Goal: Contribute content: Contribute content

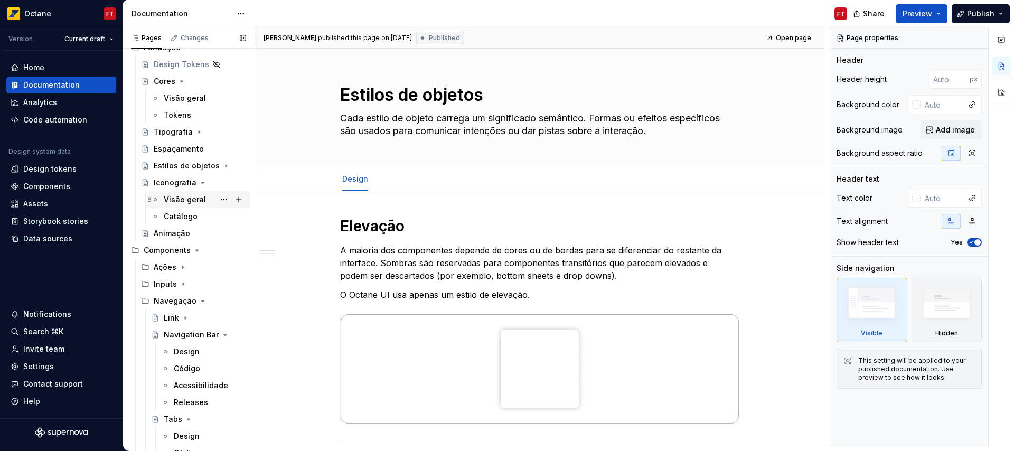
scroll to position [65, 0]
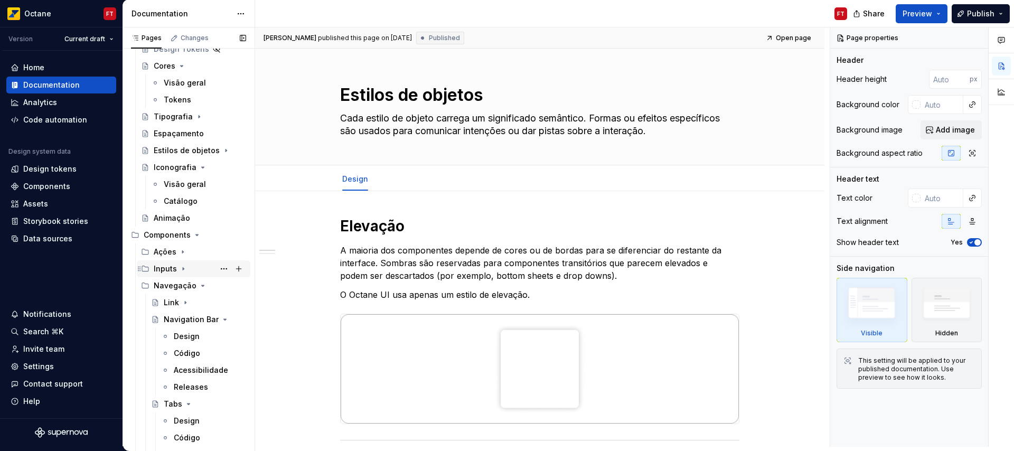
click at [183, 267] on icon "Page tree" at bounding box center [183, 268] width 8 height 8
click at [164, 319] on div "Checkbox" at bounding box center [182, 319] width 36 height 11
type textarea "*"
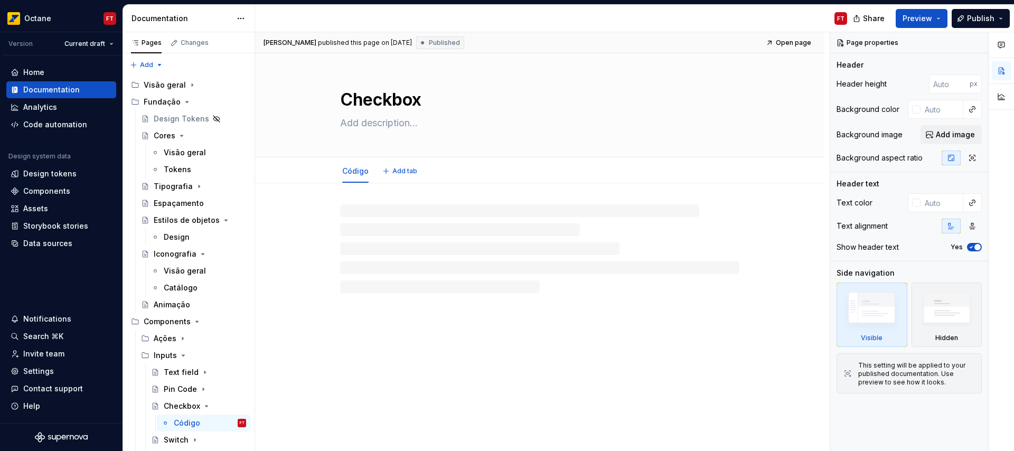
type textarea "*"
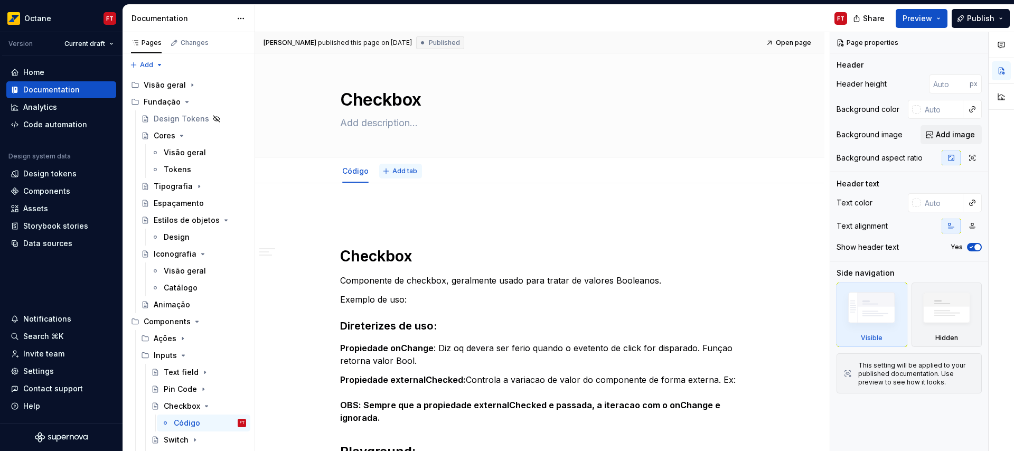
click at [408, 171] on span "Add tab" at bounding box center [404, 171] width 25 height 8
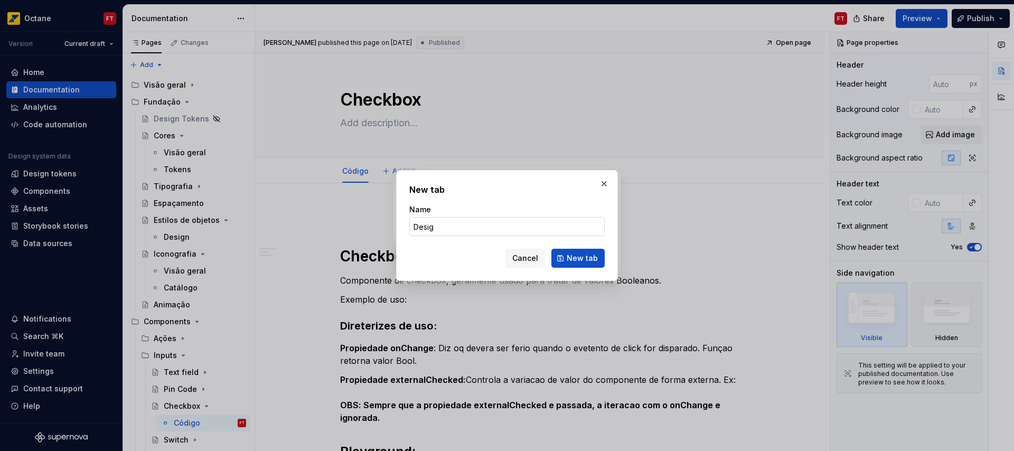
type input "Design"
click button "New tab" at bounding box center [577, 258] width 53 height 19
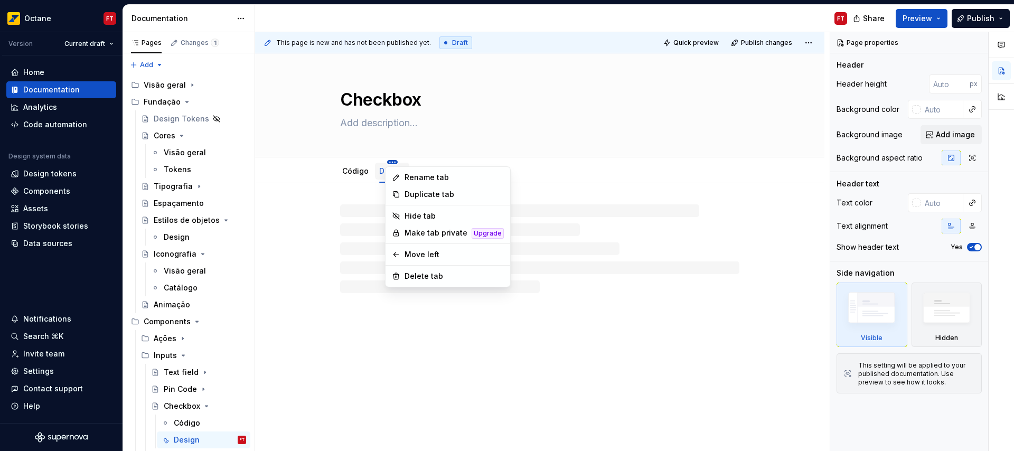
click at [389, 161] on html "Octane FT Version Current draft Home Documentation Analytics Code automation De…" at bounding box center [507, 225] width 1014 height 451
click at [421, 257] on div "Move left" at bounding box center [453, 254] width 99 height 11
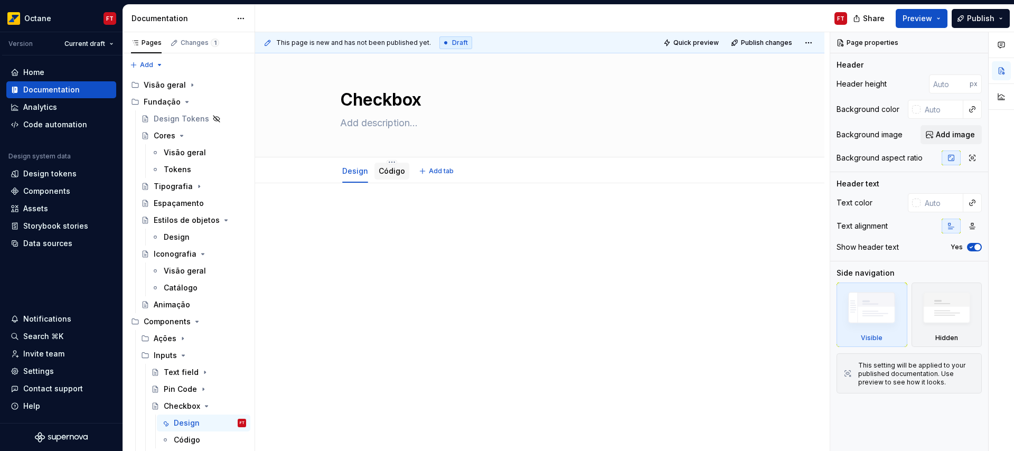
click at [387, 178] on div "Código" at bounding box center [391, 171] width 35 height 17
click at [388, 167] on link "Código" at bounding box center [392, 170] width 26 height 9
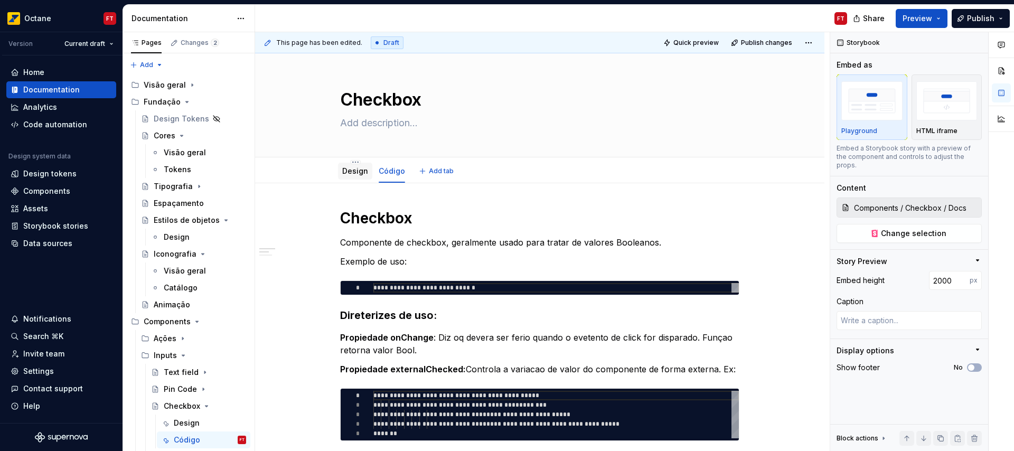
click at [358, 172] on link "Design" at bounding box center [355, 170] width 26 height 9
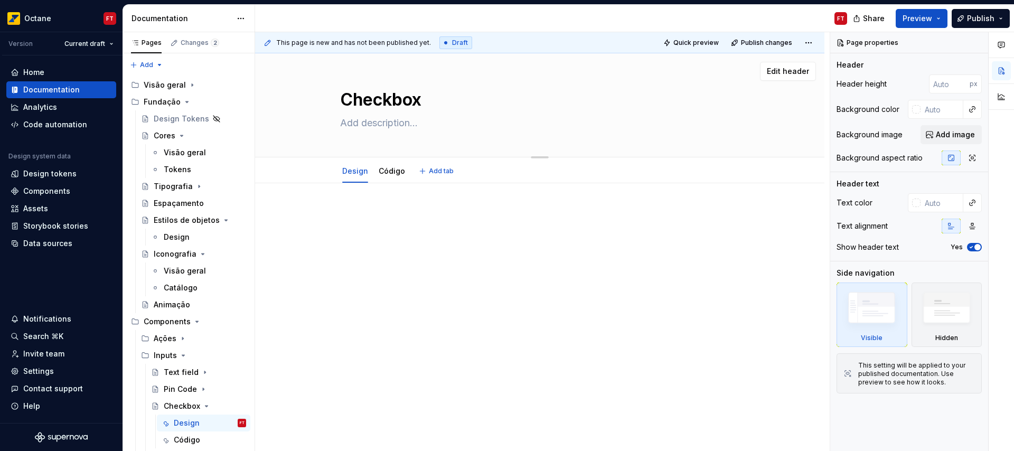
click at [373, 125] on textarea at bounding box center [537, 123] width 399 height 17
paste textarea "Os checkboxes permitem que o usuário selecione um ou mais itens individuais ou …"
type textarea "*"
type textarea "Os checkboxes permitem que o usuário selecione um ou mais itens individuais ou …"
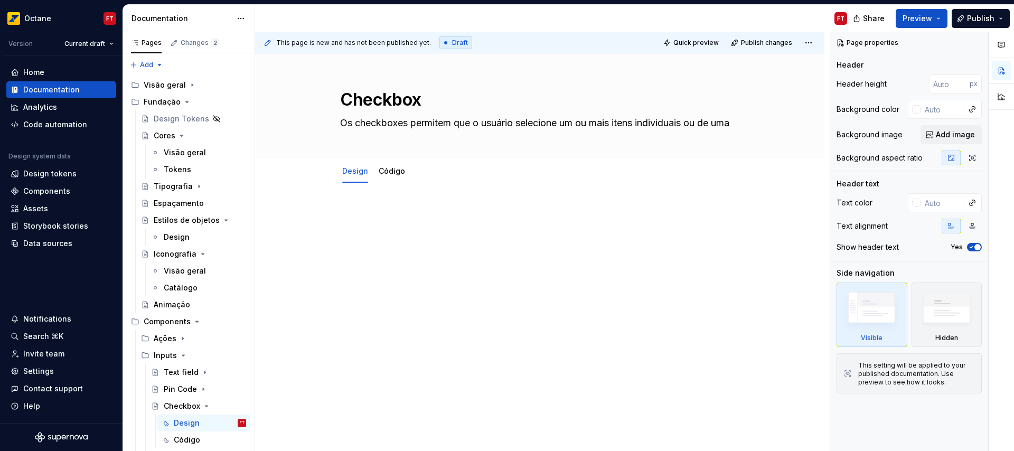
type textarea "*"
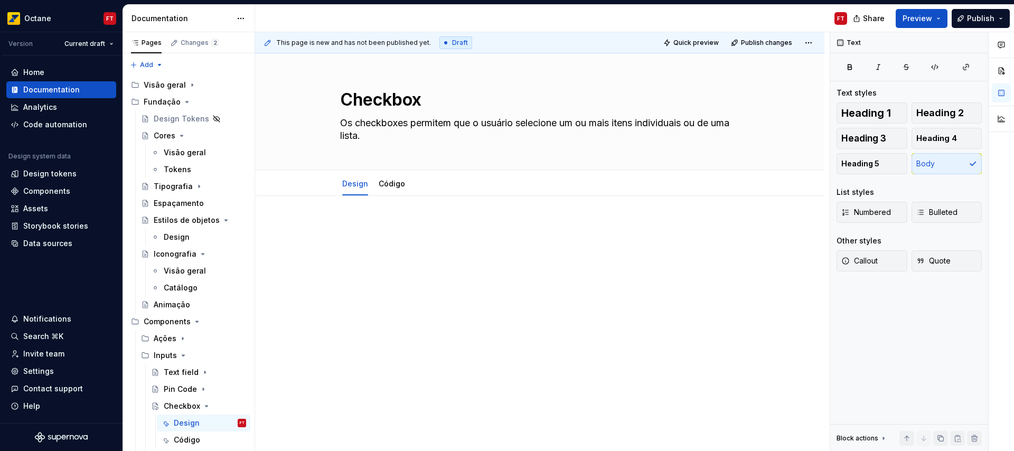
type textarea "Os checkboxes permitem que o usuário selecione um ou mais itens individuais ou …"
click at [385, 240] on div at bounding box center [539, 241] width 399 height 40
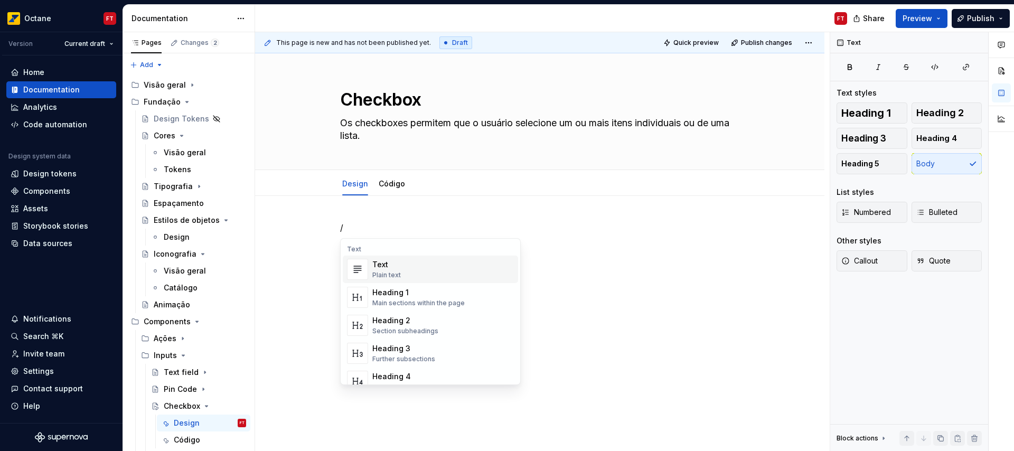
type textarea "*"
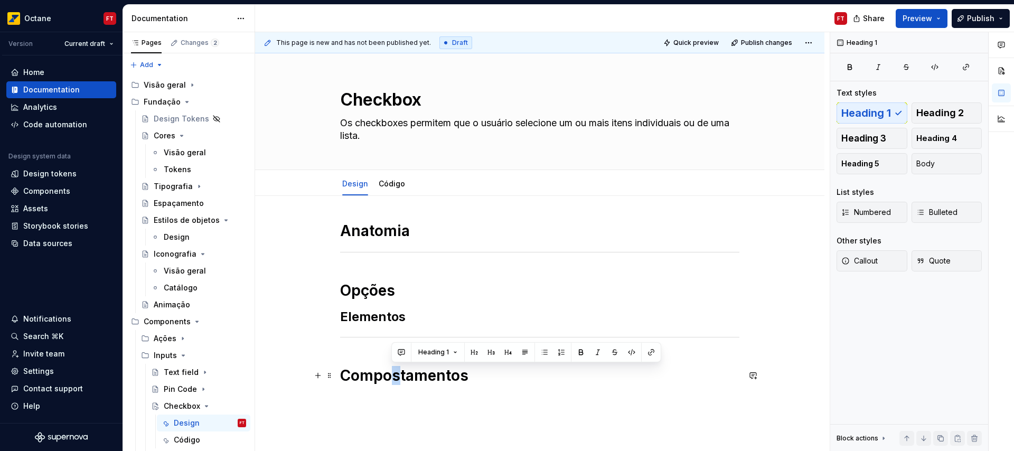
click at [393, 376] on h1 "Compostamentos" at bounding box center [539, 375] width 399 height 19
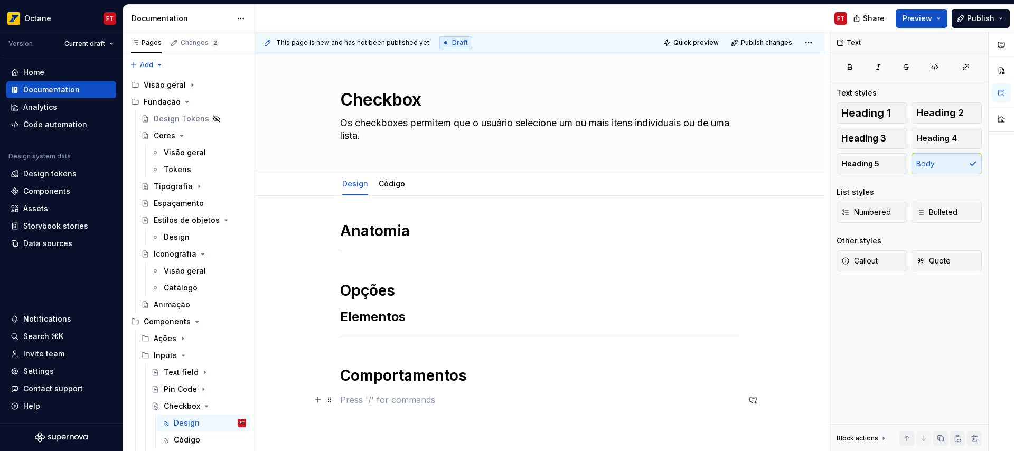
click at [400, 403] on p at bounding box center [539, 399] width 399 height 13
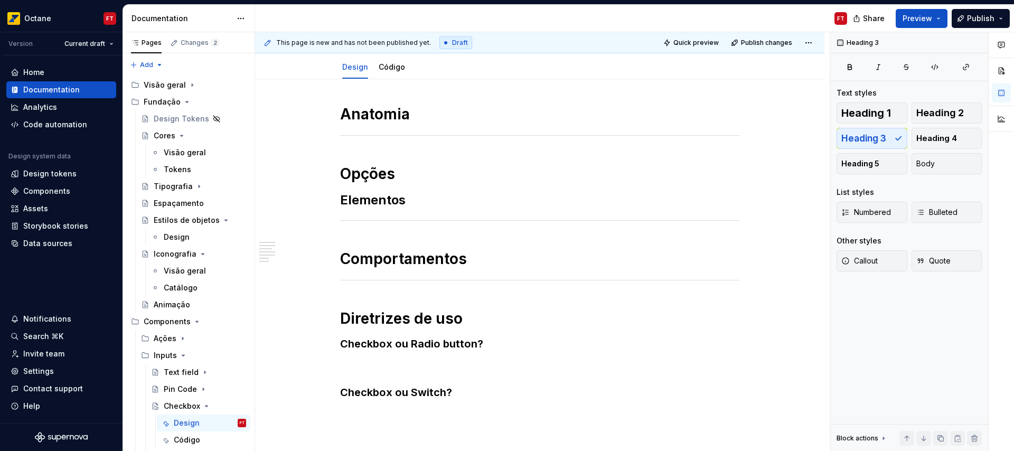
scroll to position [117, 0]
click at [452, 113] on h1 "Anatomia" at bounding box center [539, 114] width 399 height 19
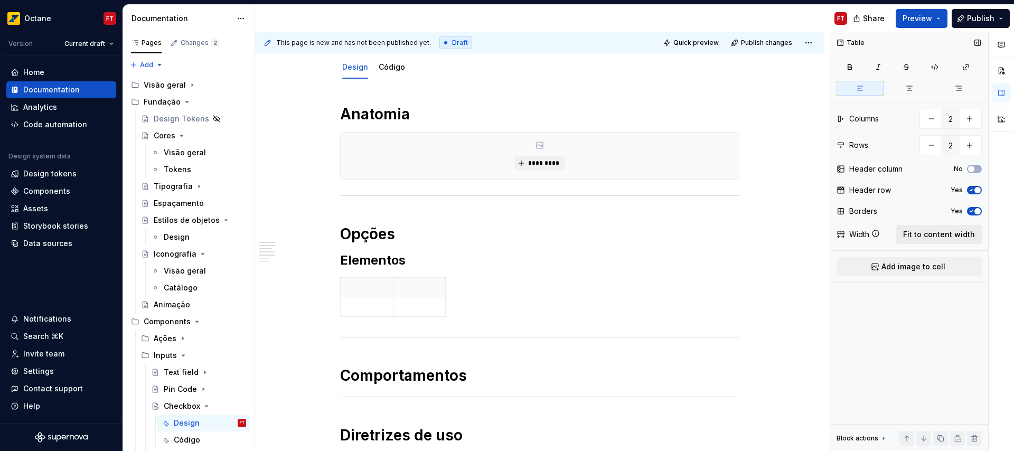
drag, startPoint x: 948, startPoint y: 232, endPoint x: 965, endPoint y: 234, distance: 16.4
click at [951, 234] on span "Fit to content width" at bounding box center [939, 234] width 72 height 11
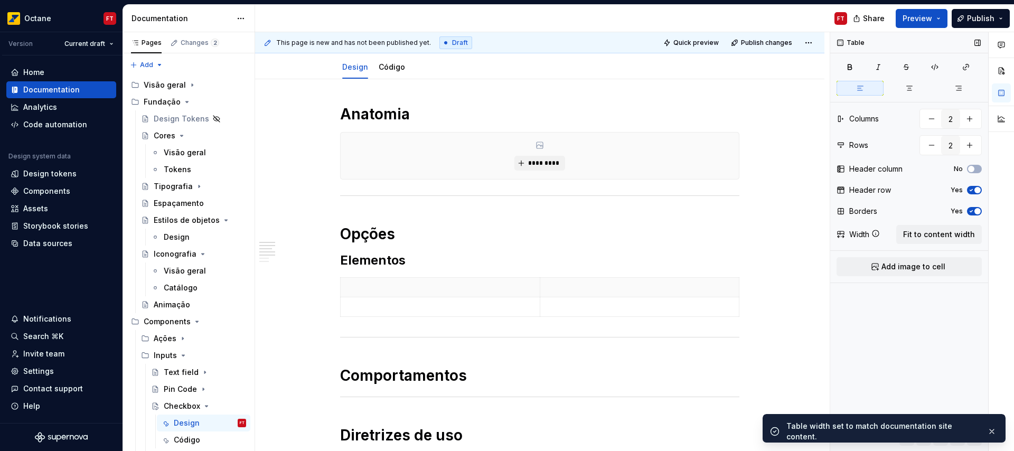
click at [976, 210] on span "button" at bounding box center [977, 211] width 6 height 6
click at [977, 197] on div "Table Columns 2 Rows 2 Header column No Header row Yes Borders No Width Fit to …" at bounding box center [909, 241] width 158 height 419
click at [977, 196] on div "Header row Yes" at bounding box center [908, 190] width 145 height 15
drag, startPoint x: 978, startPoint y: 186, endPoint x: 932, endPoint y: 201, distance: 48.6
click at [978, 187] on span "button" at bounding box center [977, 190] width 6 height 6
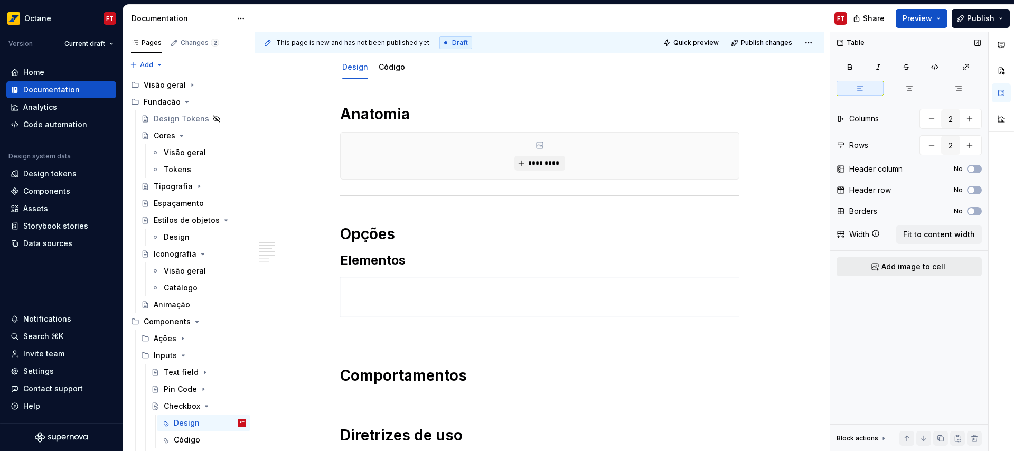
click at [903, 265] on span "Add image to cell" at bounding box center [913, 266] width 64 height 11
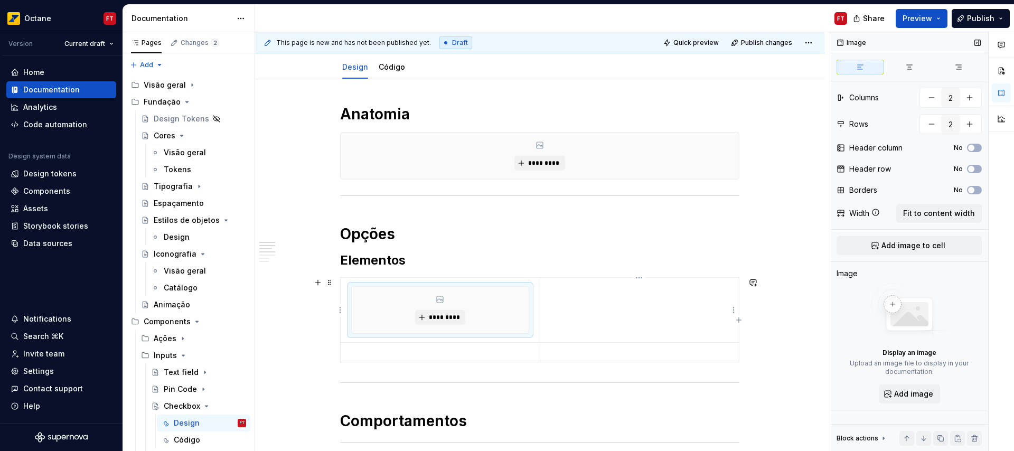
click at [615, 291] on p at bounding box center [639, 287] width 186 height 11
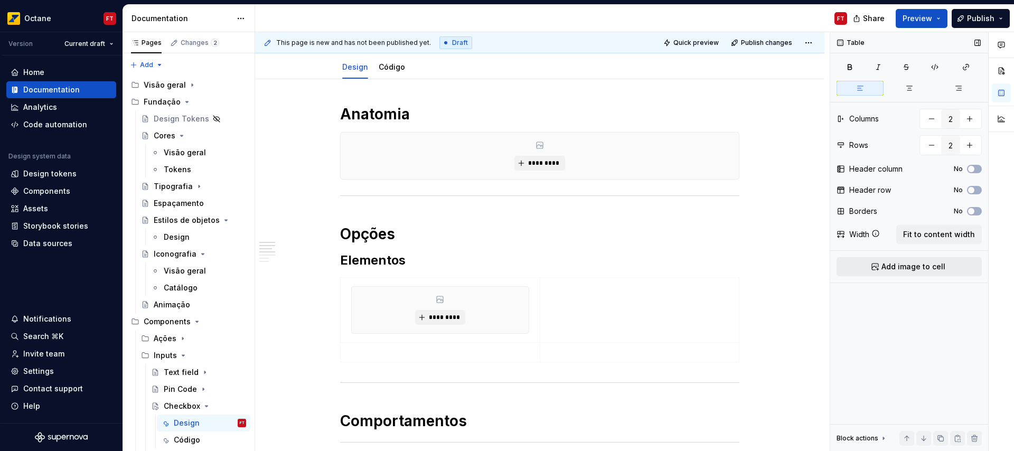
click at [923, 268] on span "Add image to cell" at bounding box center [913, 266] width 64 height 11
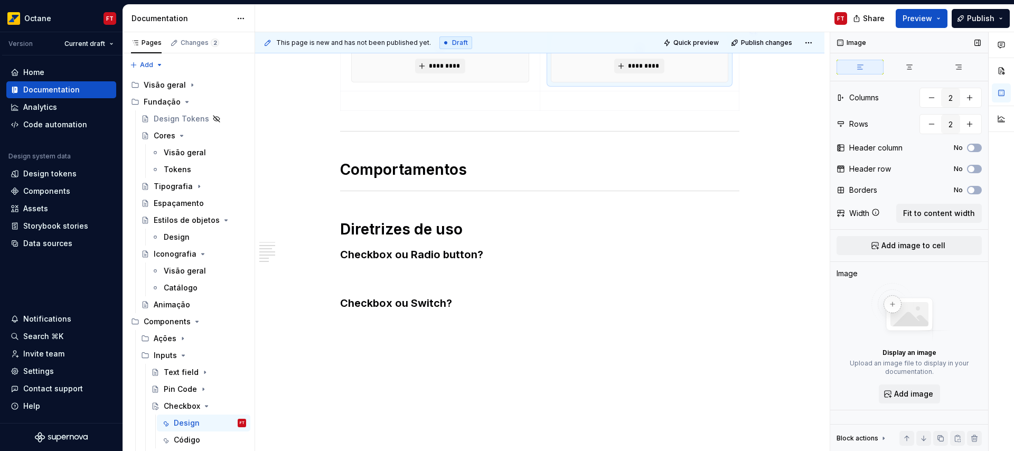
scroll to position [374, 0]
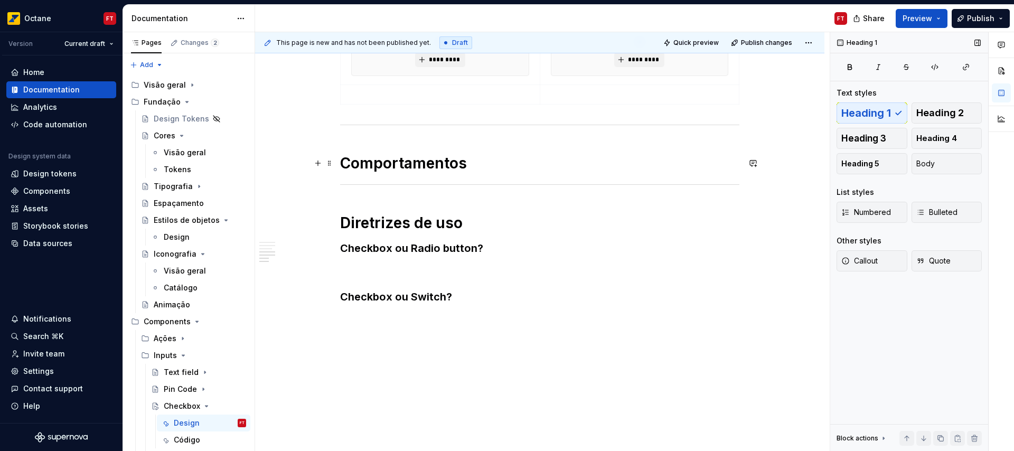
click at [546, 172] on h1 "Comportamentos" at bounding box center [539, 163] width 399 height 19
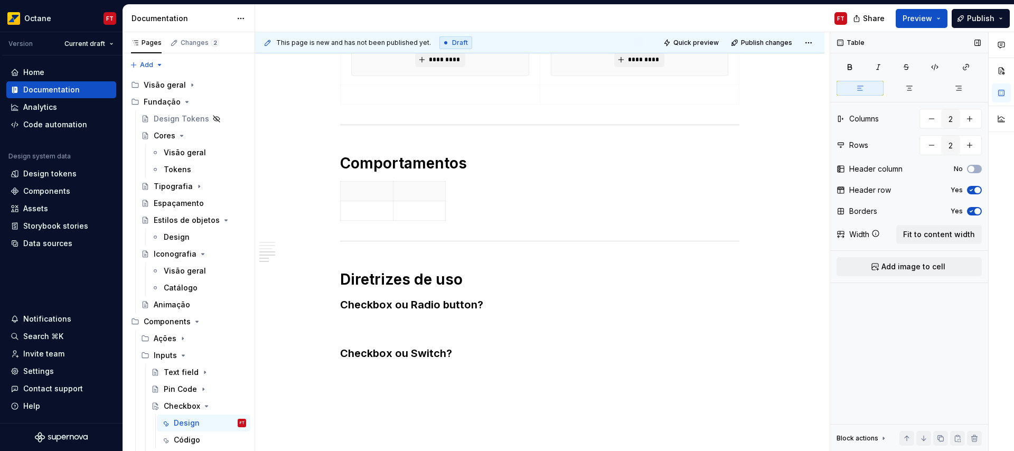
click at [970, 188] on icon "button" at bounding box center [971, 190] width 8 height 6
drag, startPoint x: 974, startPoint y: 211, endPoint x: 971, endPoint y: 218, distance: 7.4
click at [973, 212] on icon "button" at bounding box center [971, 211] width 8 height 6
click at [954, 234] on span "Fit to content width" at bounding box center [939, 234] width 72 height 11
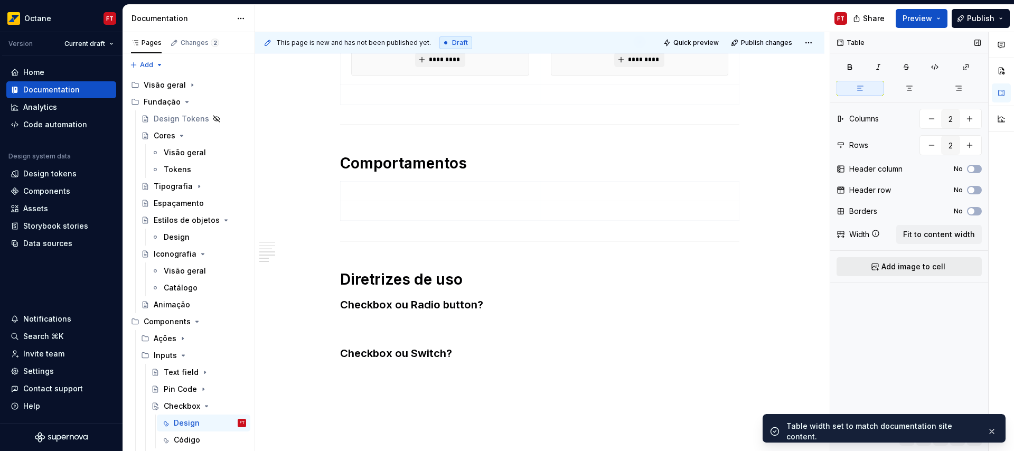
click at [914, 267] on span "Add image to cell" at bounding box center [913, 266] width 64 height 11
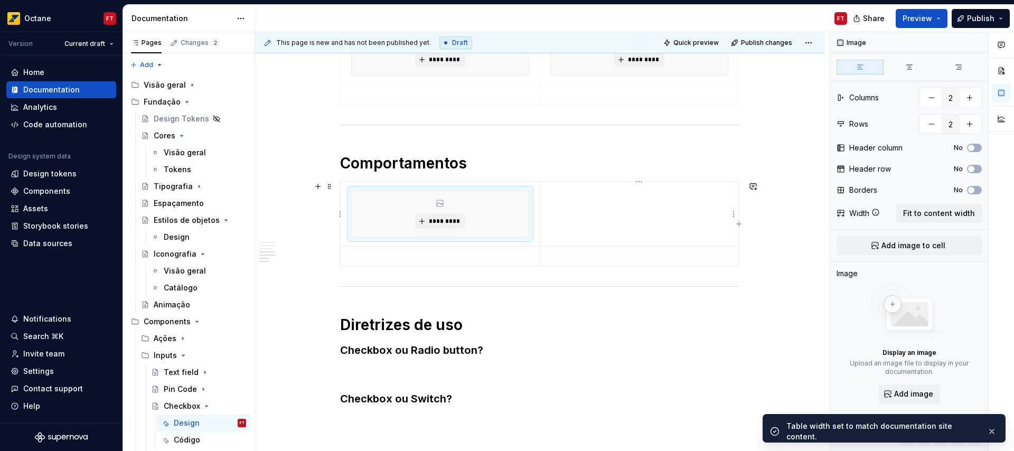
click at [607, 209] on td at bounding box center [639, 214] width 199 height 65
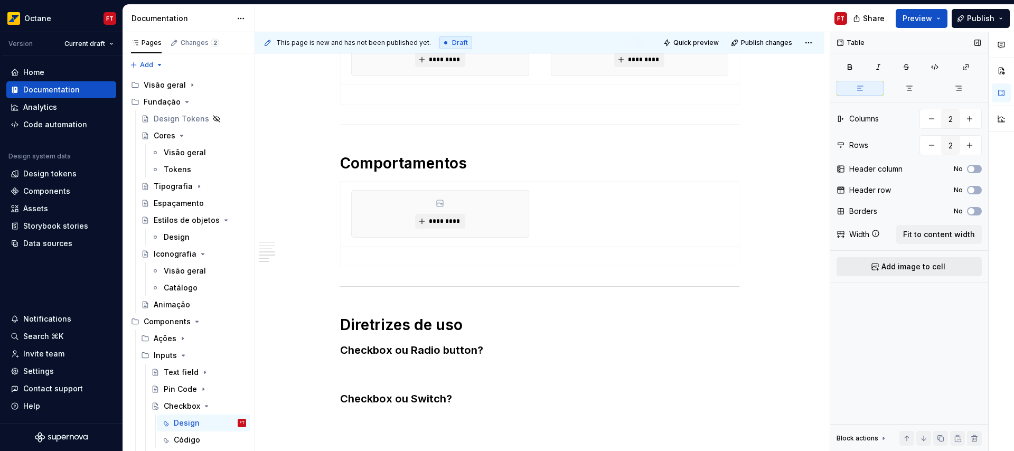
click at [882, 270] on span "Add image to cell" at bounding box center [913, 266] width 64 height 11
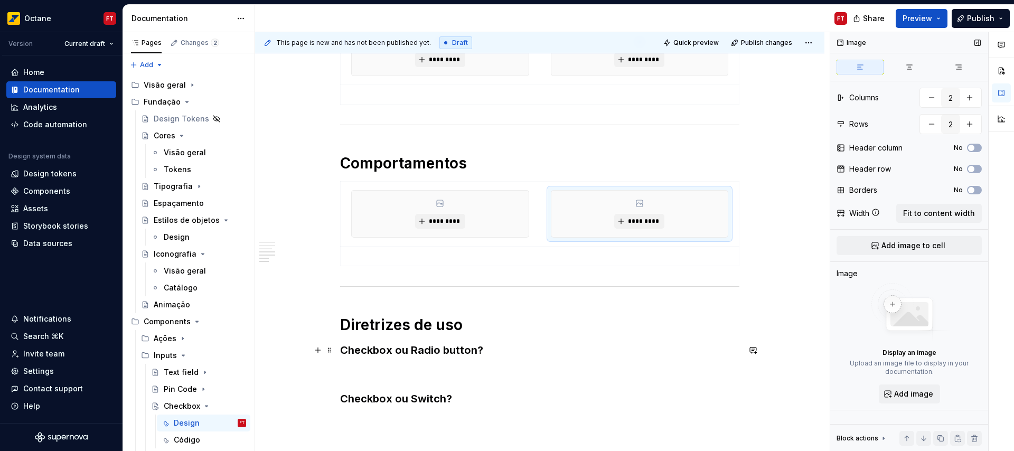
click at [503, 352] on h3 "Checkbox ou Radio button?" at bounding box center [539, 350] width 399 height 15
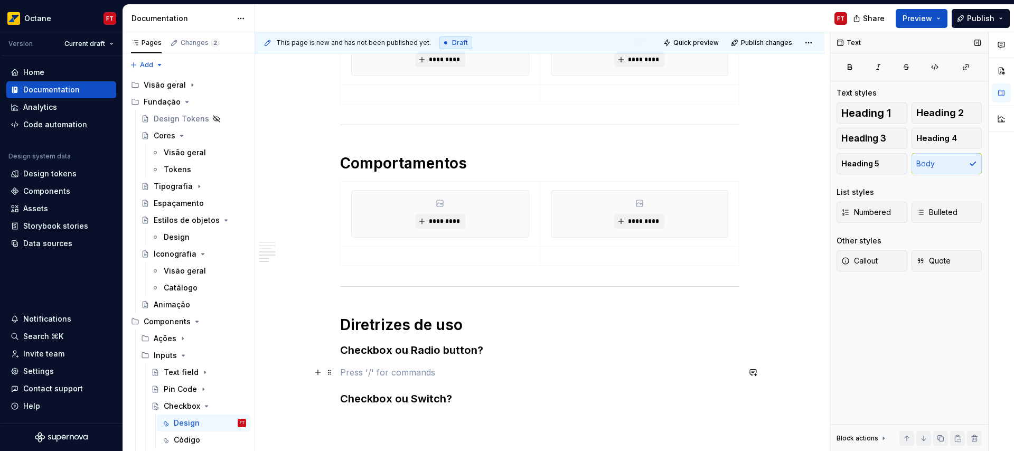
click at [474, 367] on p at bounding box center [539, 372] width 399 height 13
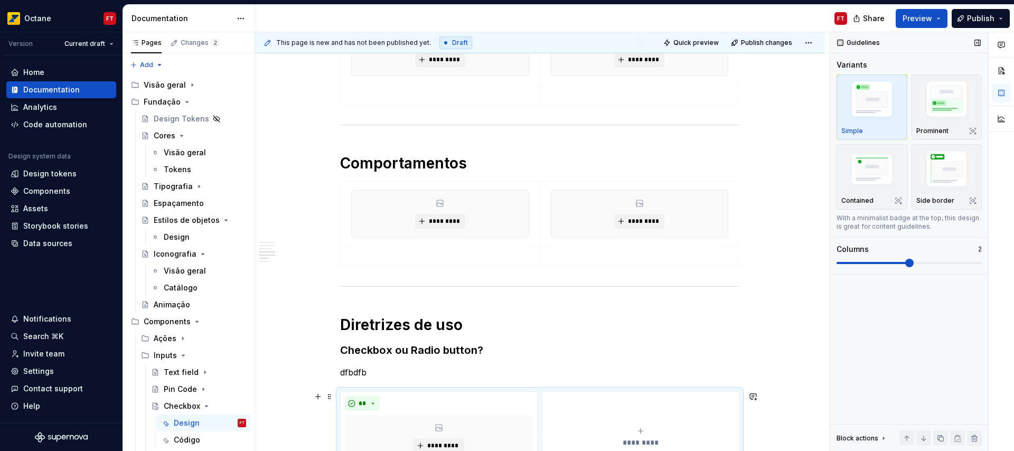
click at [557, 424] on button "**********" at bounding box center [640, 437] width 197 height 92
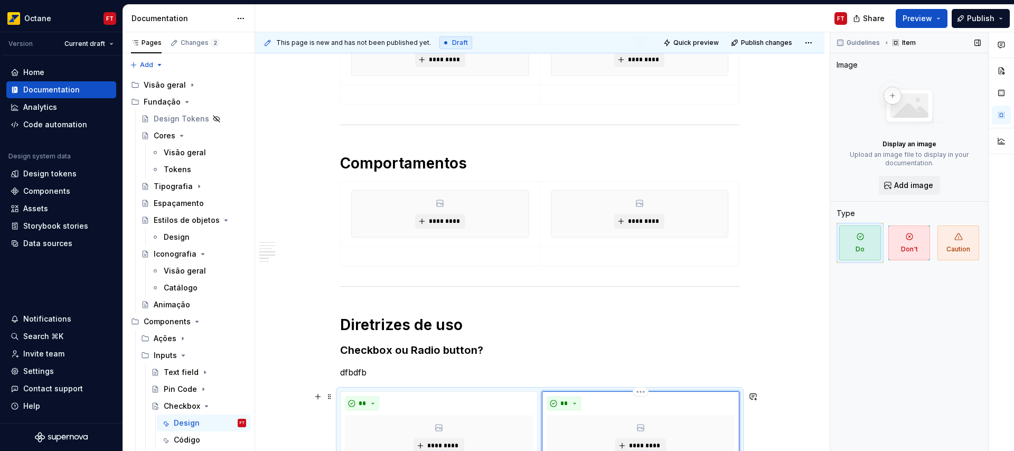
click at [561, 393] on div "** *********" at bounding box center [640, 437] width 197 height 92
click at [566, 402] on span "**" at bounding box center [564, 403] width 8 height 8
click at [576, 368] on span "Don't" at bounding box center [594, 365] width 90 height 17
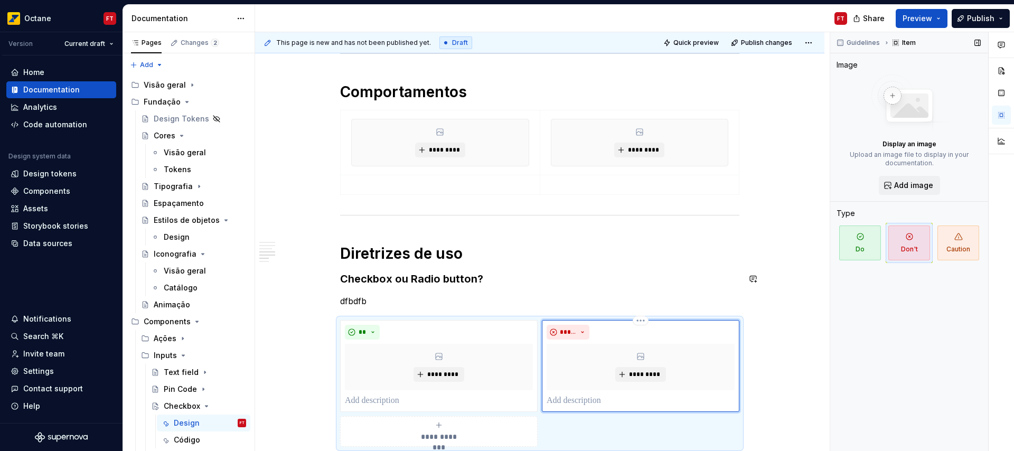
scroll to position [637, 0]
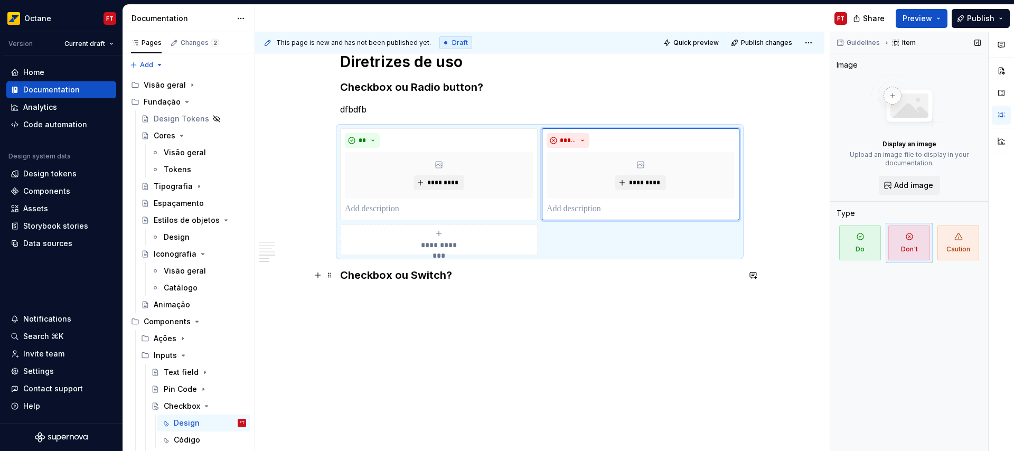
click at [509, 273] on h3 "Checkbox ou Switch?" at bounding box center [539, 275] width 399 height 15
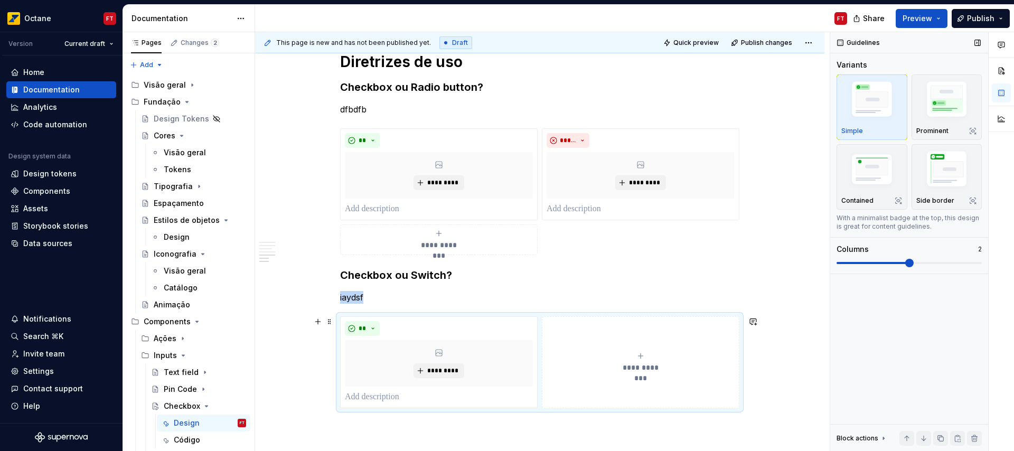
click at [565, 331] on button "**********" at bounding box center [640, 362] width 197 height 92
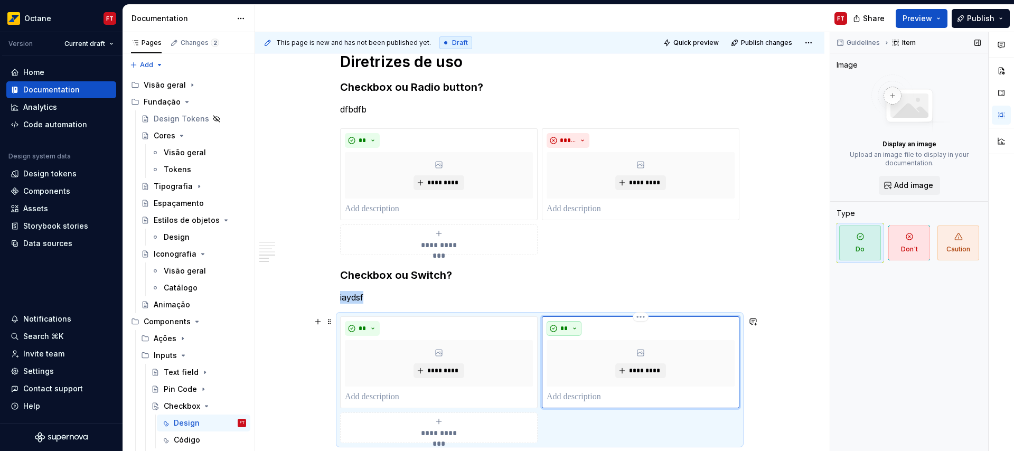
click at [556, 326] on button "**" at bounding box center [563, 328] width 35 height 15
click at [577, 366] on span "Don't" at bounding box center [594, 365] width 90 height 17
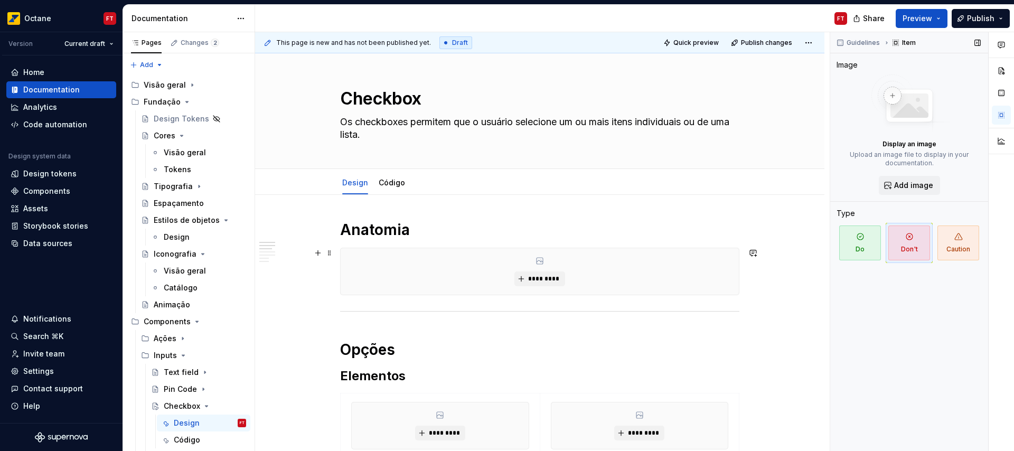
scroll to position [0, 0]
click at [552, 278] on span "*********" at bounding box center [543, 280] width 32 height 8
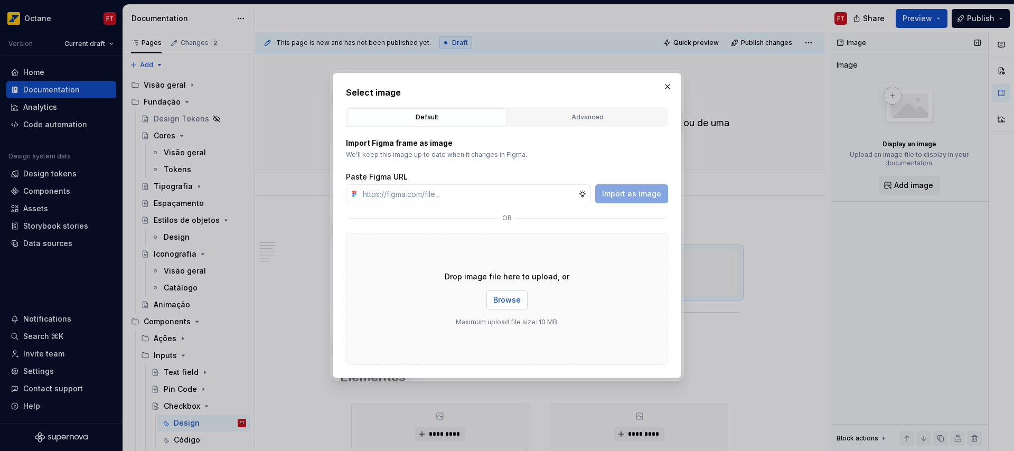
click at [501, 302] on span "Browse" at bounding box center [506, 300] width 27 height 11
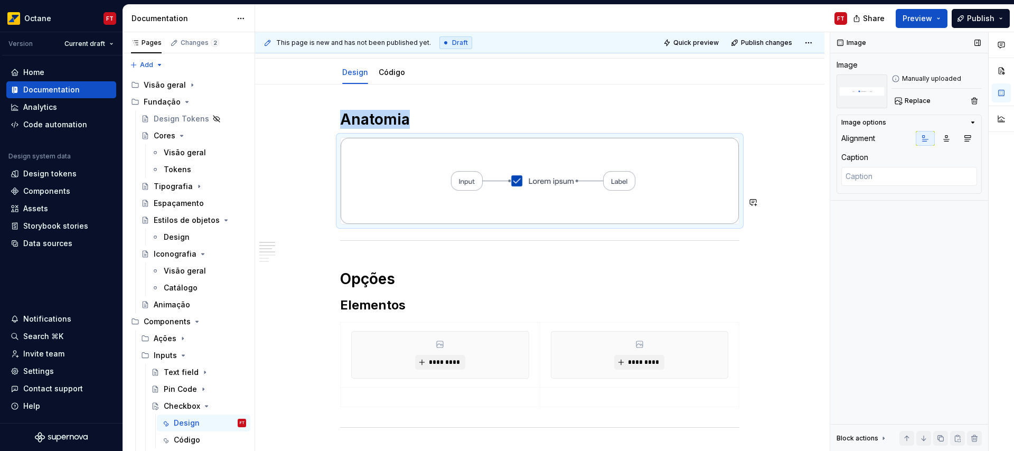
scroll to position [115, 0]
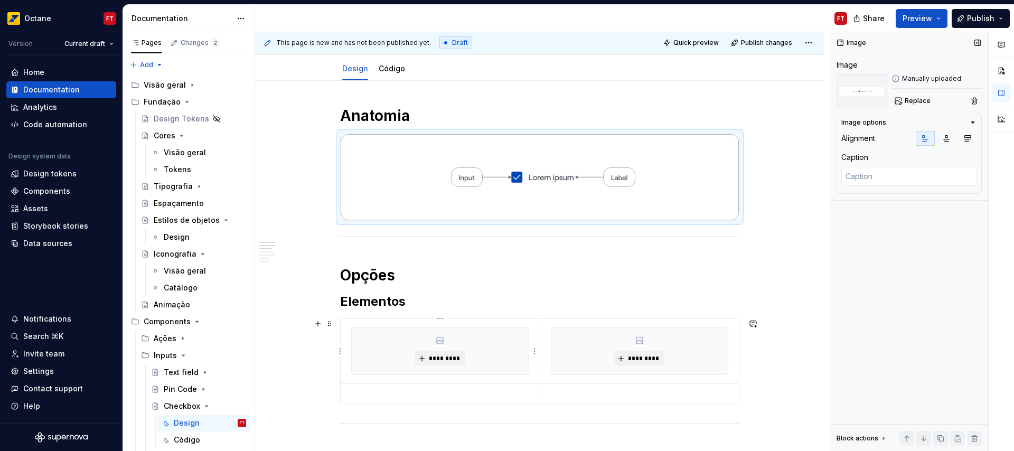
click at [438, 345] on div "*********" at bounding box center [440, 351] width 177 height 46
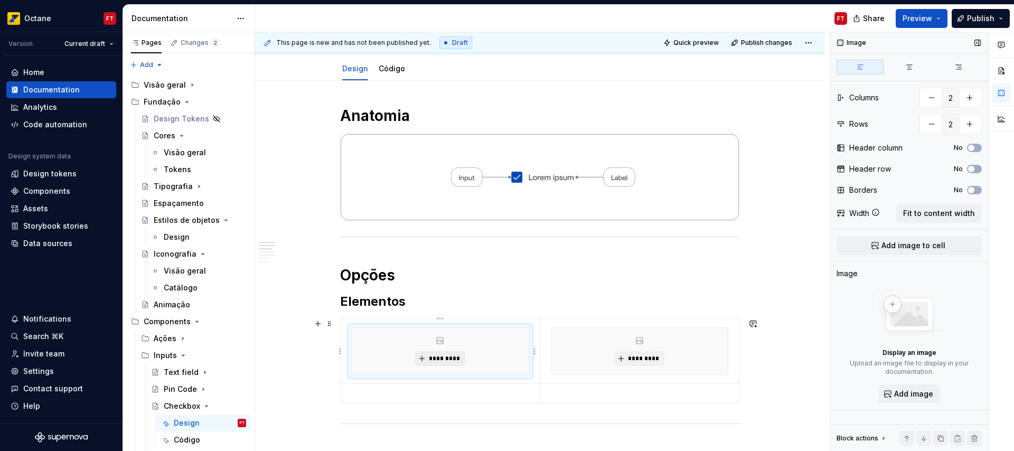
click at [444, 361] on span "*********" at bounding box center [444, 358] width 32 height 8
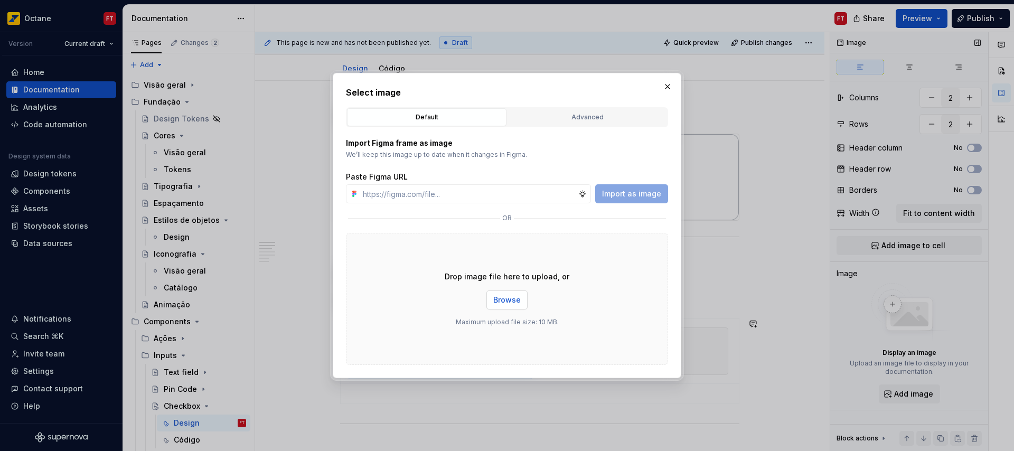
click at [500, 301] on span "Browse" at bounding box center [506, 300] width 27 height 11
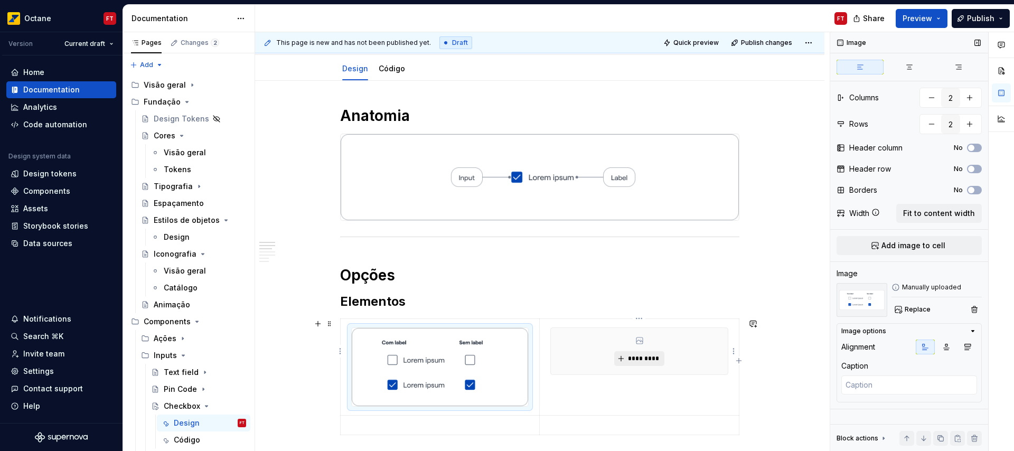
click at [639, 362] on span "*********" at bounding box center [643, 358] width 32 height 8
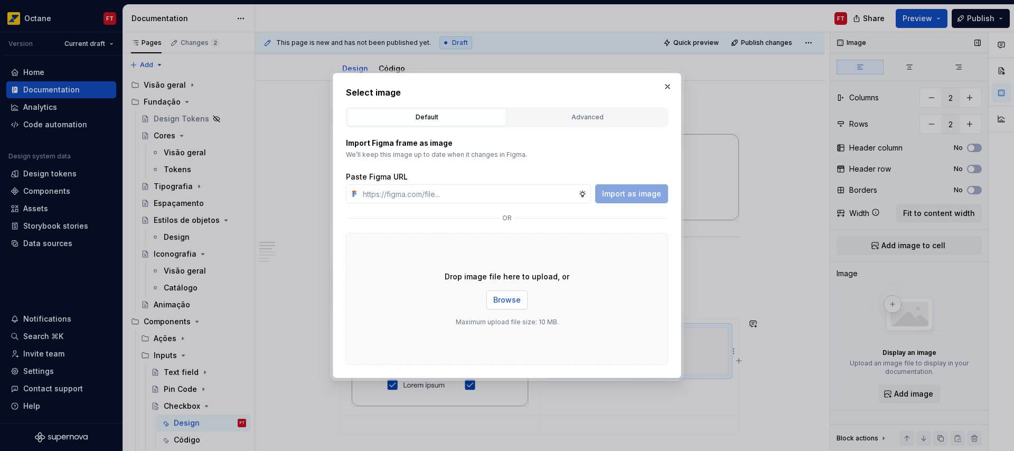
click at [503, 306] on button "Browse" at bounding box center [506, 299] width 41 height 19
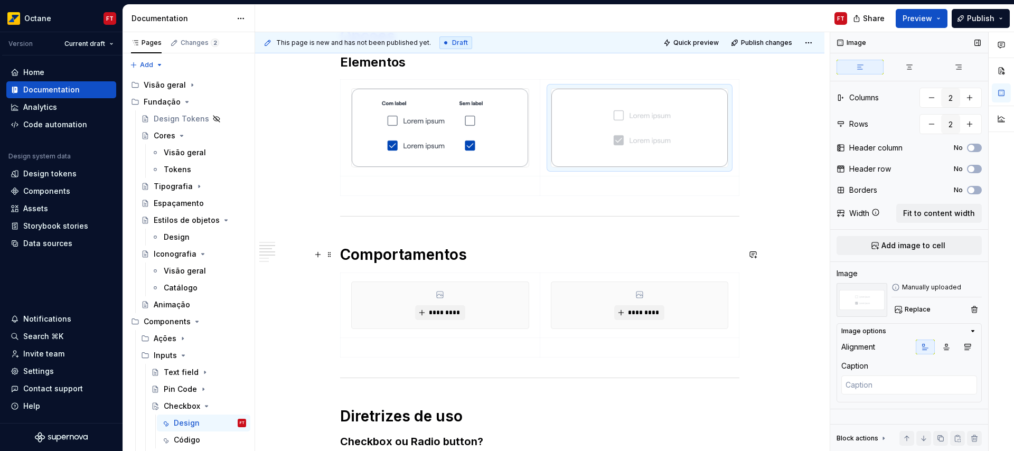
scroll to position [409, 0]
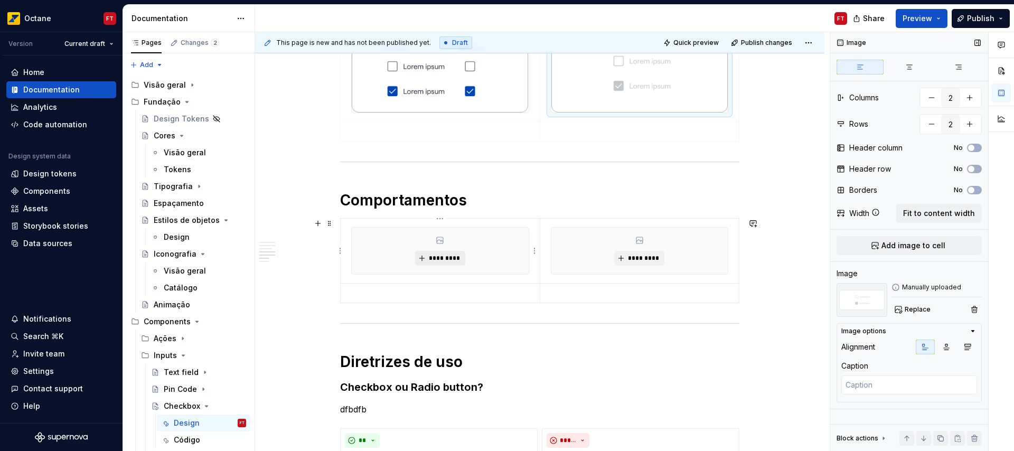
click at [443, 259] on span "*********" at bounding box center [444, 258] width 32 height 8
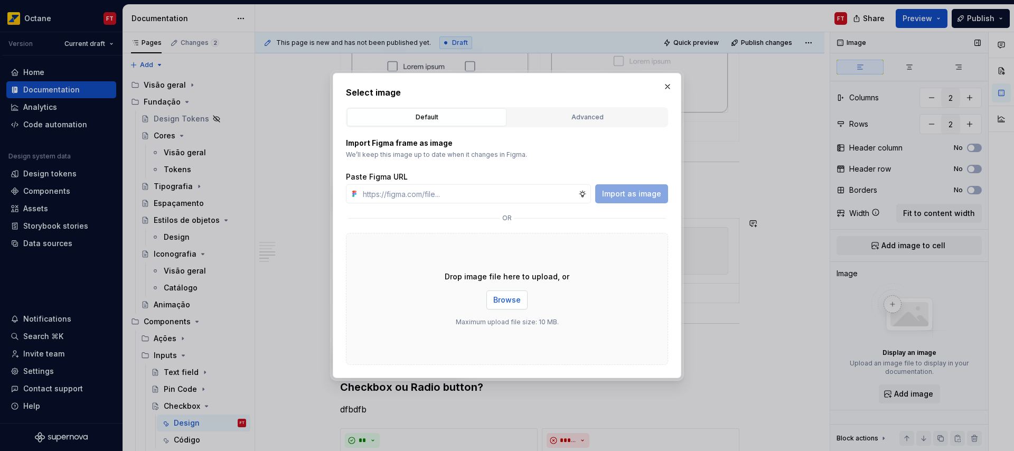
click at [505, 300] on span "Browse" at bounding box center [506, 300] width 27 height 11
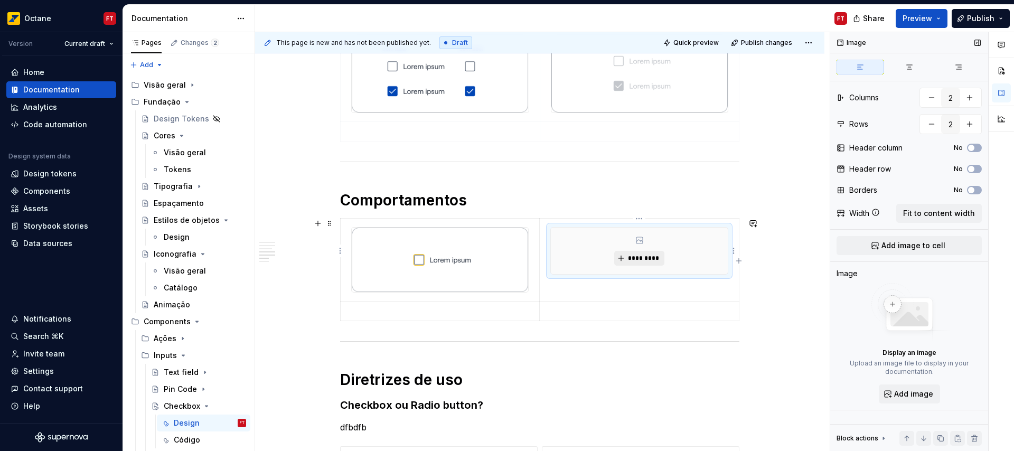
click at [629, 258] on span "*********" at bounding box center [643, 258] width 32 height 8
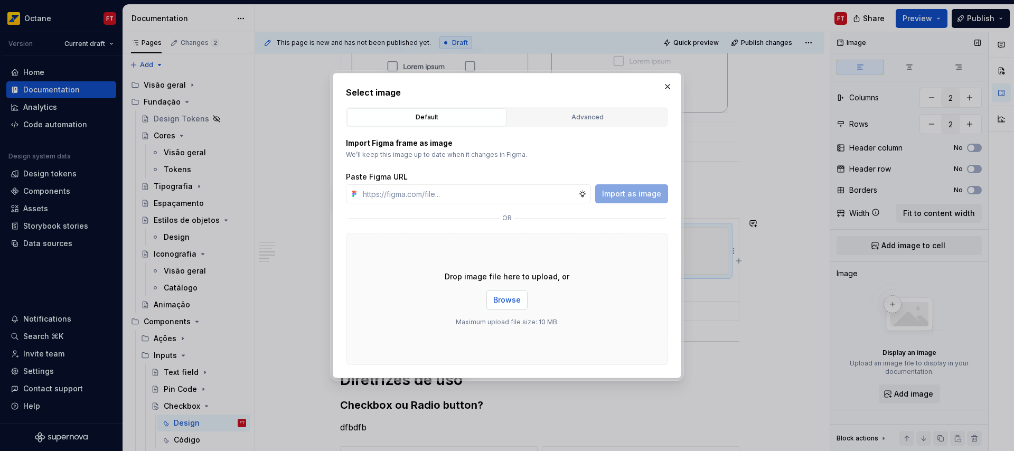
click at [498, 299] on span "Browse" at bounding box center [506, 300] width 27 height 11
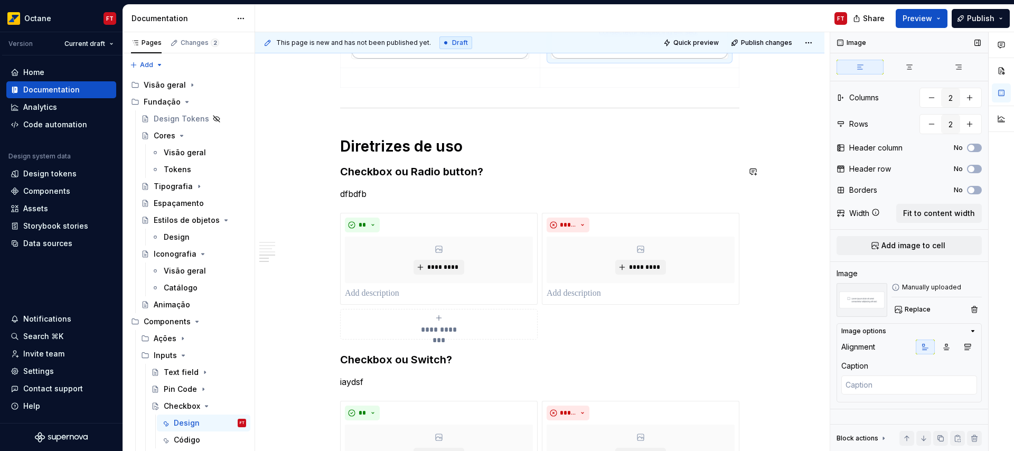
scroll to position [656, 0]
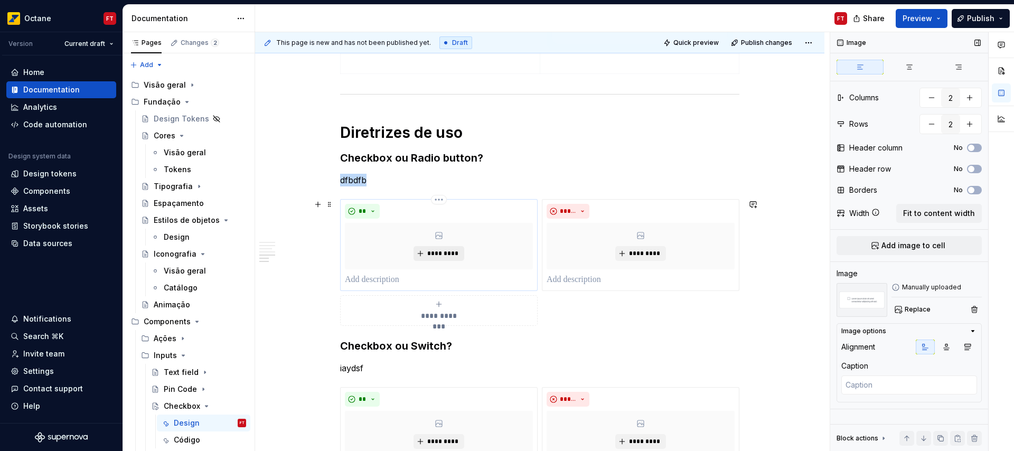
click at [434, 256] on span "*********" at bounding box center [443, 253] width 32 height 8
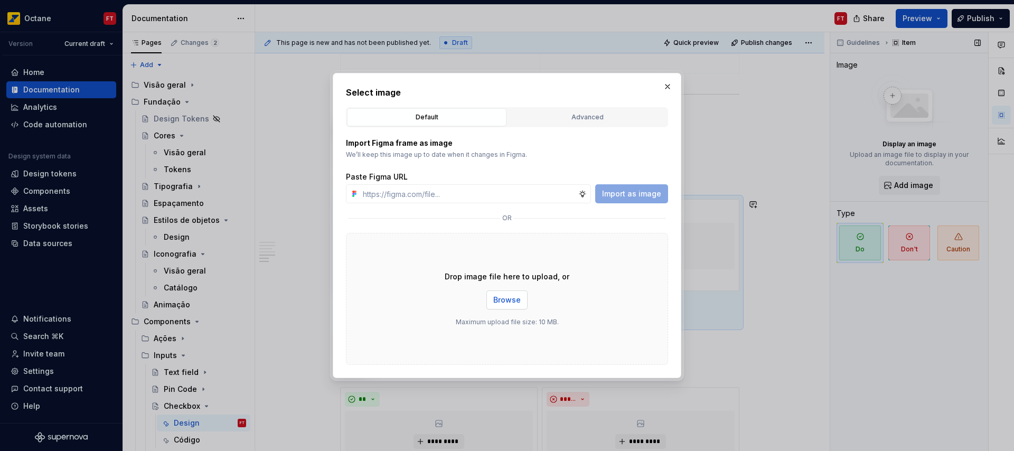
click at [509, 301] on span "Browse" at bounding box center [506, 300] width 27 height 11
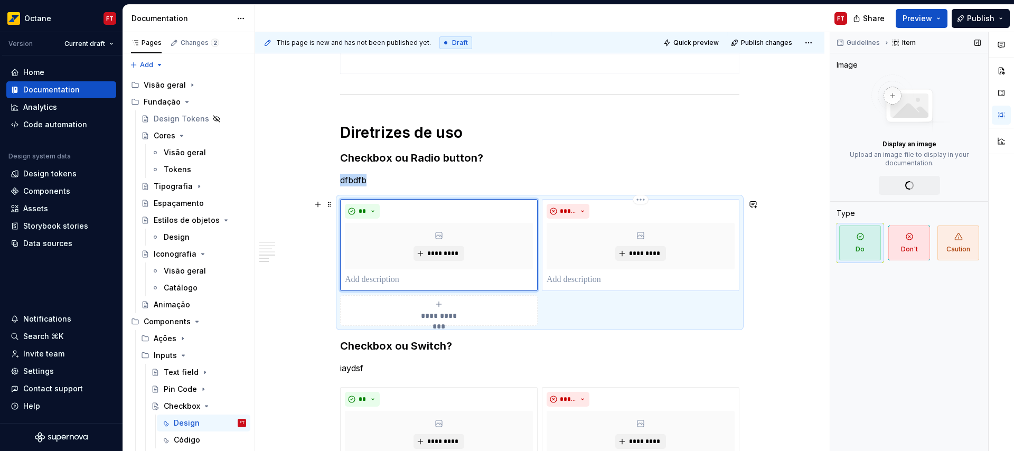
click at [648, 261] on div "*********" at bounding box center [640, 246] width 188 height 46
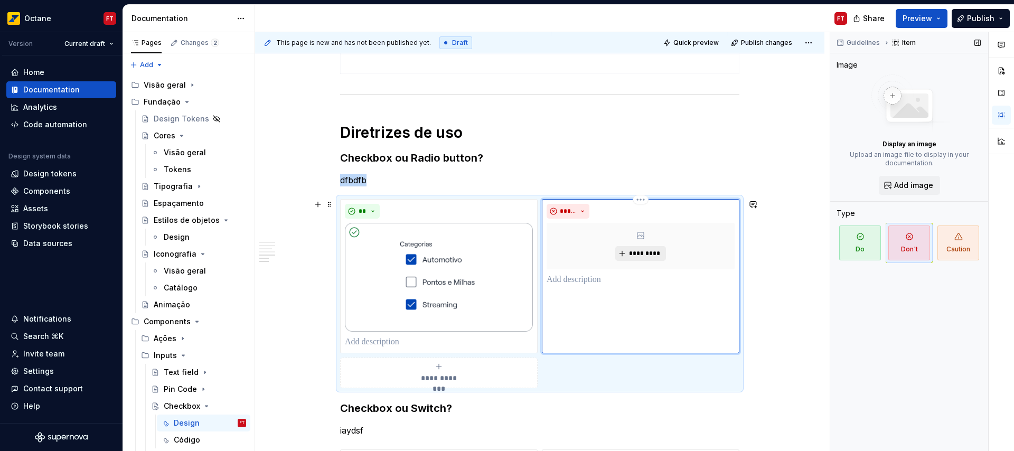
click at [636, 250] on span "*********" at bounding box center [644, 253] width 32 height 8
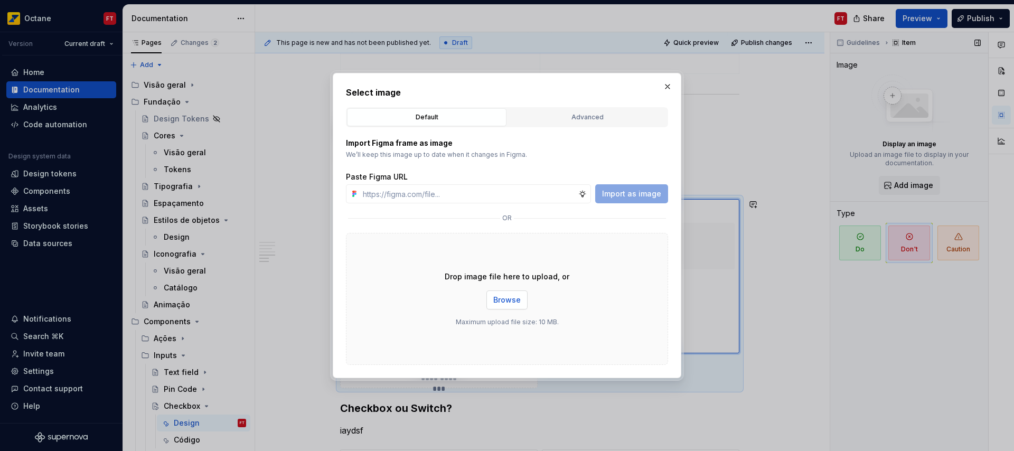
click at [509, 300] on span "Browse" at bounding box center [506, 300] width 27 height 11
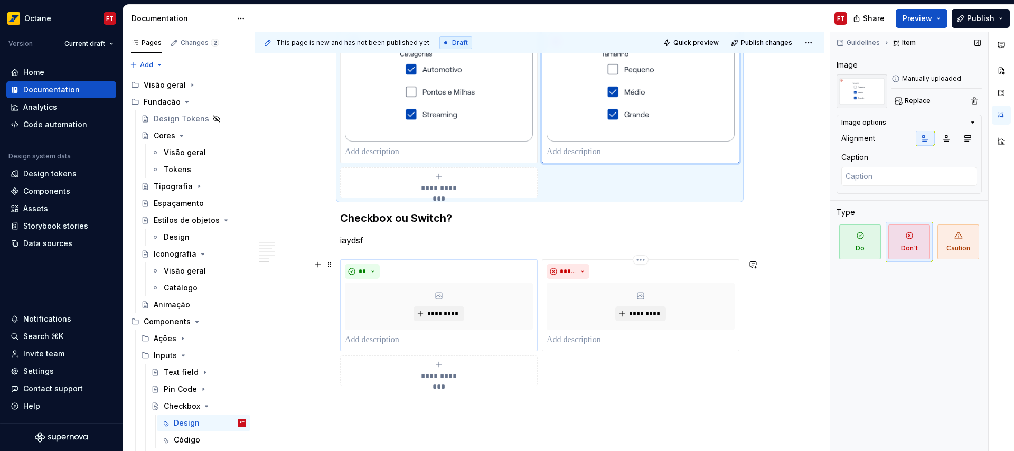
scroll to position [848, 0]
click at [437, 314] on span "*********" at bounding box center [443, 311] width 32 height 8
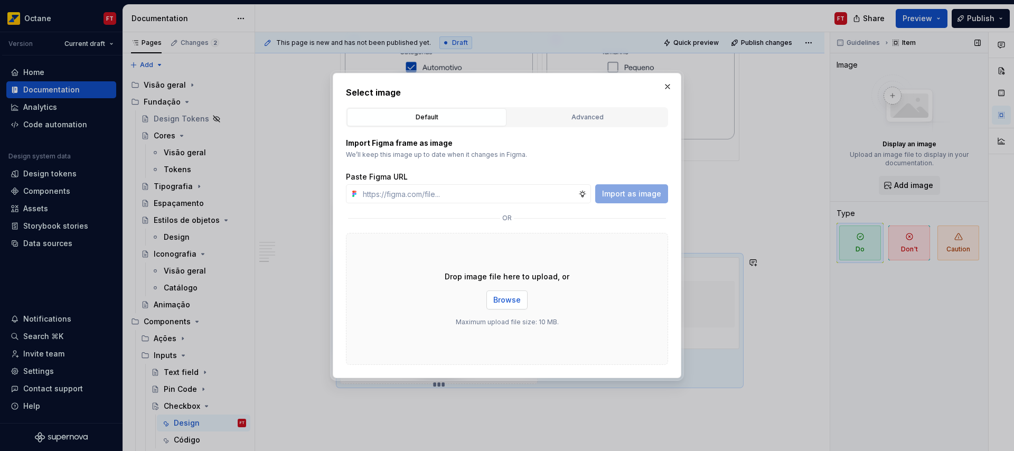
click at [508, 299] on span "Browse" at bounding box center [506, 300] width 27 height 11
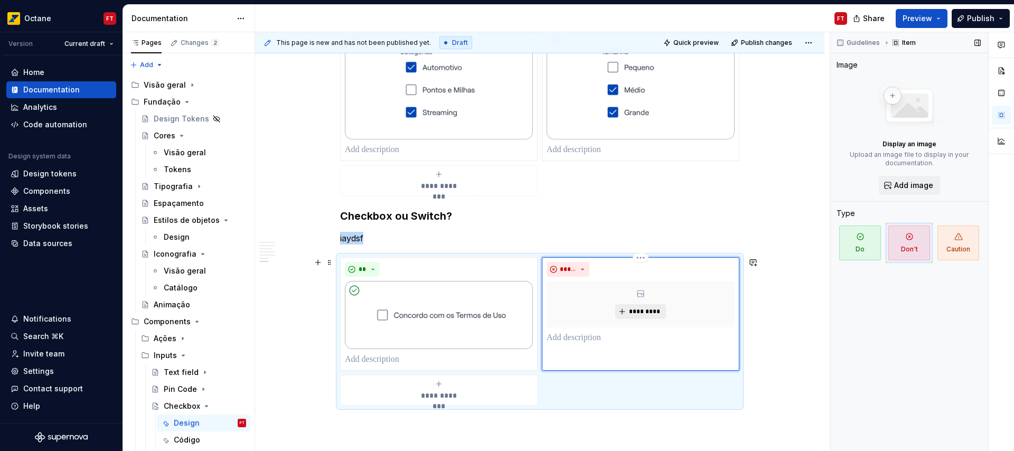
click at [627, 313] on button "*********" at bounding box center [640, 311] width 50 height 15
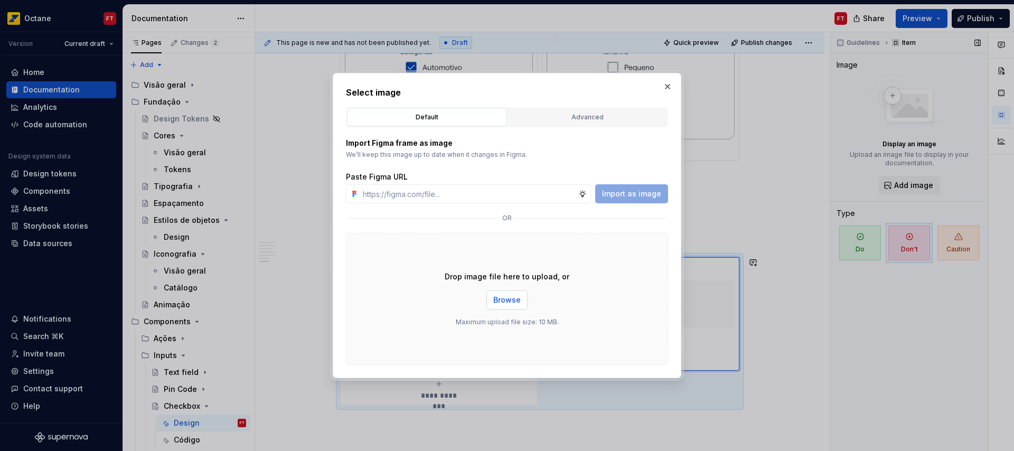
click at [496, 303] on span "Browse" at bounding box center [506, 300] width 27 height 11
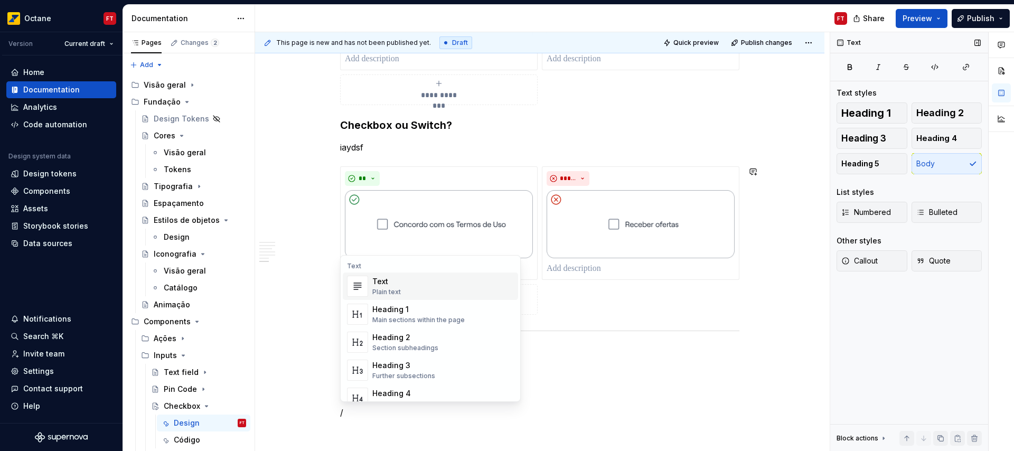
scroll to position [958, 0]
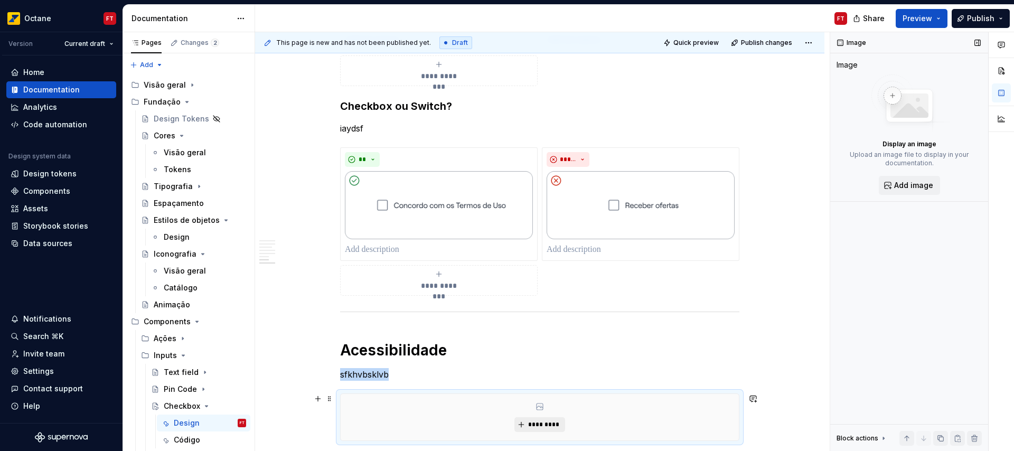
click at [545, 424] on span "*********" at bounding box center [543, 424] width 32 height 8
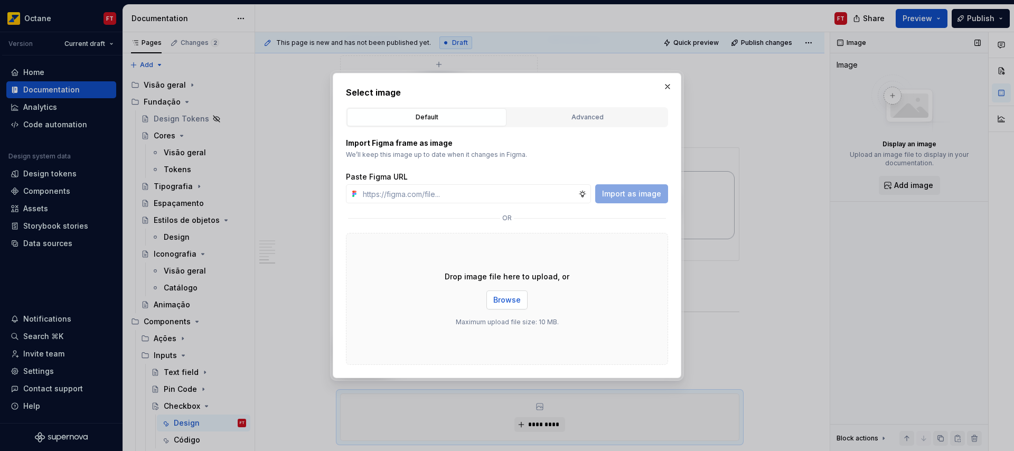
click at [518, 298] on span "Browse" at bounding box center [506, 300] width 27 height 11
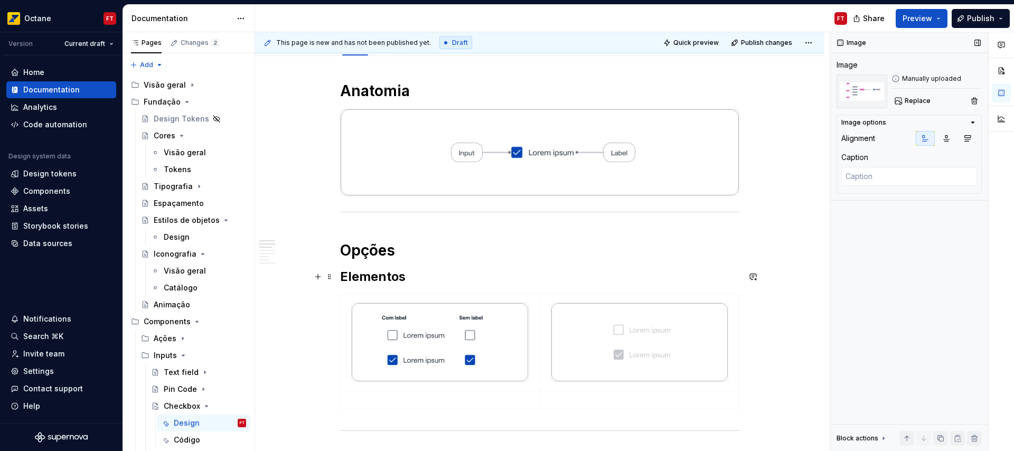
scroll to position [141, 0]
click at [384, 396] on p at bounding box center [440, 399] width 186 height 11
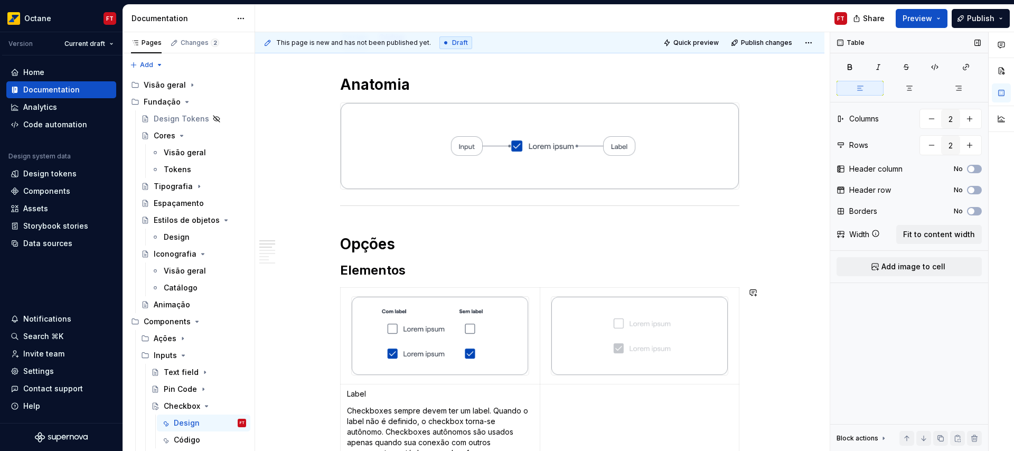
scroll to position [357, 0]
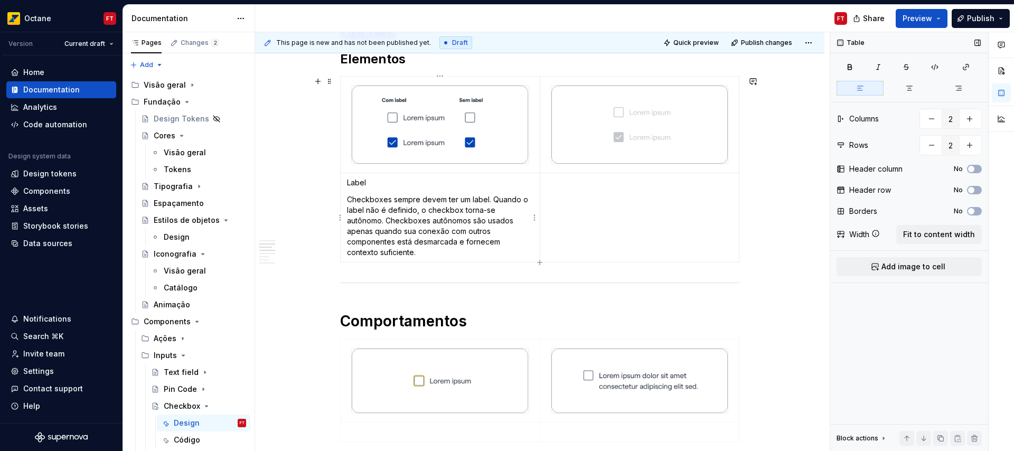
click at [358, 182] on p "Label" at bounding box center [440, 182] width 186 height 11
click at [618, 218] on td at bounding box center [640, 217] width 200 height 89
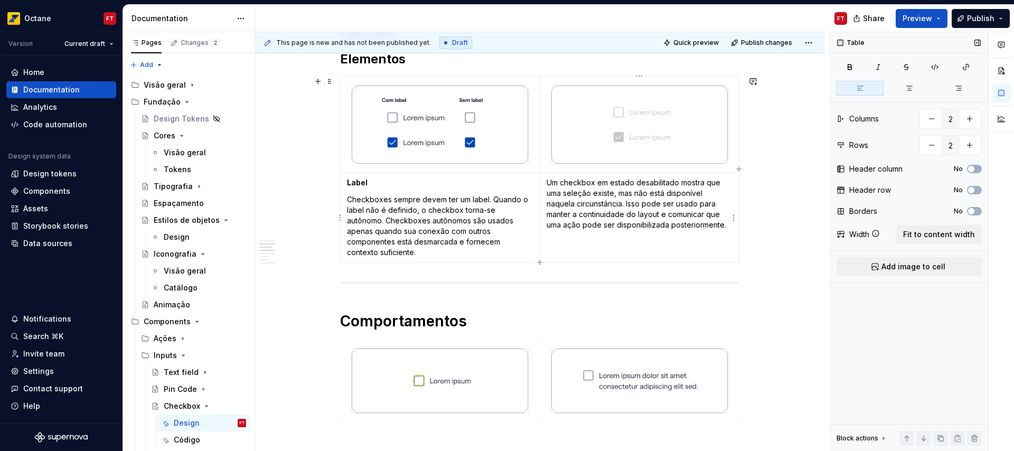
click at [547, 183] on p "Um checkbox em estado desabilitado mostra que uma seleção existe, mas não está …" at bounding box center [639, 203] width 186 height 53
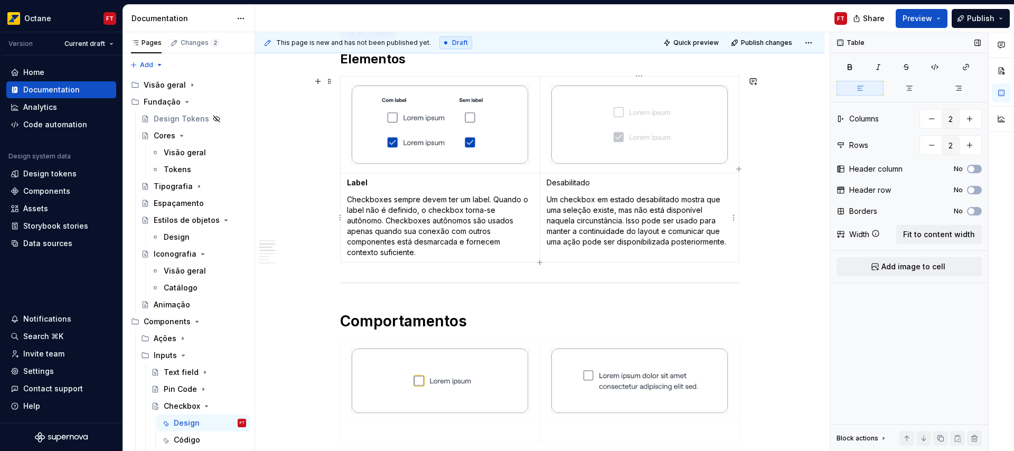
click at [564, 184] on p "Desabilitado" at bounding box center [639, 182] width 186 height 11
click at [565, 184] on p "Desabilitado" at bounding box center [639, 182] width 186 height 11
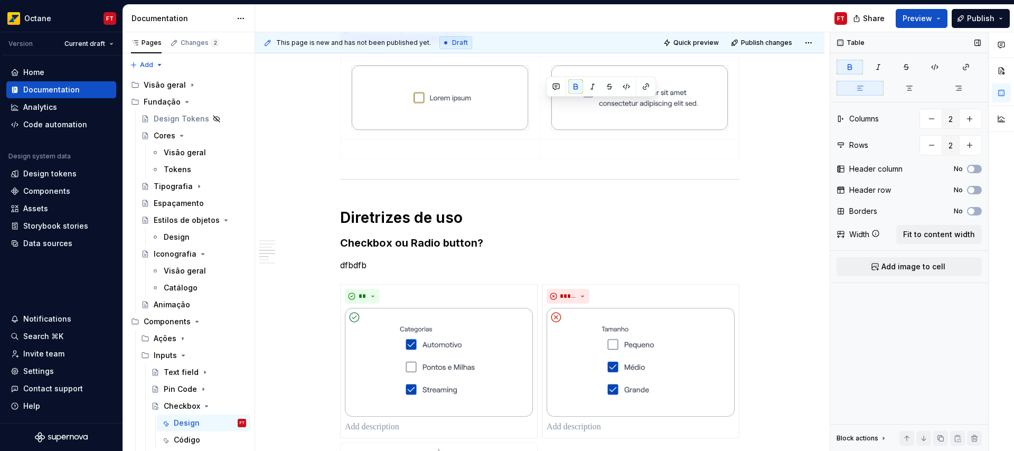
scroll to position [657, 0]
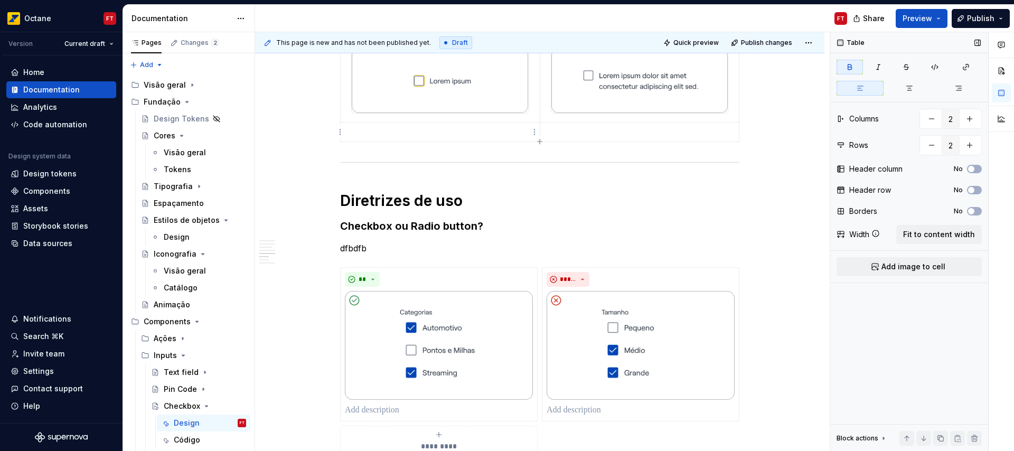
click at [429, 136] on p at bounding box center [440, 132] width 186 height 11
click at [405, 130] on p at bounding box center [440, 132] width 186 height 11
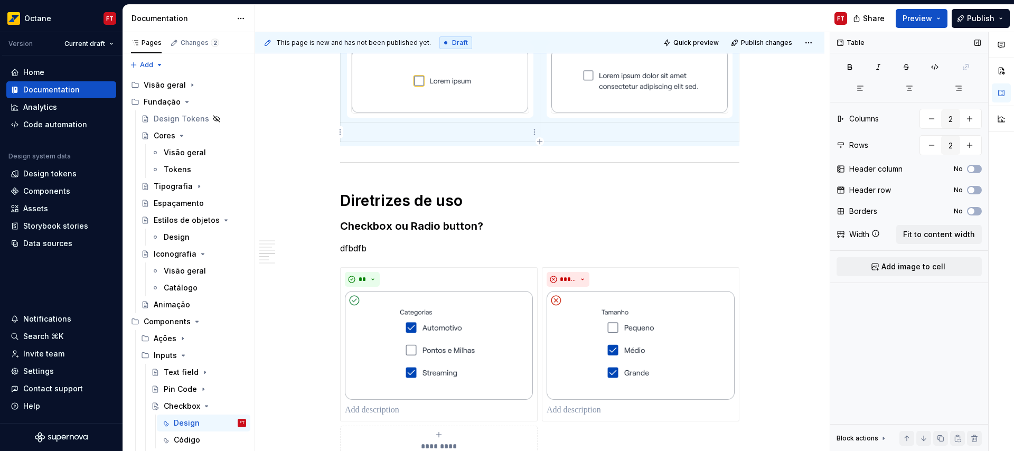
click at [390, 133] on p at bounding box center [440, 132] width 186 height 11
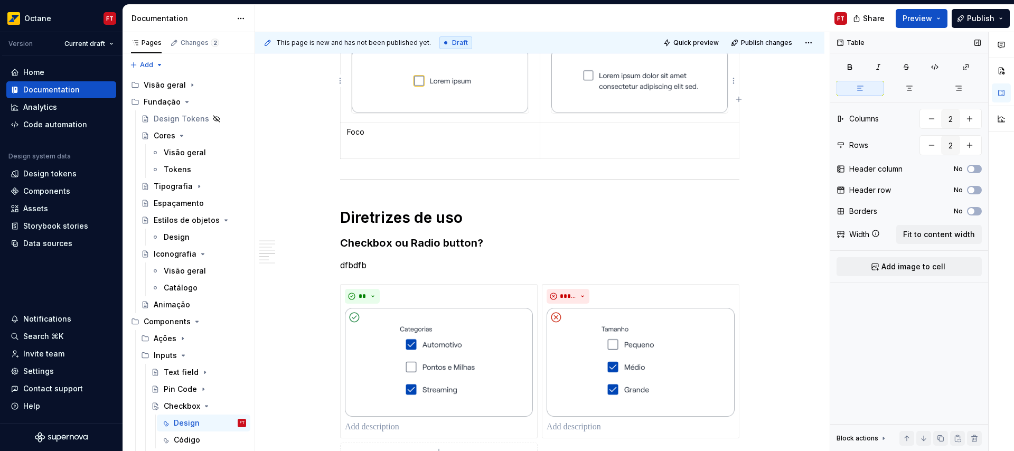
type textarea "*"
click at [606, 130] on p at bounding box center [639, 132] width 186 height 11
click at [356, 135] on p "Foco" at bounding box center [440, 132] width 186 height 11
click at [357, 135] on p "Foco" at bounding box center [440, 132] width 186 height 11
click at [555, 134] on p "Quebra de linha" at bounding box center [639, 132] width 186 height 11
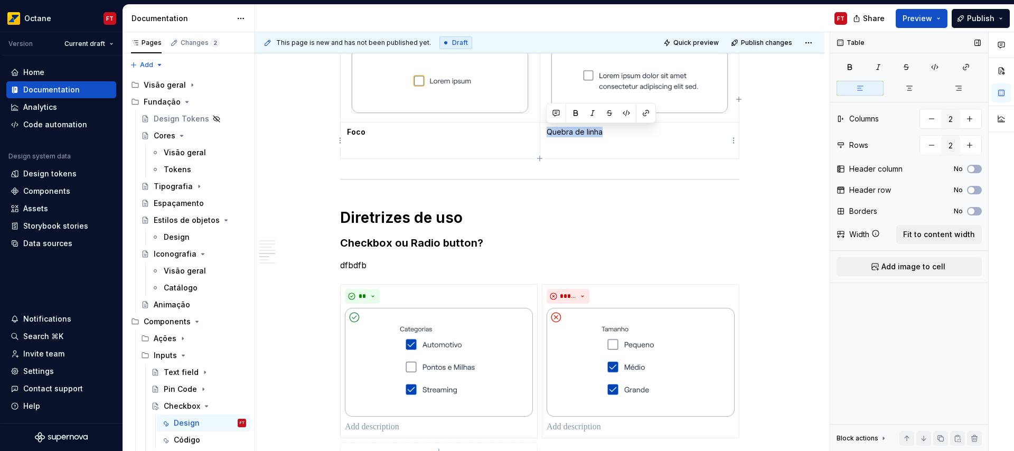
drag, startPoint x: 555, startPoint y: 134, endPoint x: 587, endPoint y: 133, distance: 32.2
click at [587, 133] on p "Quebra de linha" at bounding box center [639, 132] width 186 height 11
click at [398, 150] on p at bounding box center [440, 149] width 186 height 11
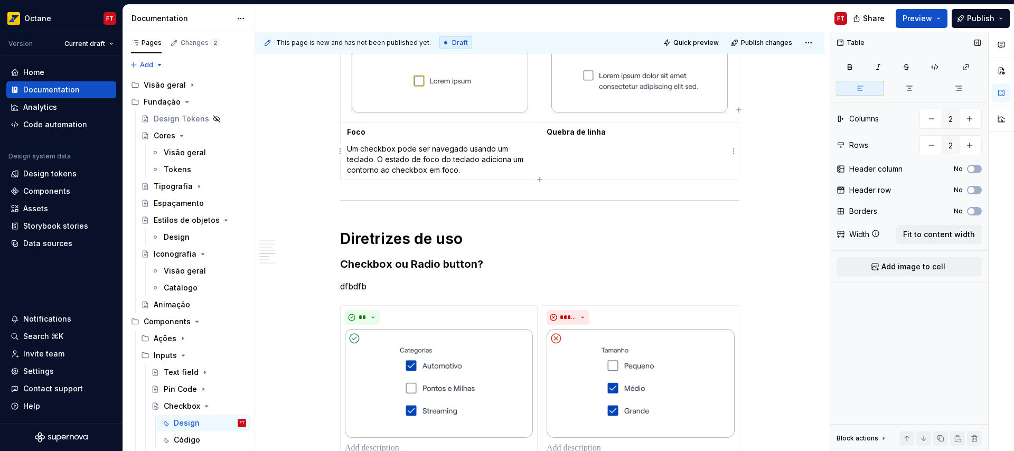
click at [558, 159] on td "Quebra de linha" at bounding box center [640, 151] width 200 height 58
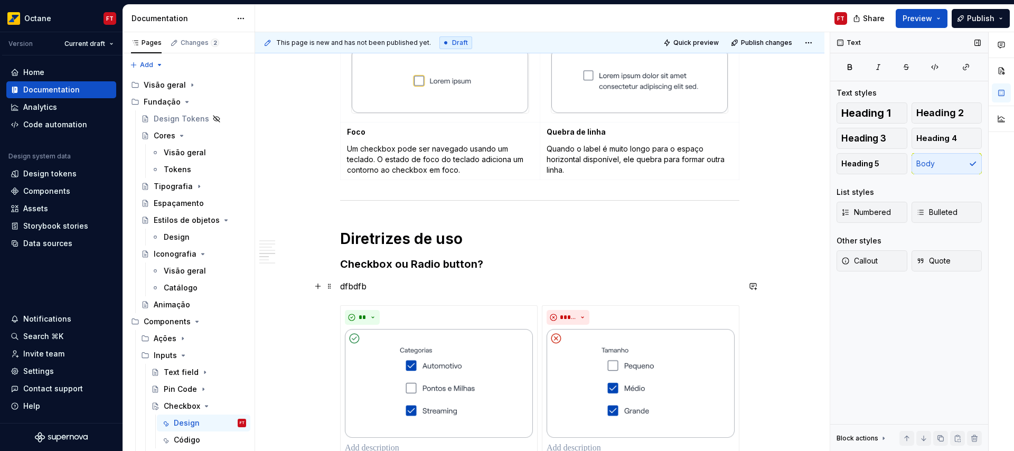
click at [351, 287] on p "dfbdfb" at bounding box center [539, 286] width 399 height 13
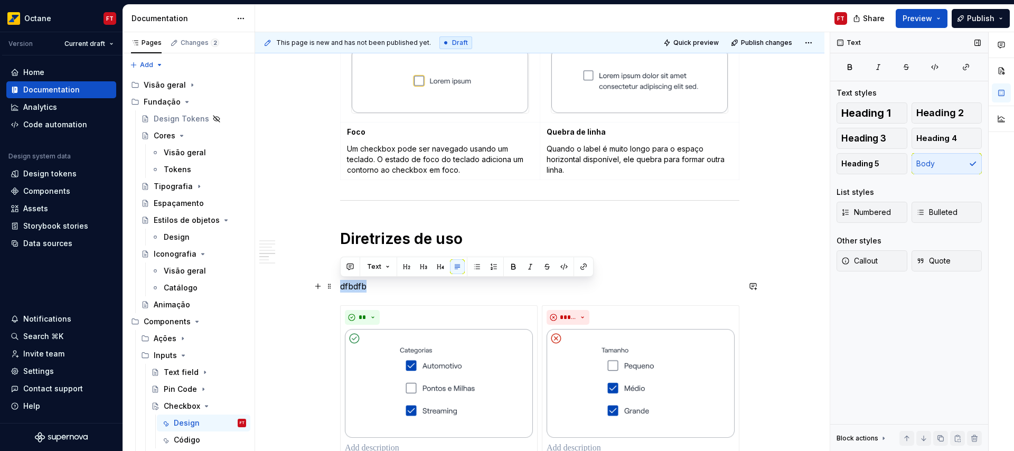
click at [351, 287] on p "dfbdfb" at bounding box center [539, 286] width 399 height 13
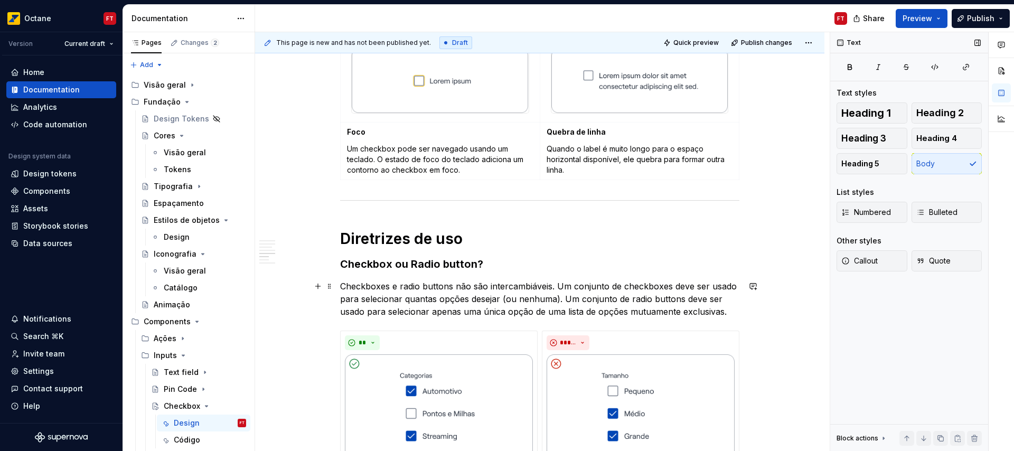
click at [407, 285] on p "Checkboxes e radio buttons não são intercambiáveis. Um conjunto de checkboxes d…" at bounding box center [539, 299] width 399 height 38
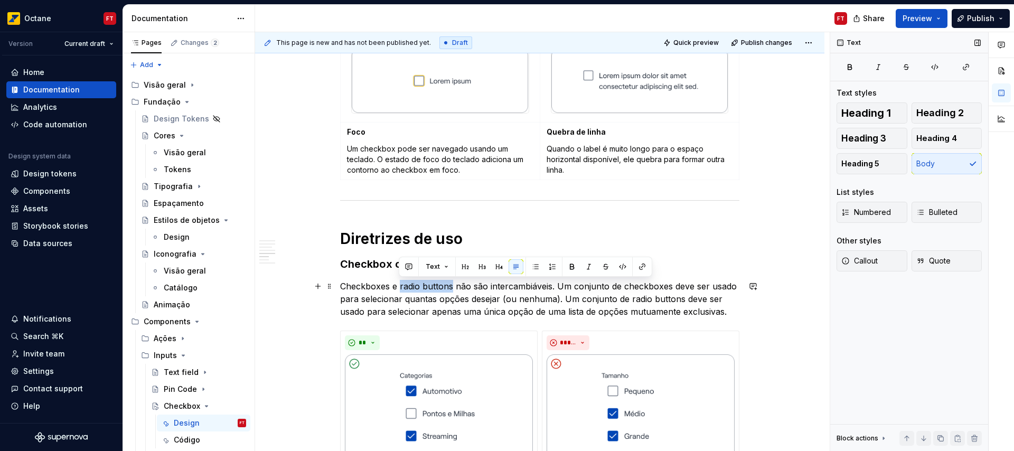
drag, startPoint x: 407, startPoint y: 285, endPoint x: 423, endPoint y: 285, distance: 16.4
click at [423, 285] on p "Checkboxes e radio buttons não são intercambiáveis. Um conjunto de checkboxes d…" at bounding box center [539, 299] width 399 height 38
click at [639, 264] on button "button" at bounding box center [642, 266] width 15 height 15
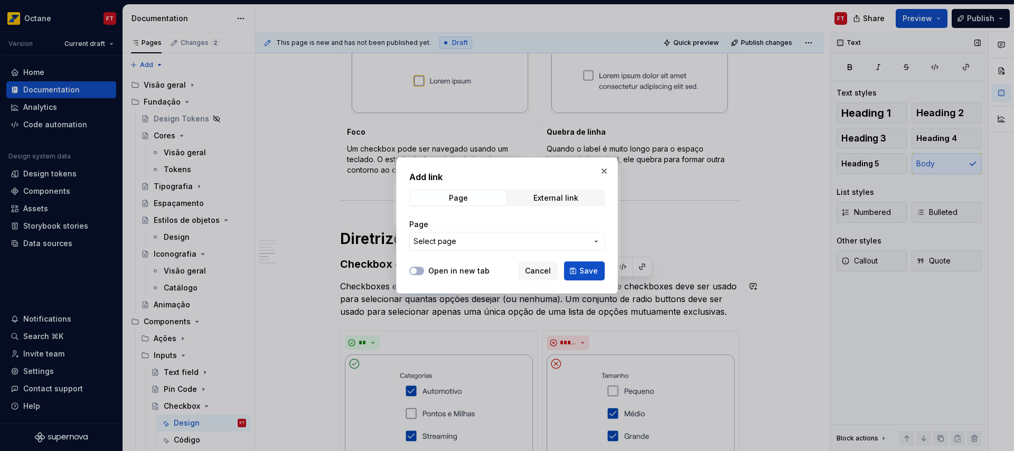
click at [487, 239] on span "Select page" at bounding box center [500, 241] width 174 height 11
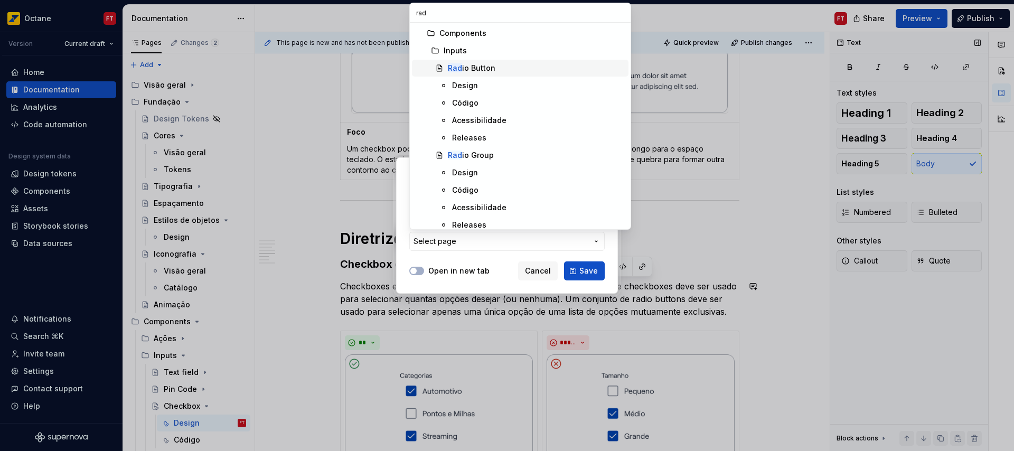
type input "rad"
click at [471, 68] on div "Rad io Button" at bounding box center [472, 68] width 48 height 11
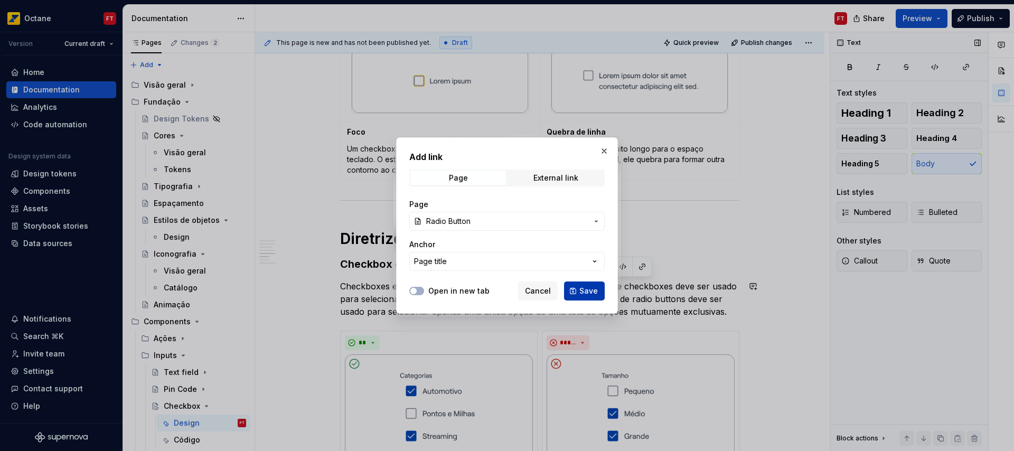
click at [584, 289] on span "Save" at bounding box center [588, 291] width 18 height 11
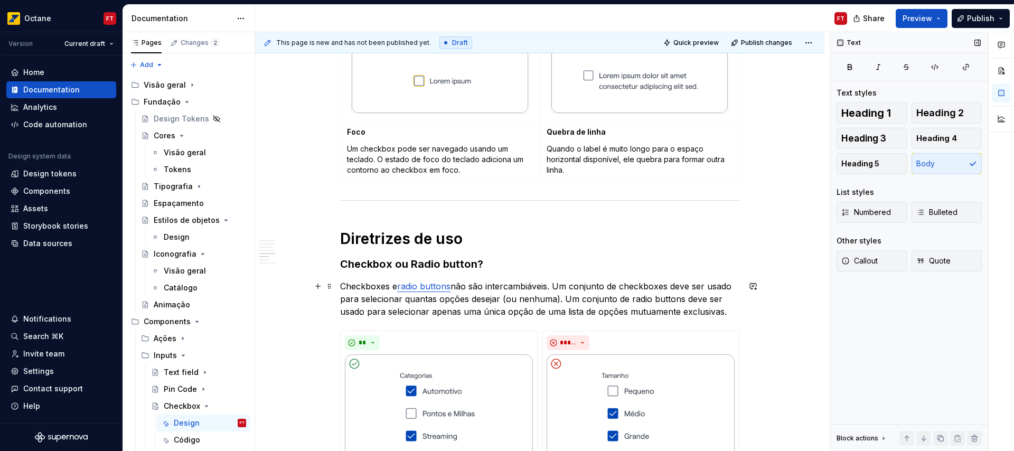
click at [596, 298] on p "Checkboxes e radio buttons não são intercambiáveis. Um conjunto de checkboxes d…" at bounding box center [539, 299] width 399 height 38
drag, startPoint x: 596, startPoint y: 298, endPoint x: 653, endPoint y: 299, distance: 57.0
click at [653, 299] on p "Checkboxes e radio buttons não são intercambiáveis. Um conjunto de checkboxes d…" at bounding box center [539, 299] width 399 height 38
click at [817, 281] on button "button" at bounding box center [821, 279] width 15 height 15
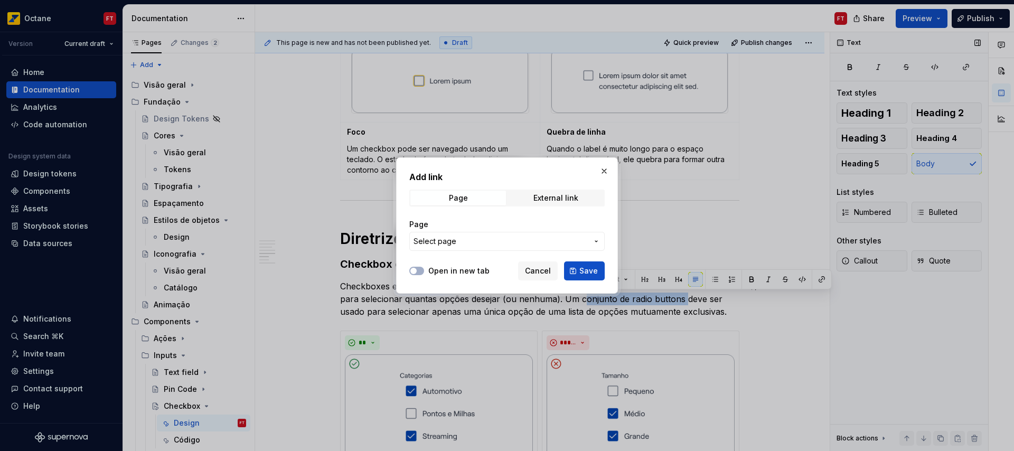
click at [466, 241] on span "Select page" at bounding box center [500, 241] width 174 height 11
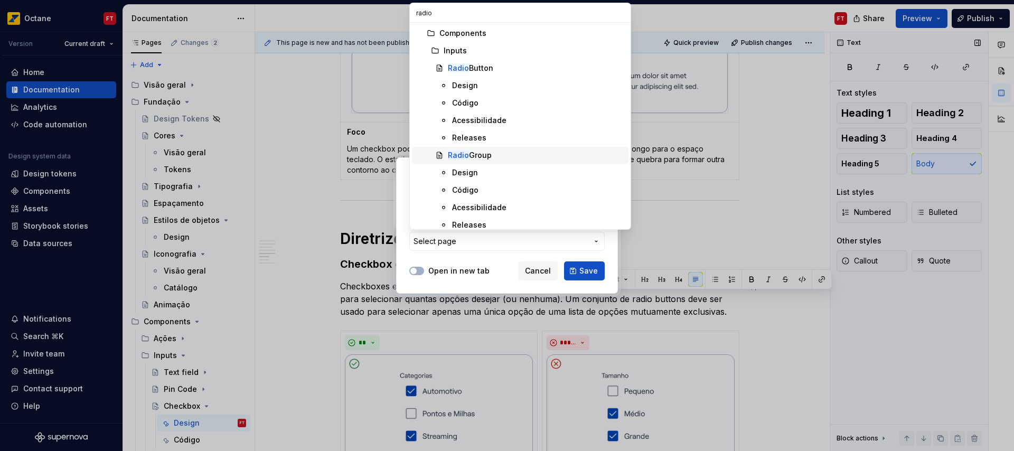
type input "radio"
click at [459, 157] on mark "Radio" at bounding box center [458, 154] width 21 height 9
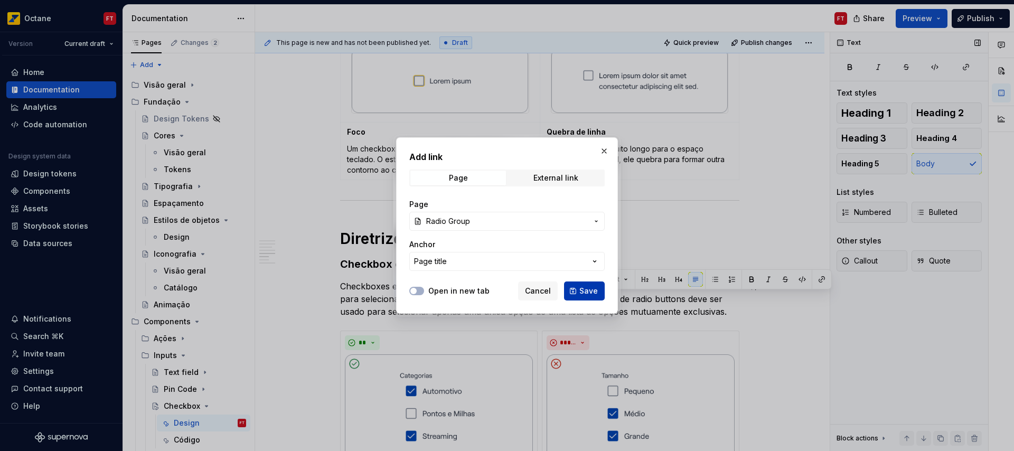
click at [573, 292] on button "Save" at bounding box center [584, 290] width 41 height 19
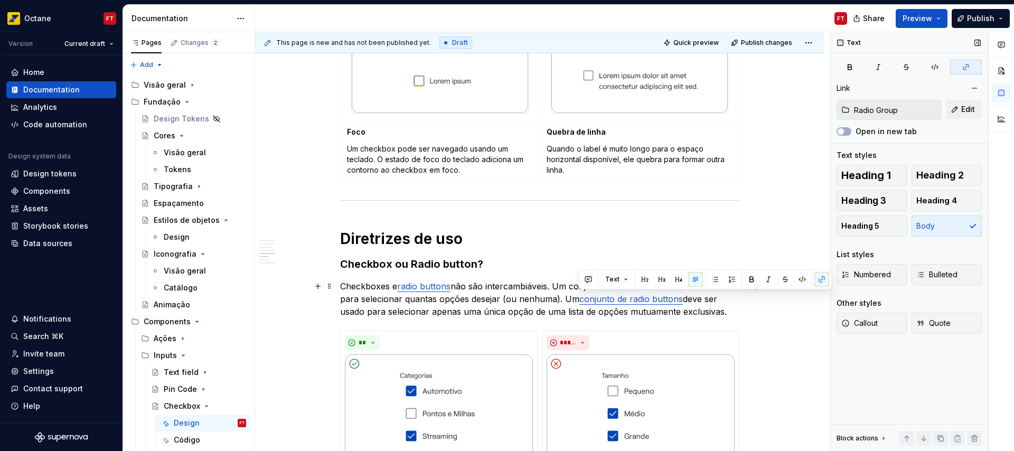
click at [307, 295] on div "Anatomia Opções Elementos Label Checkboxes sempre devem ter um label. Quando o …" at bounding box center [539, 341] width 569 height 1605
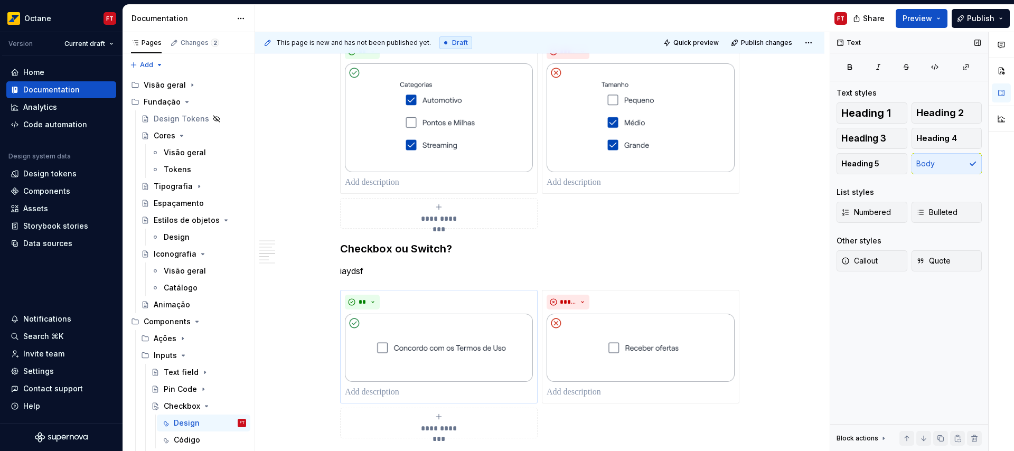
scroll to position [960, 0]
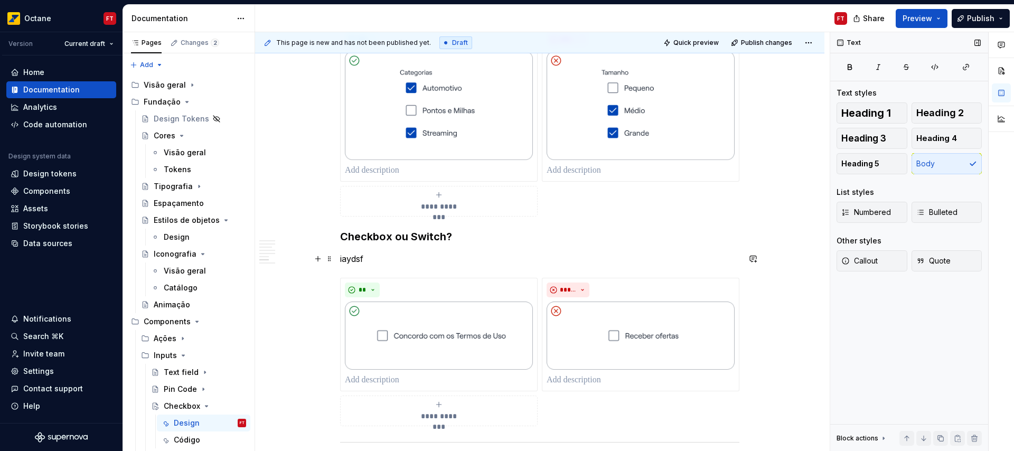
click at [393, 264] on p "iaydsf" at bounding box center [539, 258] width 399 height 13
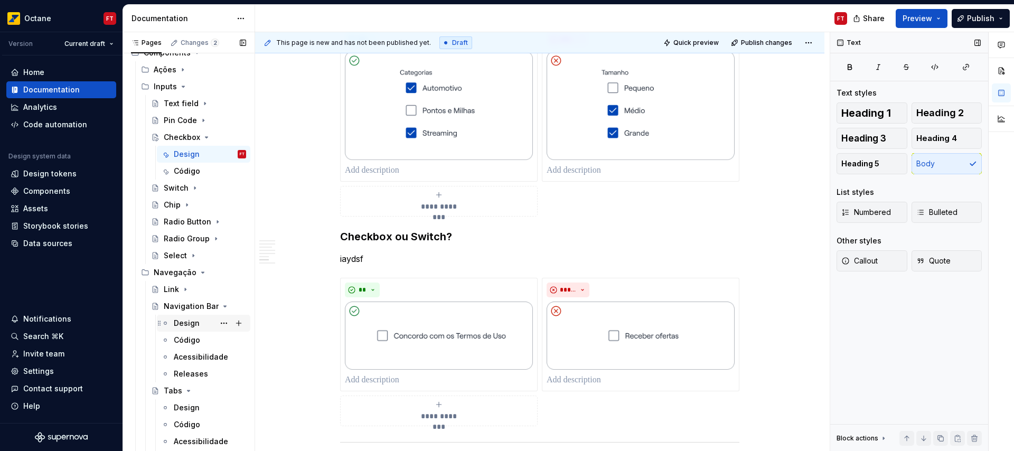
scroll to position [250, 0]
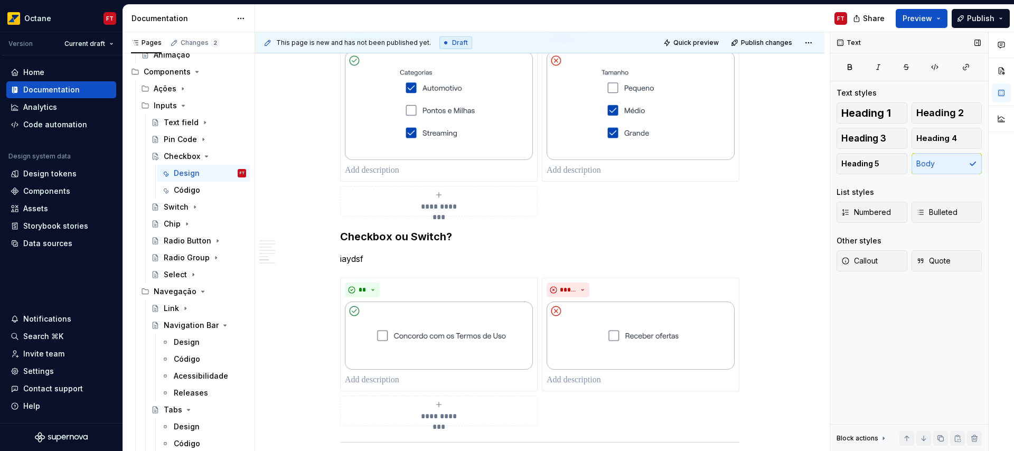
click at [354, 262] on p "iaydsf" at bounding box center [539, 258] width 399 height 13
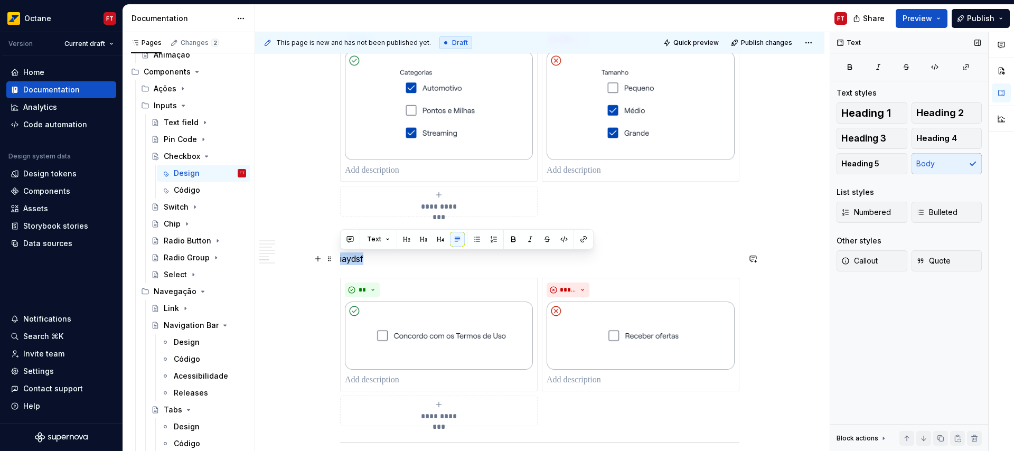
click at [354, 262] on p "iaydsf" at bounding box center [539, 258] width 399 height 13
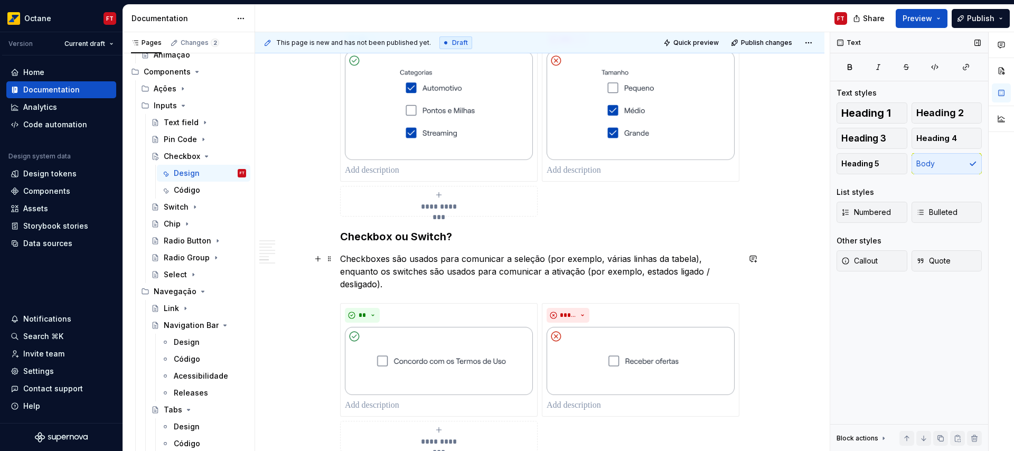
click at [371, 270] on p "Checkboxes são usados para comunicar a seleção (por exemplo, várias linhas da t…" at bounding box center [539, 271] width 399 height 38
click at [596, 252] on button "button" at bounding box center [595, 251] width 15 height 15
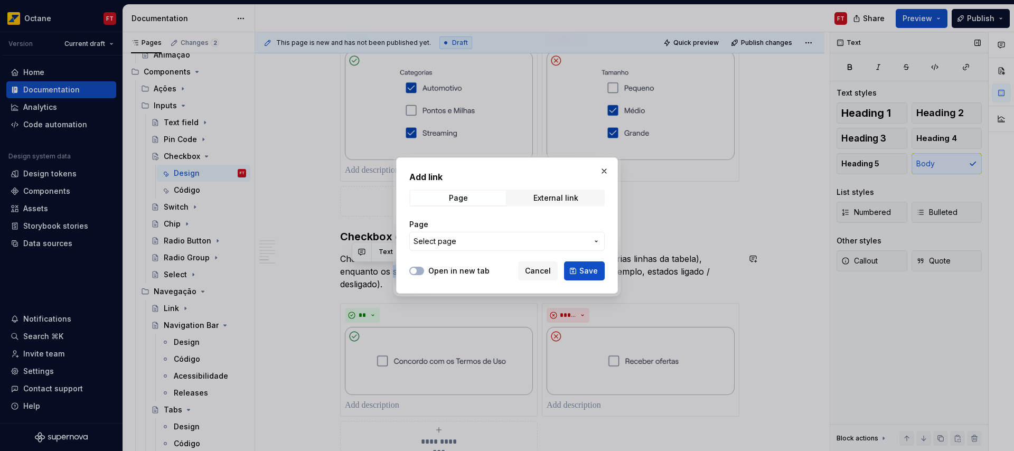
click at [454, 243] on span "Select page" at bounding box center [434, 241] width 43 height 11
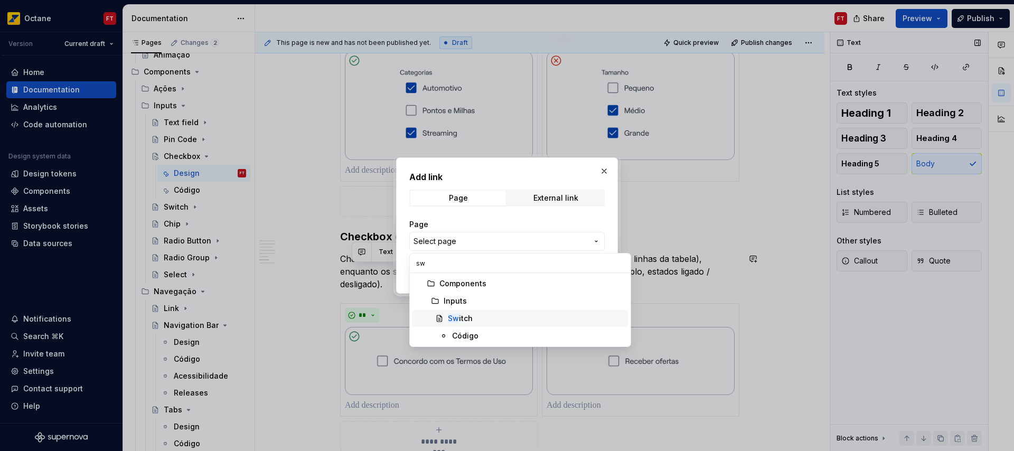
type input "sw"
click at [483, 320] on div "Sw itch" at bounding box center [536, 318] width 176 height 11
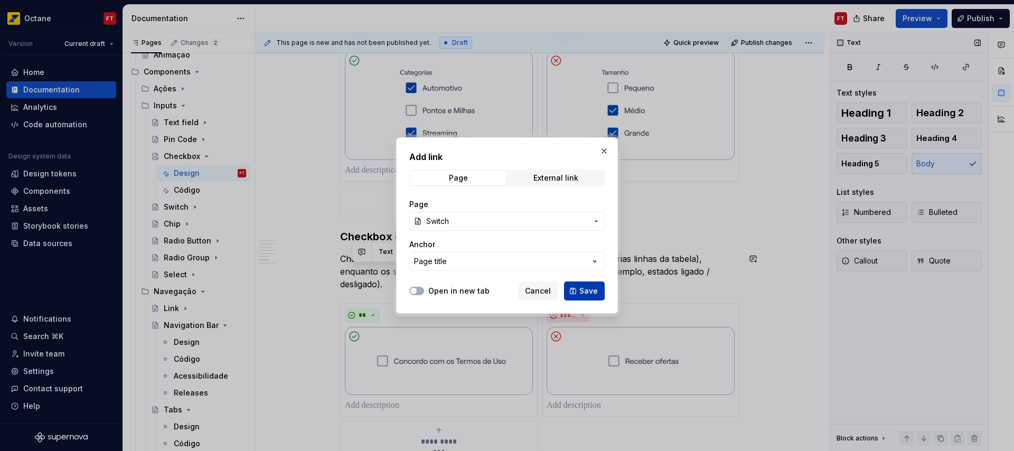
click at [583, 295] on span "Save" at bounding box center [588, 291] width 18 height 11
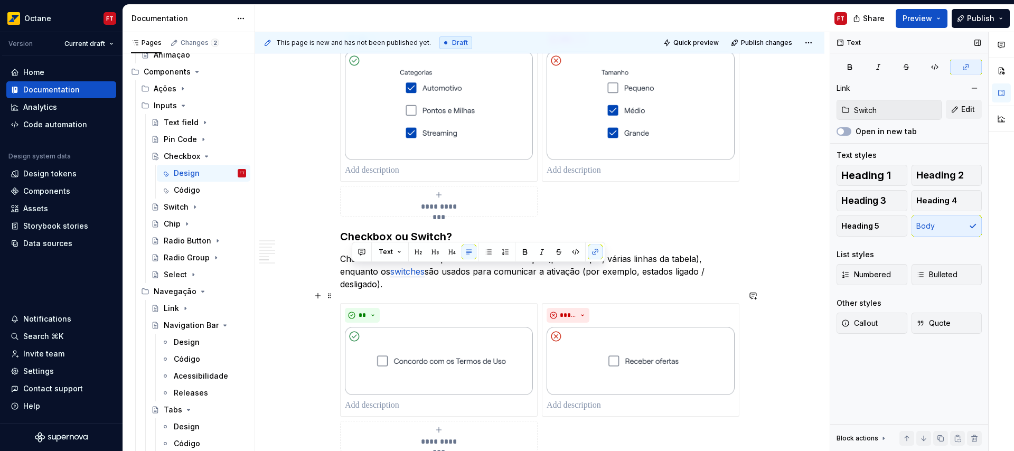
click at [296, 346] on div "Anatomia Opções Elementos Label Checkboxes sempre devem ter um label. Quando o …" at bounding box center [539, 51] width 569 height 1630
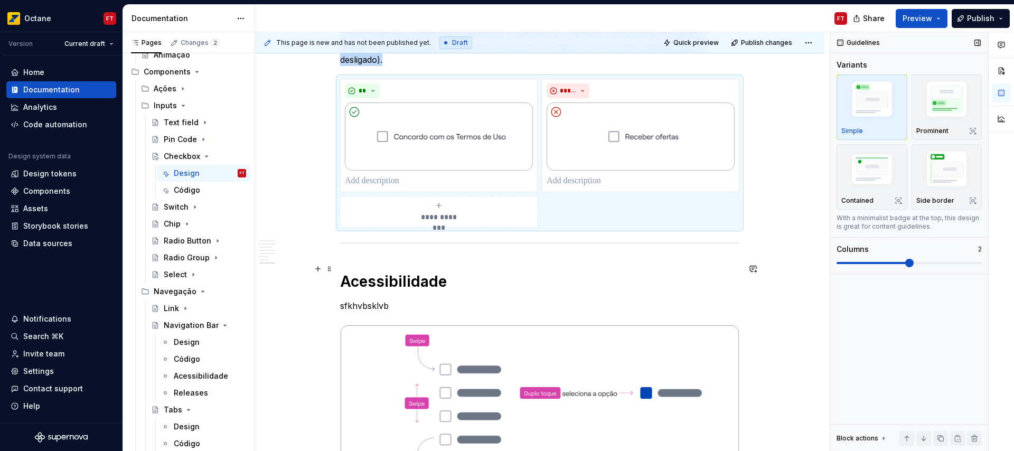
scroll to position [1188, 0]
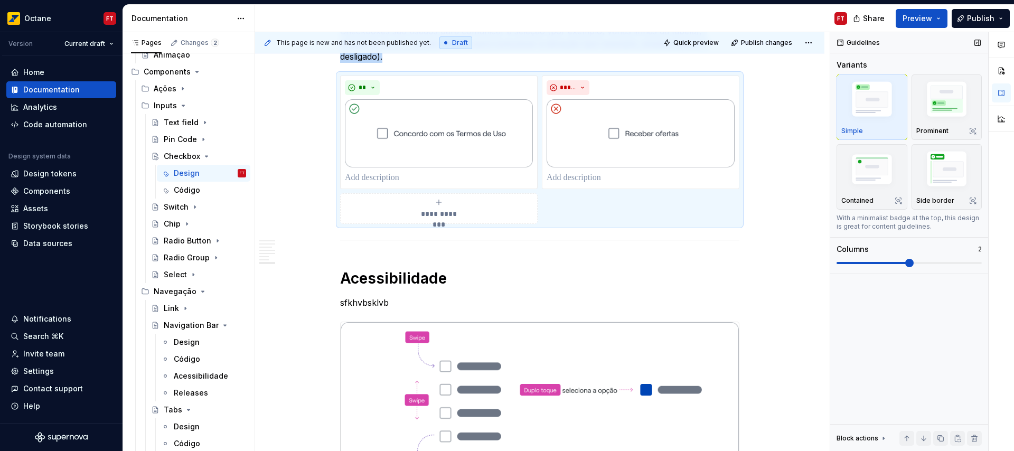
click at [375, 296] on p "sfkhvbsklvb" at bounding box center [539, 302] width 399 height 13
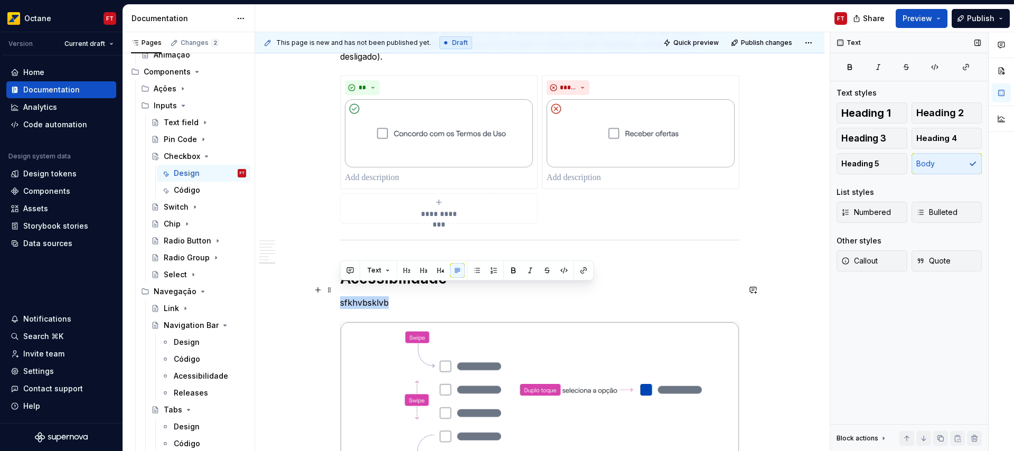
click at [375, 296] on p "sfkhvbsklvb" at bounding box center [539, 302] width 399 height 13
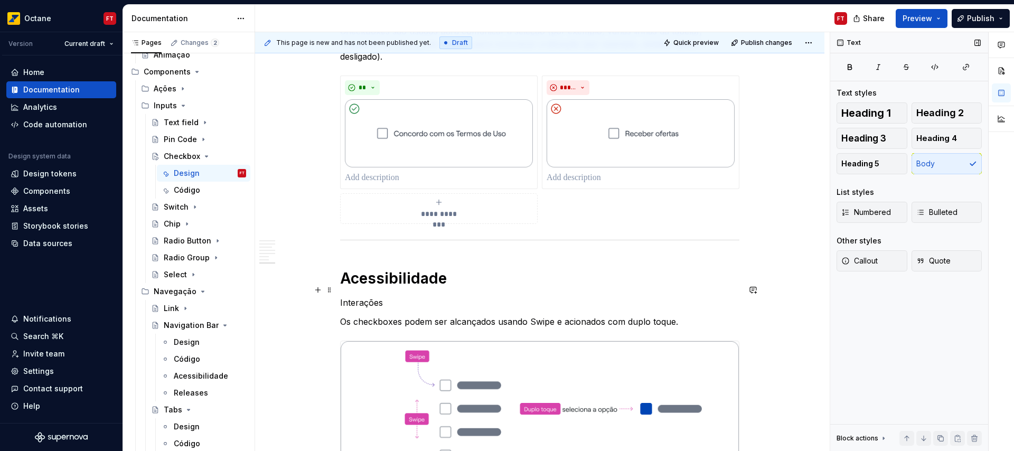
click at [353, 296] on p "Interações" at bounding box center [539, 302] width 399 height 13
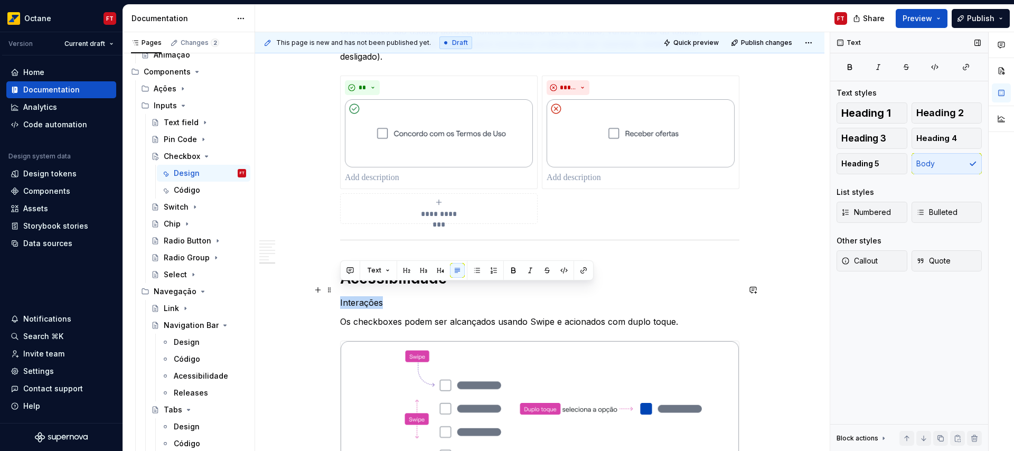
click at [353, 296] on p "Interações" at bounding box center [539, 302] width 399 height 13
click at [421, 269] on button "button" at bounding box center [423, 270] width 15 height 15
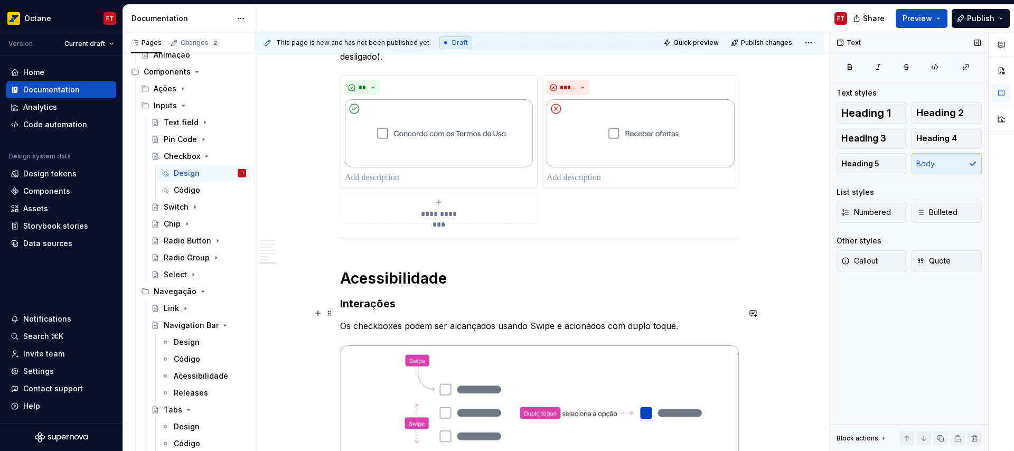
click at [532, 319] on p "Os checkboxes podem ser alcançados usando Swipe e acionados com duplo toque." at bounding box center [539, 325] width 399 height 13
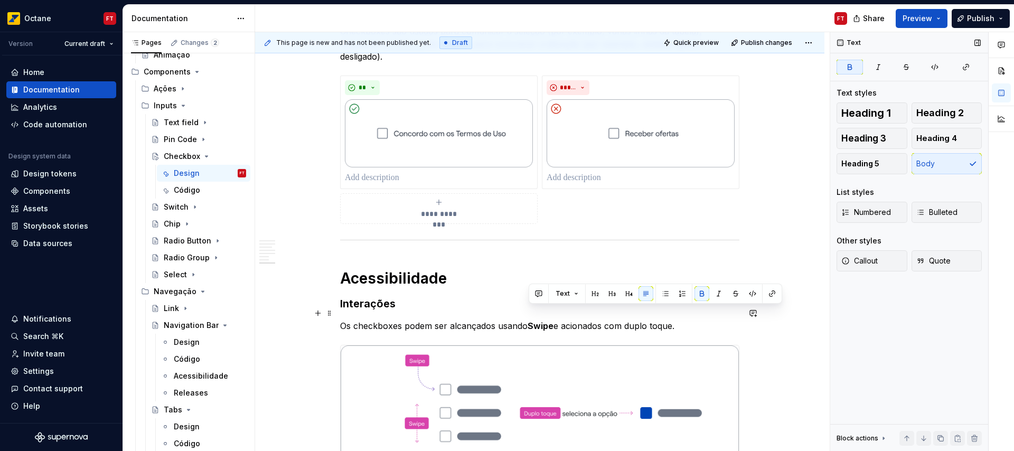
click at [638, 319] on p "Os checkboxes podem ser alcançados usando Swipe e acionados com duplo toque." at bounding box center [539, 325] width 399 height 13
drag, startPoint x: 638, startPoint y: 313, endPoint x: 653, endPoint y: 313, distance: 14.3
click at [653, 319] on p "Os checkboxes podem ser alcançados usando Swipe e acionados com duplo toque." at bounding box center [539, 325] width 399 height 13
click at [530, 320] on strong "Swipe" at bounding box center [540, 325] width 26 height 11
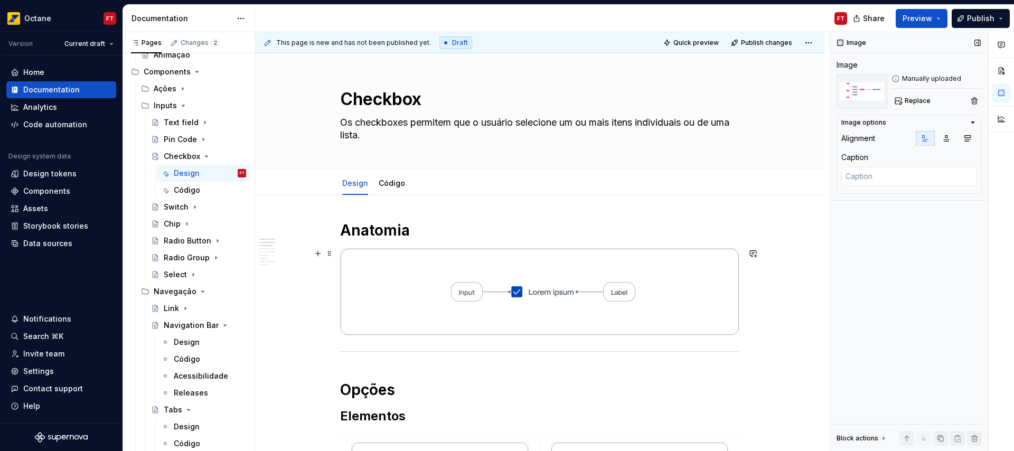
scroll to position [0, 0]
click at [205, 139] on icon "Page tree" at bounding box center [206, 139] width 3 height 1
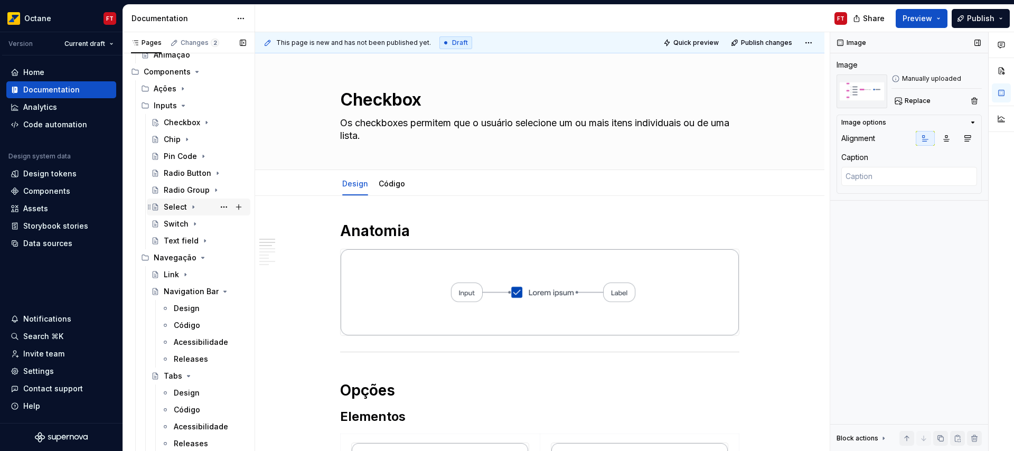
click at [168, 205] on div "Select" at bounding box center [175, 207] width 23 height 11
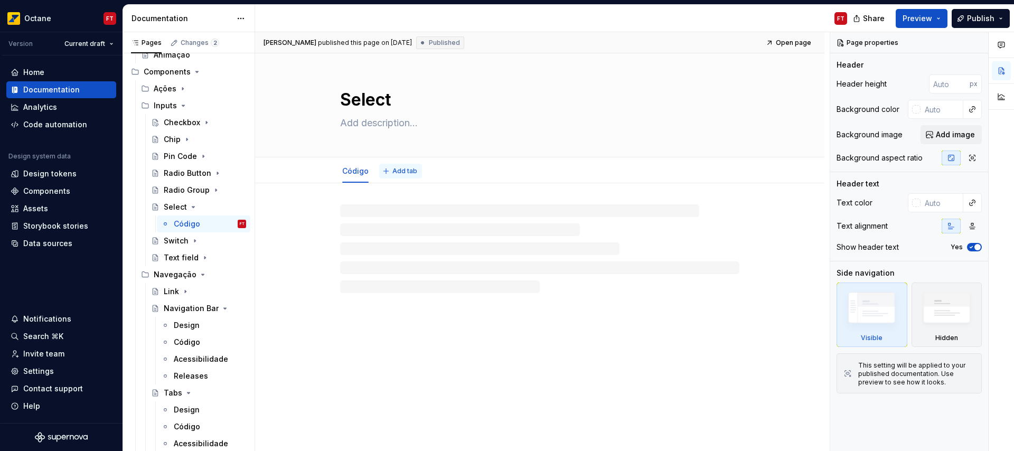
click at [402, 170] on span "Add tab" at bounding box center [404, 171] width 25 height 8
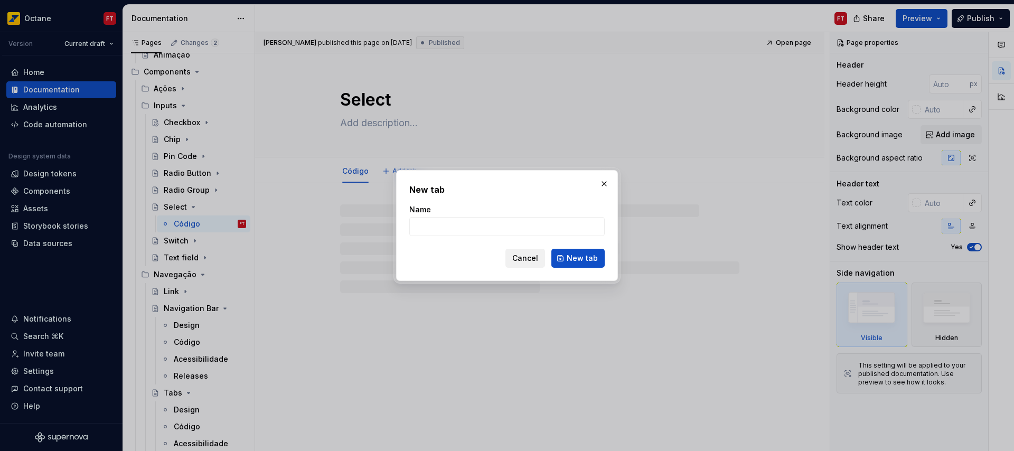
type textarea "*"
type input "Design"
click button "New tab" at bounding box center [577, 258] width 53 height 19
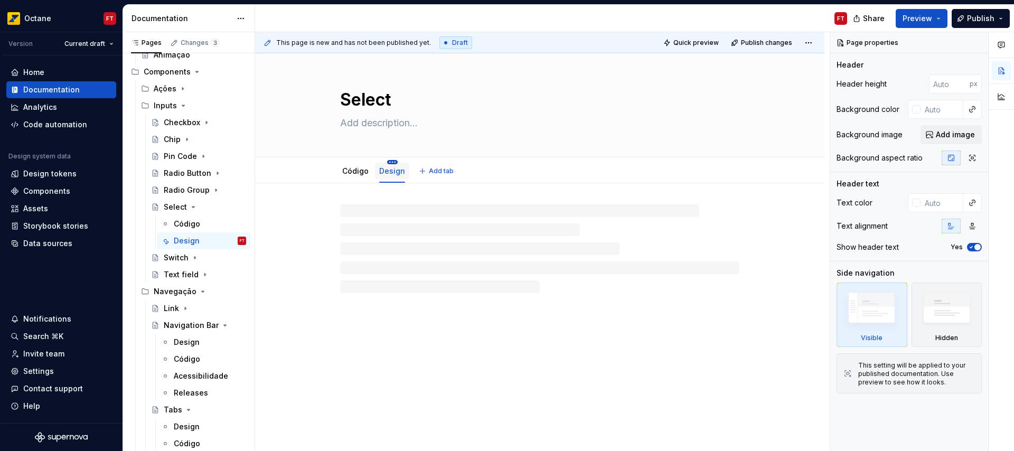
click at [387, 163] on html "Octane FT Version Current draft Home Documentation Analytics Code automation De…" at bounding box center [507, 225] width 1014 height 451
click at [422, 254] on div "Move left" at bounding box center [453, 254] width 99 height 11
click at [386, 197] on div at bounding box center [539, 289] width 569 height 213
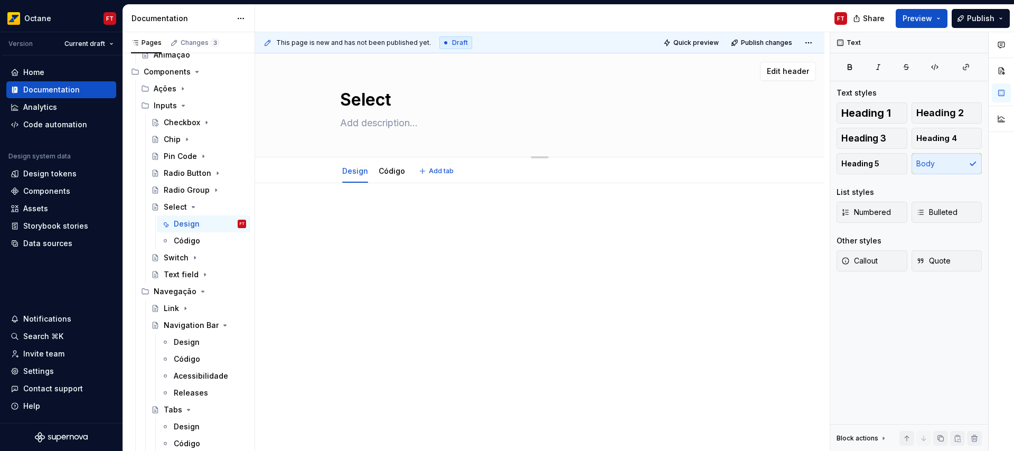
click at [370, 125] on textarea at bounding box center [537, 123] width 399 height 17
paste textarea "Selects permitem que os usuários escolham em uma lista de opções em um espaço l…"
type textarea "*"
type textarea "Selects permitem que os usuários escolham em uma lista de opções em um espaço l…"
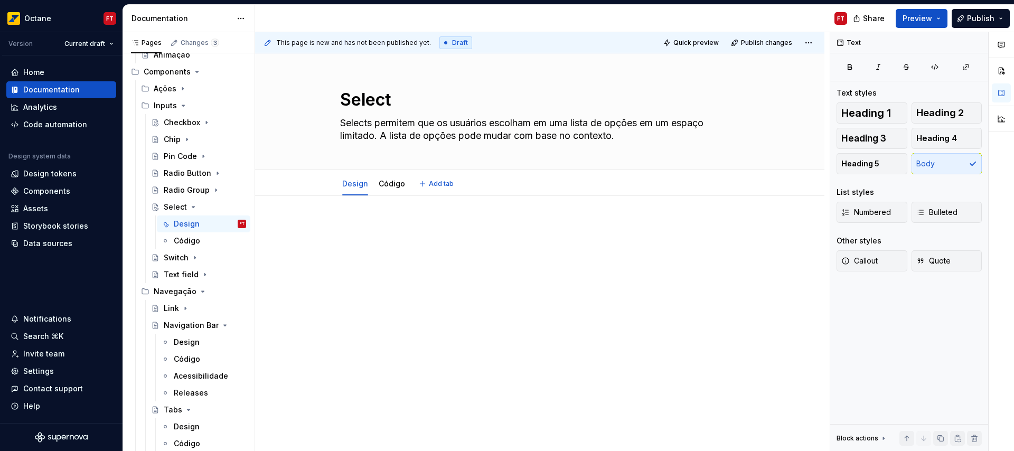
type textarea "*"
type textarea "Selects permitem que os usuários escolham em uma lista de opções em um espaço l…"
type textarea "*"
click at [462, 223] on p at bounding box center [539, 227] width 399 height 13
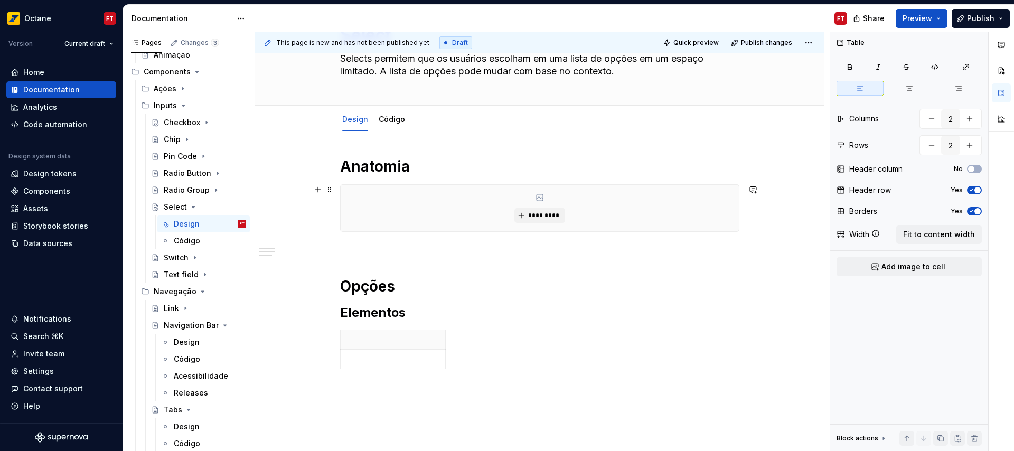
scroll to position [65, 0]
click at [491, 361] on div at bounding box center [539, 351] width 399 height 44
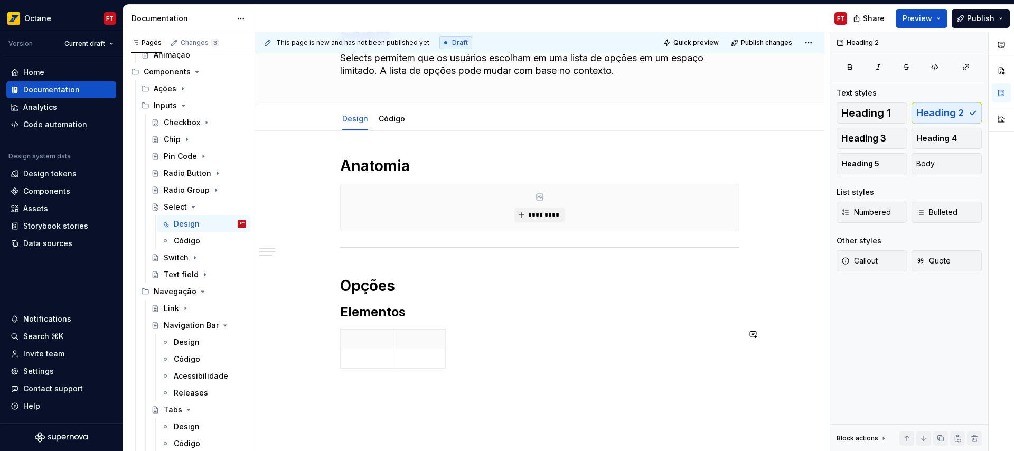
click at [481, 381] on div "Anatomia ********* Opções Elementos" at bounding box center [539, 270] width 399 height 229
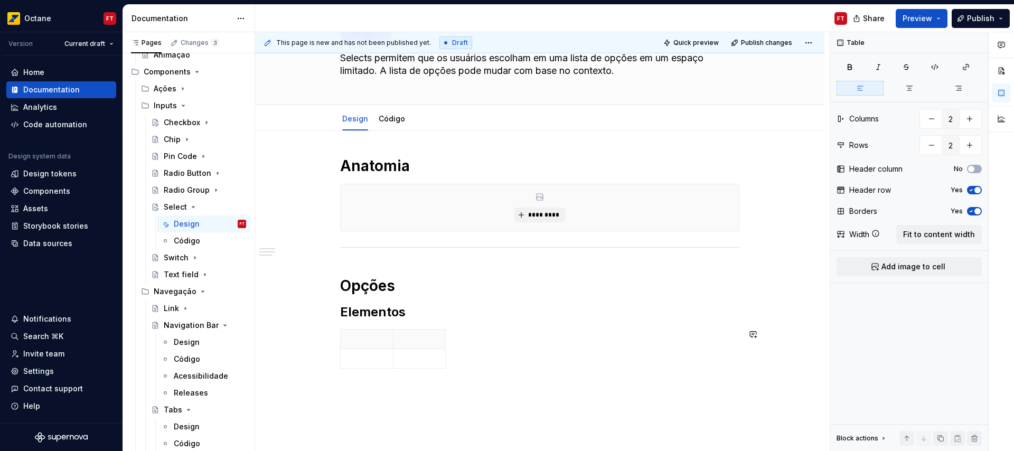
click at [479, 388] on div "Anatomia ********* Opções Elementos" at bounding box center [539, 326] width 569 height 390
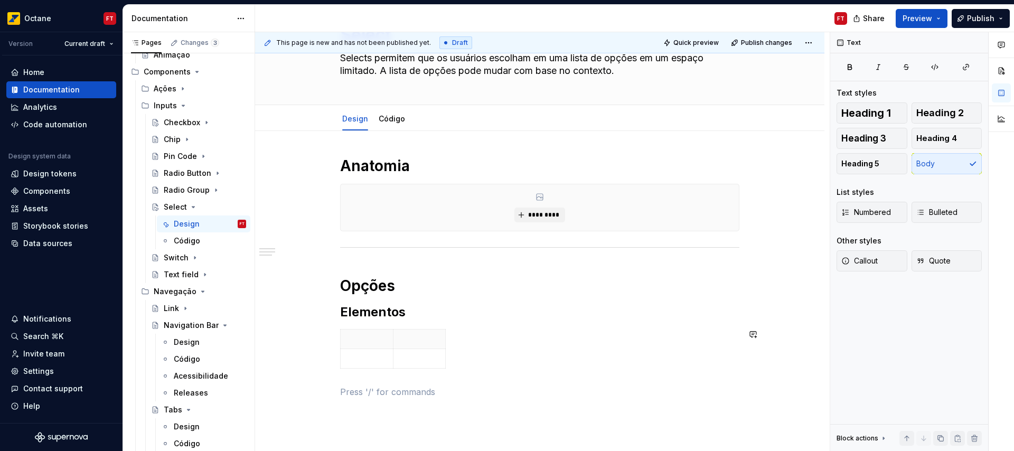
click at [479, 388] on p at bounding box center [539, 391] width 399 height 13
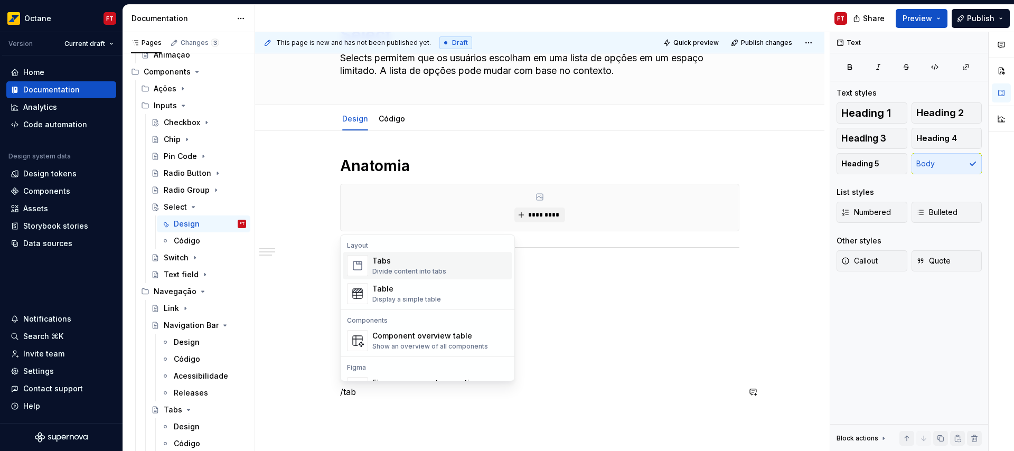
click at [409, 263] on div "Tabs" at bounding box center [409, 261] width 74 height 11
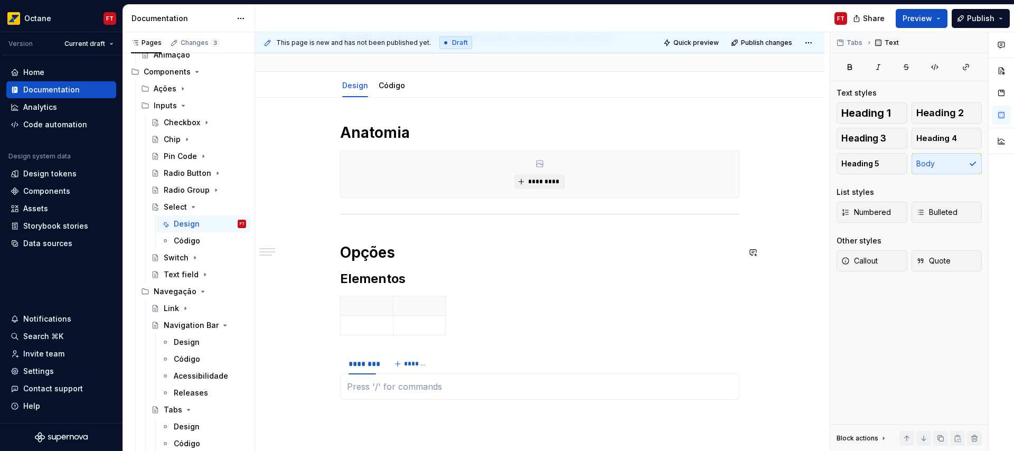
scroll to position [103, 0]
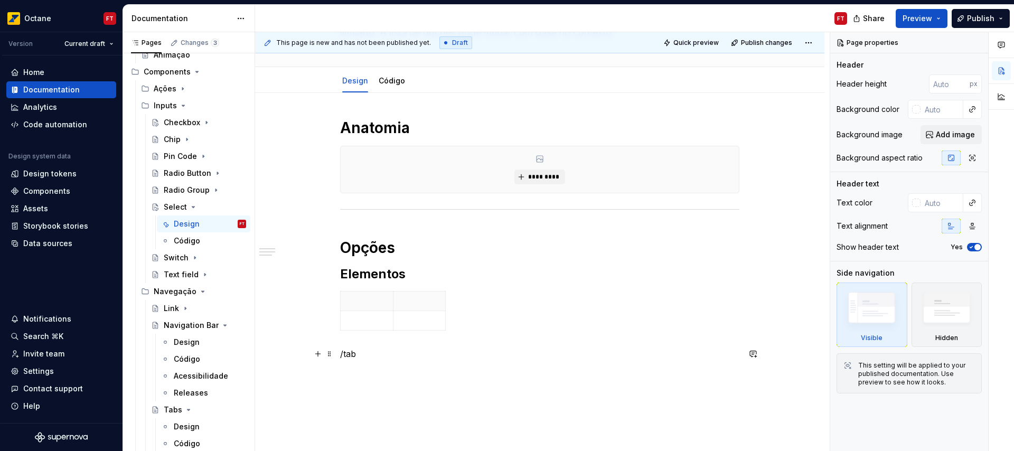
click at [374, 354] on p "/tab" at bounding box center [539, 353] width 399 height 13
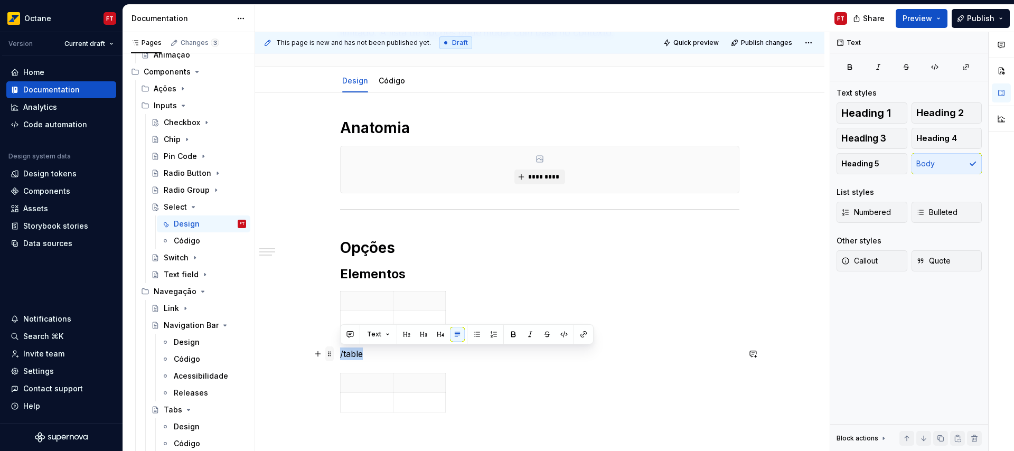
drag, startPoint x: 396, startPoint y: 353, endPoint x: 333, endPoint y: 358, distance: 63.6
click at [340, 355] on div "Anatomia ********* Opções Elementos /table" at bounding box center [539, 273] width 399 height 311
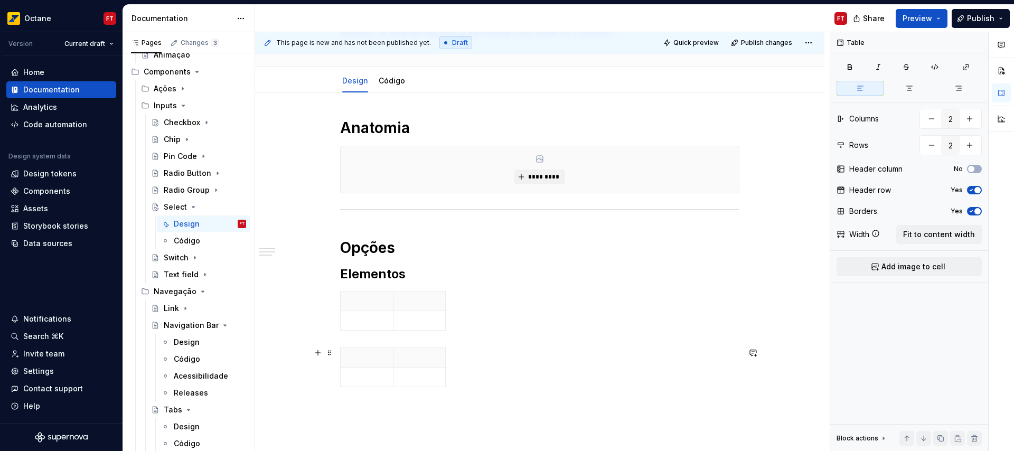
click at [500, 375] on div at bounding box center [539, 369] width 399 height 44
click at [498, 401] on div "Anatomia ********* Opções Elementos" at bounding box center [539, 261] width 399 height 286
click at [474, 414] on div "Anatomia ********* Opções Elementos" at bounding box center [539, 316] width 569 height 446
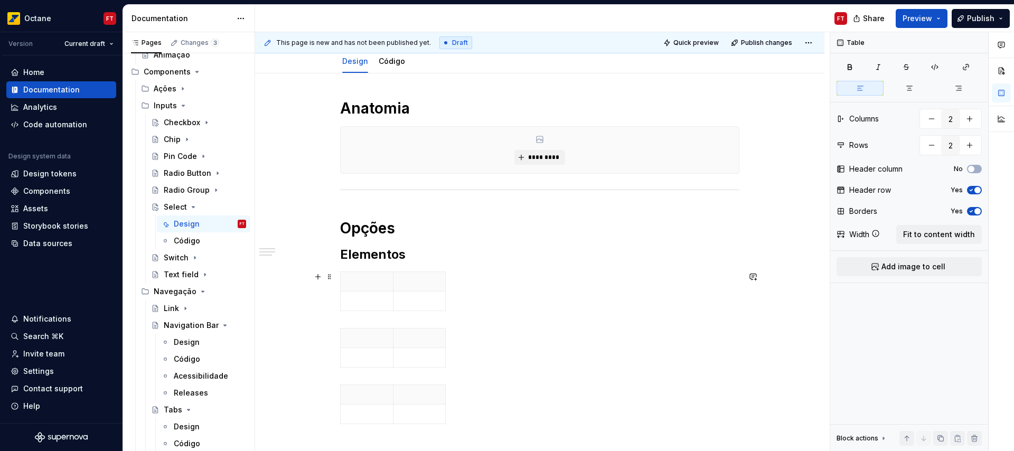
scroll to position [143, 0]
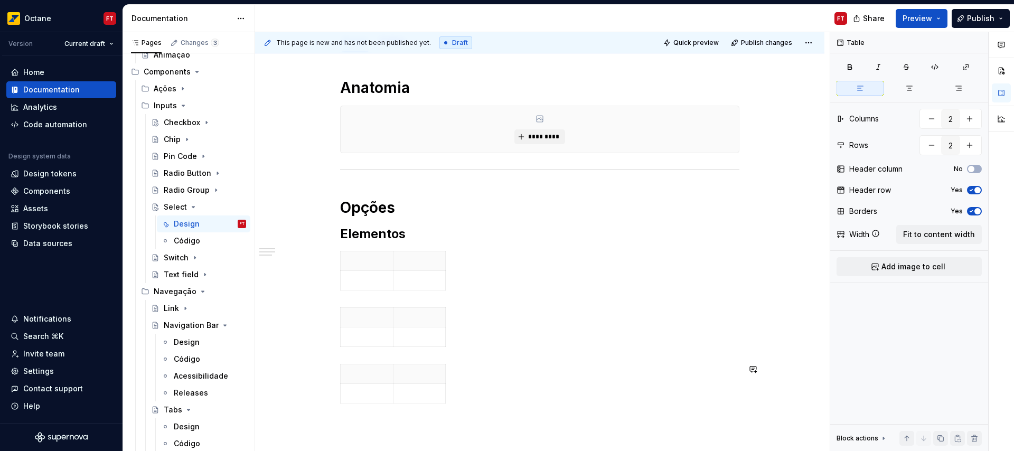
click at [476, 420] on div "Anatomia ********* Opções Elementos" at bounding box center [539, 304] width 569 height 503
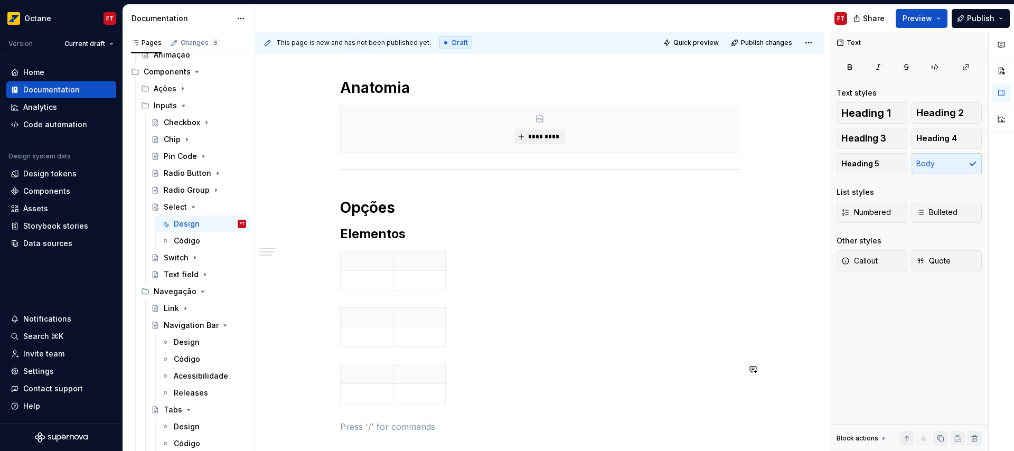
click at [476, 420] on p at bounding box center [539, 426] width 399 height 13
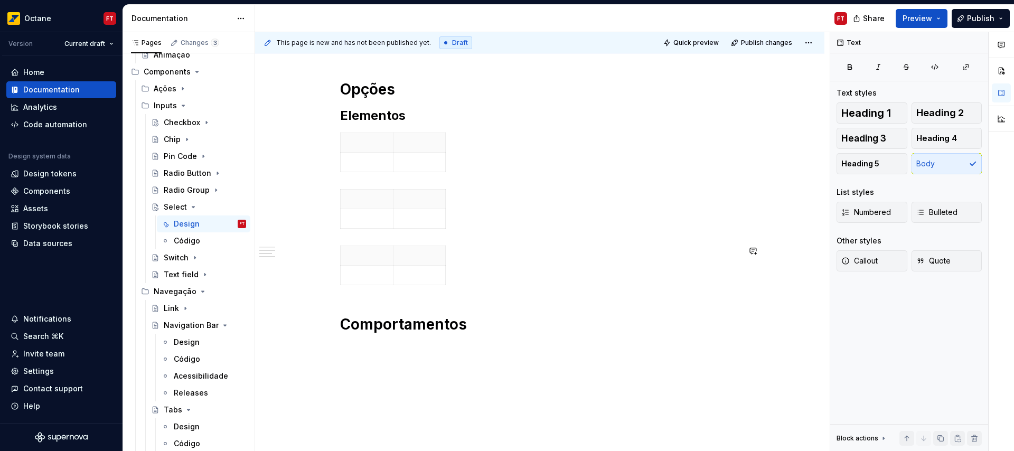
scroll to position [280, 0]
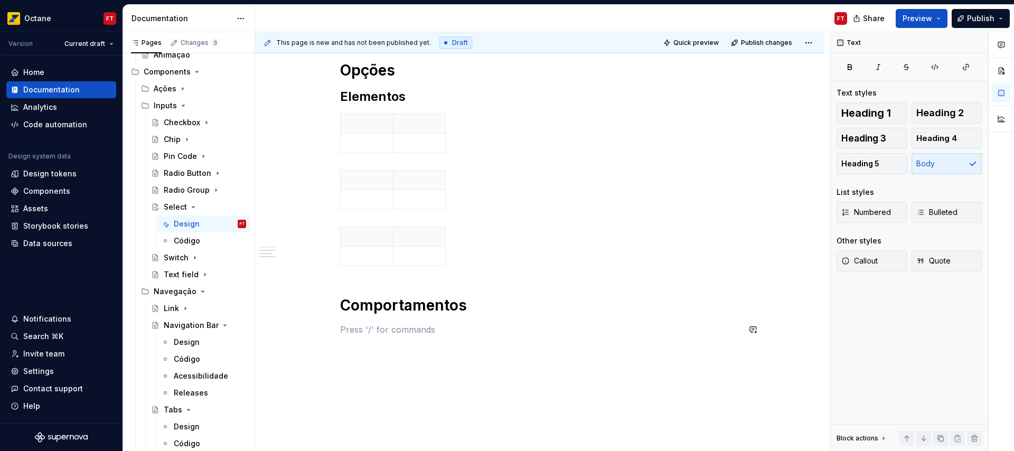
click at [404, 322] on div "Anatomia ********* Opções Elementos Comportamentos" at bounding box center [539, 195] width 399 height 509
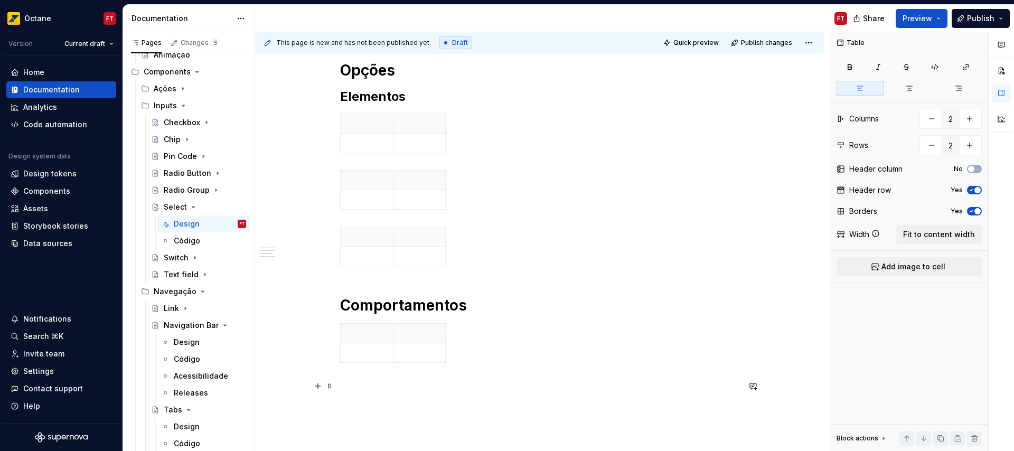
click at [542, 382] on p at bounding box center [539, 386] width 399 height 13
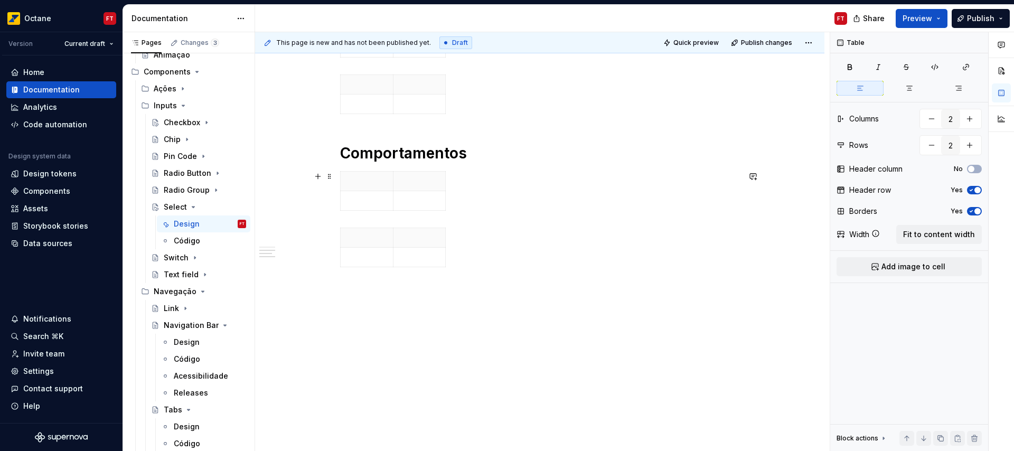
scroll to position [502, 0]
click at [426, 293] on p at bounding box center [539, 297] width 399 height 13
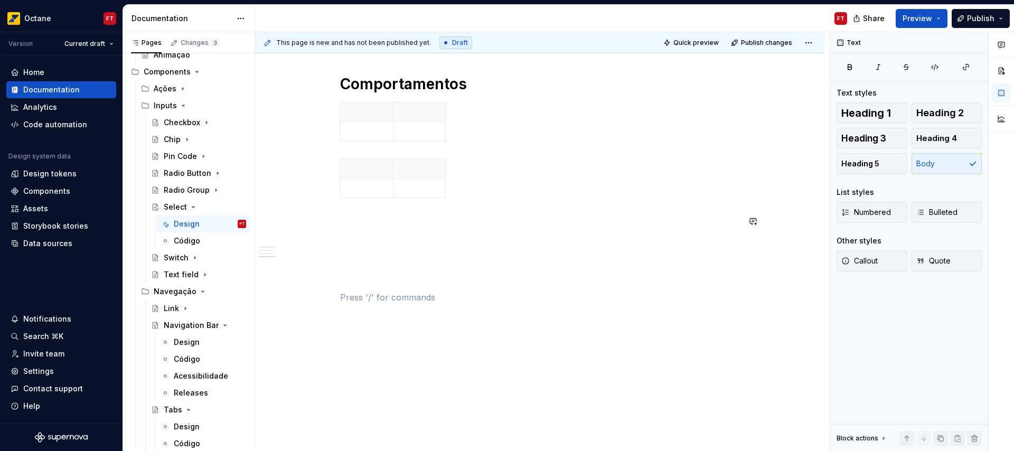
click at [397, 211] on div "Anatomia ********* Opções Elementos Comportamentos" at bounding box center [539, 12] width 399 height 584
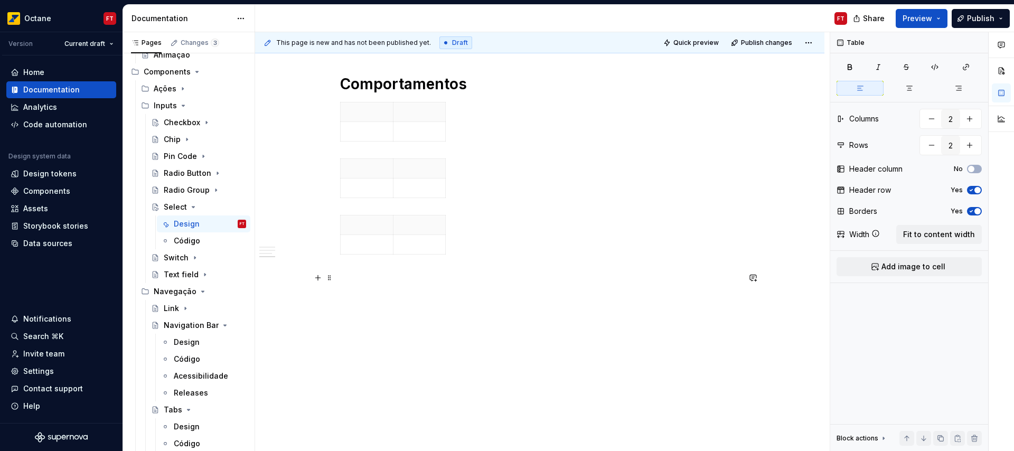
click at [365, 278] on p at bounding box center [539, 277] width 399 height 13
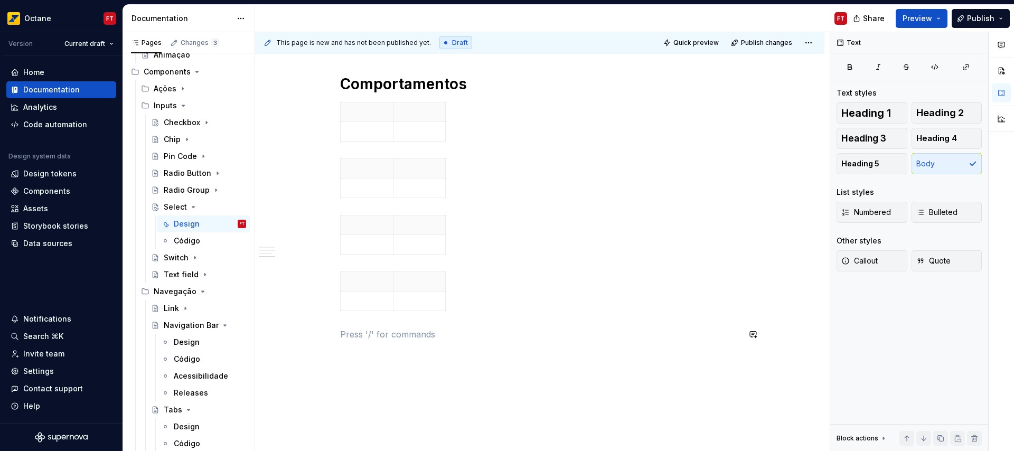
click at [373, 325] on div "Anatomia ********* Opções Elementos Comportamentos" at bounding box center [539, 49] width 399 height 659
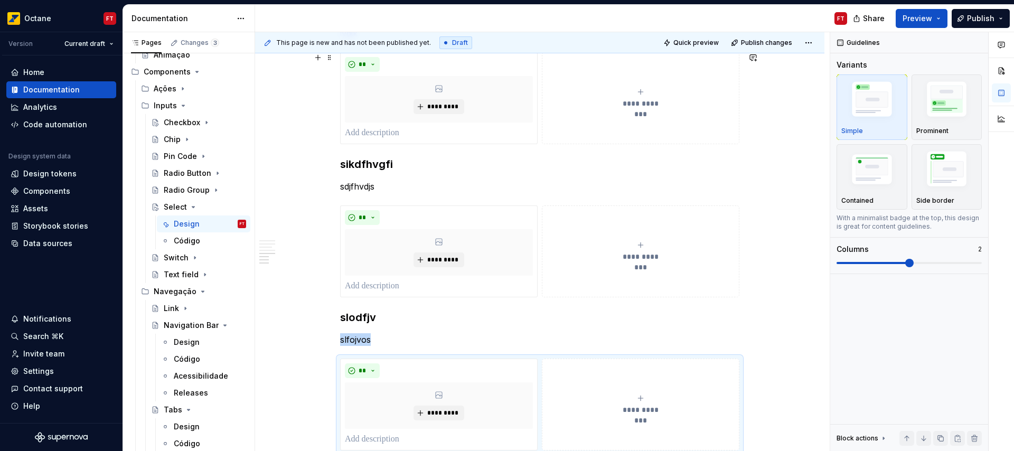
scroll to position [1057, 0]
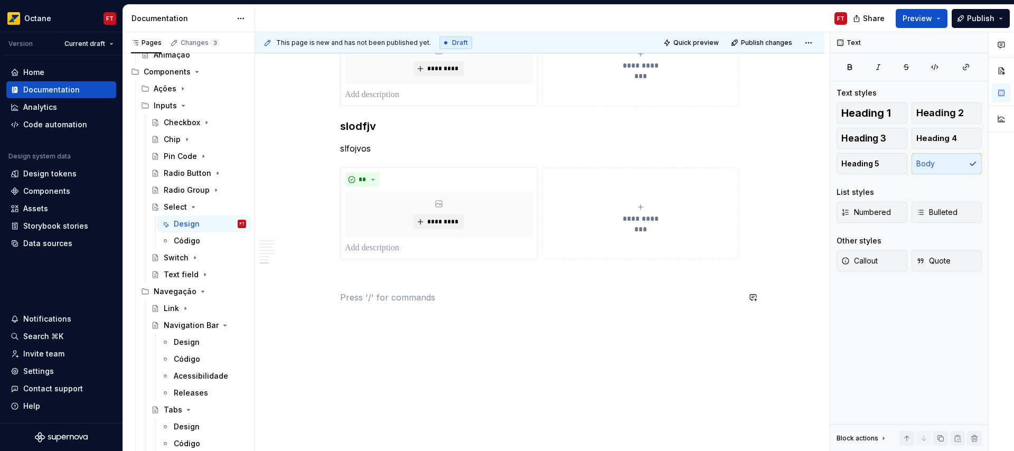
click at [553, 283] on p at bounding box center [539, 278] width 399 height 13
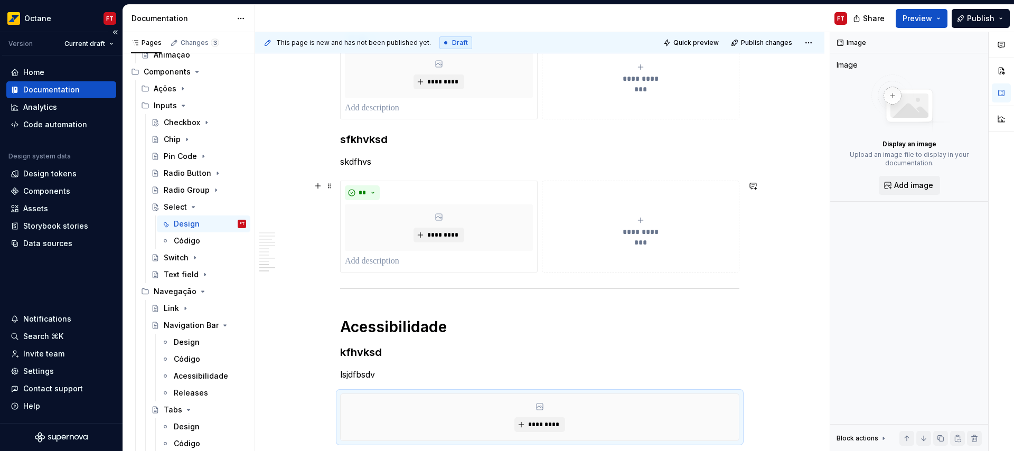
scroll to position [0, 0]
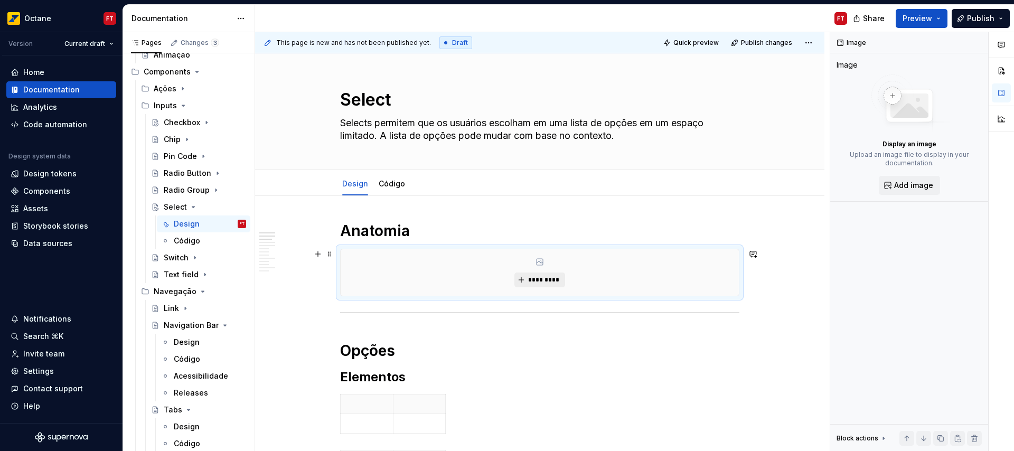
click at [540, 281] on span "*********" at bounding box center [543, 280] width 32 height 8
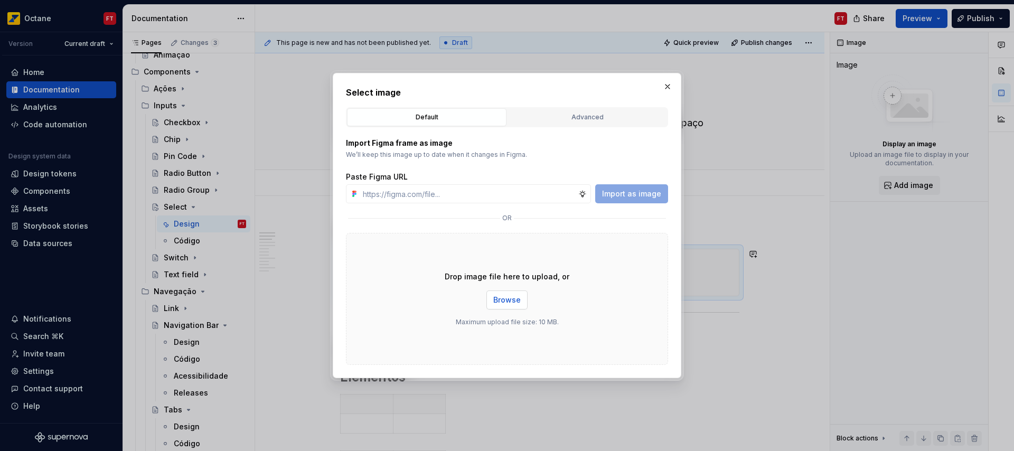
click at [513, 298] on span "Browse" at bounding box center [506, 300] width 27 height 11
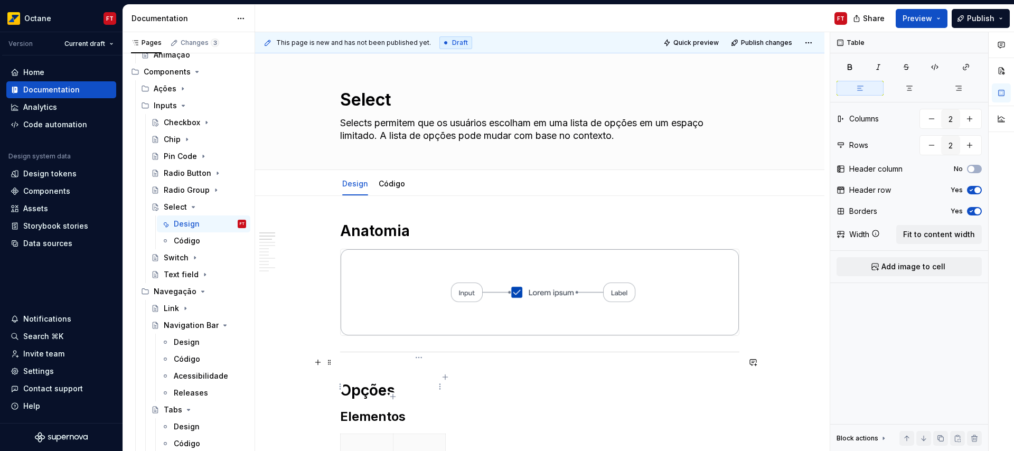
click at [961, 234] on span "Fit to content width" at bounding box center [939, 234] width 72 height 11
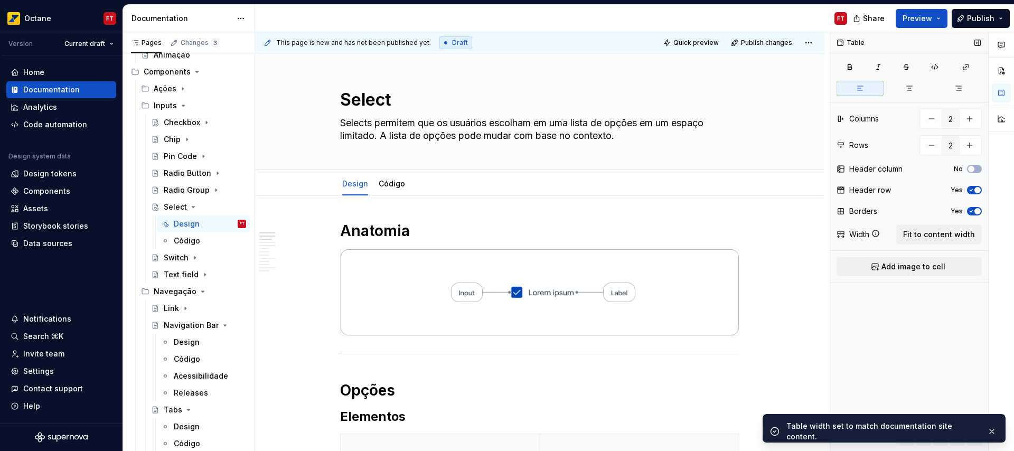
scroll to position [18, 0]
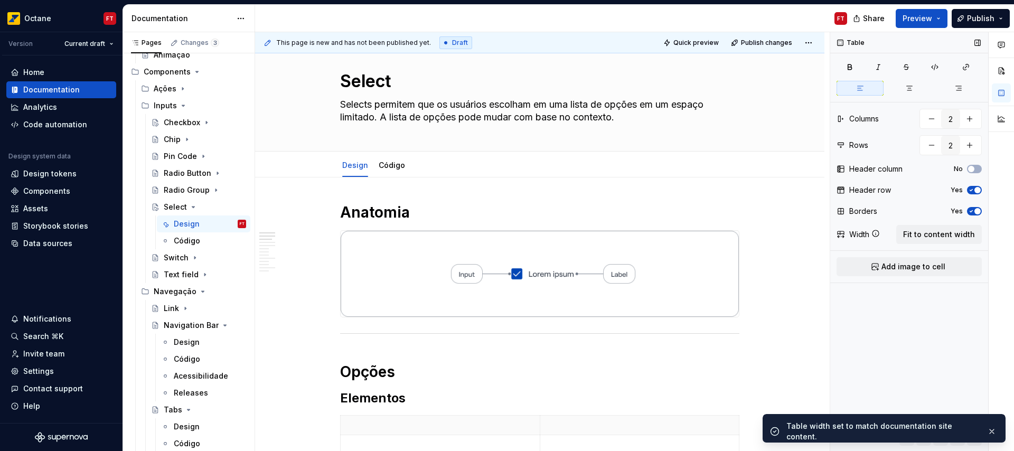
click at [973, 214] on button "Yes" at bounding box center [974, 211] width 15 height 8
click at [972, 192] on icon "button" at bounding box center [971, 190] width 8 height 6
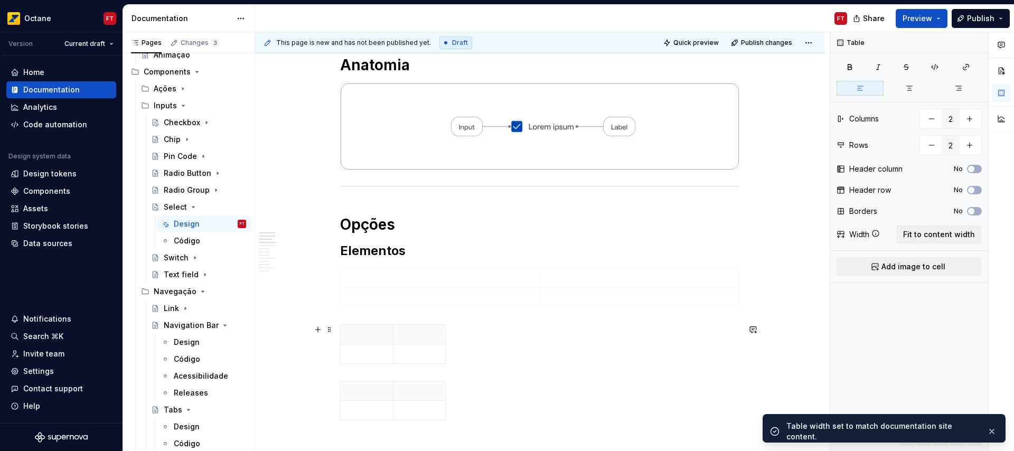
scroll to position [202, 0]
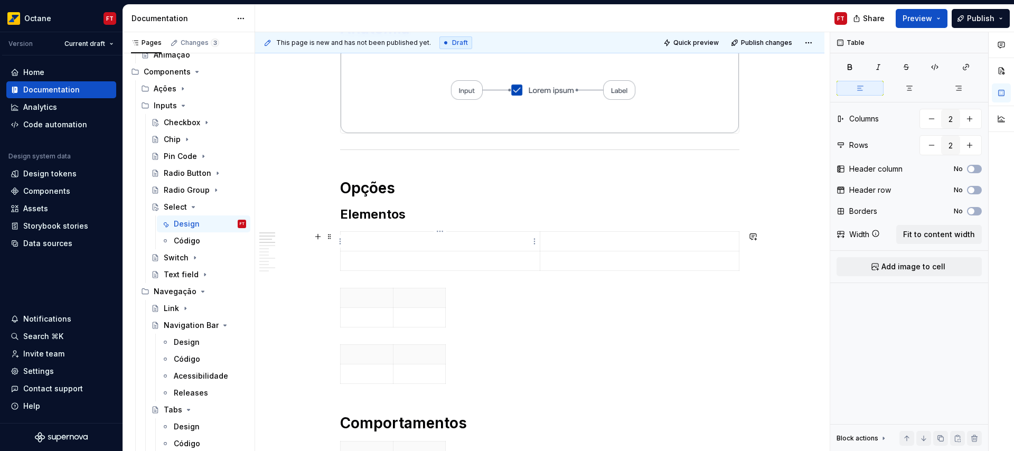
click at [448, 240] on p at bounding box center [440, 241] width 186 height 11
click at [886, 268] on span "Add image to cell" at bounding box center [913, 266] width 64 height 11
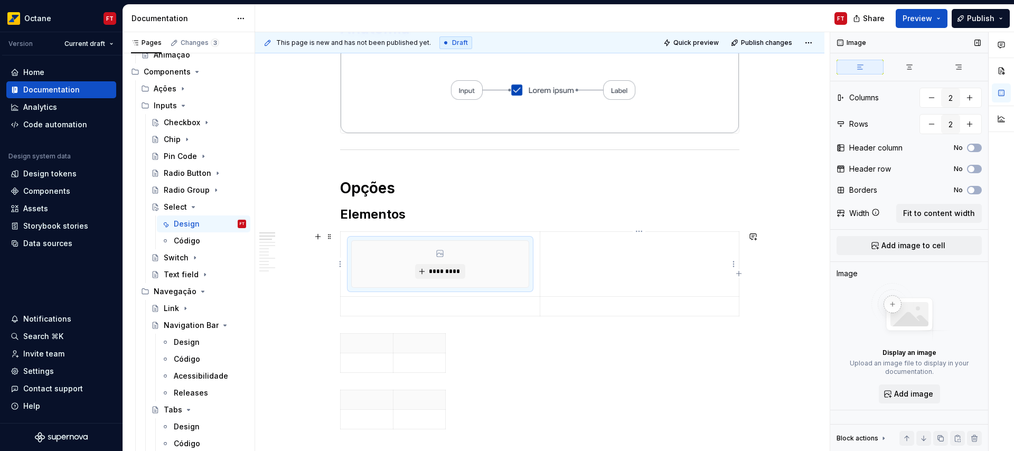
drag, startPoint x: 582, startPoint y: 245, endPoint x: 592, endPoint y: 249, distance: 11.2
click at [581, 245] on p at bounding box center [639, 241] width 186 height 11
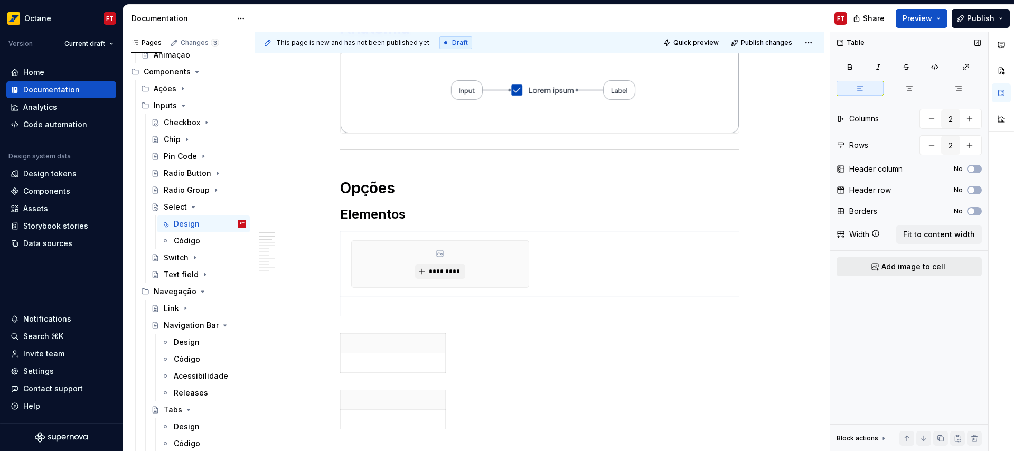
click at [868, 267] on button "Add image to cell" at bounding box center [908, 266] width 145 height 19
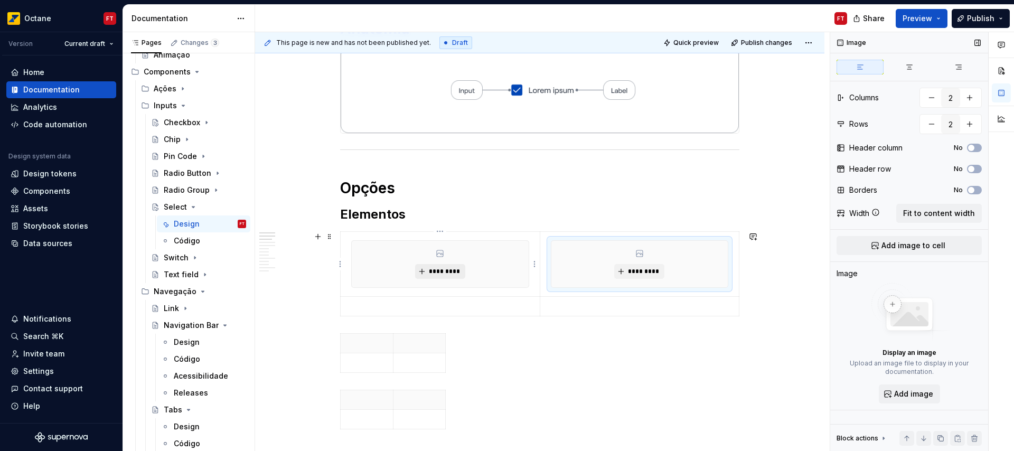
click at [432, 271] on span "*********" at bounding box center [444, 271] width 32 height 8
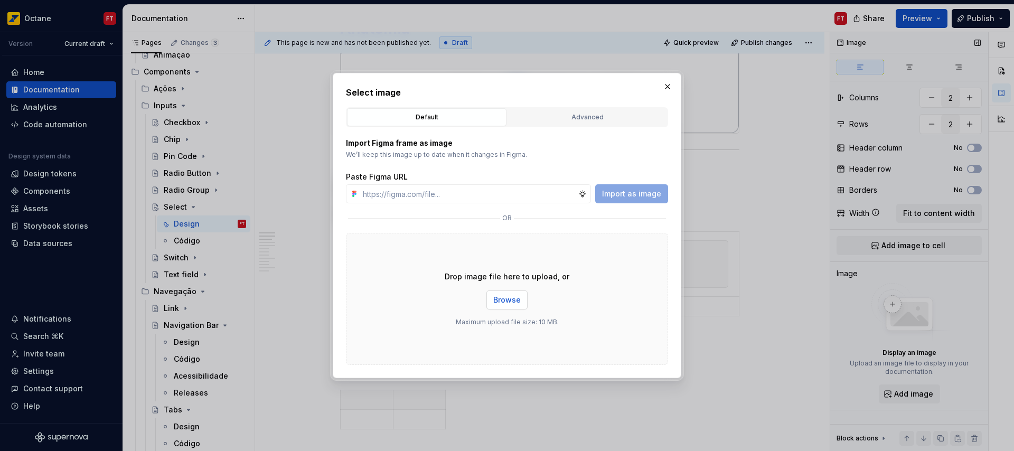
click at [508, 299] on span "Browse" at bounding box center [506, 300] width 27 height 11
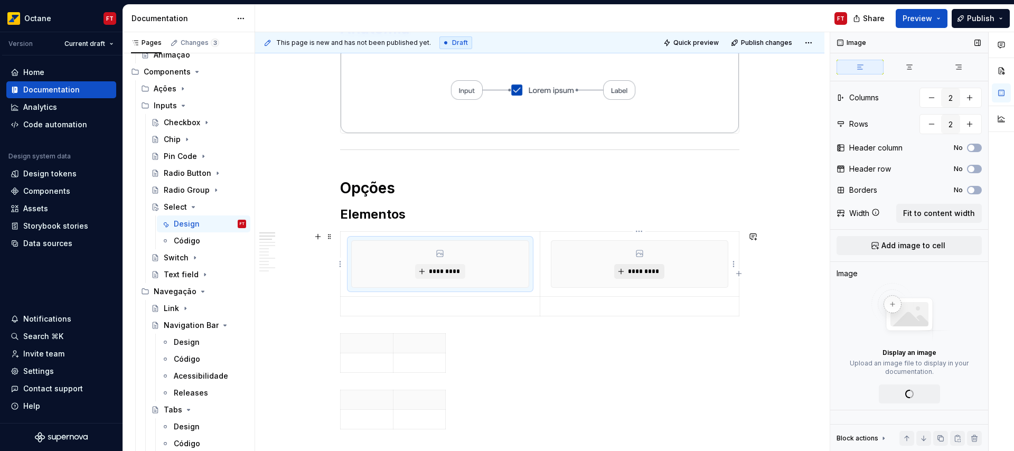
click at [638, 269] on span "*********" at bounding box center [643, 271] width 32 height 8
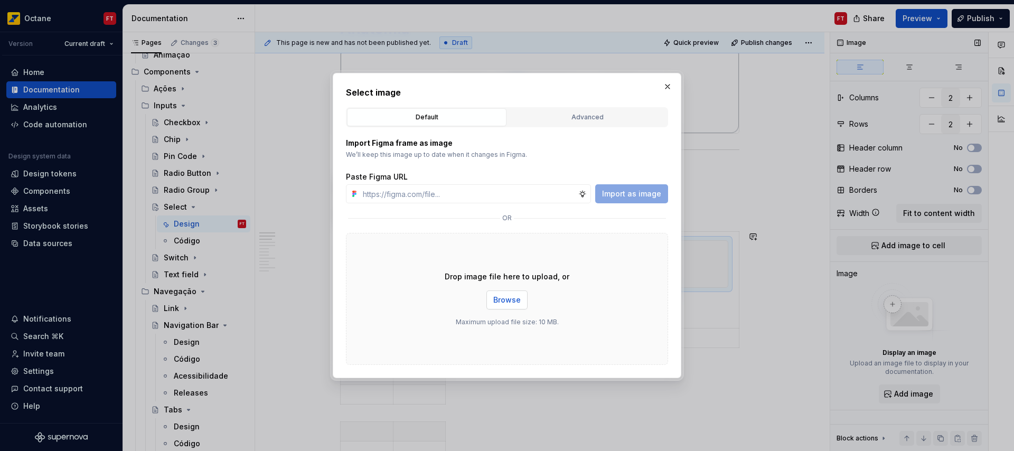
click at [514, 304] on span "Browse" at bounding box center [506, 300] width 27 height 11
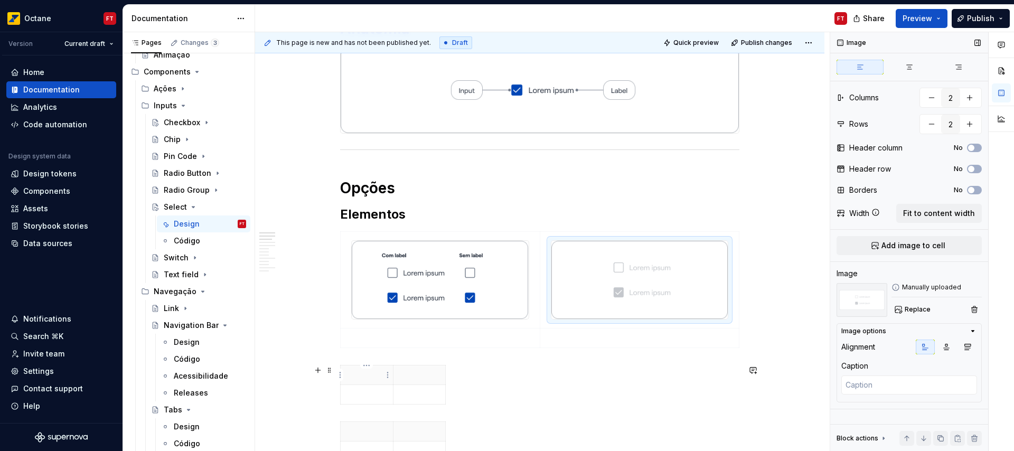
click at [389, 385] on td at bounding box center [367, 395] width 53 height 20
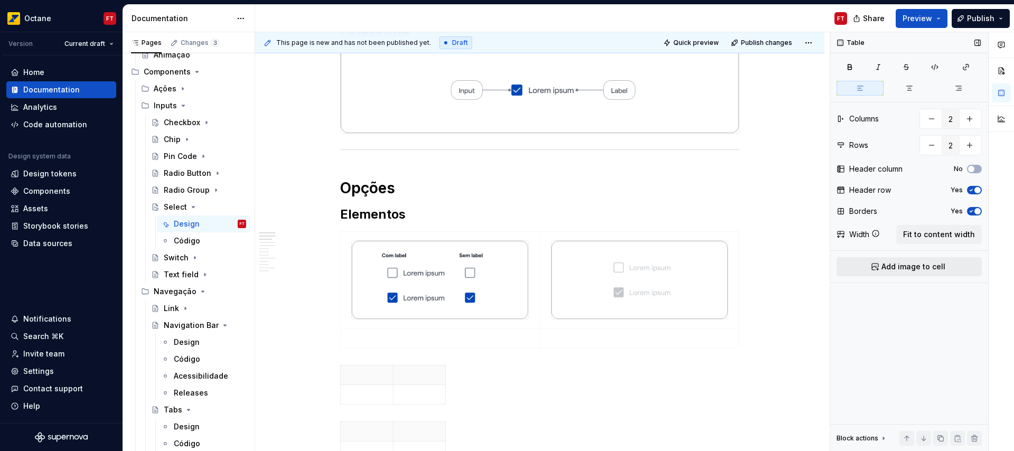
click at [940, 267] on span "Add image to cell" at bounding box center [913, 266] width 64 height 11
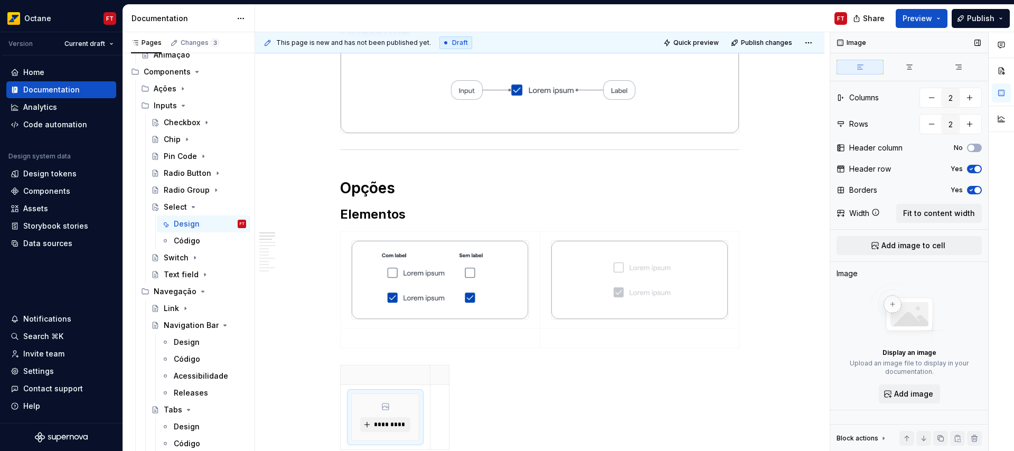
click at [974, 187] on icon "button" at bounding box center [971, 190] width 8 height 6
click at [974, 176] on div "Image Columns 2 Rows 2 Header column No Header row Yes Borders No Width Fit to …" at bounding box center [909, 241] width 158 height 419
click at [973, 168] on icon "button" at bounding box center [971, 169] width 8 height 6
click at [929, 214] on span "Fit to content width" at bounding box center [939, 213] width 72 height 11
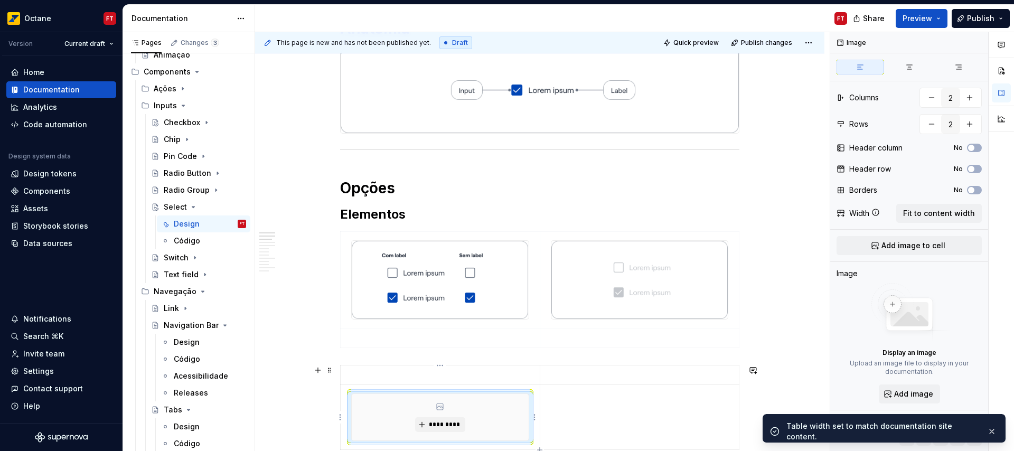
click at [468, 413] on div "*********" at bounding box center [440, 417] width 177 height 46
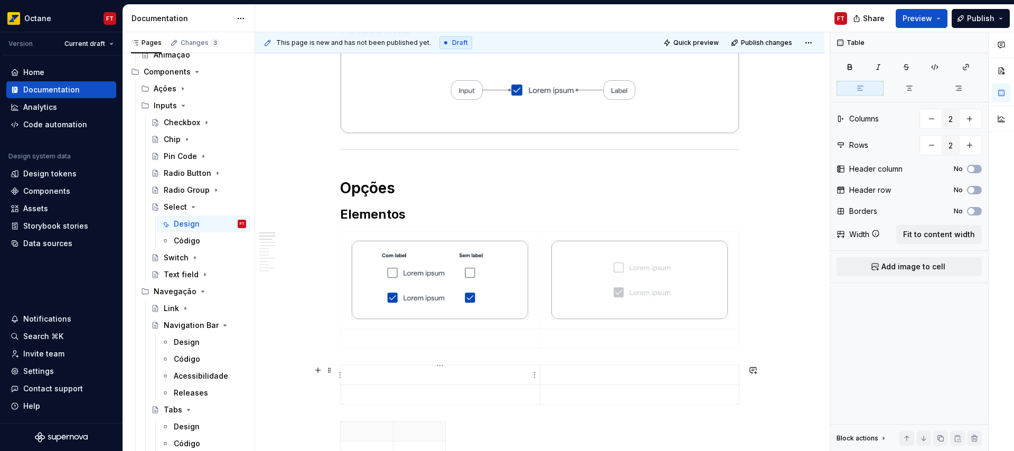
click at [456, 374] on p at bounding box center [440, 375] width 186 height 11
click at [942, 267] on span "Add image to cell" at bounding box center [913, 266] width 64 height 11
click at [634, 389] on td at bounding box center [639, 397] width 199 height 65
click at [874, 269] on button "Add image to cell" at bounding box center [908, 266] width 145 height 19
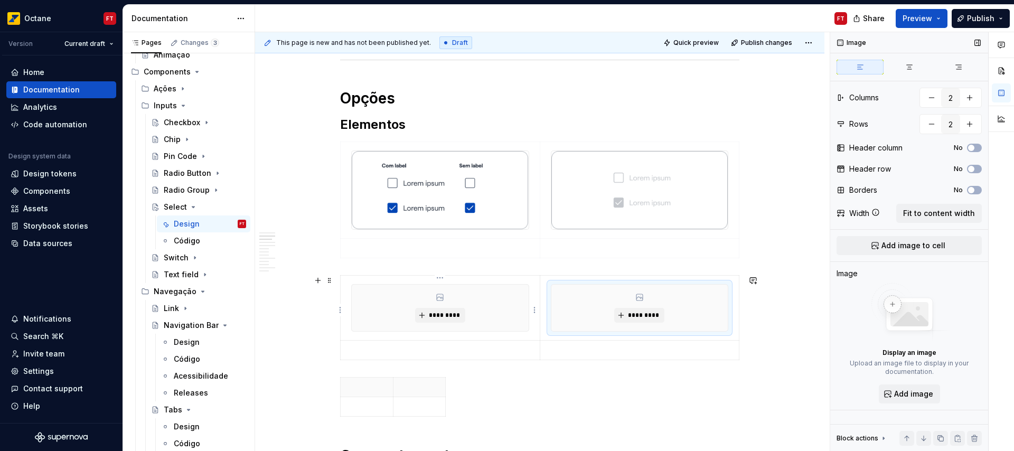
scroll to position [309, 0]
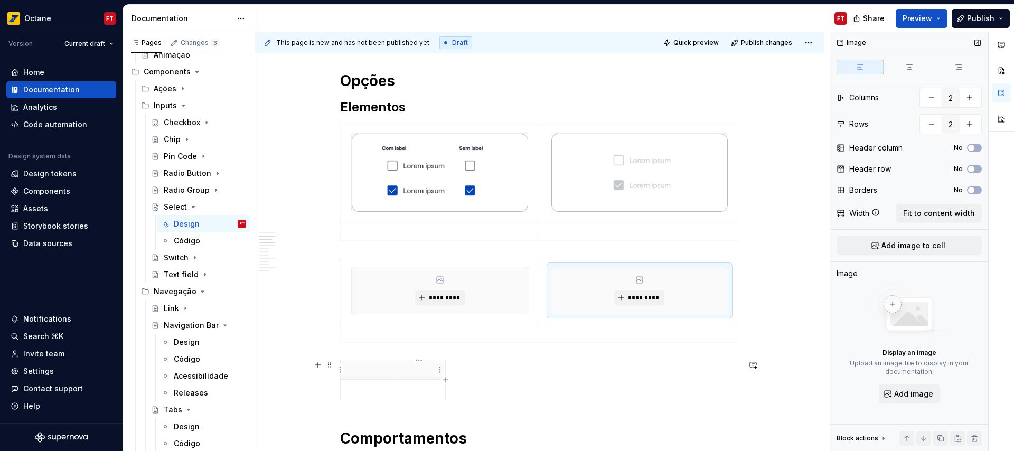
click at [418, 375] on th at bounding box center [419, 370] width 53 height 20
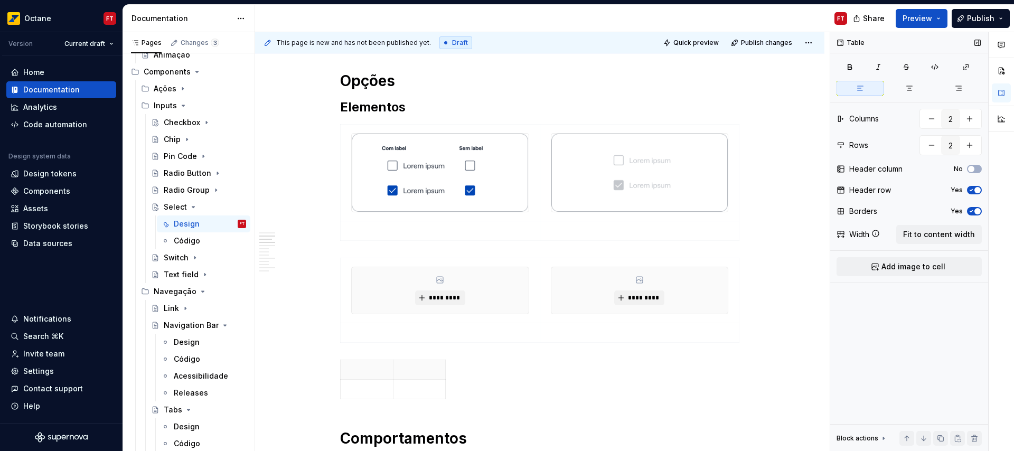
click at [979, 188] on span "button" at bounding box center [977, 190] width 6 height 6
click at [976, 209] on span "button" at bounding box center [977, 211] width 6 height 6
click at [954, 238] on span "Fit to content width" at bounding box center [939, 234] width 72 height 11
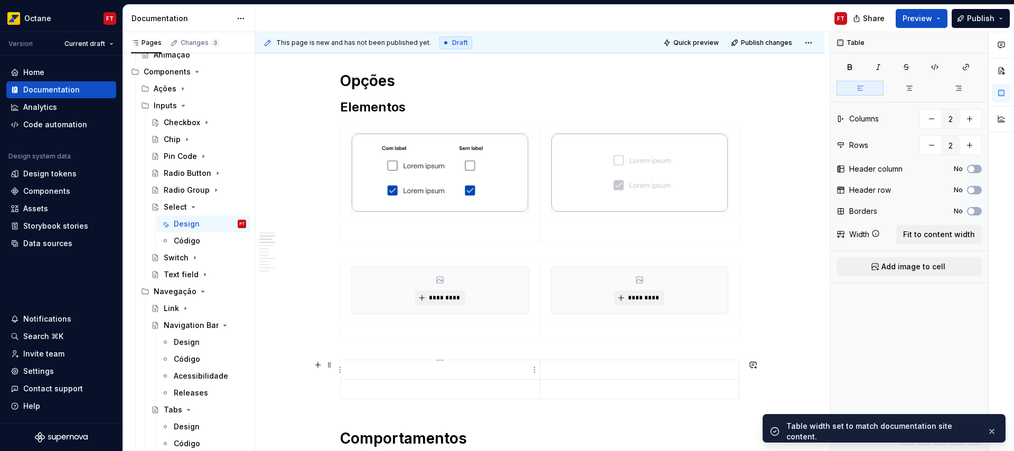
click at [451, 372] on p at bounding box center [440, 369] width 186 height 11
click at [912, 271] on span "Add image to cell" at bounding box center [913, 266] width 64 height 11
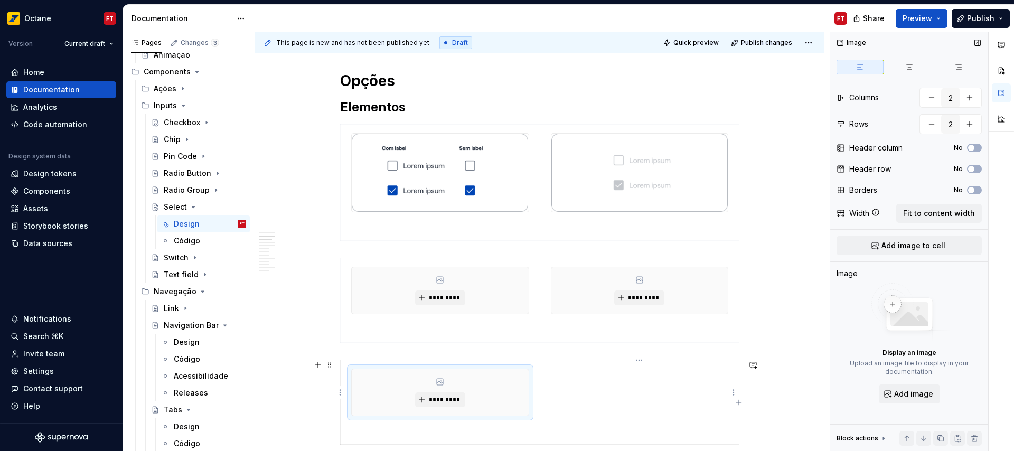
click at [598, 385] on td at bounding box center [639, 392] width 199 height 65
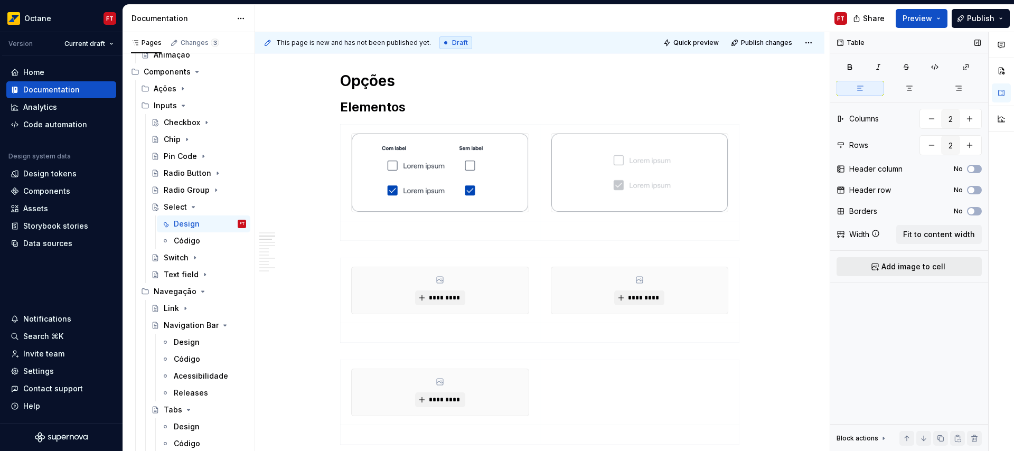
click at [931, 266] on span "Add image to cell" at bounding box center [913, 266] width 64 height 11
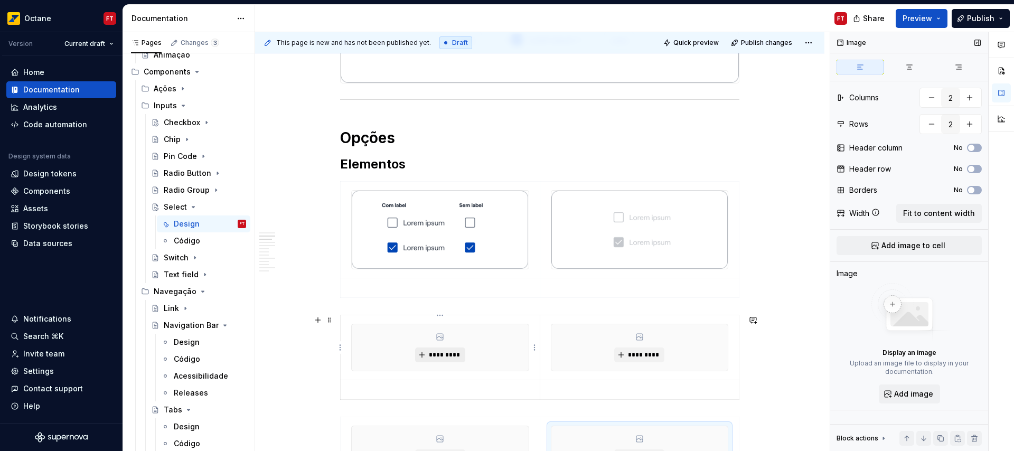
scroll to position [253, 0]
click at [448, 351] on span "*********" at bounding box center [444, 354] width 32 height 8
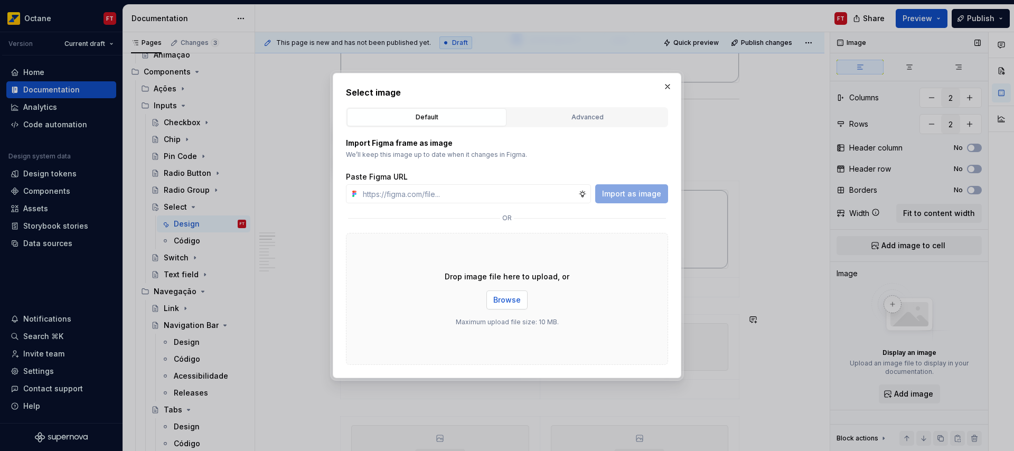
click at [507, 300] on span "Browse" at bounding box center [506, 300] width 27 height 11
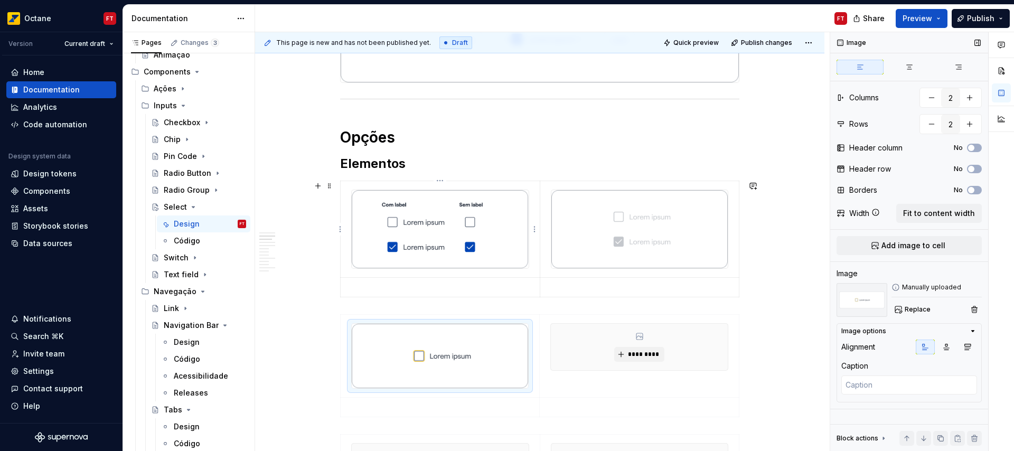
click at [437, 229] on img at bounding box center [440, 229] width 176 height 79
click at [912, 311] on span "Replace" at bounding box center [917, 309] width 26 height 8
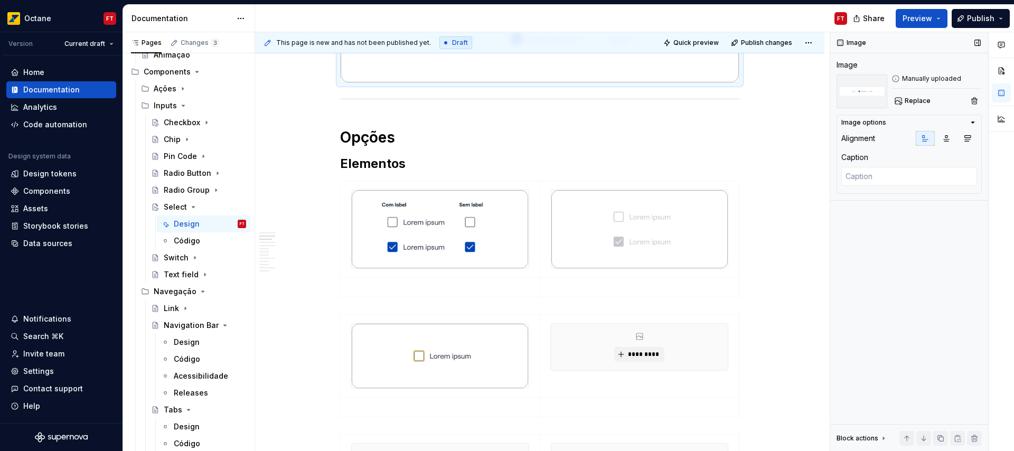
click at [694, 62] on img at bounding box center [540, 39] width 398 height 86
click at [912, 104] on span "Replace" at bounding box center [917, 101] width 26 height 8
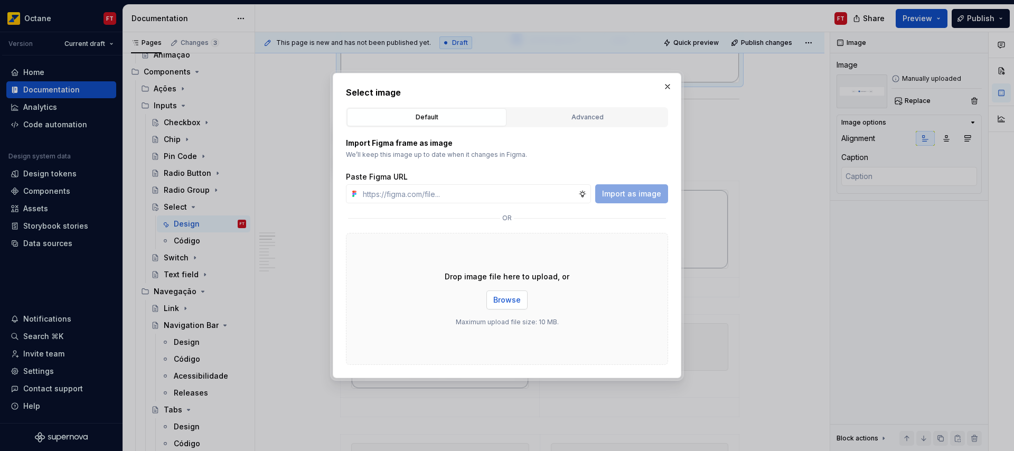
click at [499, 299] on span "Browse" at bounding box center [506, 300] width 27 height 11
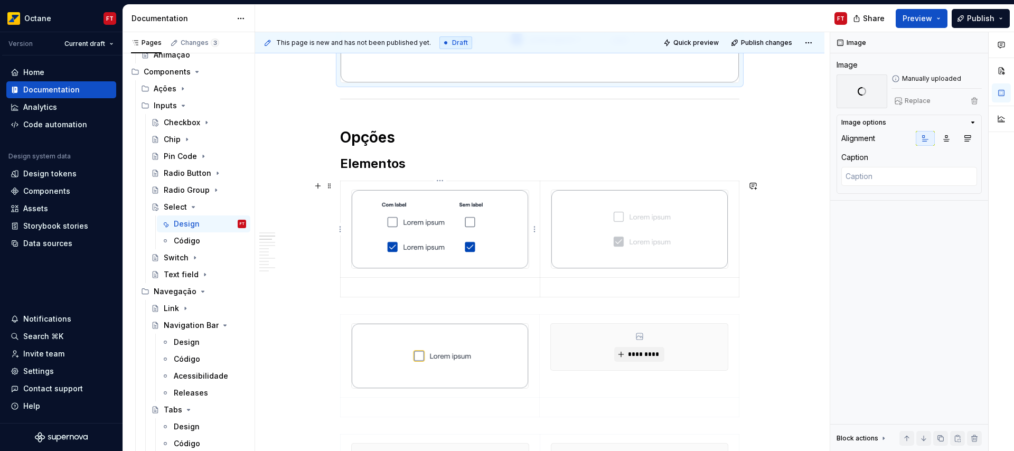
click at [430, 231] on img at bounding box center [440, 229] width 176 height 79
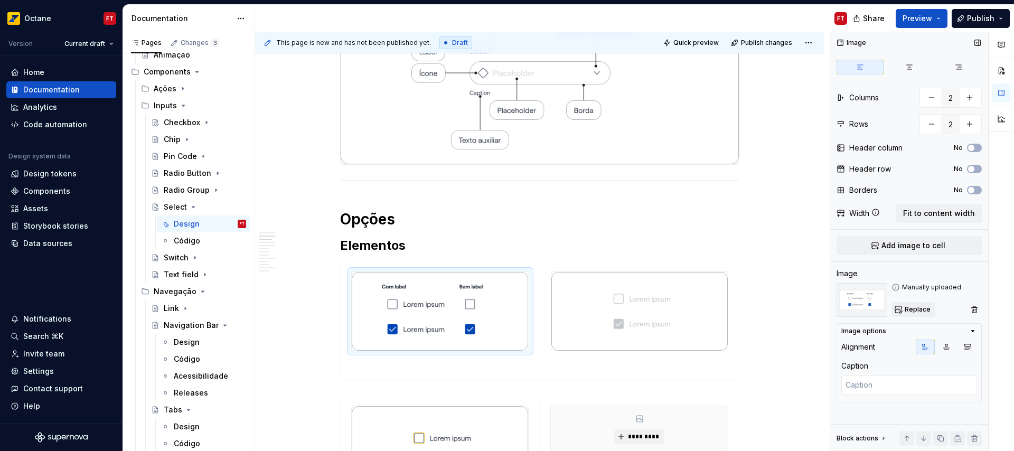
click at [909, 308] on span "Replace" at bounding box center [917, 309] width 26 height 8
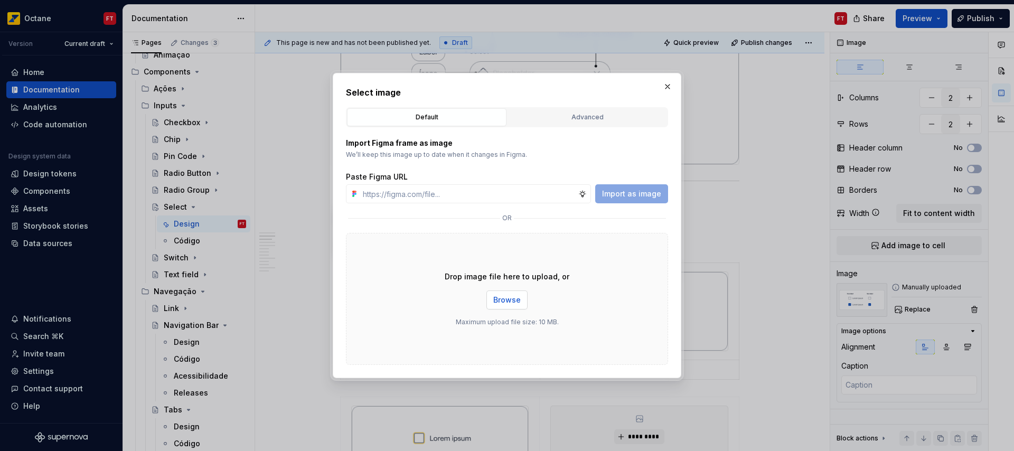
click at [505, 299] on span "Browse" at bounding box center [506, 300] width 27 height 11
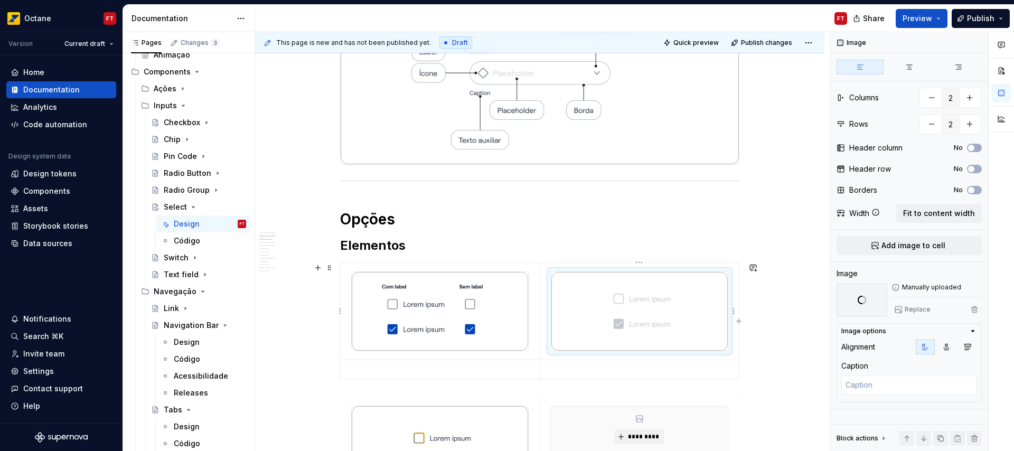
click at [630, 307] on img at bounding box center [639, 311] width 176 height 79
click at [903, 308] on button "Replace" at bounding box center [913, 309] width 44 height 15
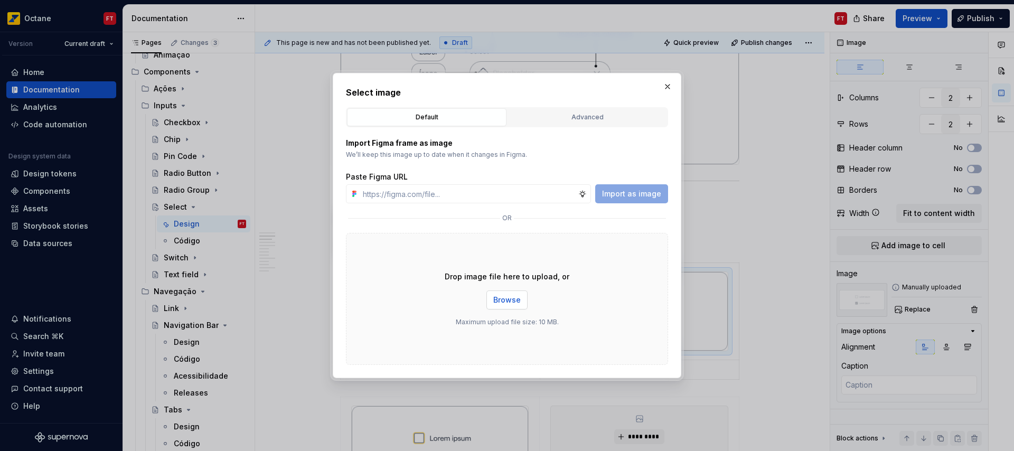
click at [509, 297] on span "Browse" at bounding box center [506, 300] width 27 height 11
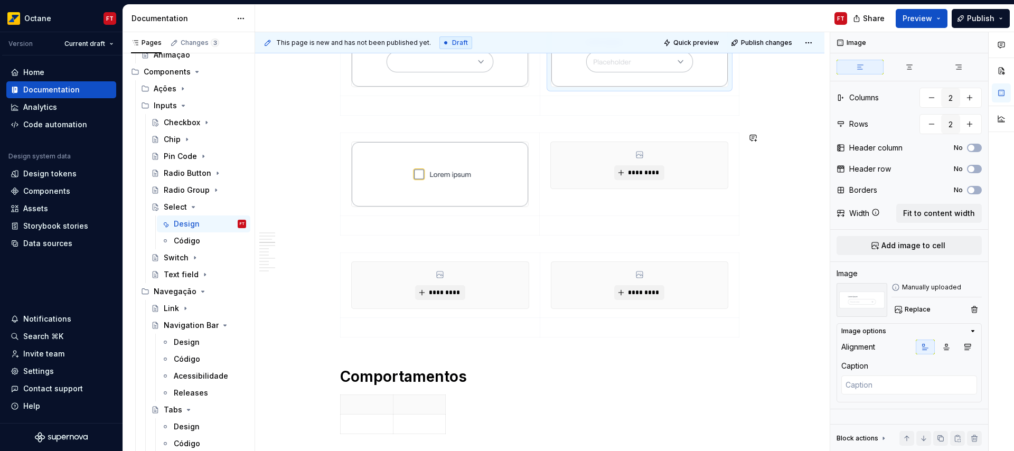
scroll to position [518, 0]
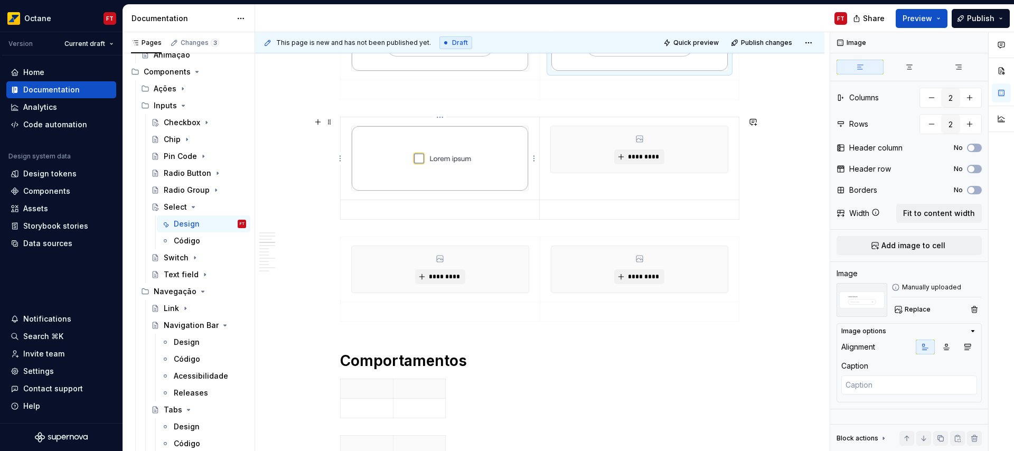
drag, startPoint x: 447, startPoint y: 167, endPoint x: 452, endPoint y: 173, distance: 7.5
click at [447, 167] on img at bounding box center [440, 158] width 176 height 64
click at [911, 310] on span "Replace" at bounding box center [917, 309] width 26 height 8
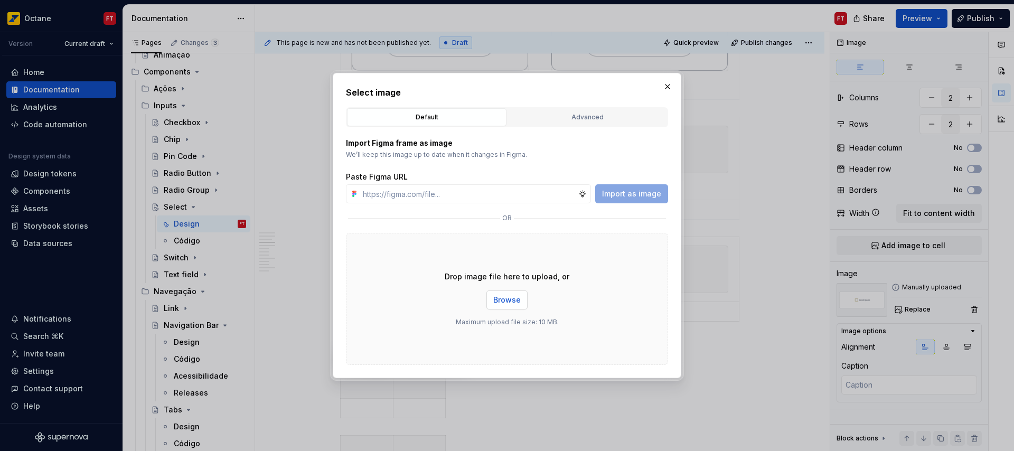
click at [506, 296] on span "Browse" at bounding box center [506, 300] width 27 height 11
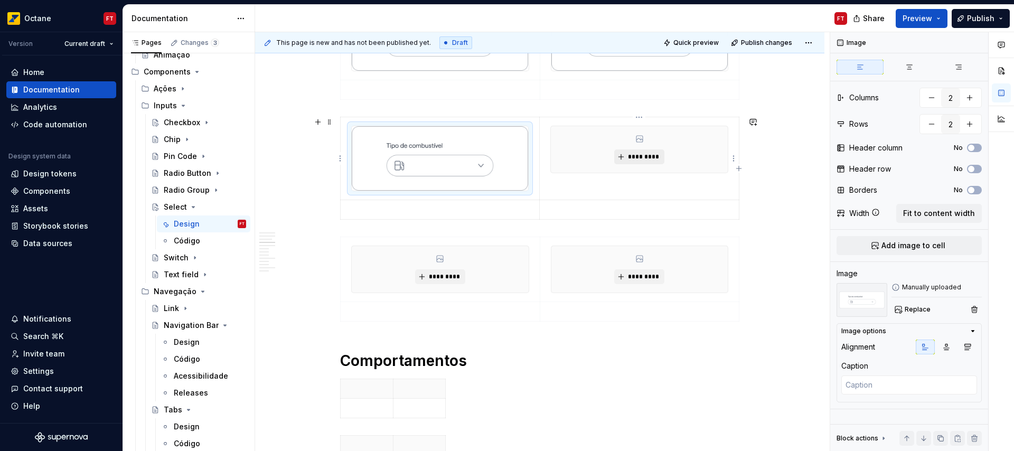
click at [627, 153] on span "*********" at bounding box center [643, 157] width 32 height 8
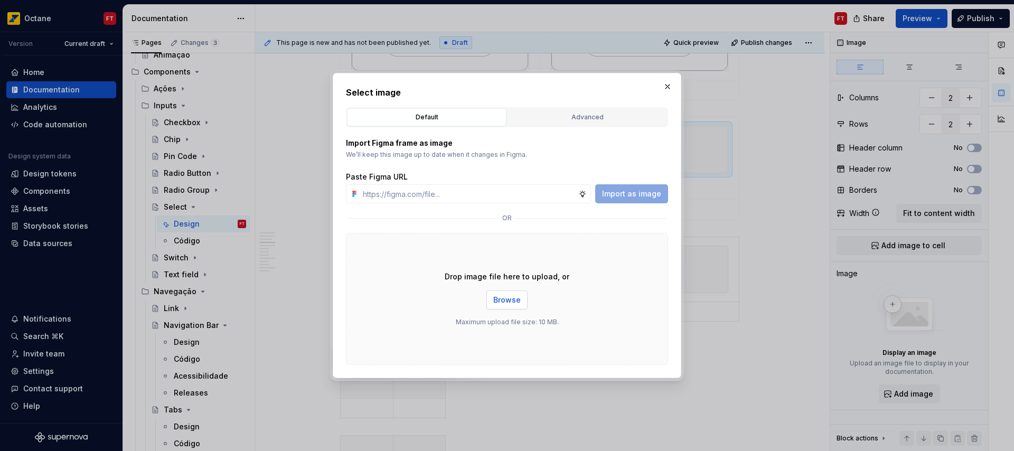
click at [496, 300] on span "Browse" at bounding box center [506, 300] width 27 height 11
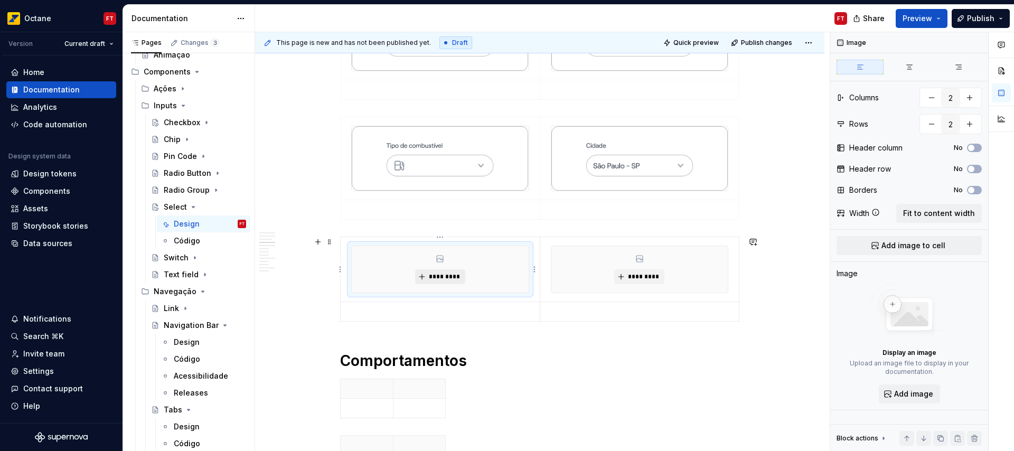
click at [429, 277] on span "*********" at bounding box center [444, 276] width 32 height 8
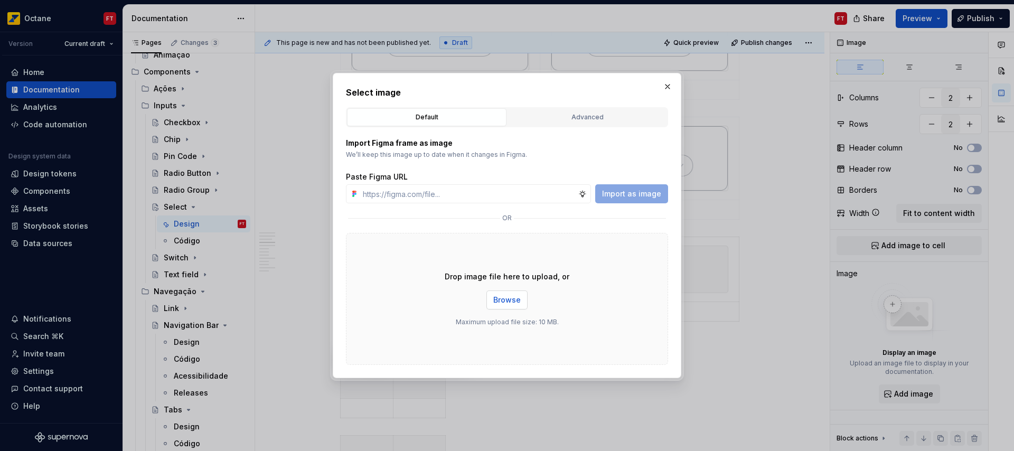
click at [516, 295] on span "Browse" at bounding box center [506, 300] width 27 height 11
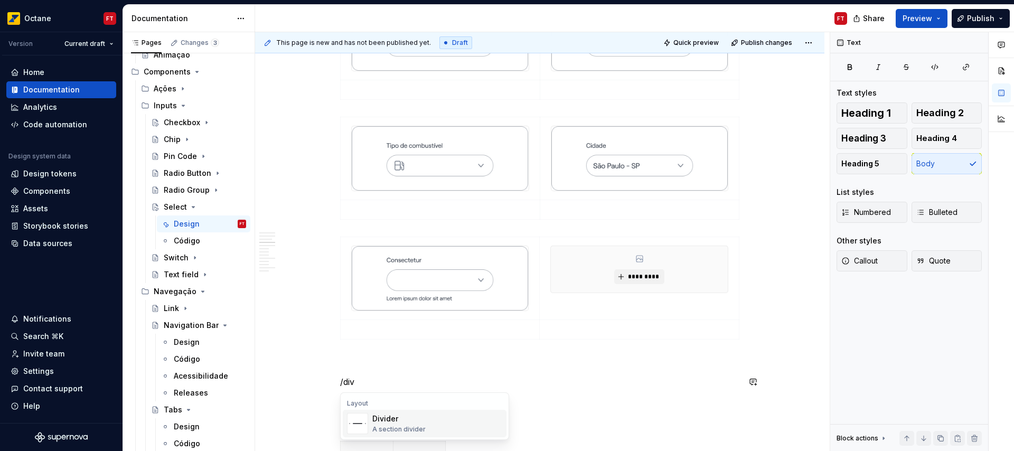
click at [391, 425] on div "A section divider" at bounding box center [398, 429] width 53 height 8
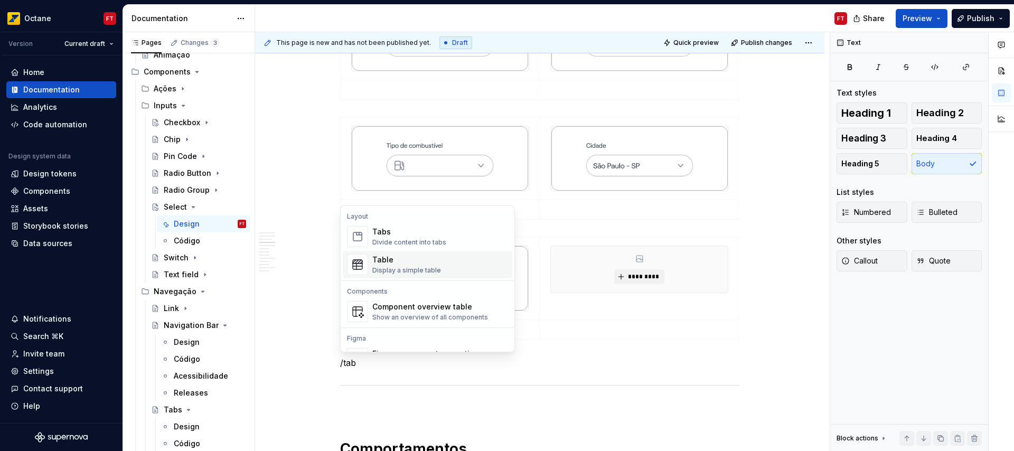
click at [449, 264] on div "Table Display a simple table" at bounding box center [440, 264] width 136 height 21
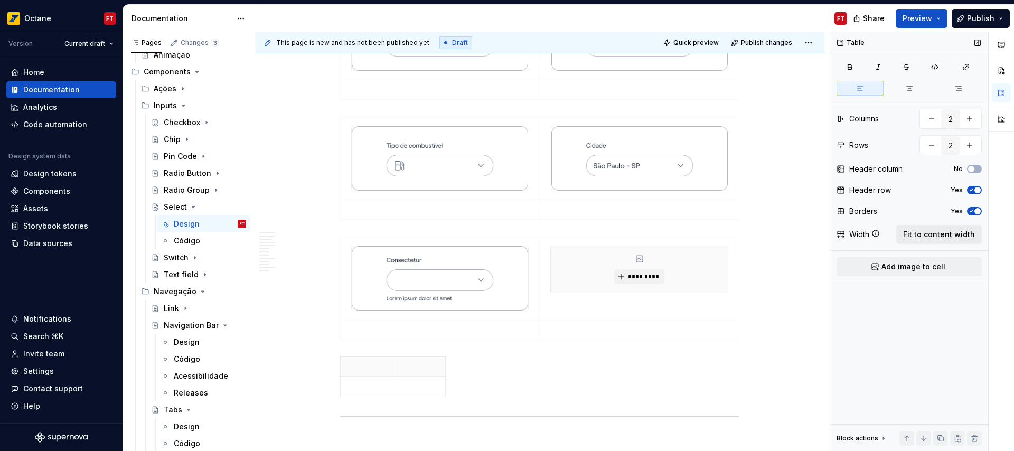
click at [952, 235] on span "Fit to content width" at bounding box center [939, 234] width 72 height 11
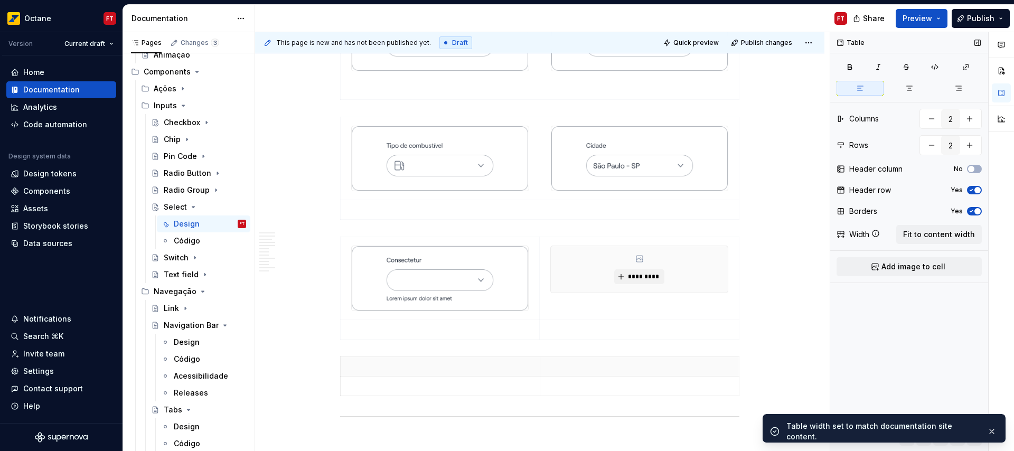
click at [967, 214] on icon "button" at bounding box center [971, 211] width 8 height 6
click at [972, 187] on icon "button" at bounding box center [971, 190] width 8 height 6
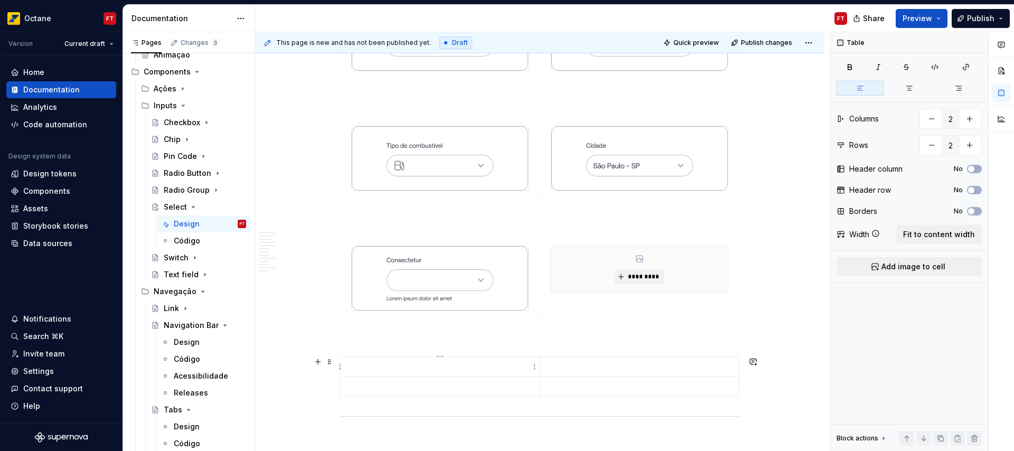
click at [405, 365] on p at bounding box center [440, 366] width 186 height 11
click at [916, 270] on span "Add image to cell" at bounding box center [913, 266] width 64 height 11
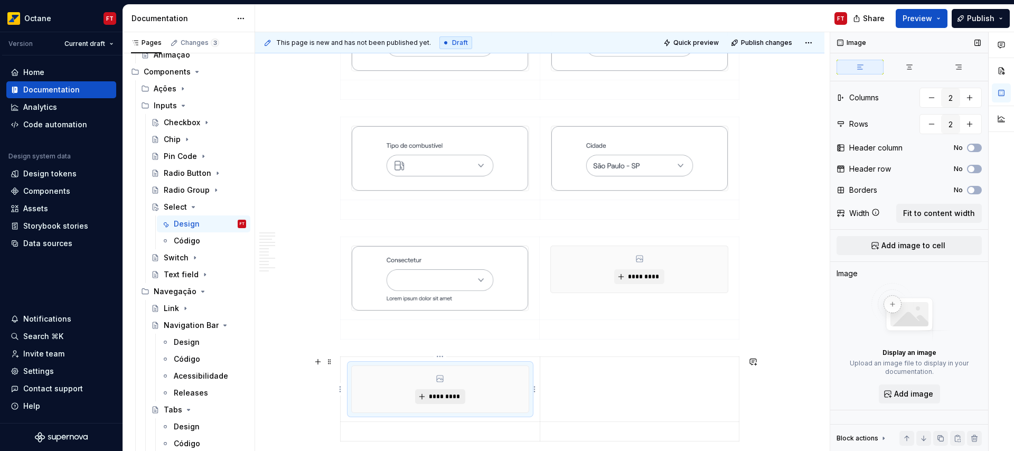
click at [447, 392] on span "*********" at bounding box center [444, 396] width 32 height 8
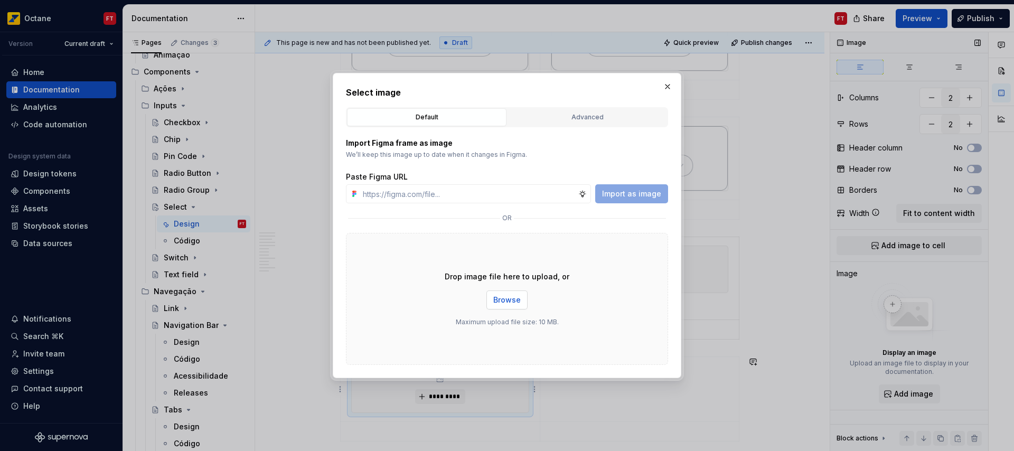
click at [500, 299] on span "Browse" at bounding box center [506, 300] width 27 height 11
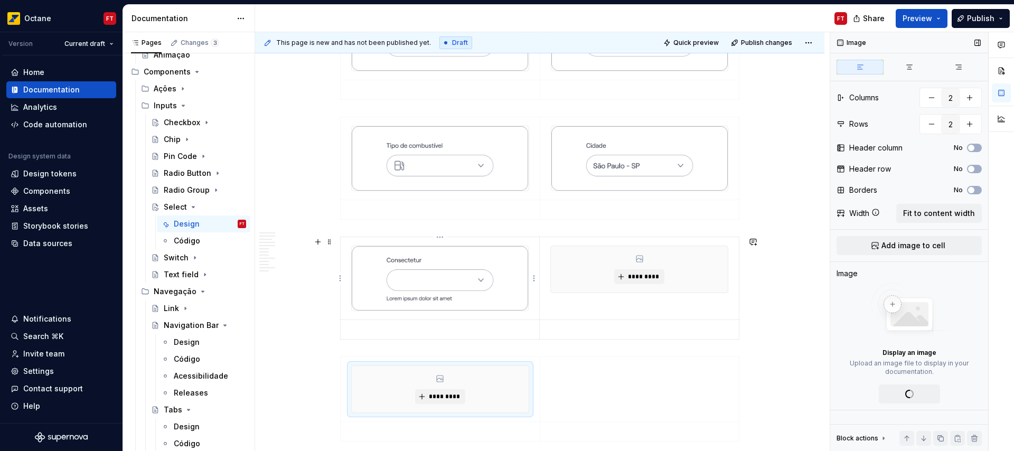
type textarea "*"
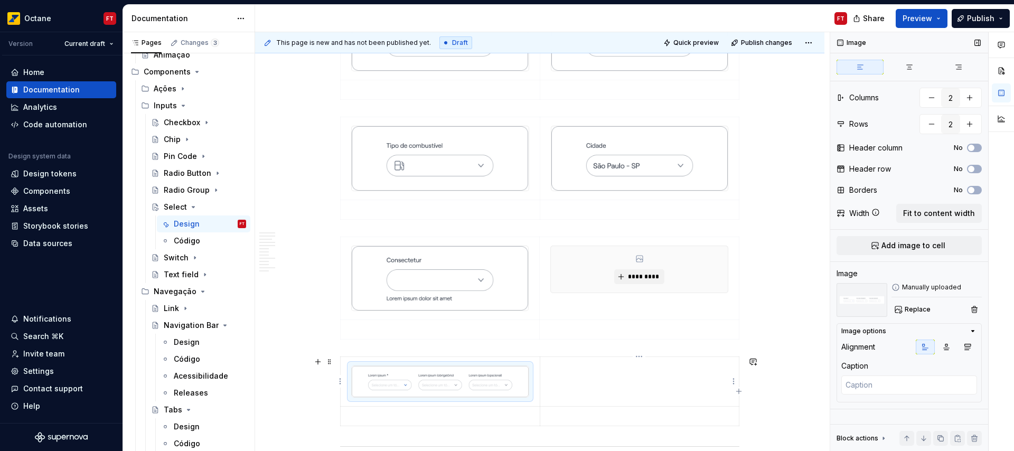
click at [600, 382] on td at bounding box center [639, 381] width 199 height 50
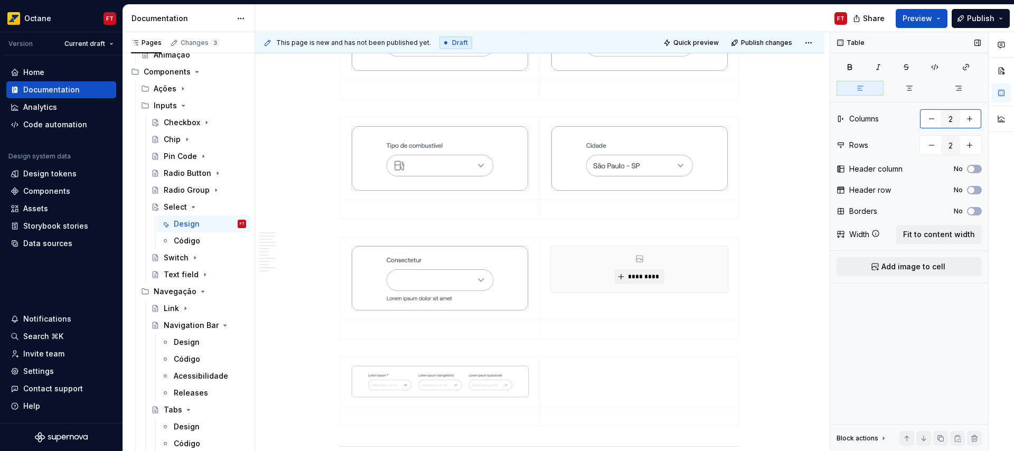
click at [925, 121] on button "button" at bounding box center [931, 118] width 19 height 19
type input "1"
click at [929, 230] on span "Fit to content width" at bounding box center [939, 234] width 72 height 11
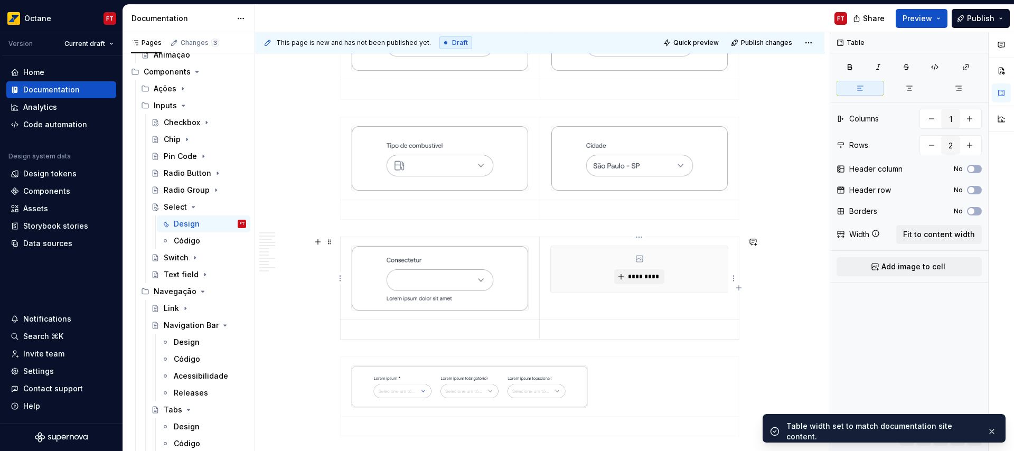
click at [590, 261] on div "*********" at bounding box center [639, 269] width 177 height 46
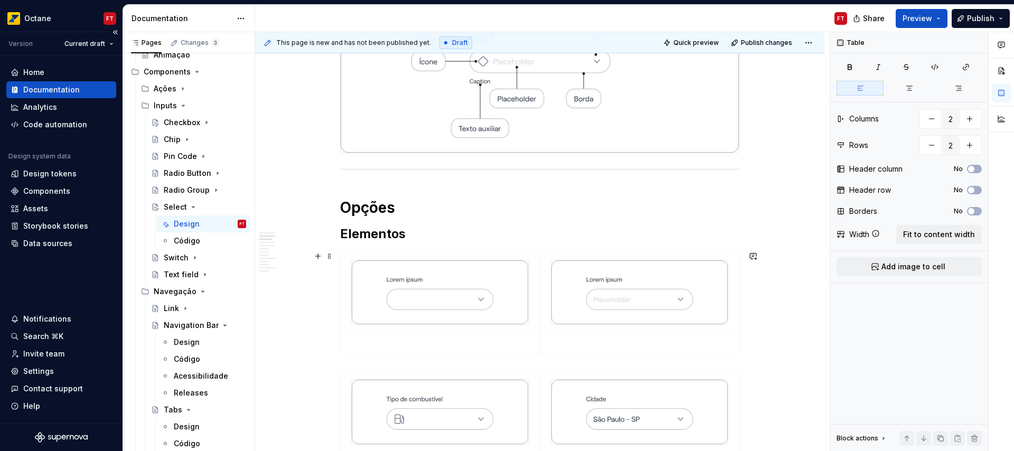
scroll to position [255, 0]
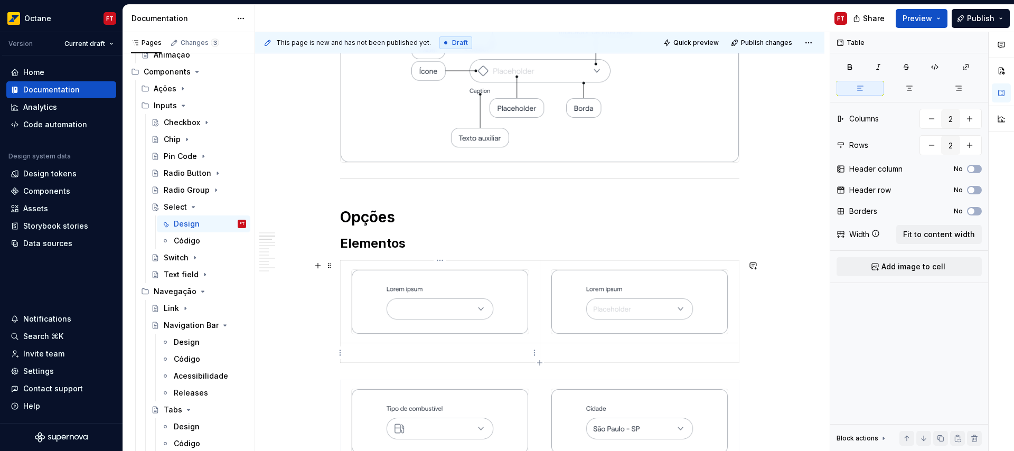
click at [369, 353] on p at bounding box center [440, 352] width 186 height 11
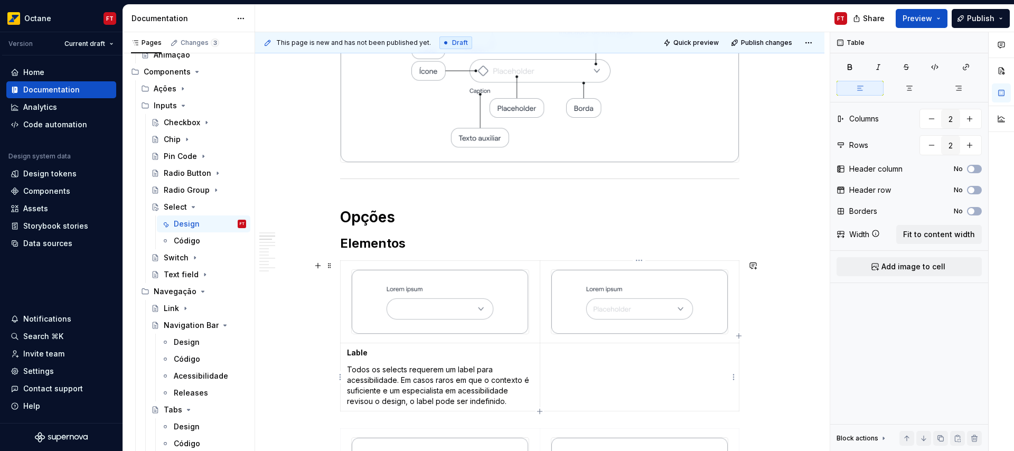
click at [621, 361] on td at bounding box center [640, 377] width 200 height 68
click at [571, 357] on p "Placeholder" at bounding box center [639, 352] width 186 height 11
click at [601, 348] on p "Placeholder" at bounding box center [639, 352] width 186 height 11
click at [579, 375] on td "Placeholder" at bounding box center [640, 377] width 200 height 68
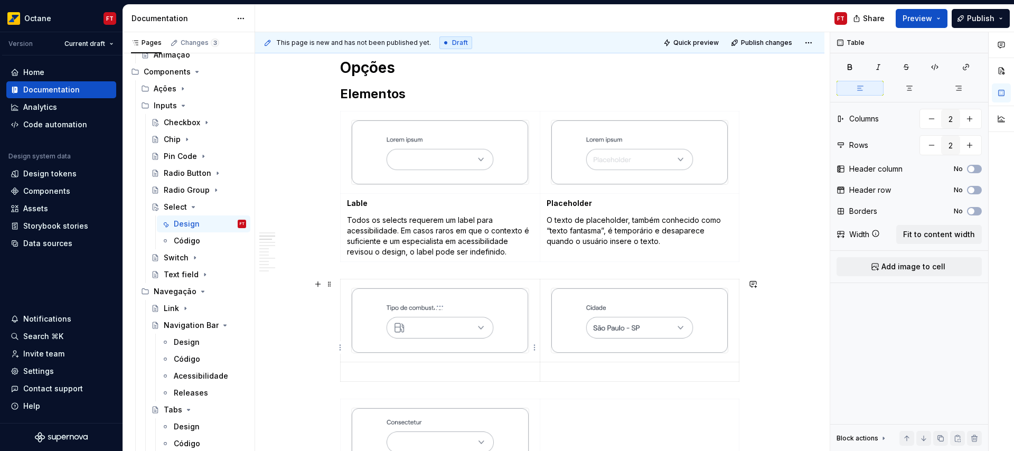
scroll to position [452, 0]
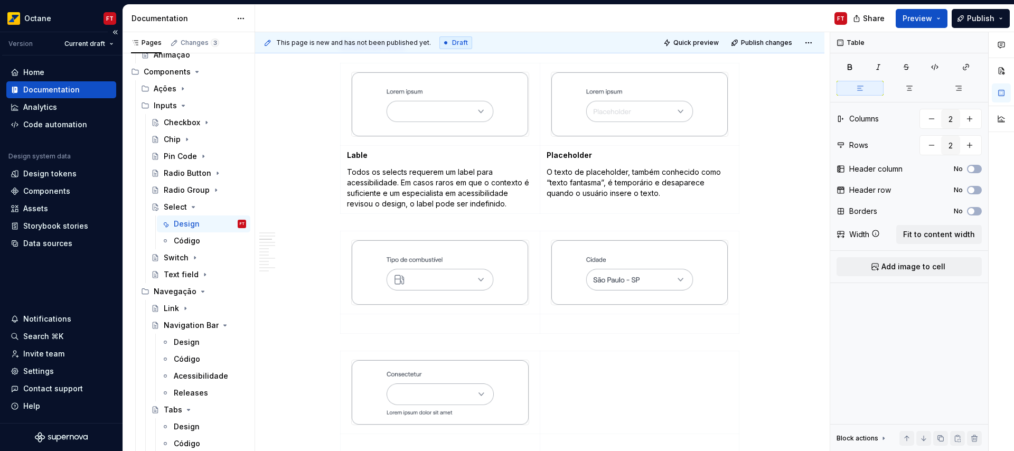
type textarea "*"
click at [396, 325] on p at bounding box center [440, 323] width 186 height 11
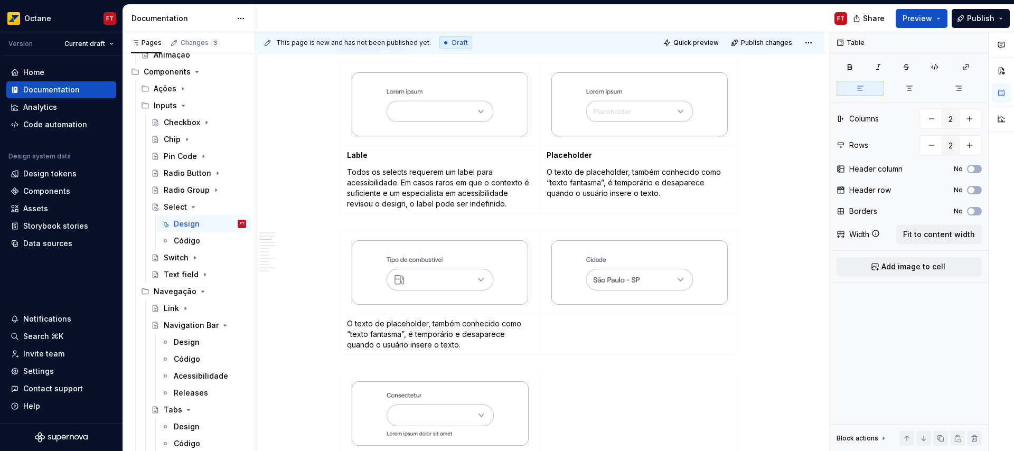
click at [435, 341] on p "O texto de placeholder, também conhecido como “texto fantasma”, é temporário e …" at bounding box center [440, 334] width 186 height 32
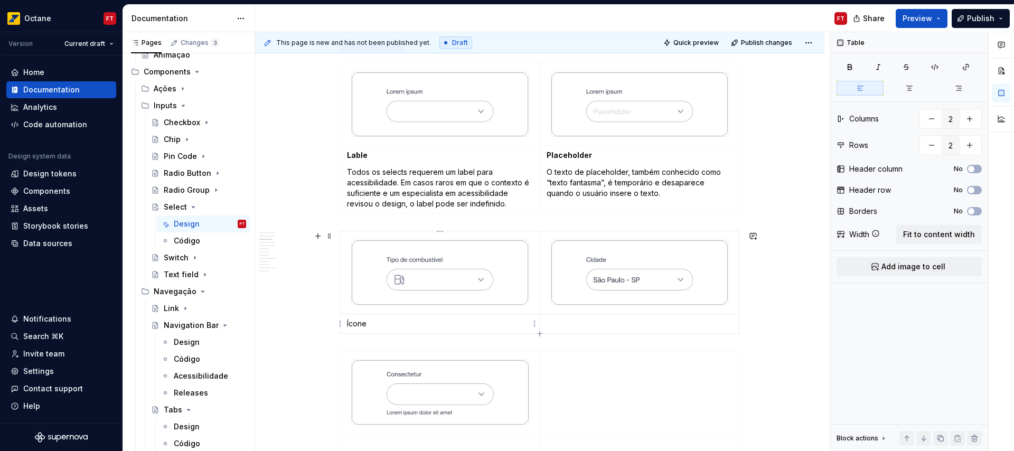
click at [355, 323] on p "Ícone" at bounding box center [440, 323] width 186 height 11
click at [384, 323] on p "Ícone" at bounding box center [440, 323] width 186 height 11
click at [571, 325] on p at bounding box center [639, 323] width 186 height 11
click at [554, 326] on p "Valor" at bounding box center [639, 323] width 186 height 11
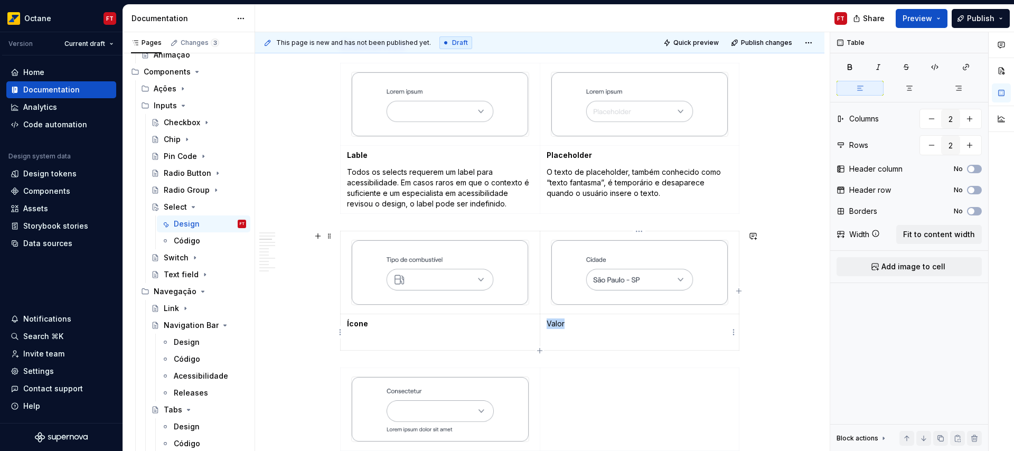
click at [554, 326] on p "Valor" at bounding box center [639, 323] width 186 height 11
click at [591, 333] on td "Valor" at bounding box center [640, 332] width 200 height 36
click at [589, 340] on td "Valor" at bounding box center [640, 332] width 200 height 36
click at [420, 341] on p at bounding box center [440, 340] width 186 height 11
click at [382, 342] on p at bounding box center [440, 340] width 186 height 11
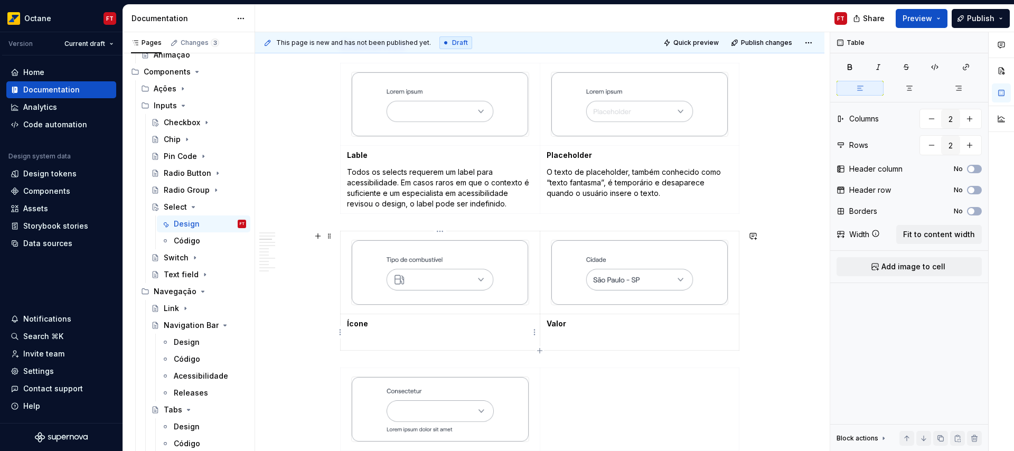
click at [382, 342] on p at bounding box center [440, 340] width 186 height 11
click at [582, 344] on p at bounding box center [639, 340] width 186 height 11
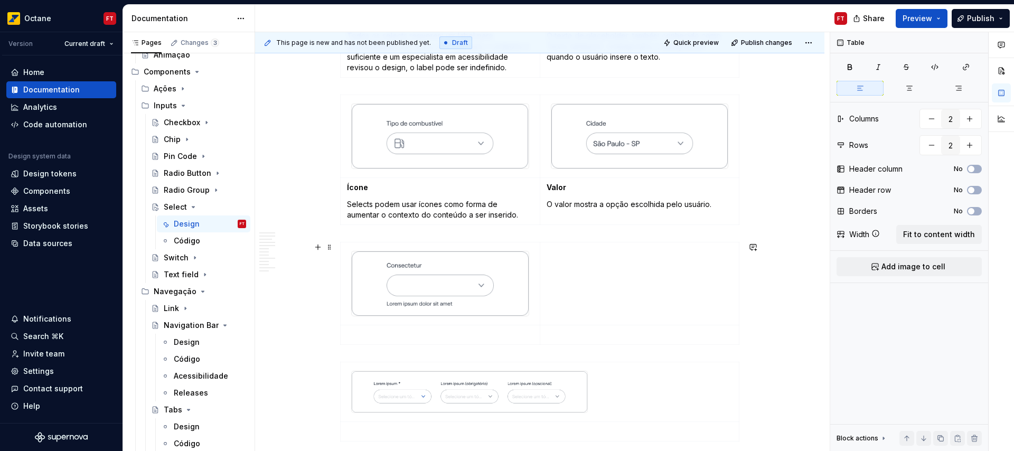
scroll to position [624, 0]
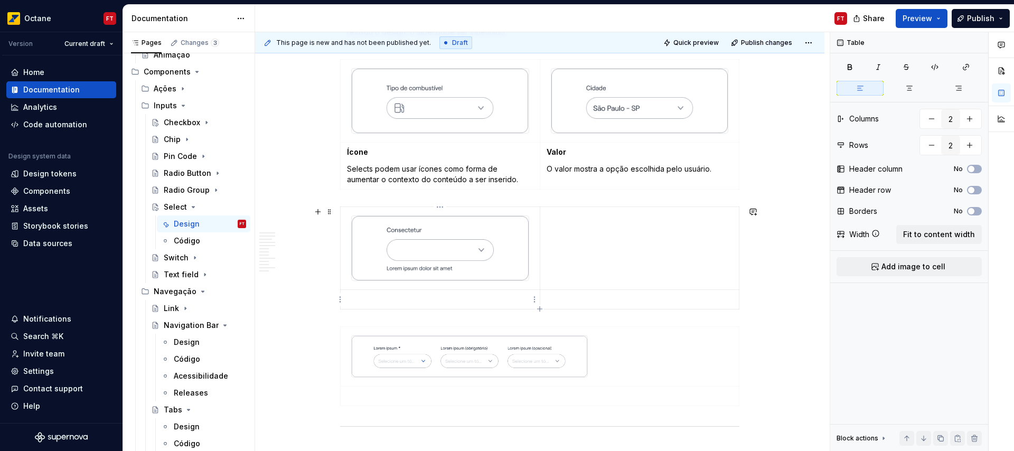
click at [387, 297] on p at bounding box center [440, 299] width 186 height 11
click at [352, 297] on p "Texto auxiliar" at bounding box center [440, 299] width 186 height 11
drag, startPoint x: 352, startPoint y: 297, endPoint x: 371, endPoint y: 296, distance: 19.0
click at [371, 296] on p "Texto auxiliar" at bounding box center [440, 299] width 186 height 11
click at [370, 314] on p at bounding box center [440, 316] width 186 height 11
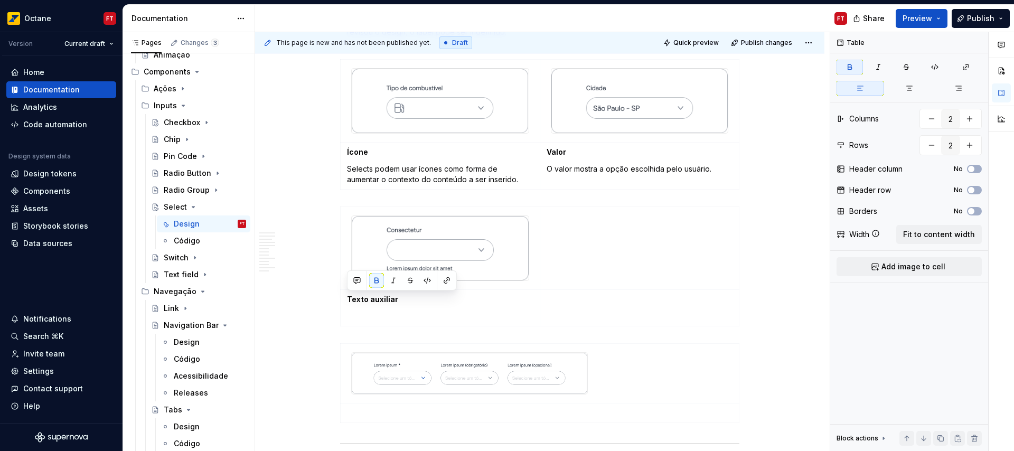
click at [371, 314] on p at bounding box center [440, 316] width 186 height 11
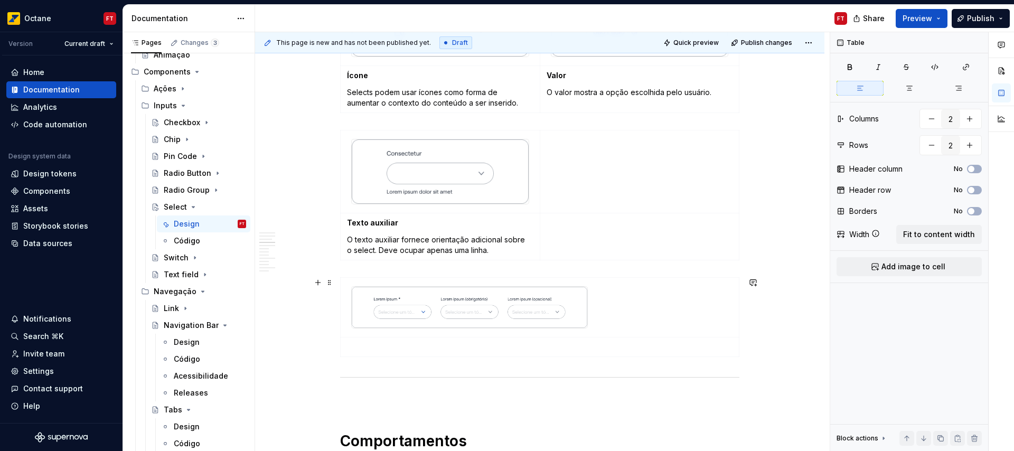
scroll to position [703, 0]
type input "1"
click at [404, 346] on p at bounding box center [539, 344] width 385 height 11
click at [375, 344] on p "Obrigatório ou opcional" at bounding box center [539, 344] width 385 height 11
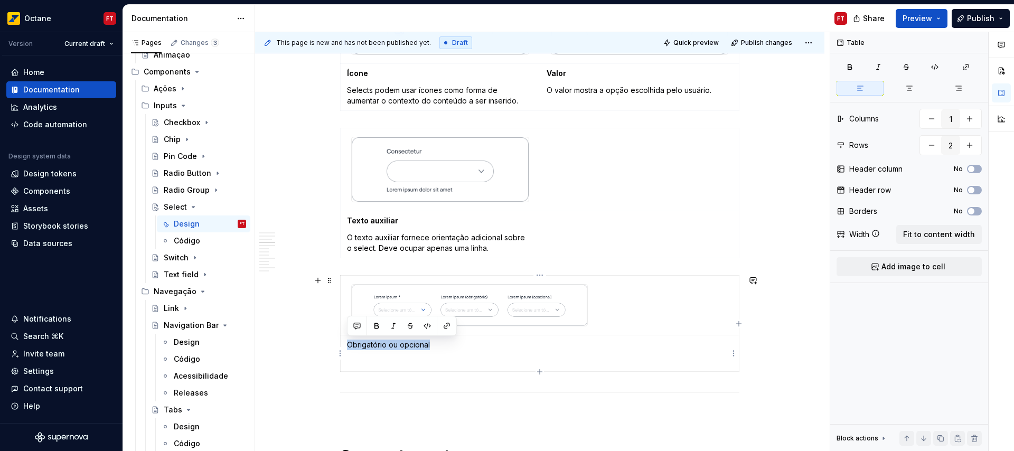
drag, startPoint x: 374, startPoint y: 344, endPoint x: 415, endPoint y: 342, distance: 41.2
click at [415, 342] on p "Obrigatório ou opcional" at bounding box center [539, 344] width 385 height 11
click at [366, 365] on p at bounding box center [539, 361] width 385 height 11
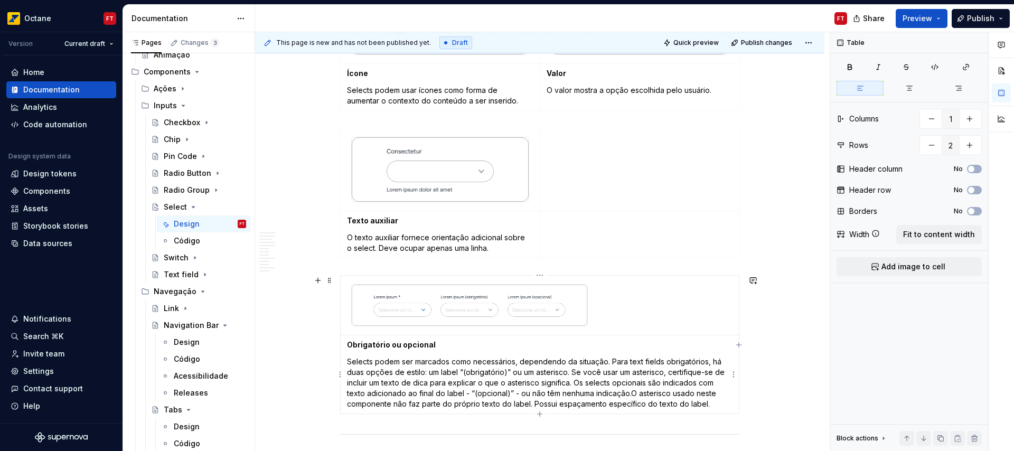
click at [631, 395] on p "Selects podem ser marcados como necessários, dependendo da situação. Para text …" at bounding box center [539, 382] width 385 height 53
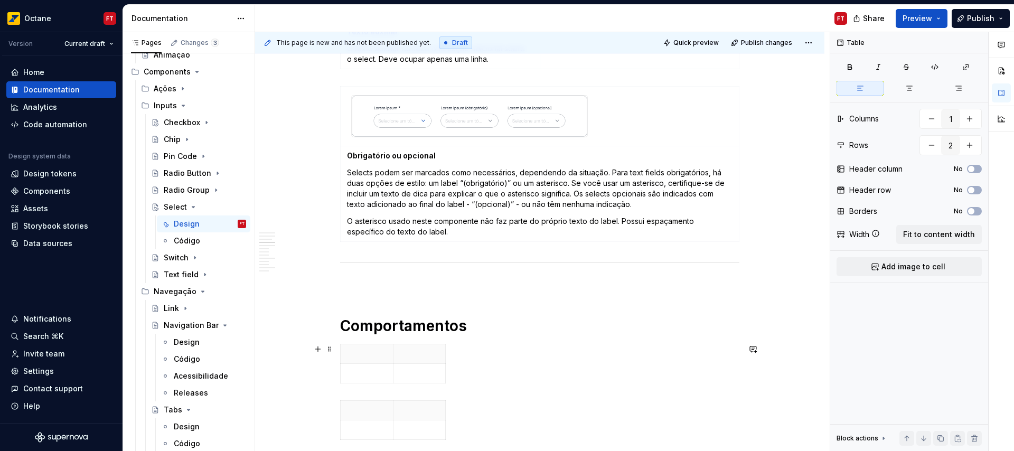
scroll to position [892, 0]
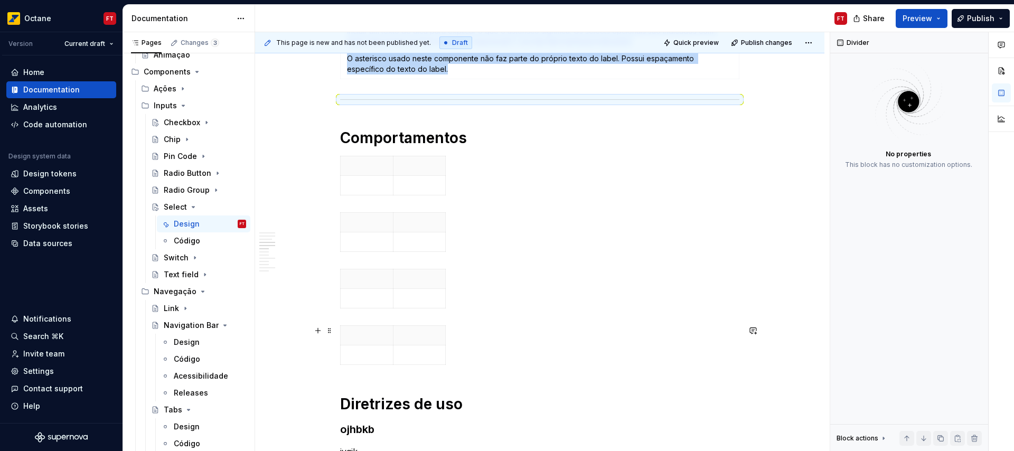
scroll to position [1057, 0]
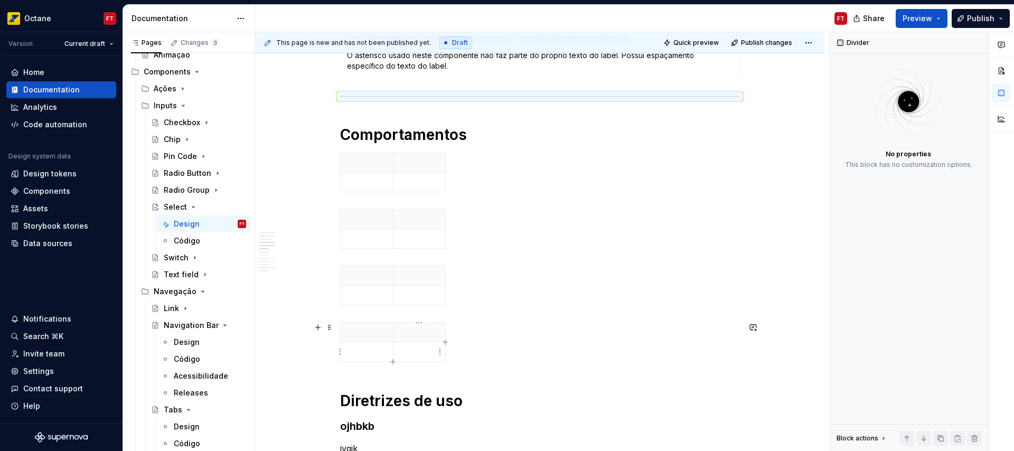
click at [415, 346] on td at bounding box center [419, 352] width 53 height 20
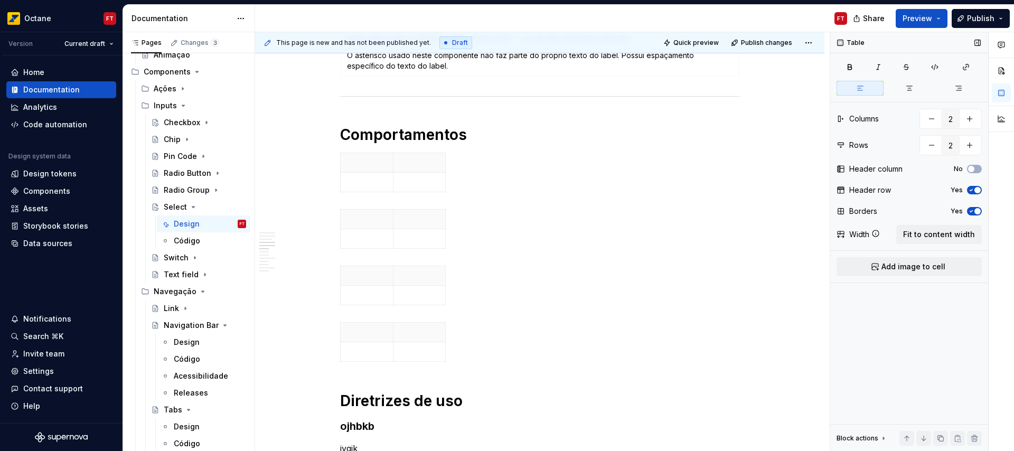
click at [974, 190] on span "button" at bounding box center [977, 190] width 6 height 6
click at [974, 211] on span "button" at bounding box center [977, 211] width 6 height 6
drag, startPoint x: 965, startPoint y: 231, endPoint x: 801, endPoint y: 245, distance: 164.8
click at [965, 231] on span "Fit to content width" at bounding box center [939, 234] width 72 height 11
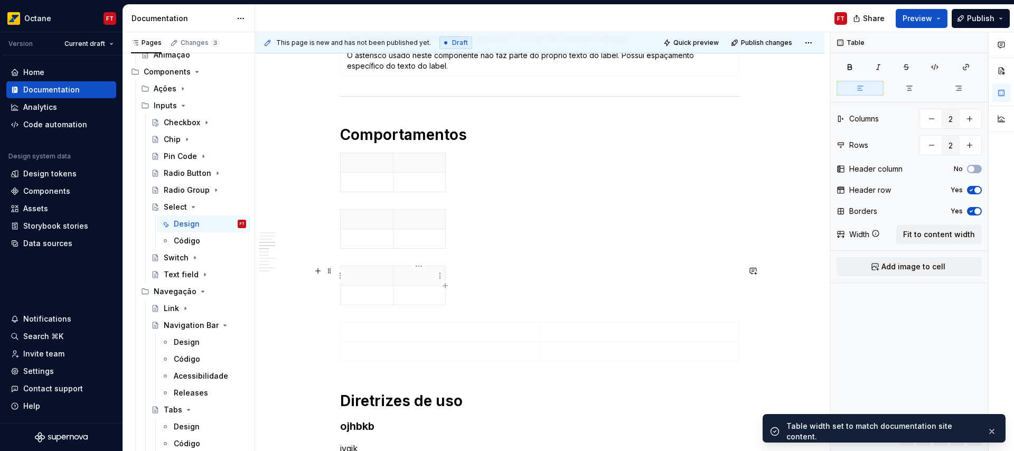
click at [406, 283] on th at bounding box center [419, 276] width 53 height 20
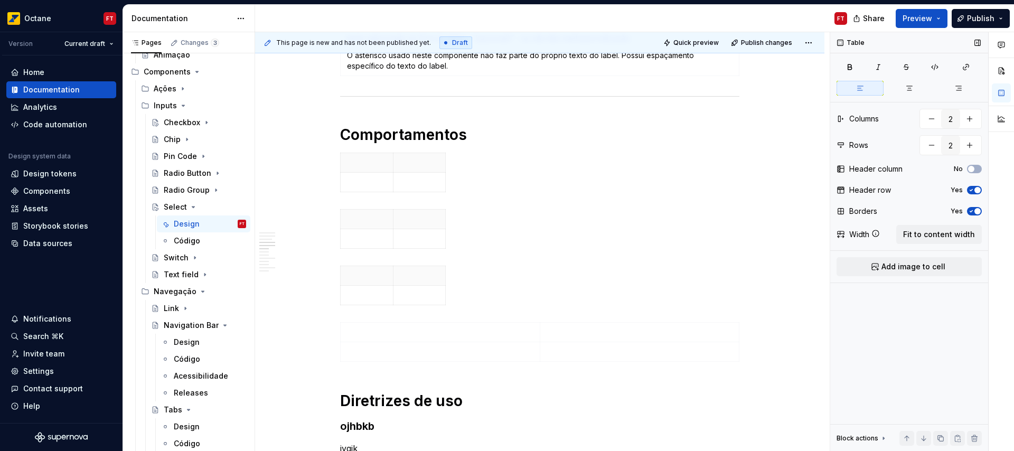
click at [974, 191] on span "button" at bounding box center [977, 190] width 6 height 6
drag, startPoint x: 974, startPoint y: 211, endPoint x: 970, endPoint y: 216, distance: 6.4
click at [974, 211] on span "button" at bounding box center [977, 211] width 6 height 6
click at [949, 237] on span "Fit to content width" at bounding box center [939, 234] width 72 height 11
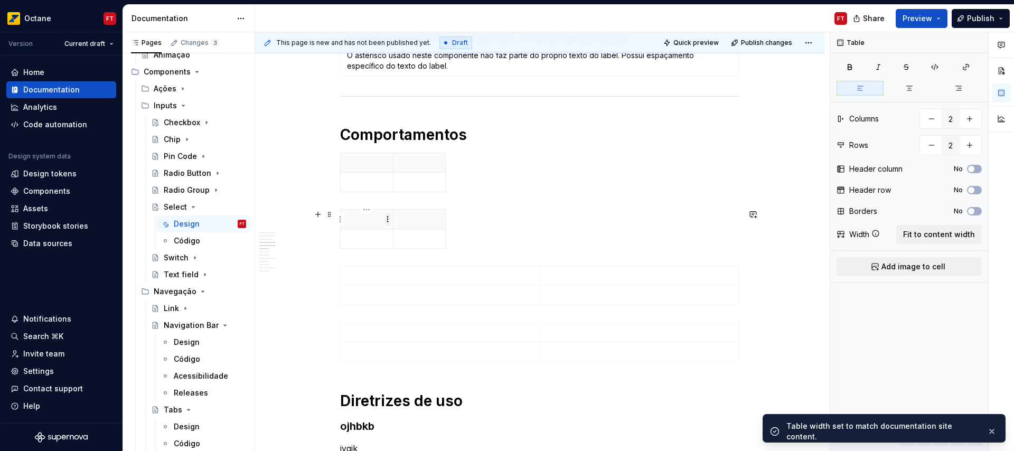
click at [384, 221] on html "Octane FT Version Current draft Home Documentation Analytics Code automation De…" at bounding box center [507, 225] width 1014 height 451
click at [971, 189] on div "Comments Open comments No comments yet Select ‘Comment’ from the block context …" at bounding box center [922, 241] width 184 height 419
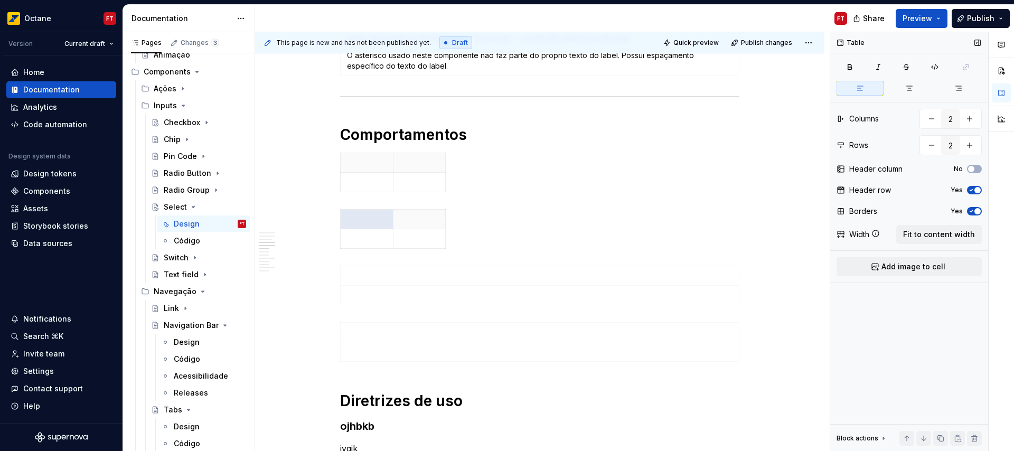
click at [976, 195] on div "Header row Yes" at bounding box center [908, 190] width 145 height 15
click at [975, 193] on button "Yes" at bounding box center [974, 190] width 15 height 8
click at [977, 212] on span "button" at bounding box center [977, 211] width 6 height 6
click at [962, 228] on button "Fit to content width" at bounding box center [939, 234] width 86 height 19
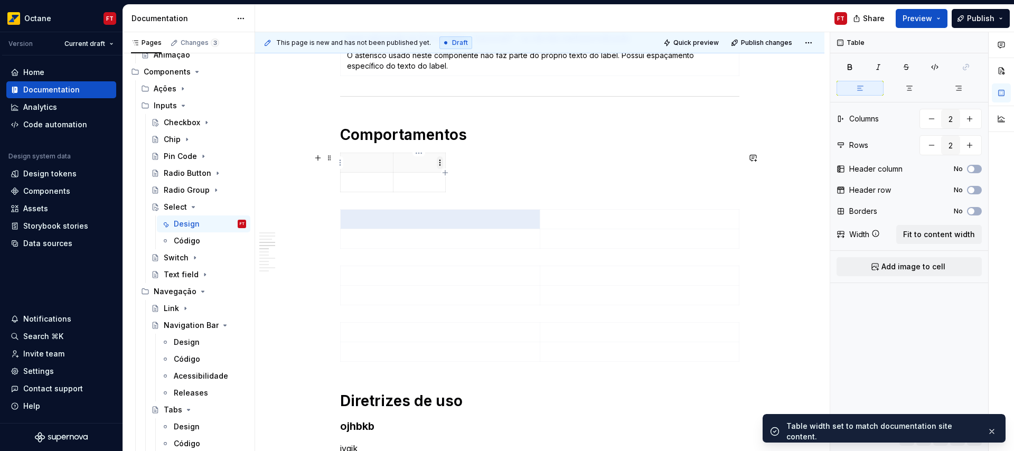
click at [440, 165] on html "Octane FT Version Current draft Home Documentation Analytics Code automation De…" at bounding box center [507, 225] width 1014 height 451
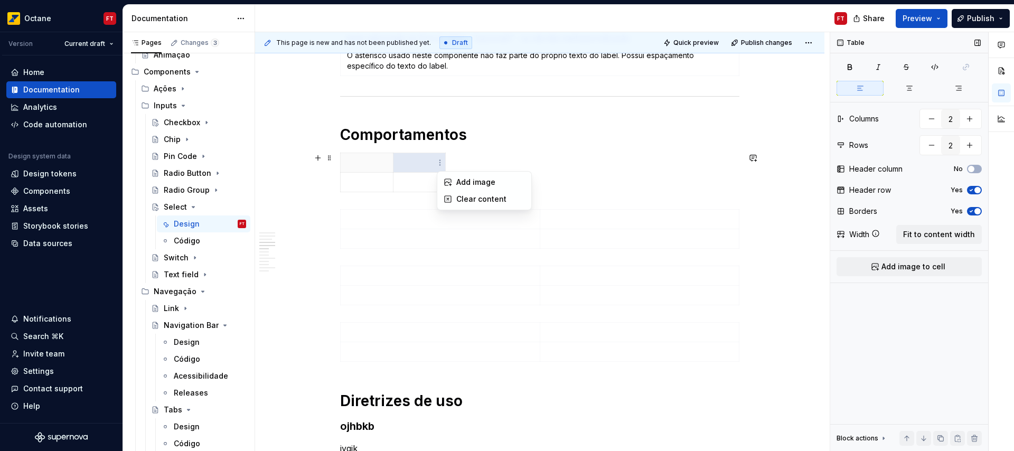
click at [980, 190] on div "Comments Open comments No comments yet Select ‘Comment’ from the block context …" at bounding box center [922, 241] width 184 height 419
click at [973, 192] on icon "button" at bounding box center [971, 190] width 8 height 6
click at [976, 213] on span "button" at bounding box center [977, 211] width 6 height 6
click at [952, 233] on span "Fit to content width" at bounding box center [939, 234] width 72 height 11
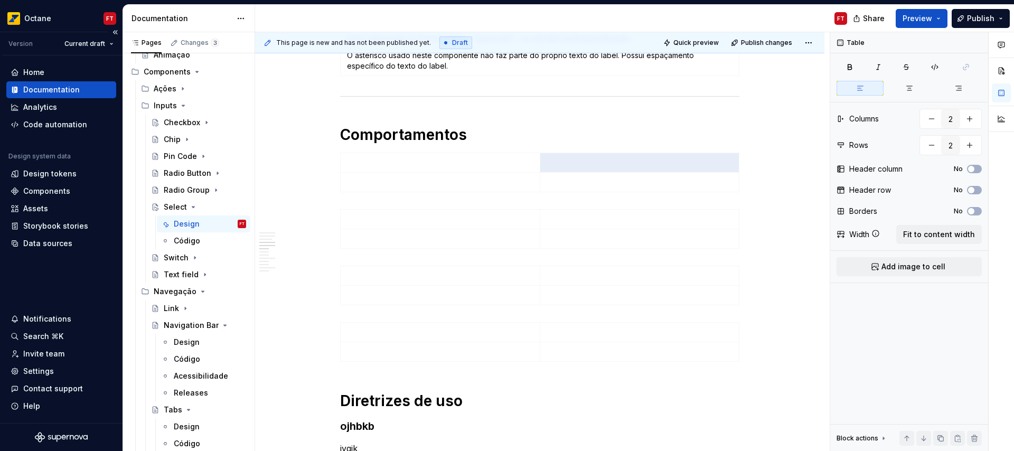
type textarea "*"
click at [490, 166] on p at bounding box center [440, 162] width 186 height 11
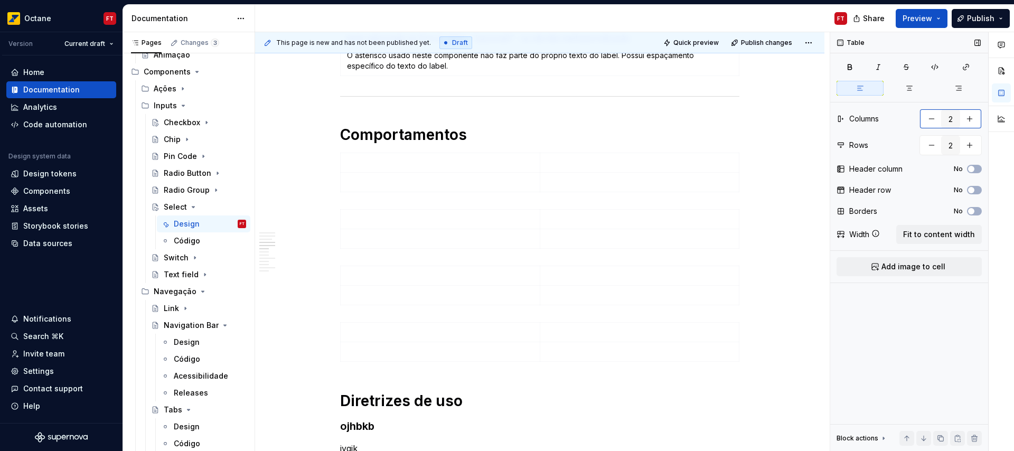
click at [932, 118] on button "button" at bounding box center [931, 118] width 19 height 19
type input "1"
click at [932, 237] on span "Fit to content width" at bounding box center [939, 234] width 72 height 11
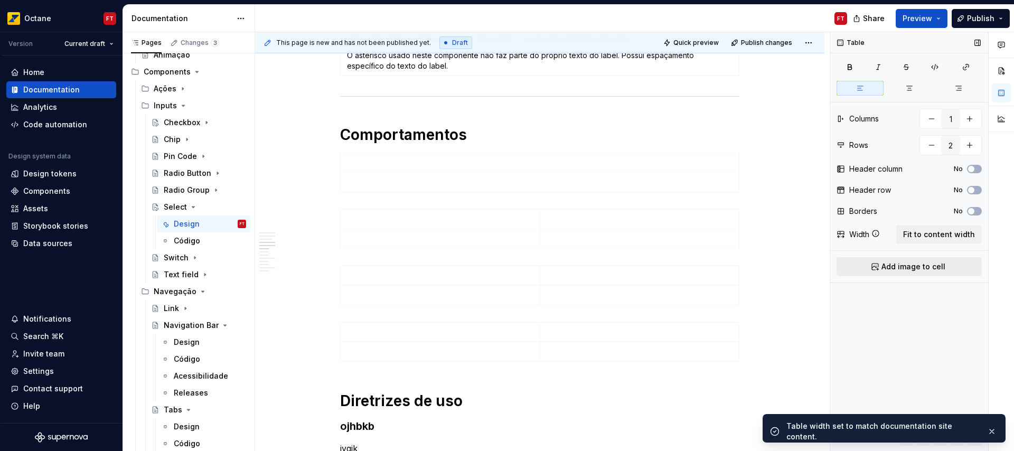
click at [919, 270] on span "Add image to cell" at bounding box center [913, 266] width 64 height 11
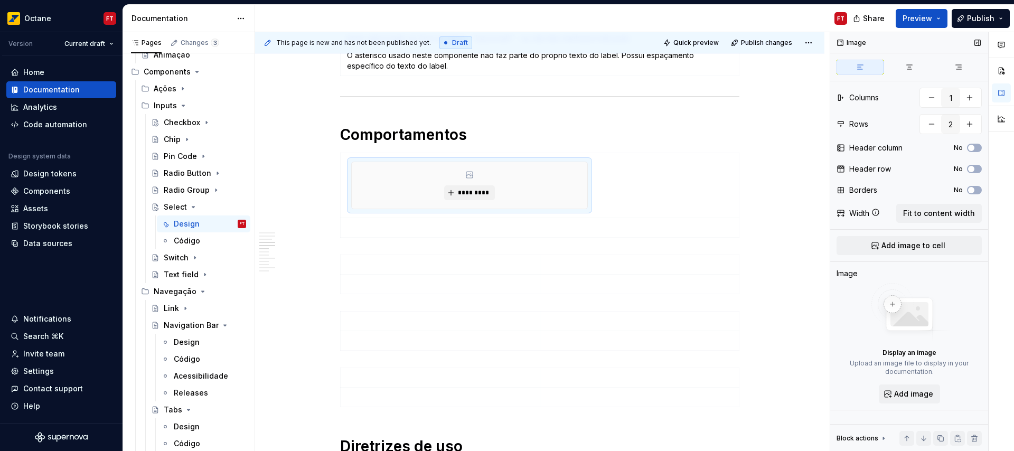
type textarea "*"
click at [405, 269] on p at bounding box center [440, 264] width 186 height 11
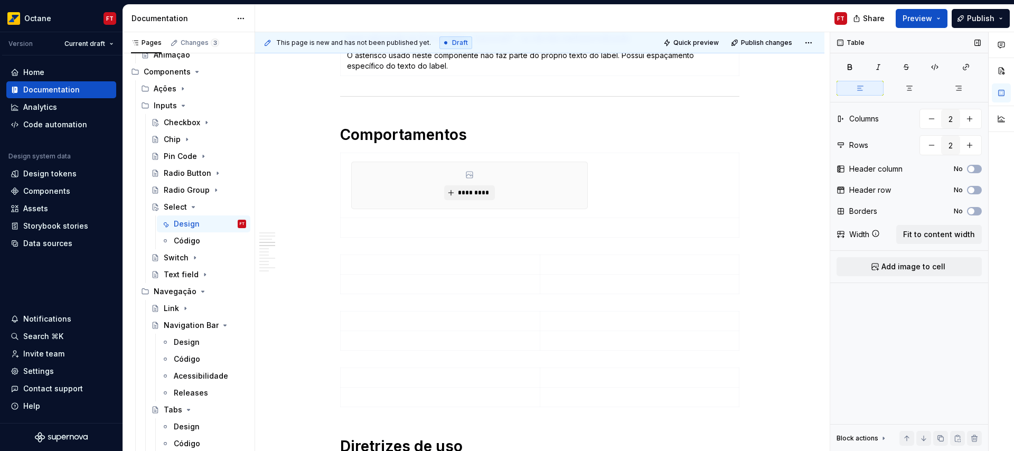
drag, startPoint x: 931, startPoint y: 266, endPoint x: 807, endPoint y: 261, distance: 124.2
click at [930, 267] on span "Add image to cell" at bounding box center [913, 266] width 64 height 11
drag, startPoint x: 617, startPoint y: 277, endPoint x: 646, endPoint y: 279, distance: 28.6
click at [617, 277] on td at bounding box center [639, 287] width 199 height 65
click at [890, 268] on span "Add image to cell" at bounding box center [913, 266] width 64 height 11
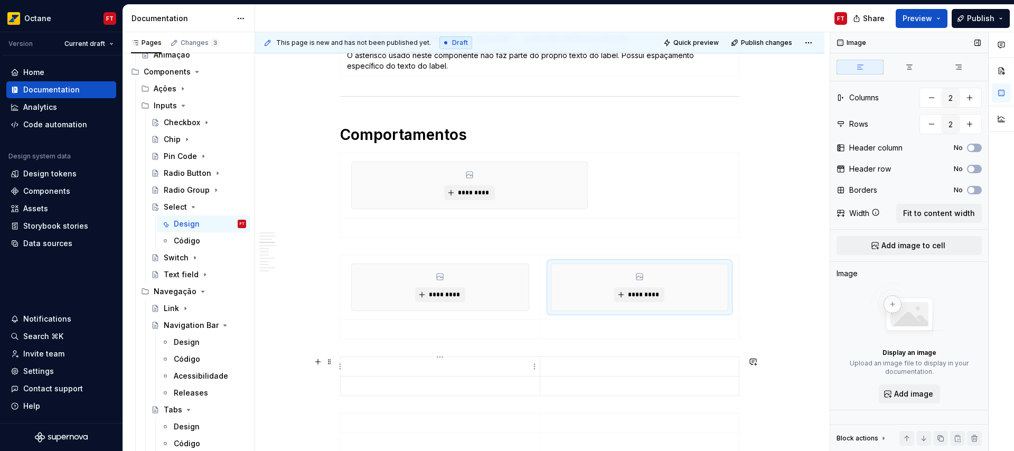
click at [383, 371] on p at bounding box center [440, 366] width 186 height 11
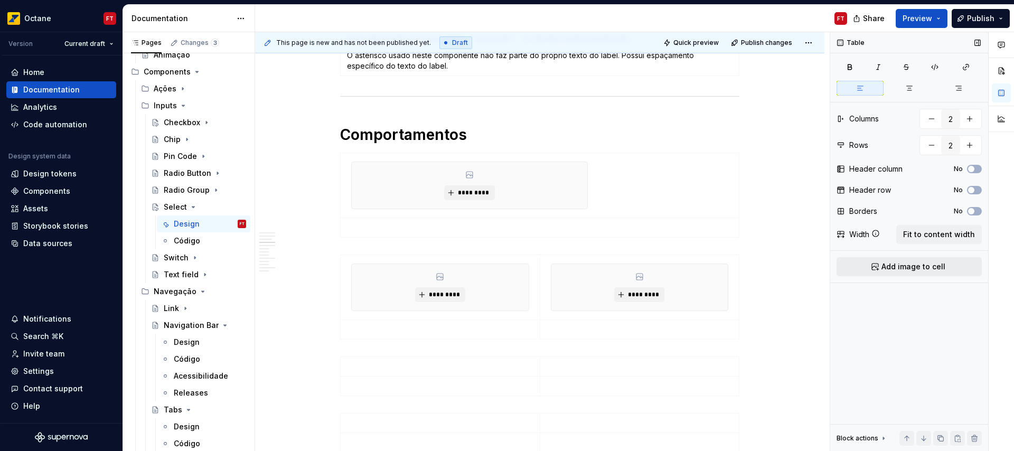
click at [888, 263] on span "Add image to cell" at bounding box center [913, 266] width 64 height 11
click at [566, 397] on td at bounding box center [639, 389] width 199 height 65
click at [869, 262] on button "Add image to cell" at bounding box center [908, 266] width 145 height 19
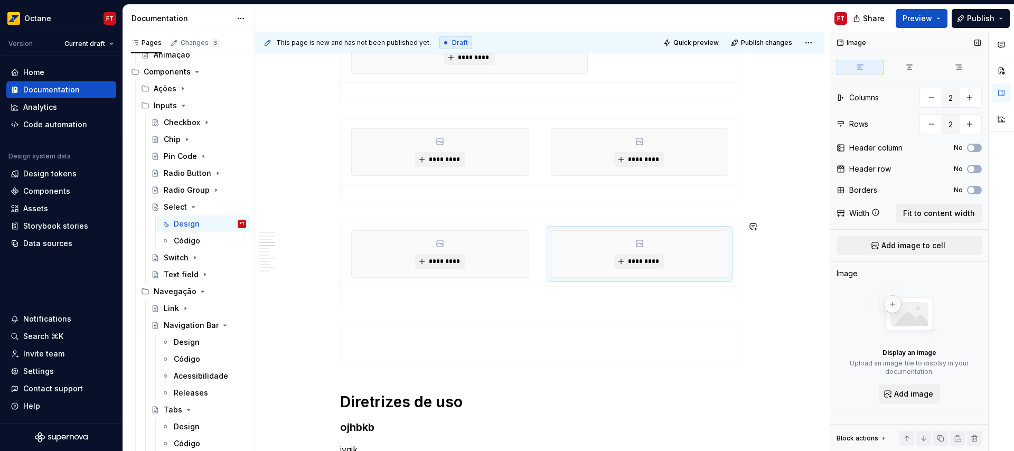
scroll to position [1196, 0]
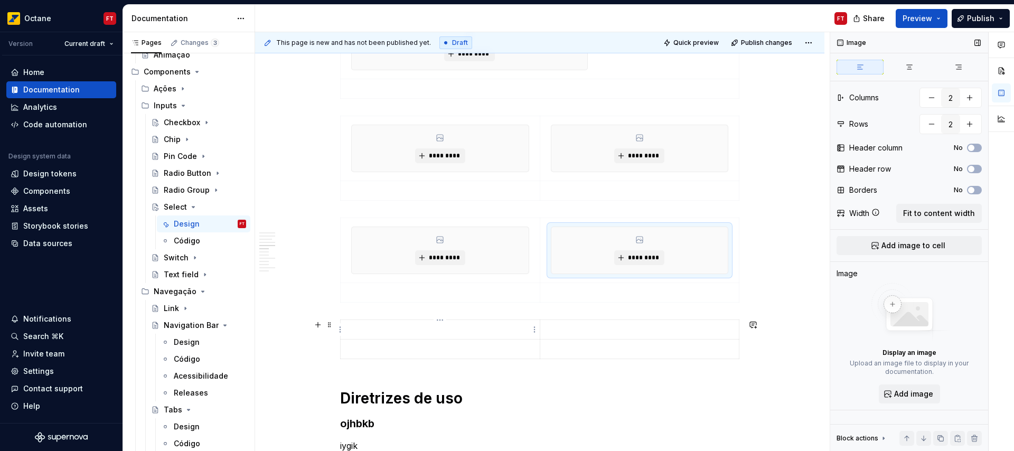
click at [477, 324] on p at bounding box center [440, 329] width 186 height 11
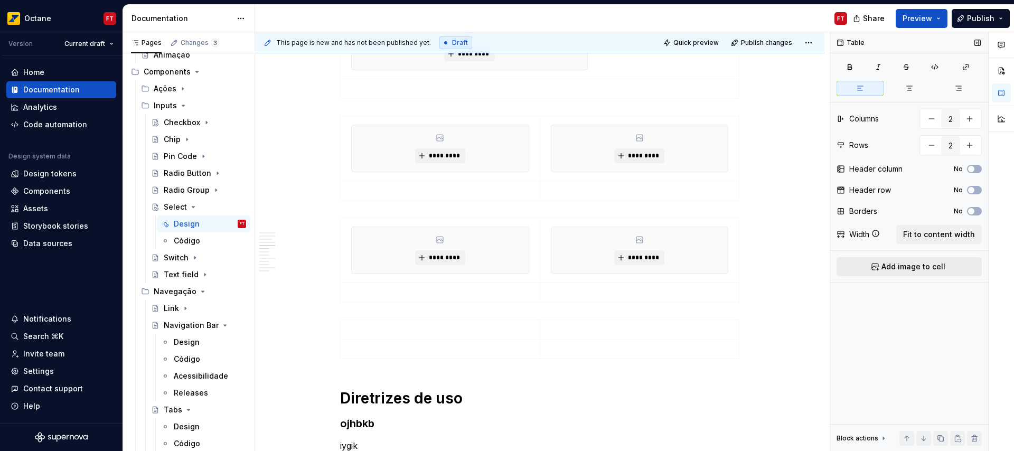
click at [929, 266] on span "Add image to cell" at bounding box center [913, 266] width 64 height 11
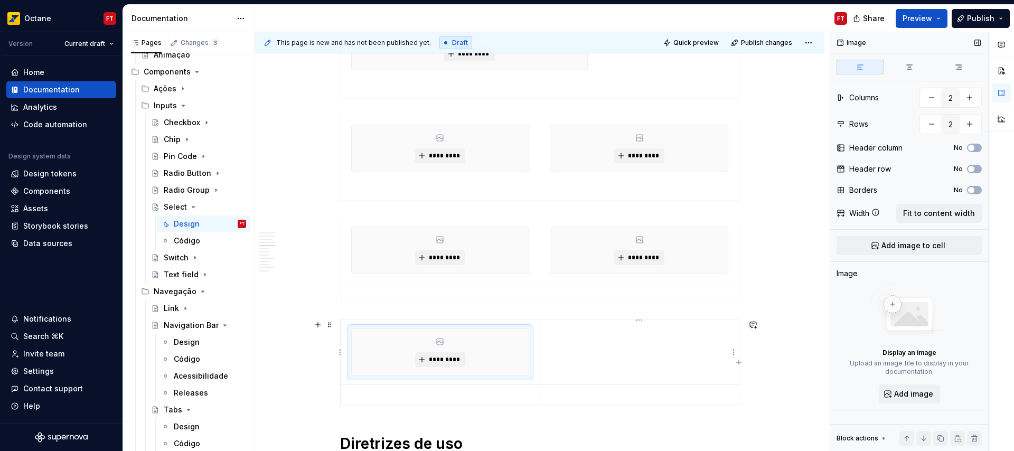
click at [634, 339] on td at bounding box center [639, 352] width 199 height 65
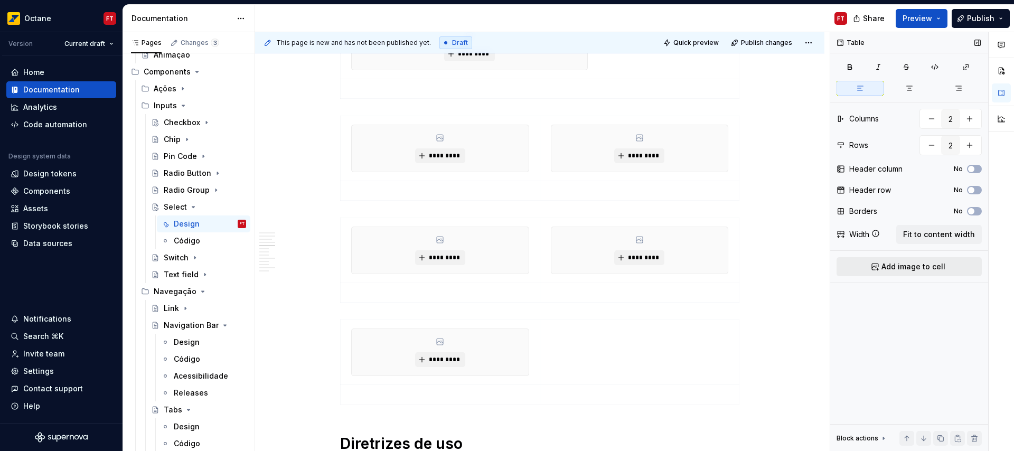
click at [918, 269] on span "Add image to cell" at bounding box center [913, 266] width 64 height 11
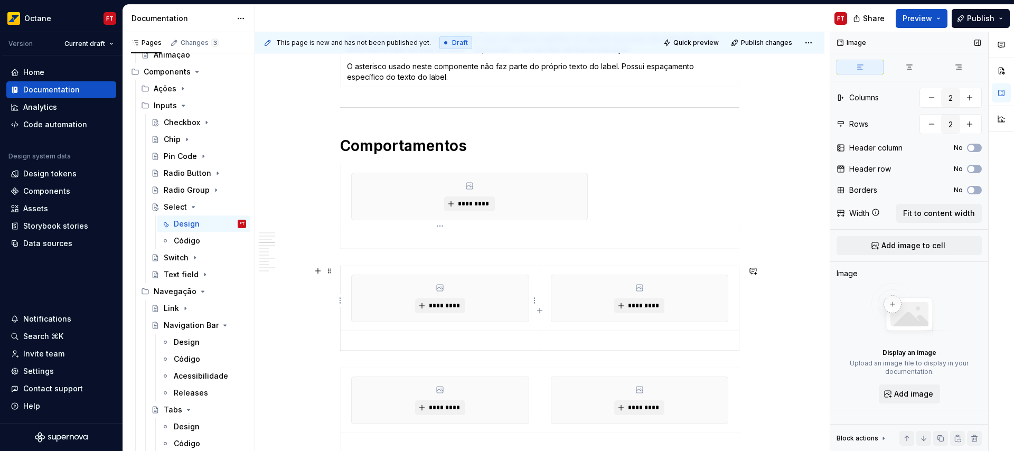
scroll to position [1046, 0]
type input "1"
click at [467, 205] on span "*********" at bounding box center [473, 204] width 32 height 8
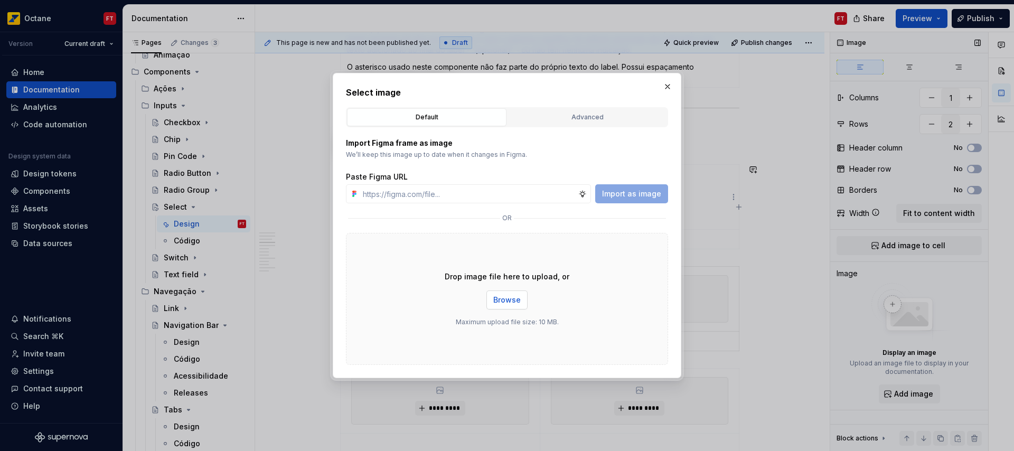
click at [521, 300] on button "Browse" at bounding box center [506, 299] width 41 height 19
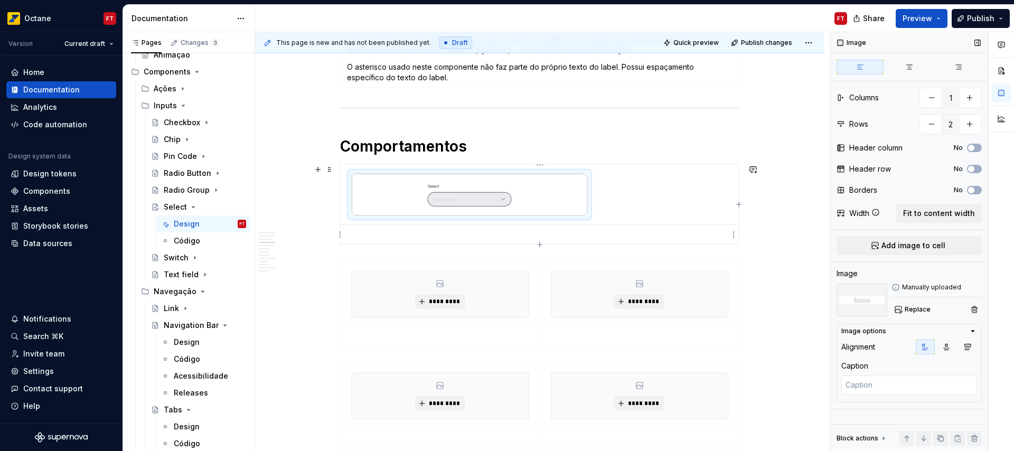
click at [386, 232] on p at bounding box center [539, 234] width 385 height 11
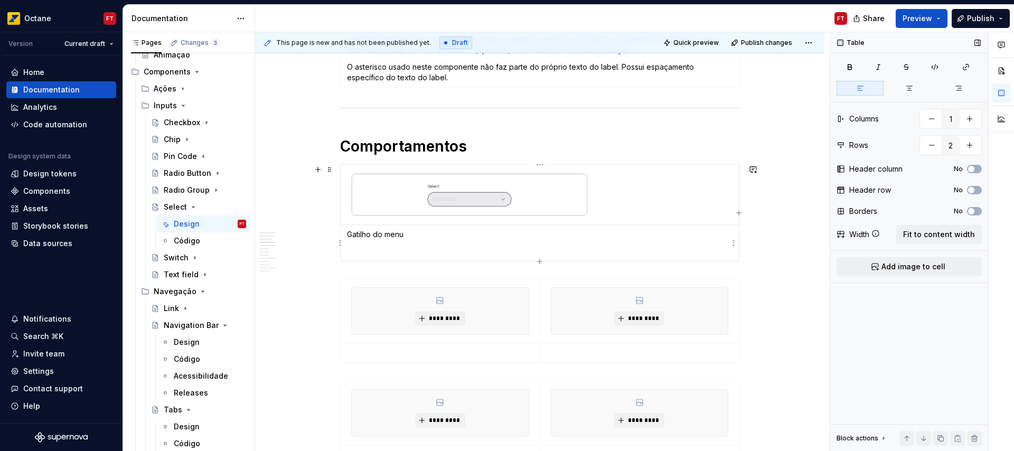
click at [360, 231] on p "Gatilho do menu" at bounding box center [539, 234] width 385 height 11
drag, startPoint x: 360, startPoint y: 231, endPoint x: 390, endPoint y: 235, distance: 30.3
click at [390, 234] on p "Gatilho do menu" at bounding box center [539, 234] width 385 height 11
click at [427, 250] on p at bounding box center [539, 251] width 385 height 11
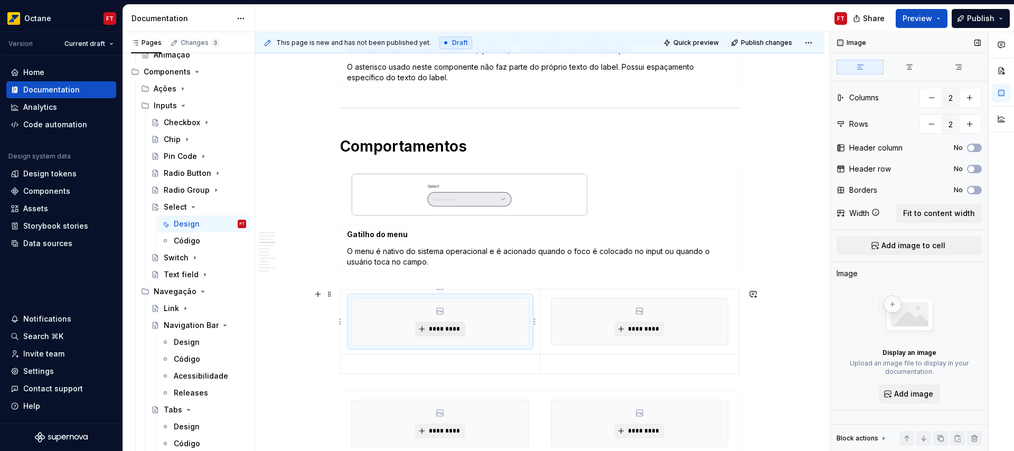
click at [440, 329] on span "*********" at bounding box center [444, 329] width 32 height 8
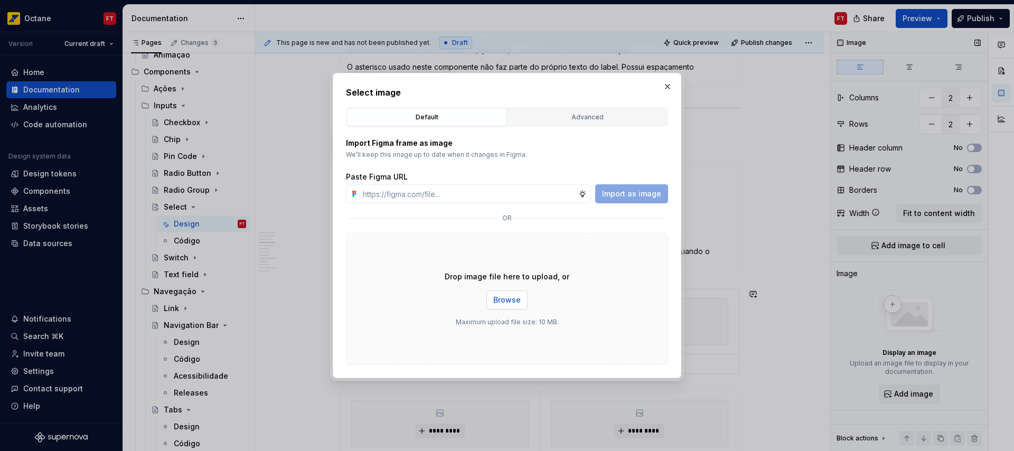
click at [499, 299] on span "Browse" at bounding box center [506, 300] width 27 height 11
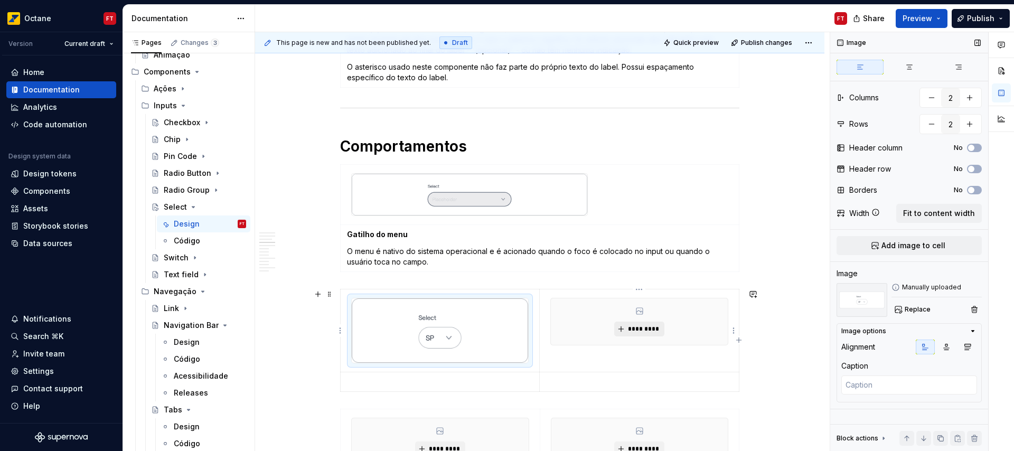
click at [640, 324] on button "*********" at bounding box center [639, 329] width 50 height 15
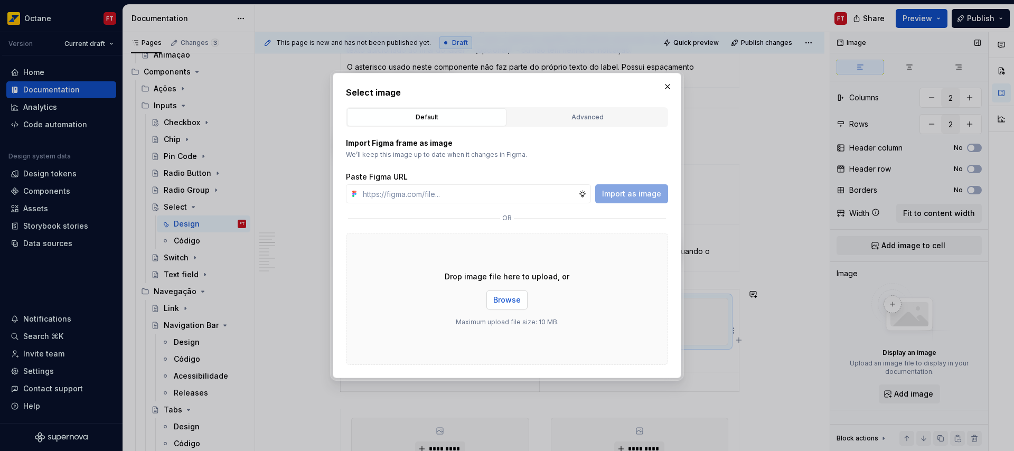
click at [505, 295] on span "Browse" at bounding box center [506, 300] width 27 height 11
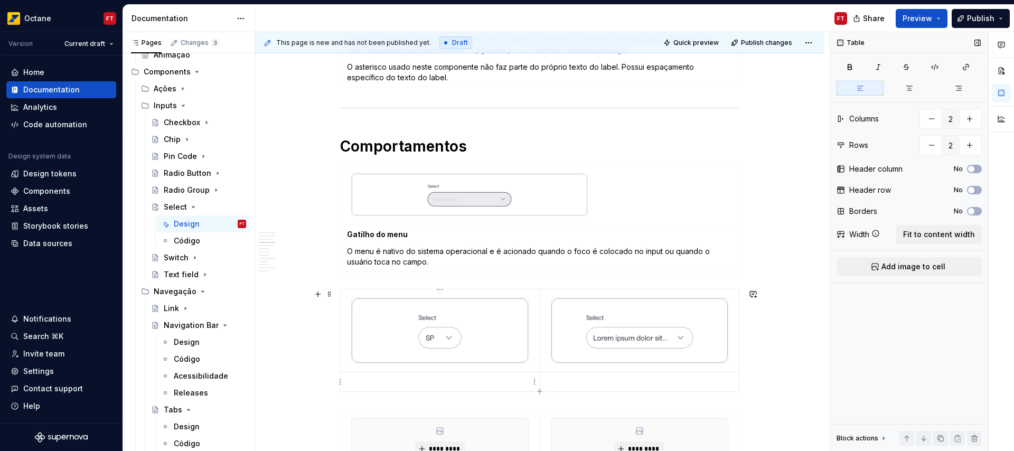
click at [372, 379] on p at bounding box center [440, 381] width 186 height 11
click at [575, 385] on p at bounding box center [639, 381] width 186 height 11
click at [359, 380] on p "Largura mínima" at bounding box center [440, 381] width 186 height 11
drag, startPoint x: 360, startPoint y: 380, endPoint x: 379, endPoint y: 381, distance: 19.1
click at [379, 381] on p "Largura mínima" at bounding box center [440, 381] width 186 height 11
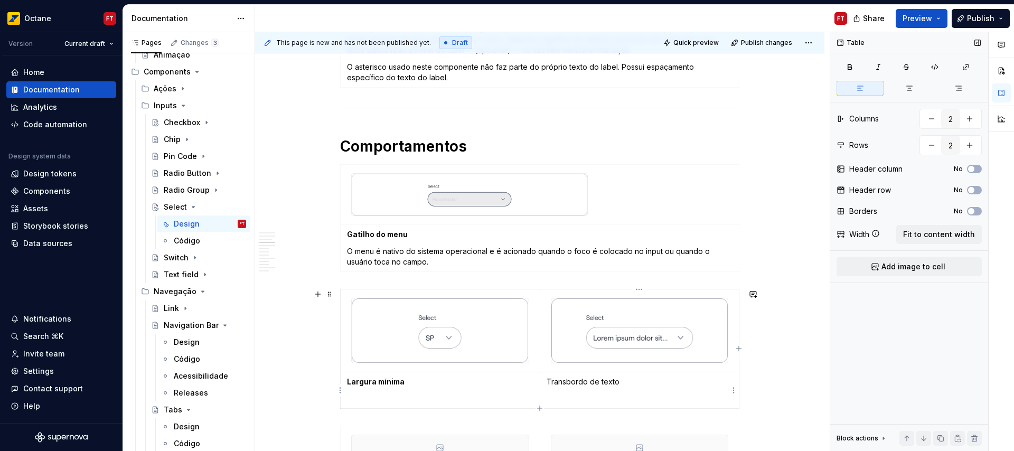
click at [571, 383] on p "Transbordo de texto" at bounding box center [639, 381] width 186 height 11
drag, startPoint x: 571, startPoint y: 383, endPoint x: 609, endPoint y: 382, distance: 38.0
click at [606, 382] on p "Transbordo de texto" at bounding box center [639, 381] width 186 height 11
click at [381, 399] on p at bounding box center [440, 398] width 186 height 11
click at [563, 396] on p at bounding box center [639, 398] width 186 height 11
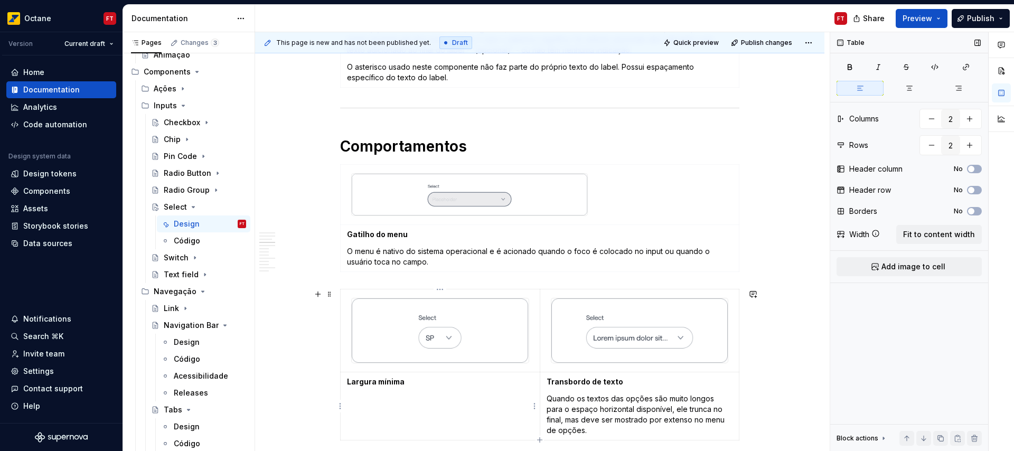
click at [413, 414] on td "Largura mínima" at bounding box center [441, 406] width 200 height 68
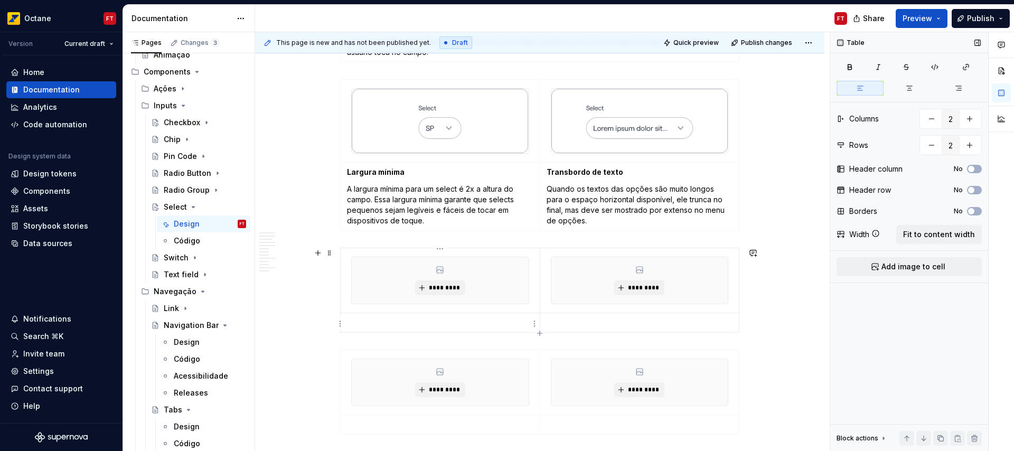
scroll to position [1256, 0]
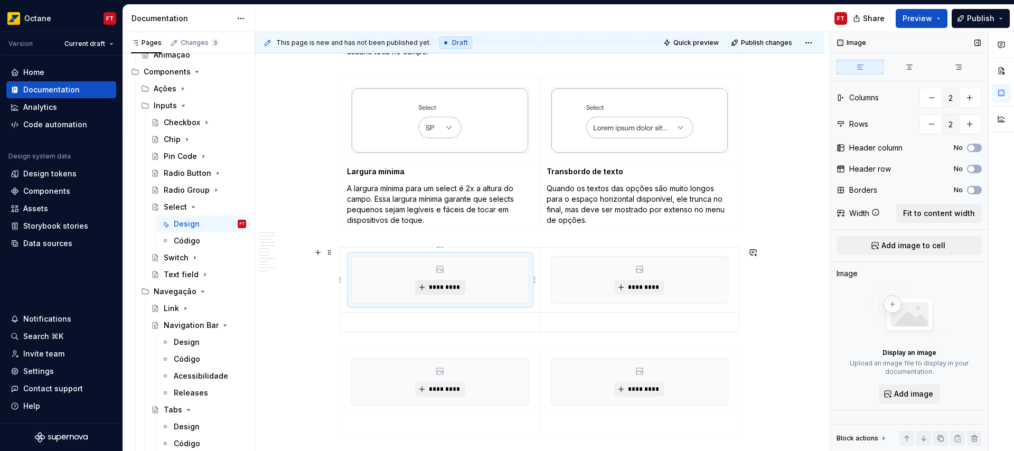
click at [446, 285] on span "*********" at bounding box center [444, 287] width 32 height 8
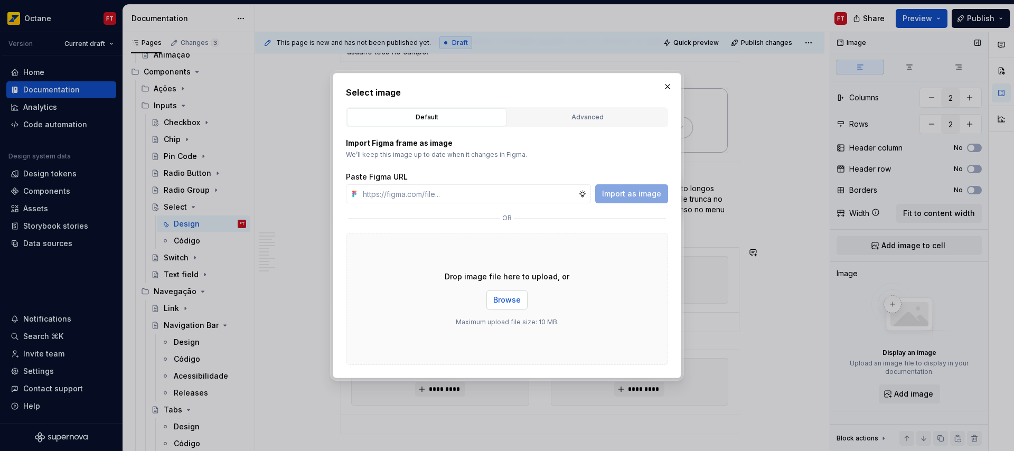
click at [504, 300] on span "Browse" at bounding box center [506, 300] width 27 height 11
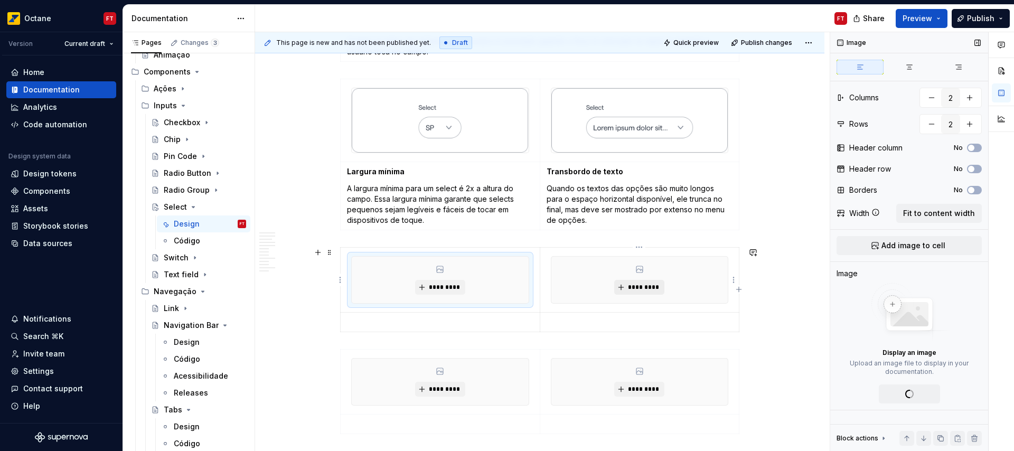
click at [629, 289] on span "*********" at bounding box center [643, 287] width 32 height 8
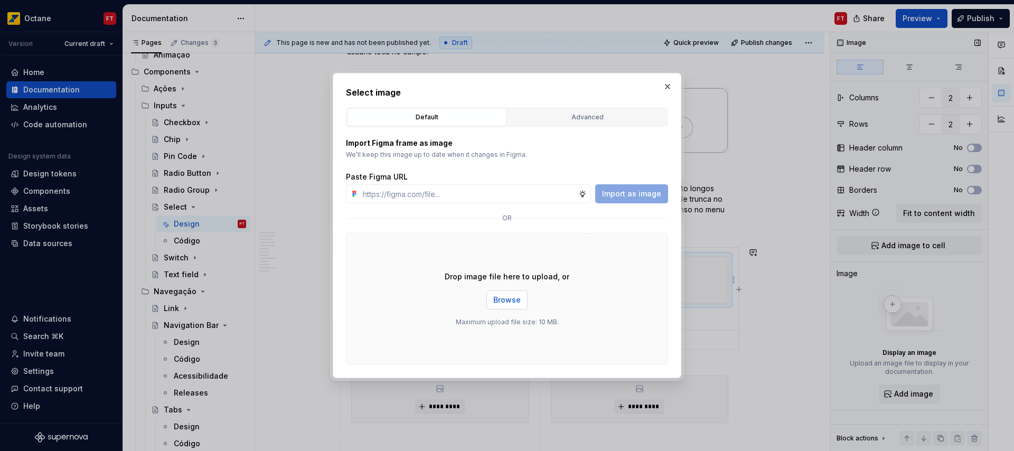
click at [508, 300] on span "Browse" at bounding box center [506, 300] width 27 height 11
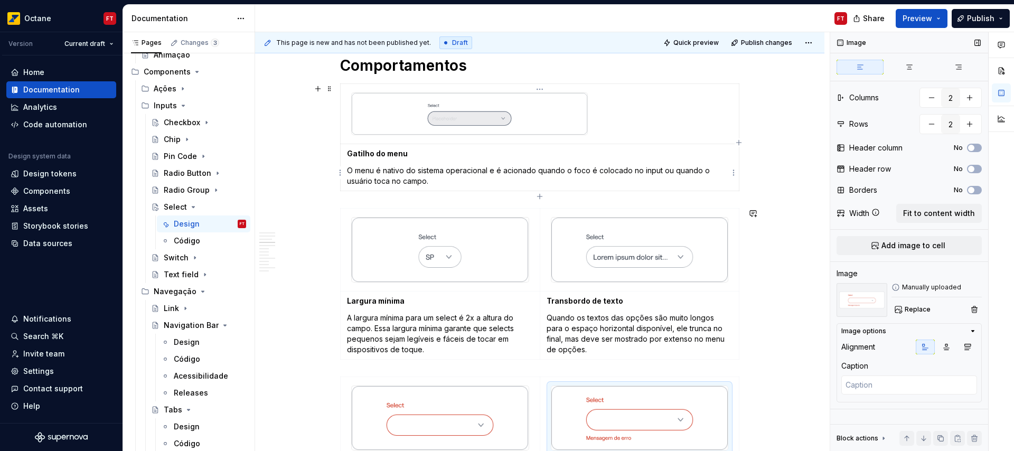
scroll to position [1121, 0]
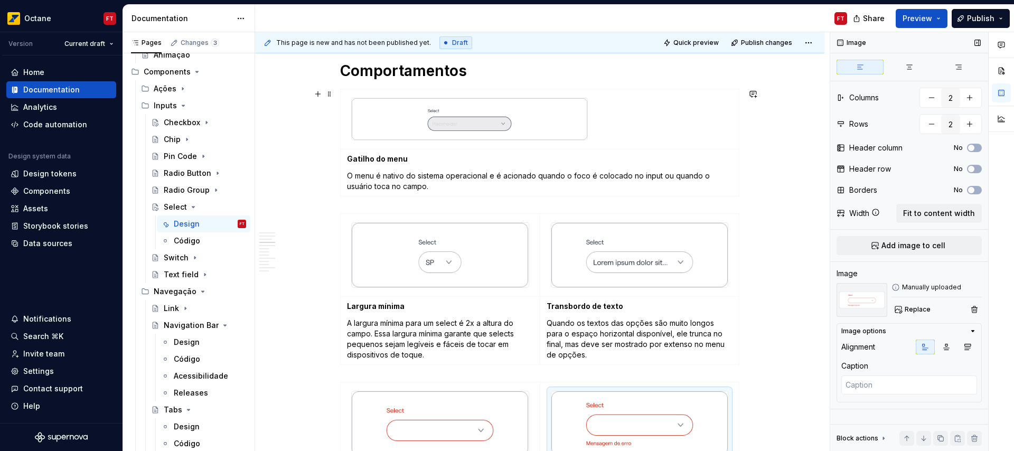
click at [752, 193] on div "Anatomia Opções Elementos Lable Todos os selects requerem um label para acessib…" at bounding box center [539, 436] width 569 height 2723
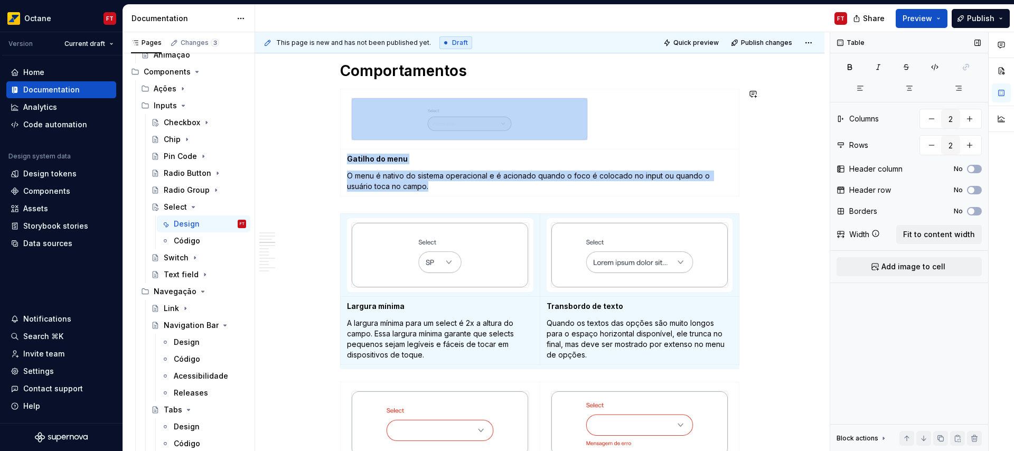
click at [743, 203] on div "Anatomia Opções Elementos Lable Todos os selects requerem um label para acessib…" at bounding box center [539, 436] width 569 height 2723
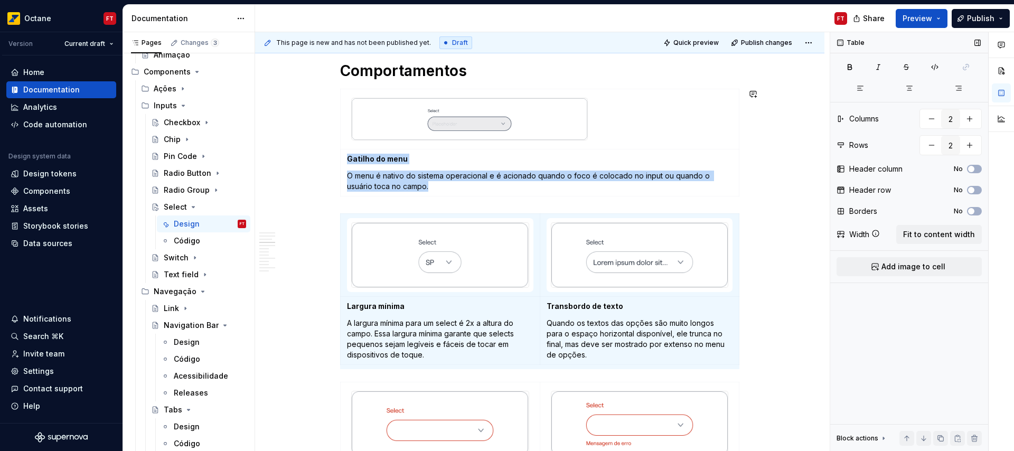
click at [743, 203] on div "Anatomia Opções Elementos Lable Todos os selects requerem um label para acessib…" at bounding box center [539, 436] width 569 height 2723
click at [750, 185] on div "Anatomia Opções Elementos Lable Todos os selects requerem um label para acessib…" at bounding box center [539, 436] width 569 height 2723
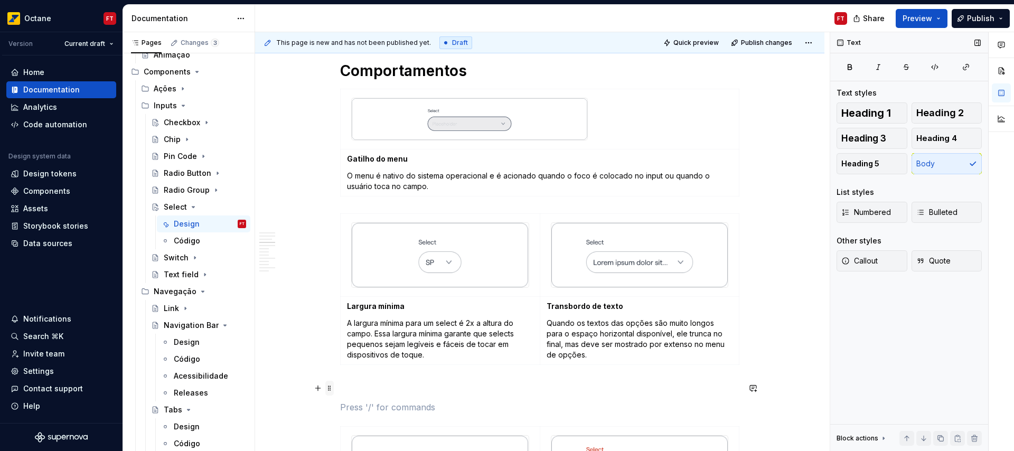
click at [330, 386] on span at bounding box center [329, 388] width 8 height 15
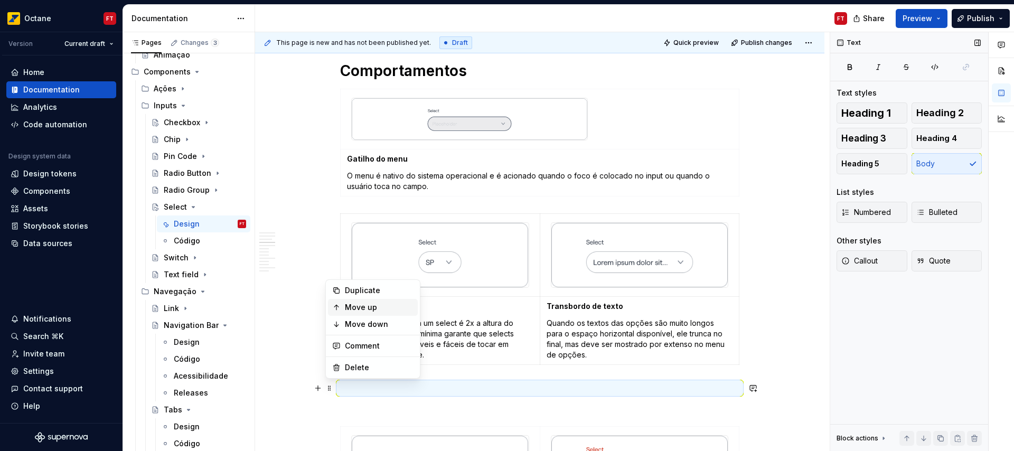
click at [359, 310] on div "Move up" at bounding box center [379, 307] width 69 height 11
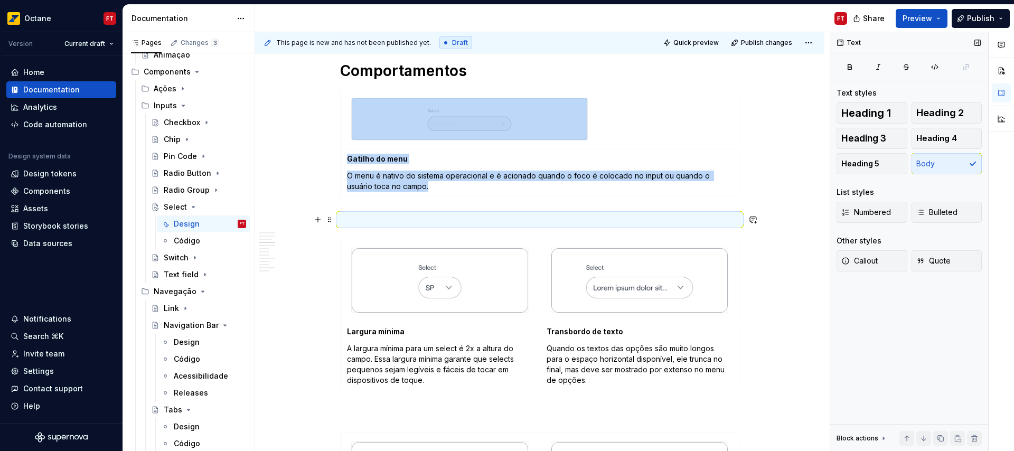
click at [366, 218] on p at bounding box center [539, 219] width 399 height 13
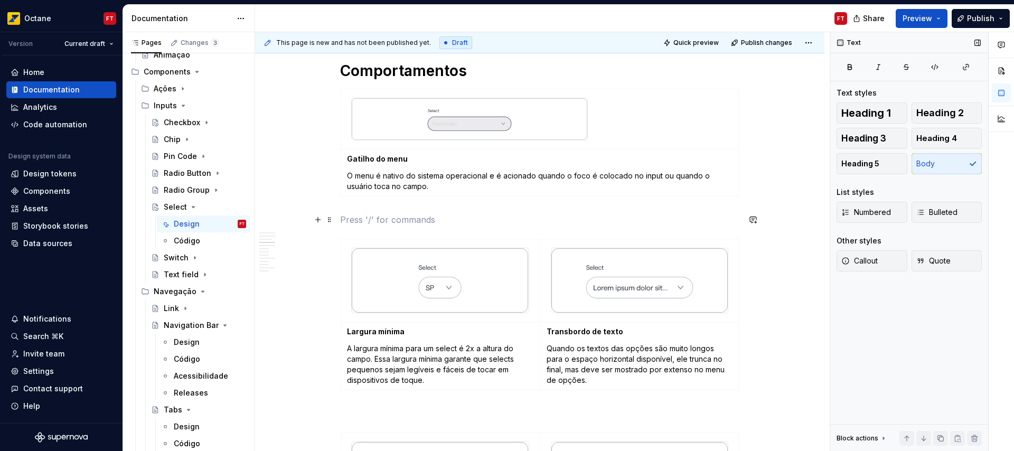
click at [366, 218] on p at bounding box center [539, 219] width 399 height 13
click at [382, 410] on p at bounding box center [539, 411] width 399 height 13
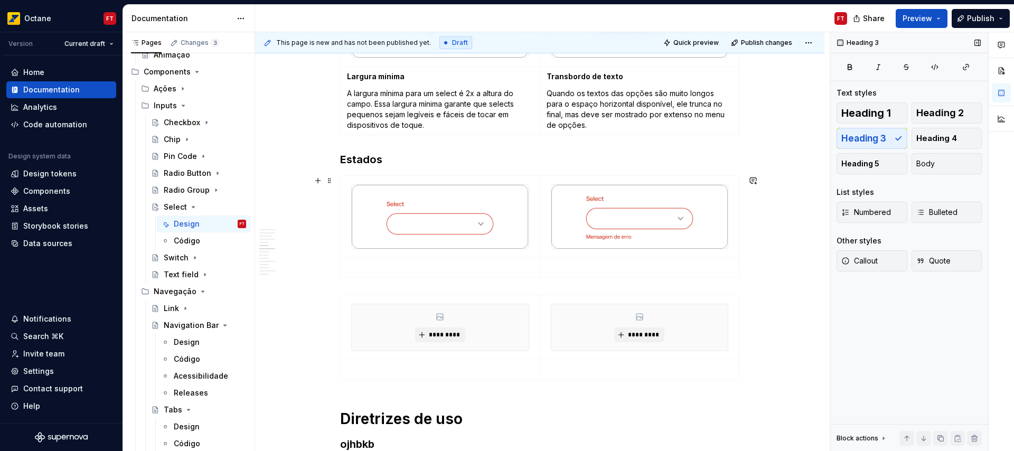
scroll to position [1382, 0]
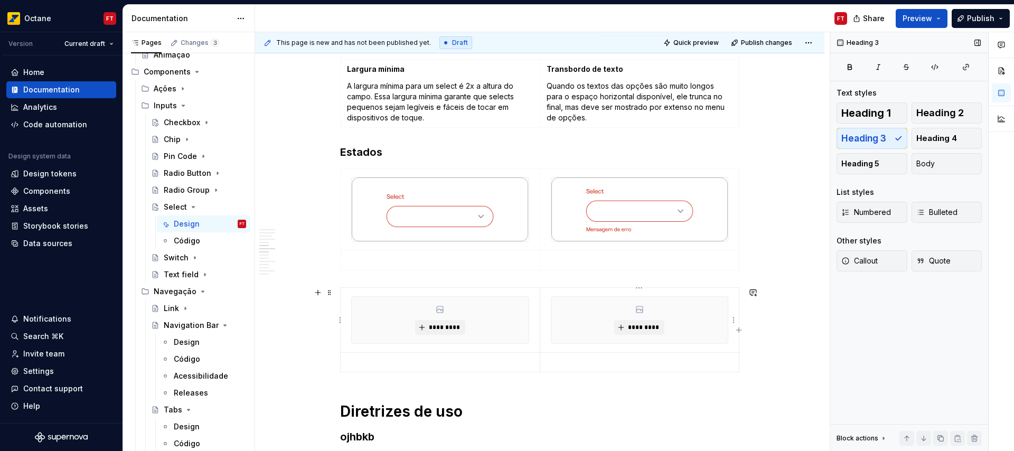
click at [669, 318] on div "*********" at bounding box center [639, 320] width 177 height 46
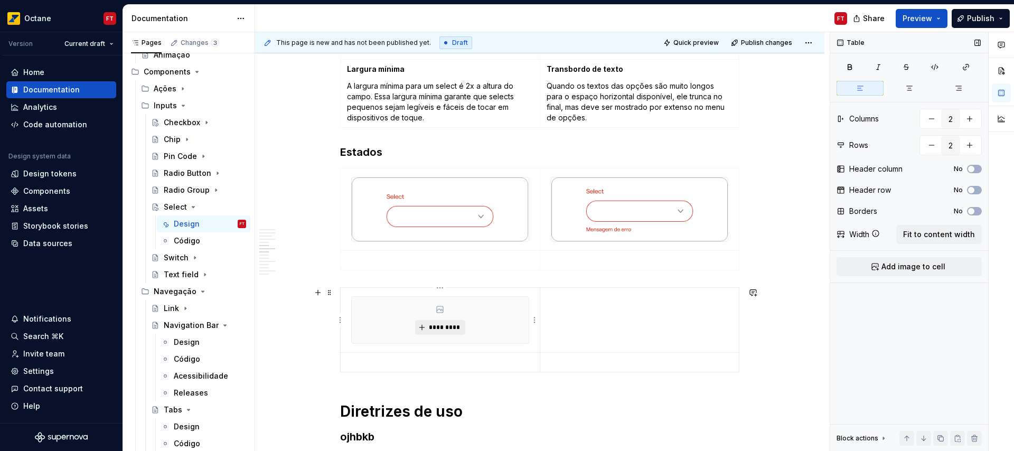
click at [436, 324] on span "*********" at bounding box center [444, 327] width 32 height 8
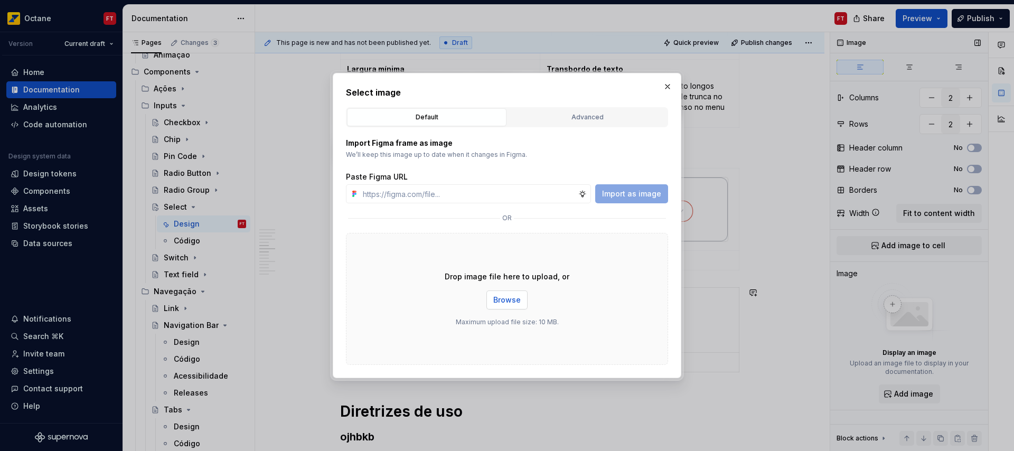
click at [497, 303] on span "Browse" at bounding box center [506, 300] width 27 height 11
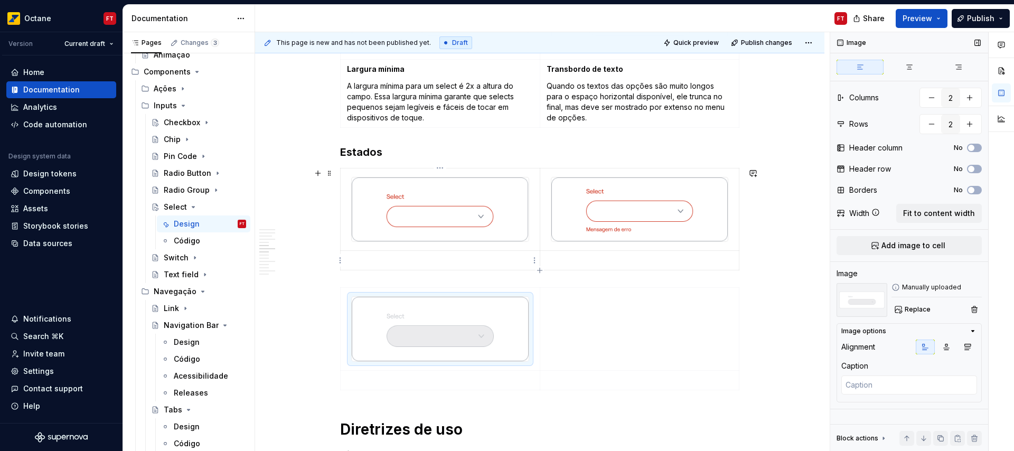
click at [392, 258] on p at bounding box center [440, 260] width 186 height 11
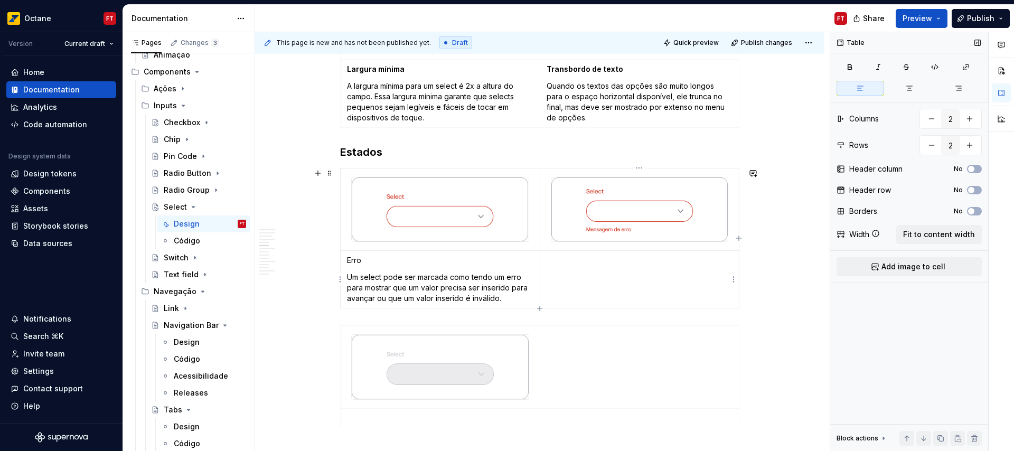
click at [565, 273] on td at bounding box center [640, 280] width 200 height 58
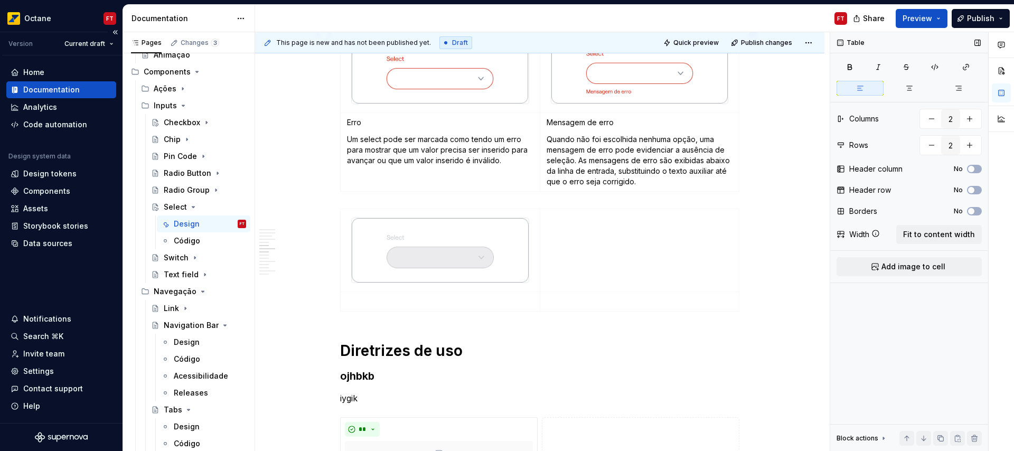
scroll to position [1525, 0]
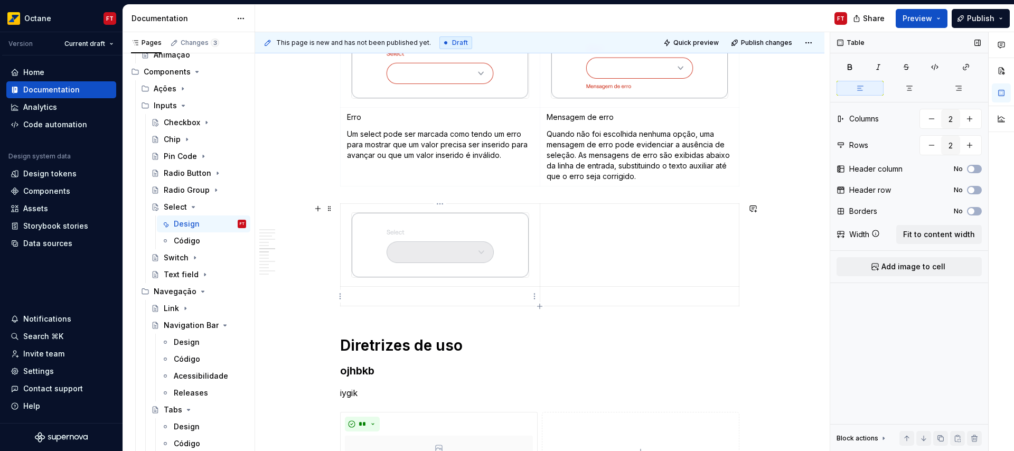
click at [371, 294] on p at bounding box center [440, 296] width 186 height 11
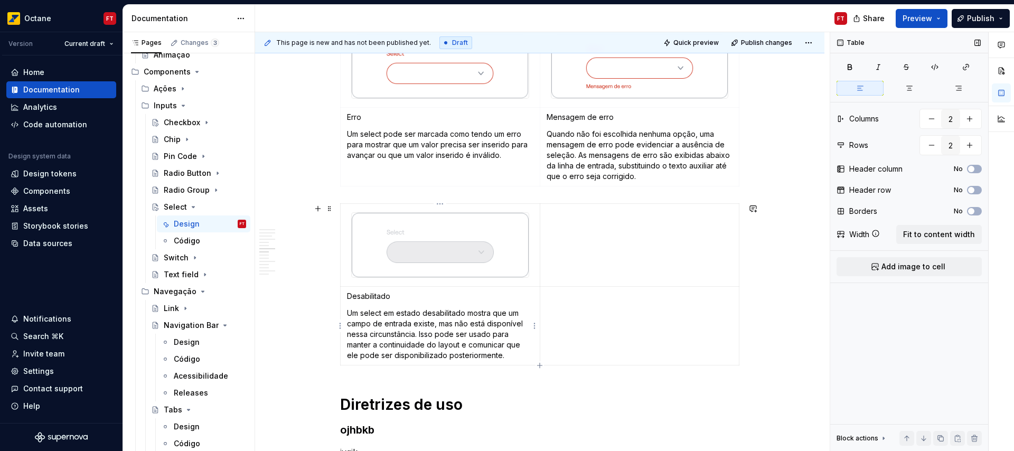
click at [357, 296] on p "Desabilitado" at bounding box center [440, 296] width 186 height 11
click at [349, 116] on p "Erro" at bounding box center [440, 117] width 186 height 11
click at [570, 116] on p "Mensagem de erro" at bounding box center [639, 117] width 186 height 11
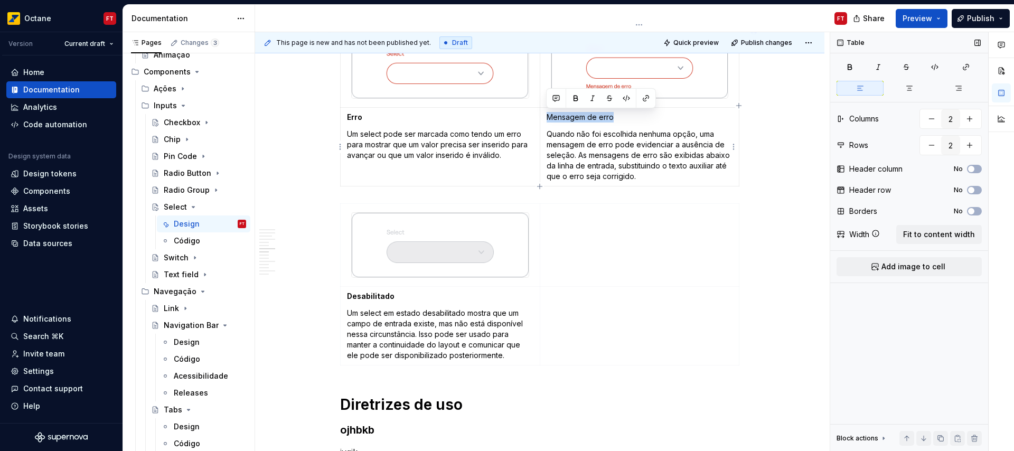
drag, startPoint x: 570, startPoint y: 116, endPoint x: 601, endPoint y: 119, distance: 31.3
click at [601, 117] on p "Mensagem de erro" at bounding box center [639, 117] width 186 height 11
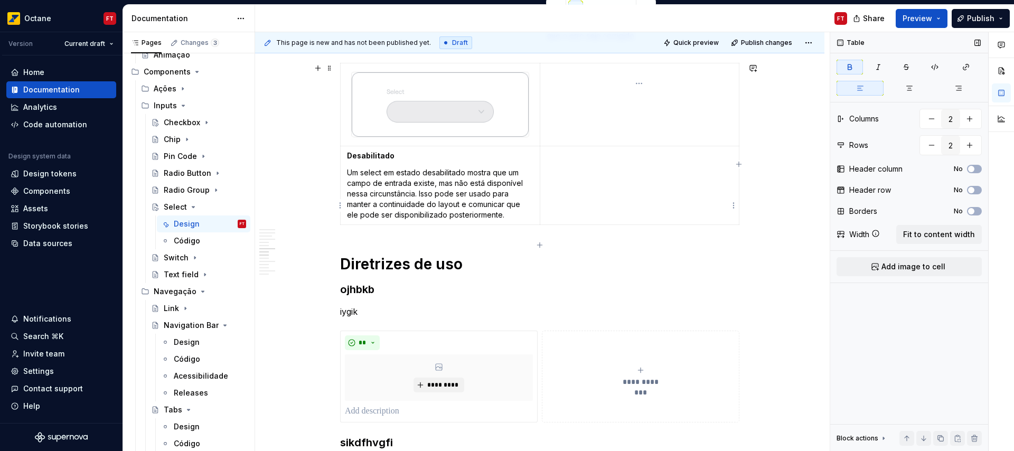
scroll to position [1692, 0]
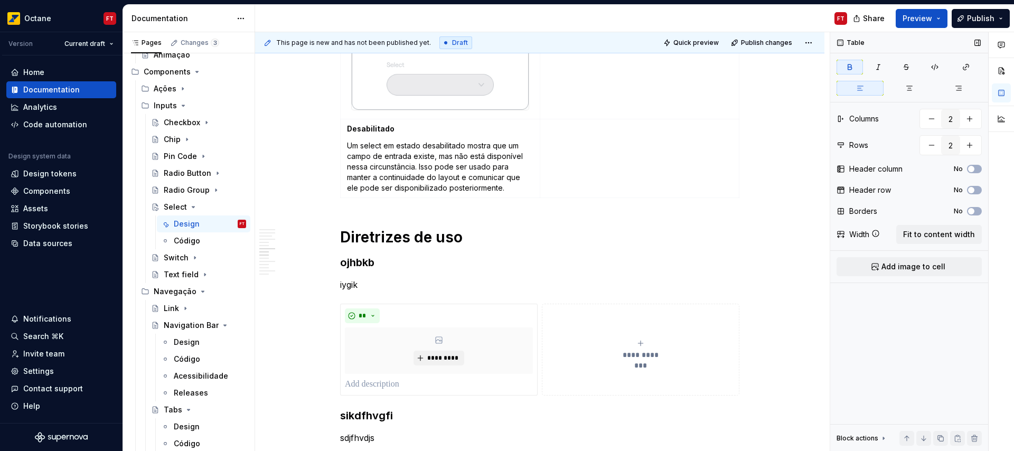
click at [358, 268] on h3 "ojhbkb" at bounding box center [539, 262] width 399 height 15
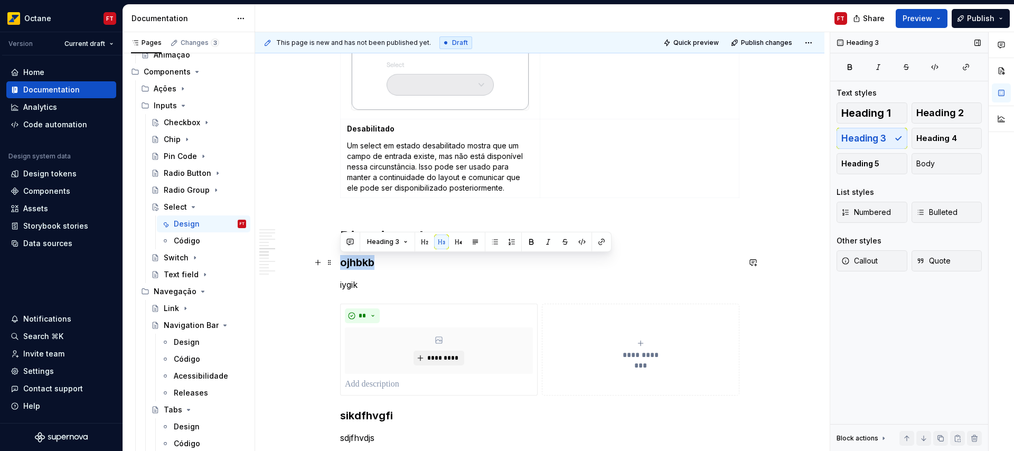
click at [358, 268] on h3 "ojhbkb" at bounding box center [539, 262] width 399 height 15
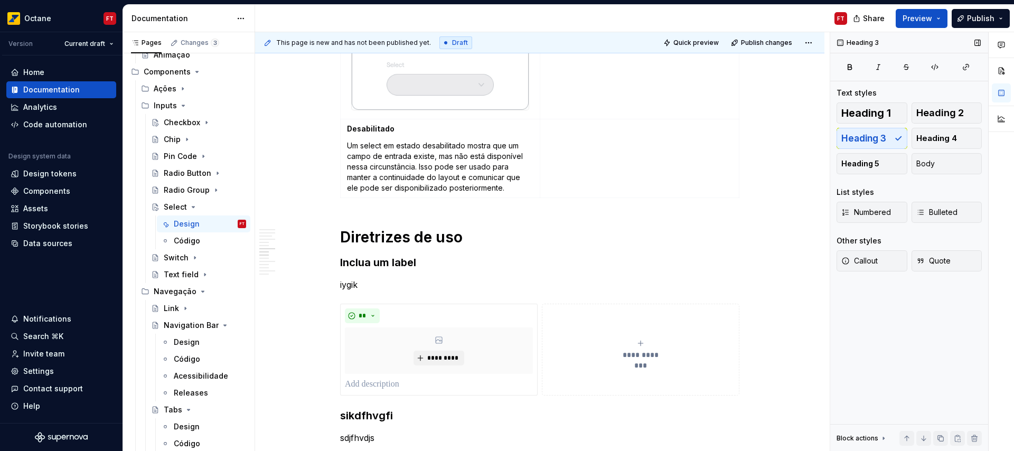
click at [346, 288] on p "iygik" at bounding box center [539, 284] width 399 height 13
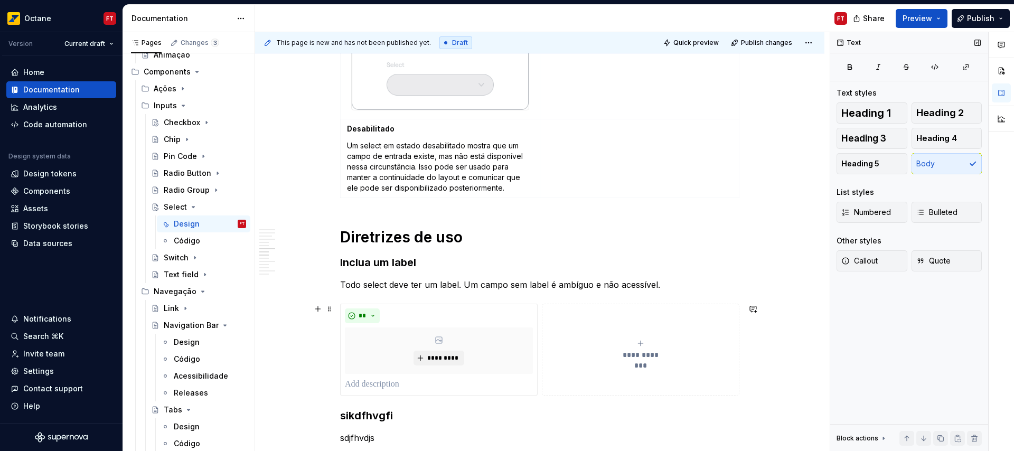
click at [640, 349] on span "**********" at bounding box center [640, 354] width 49 height 11
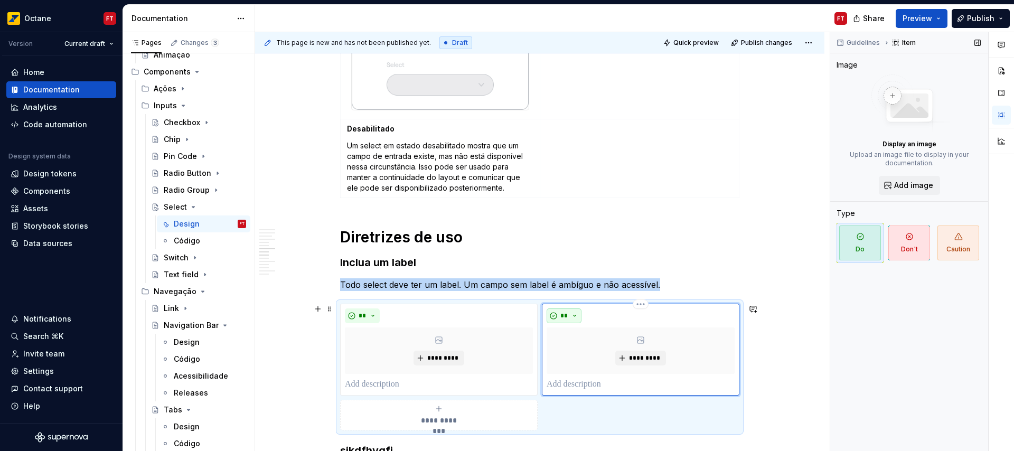
click at [561, 317] on span "**" at bounding box center [564, 315] width 8 height 8
click at [573, 353] on div "Suggestions" at bounding box center [570, 353] width 8 height 8
click at [421, 356] on button "*********" at bounding box center [438, 358] width 50 height 15
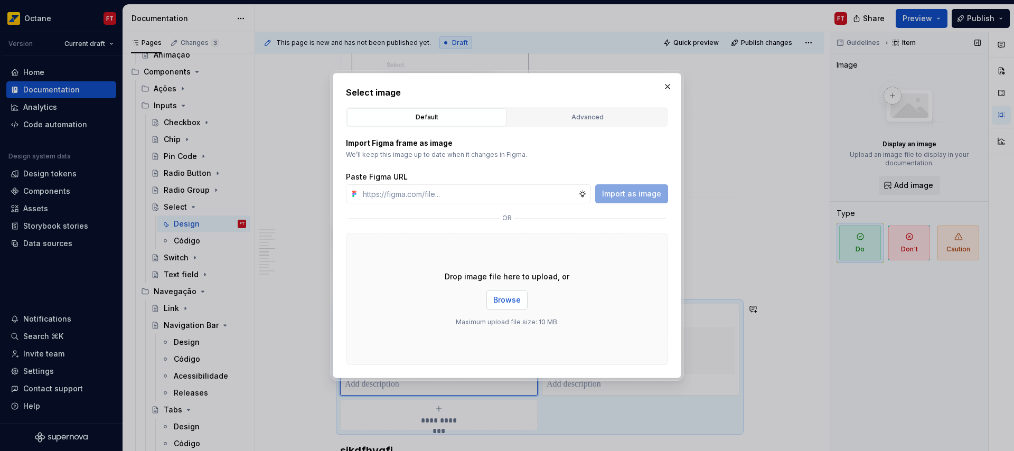
click at [514, 301] on span "Browse" at bounding box center [506, 300] width 27 height 11
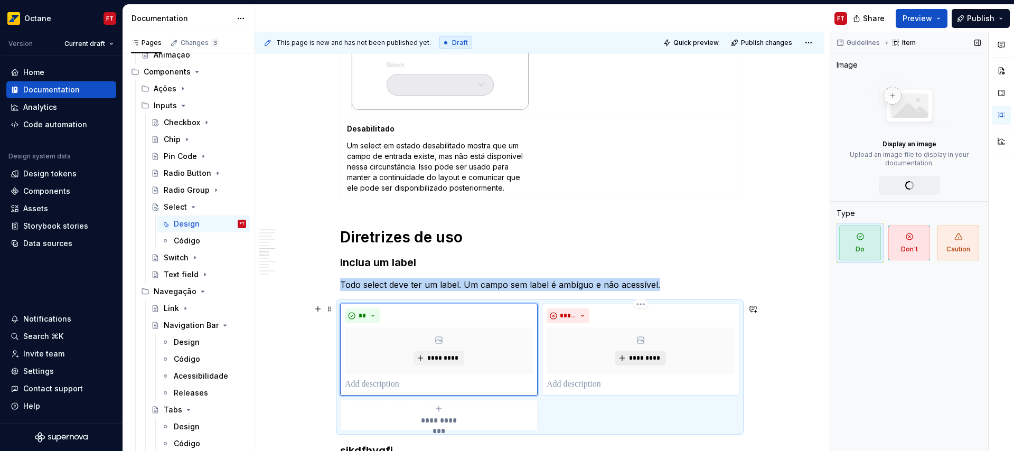
click at [640, 357] on span "*********" at bounding box center [644, 358] width 32 height 8
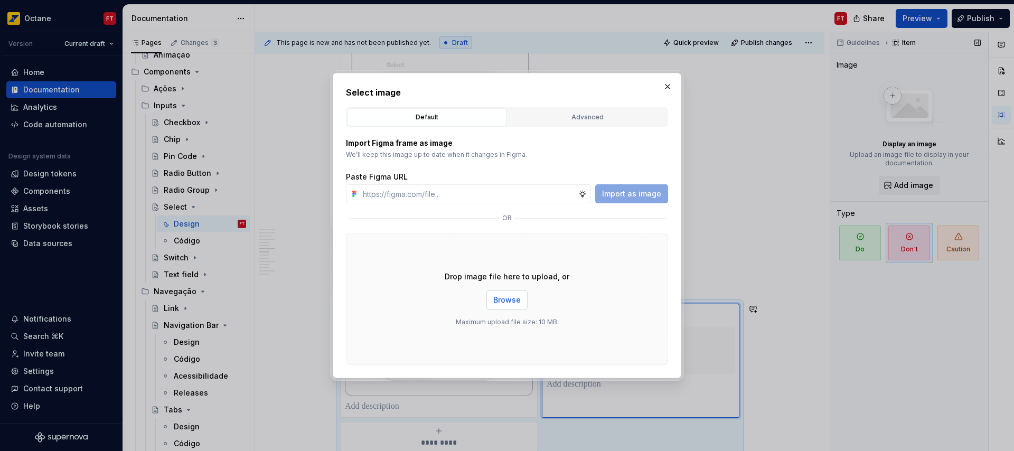
click at [502, 301] on span "Browse" at bounding box center [506, 300] width 27 height 11
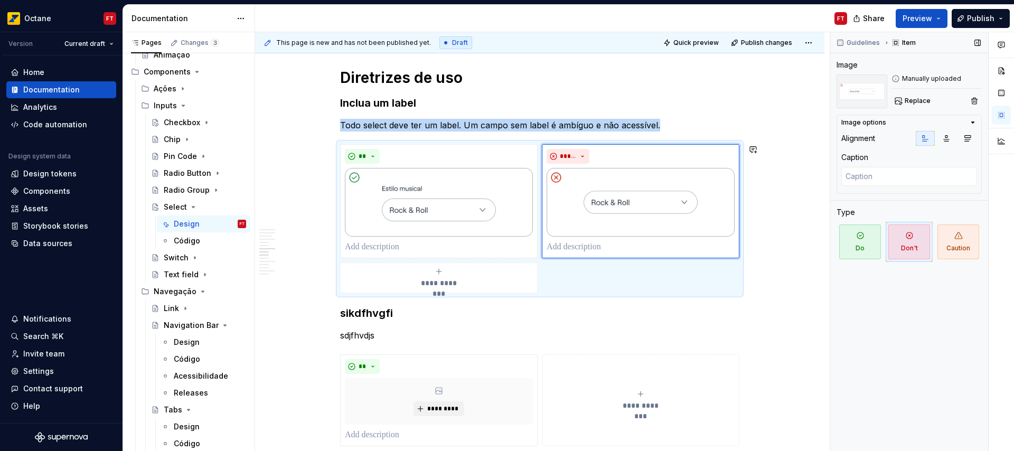
scroll to position [1870, 0]
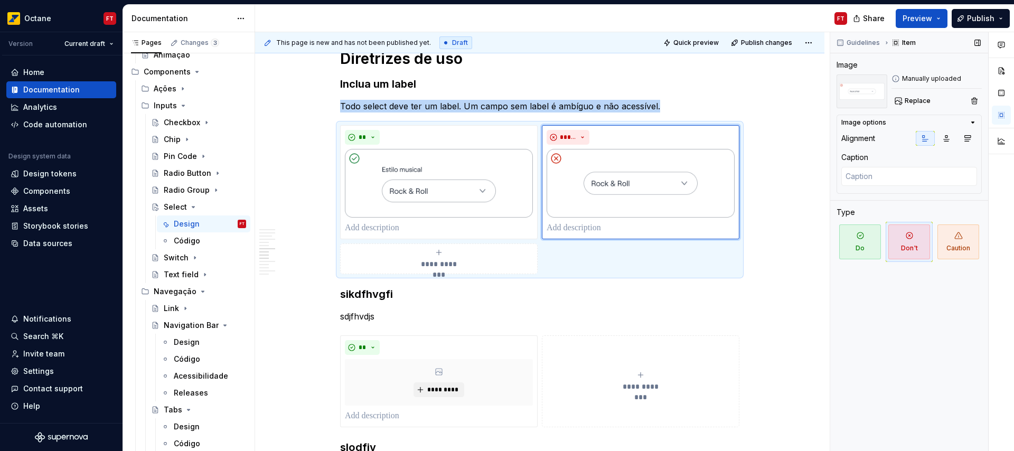
click at [356, 295] on h3 "sikdfhvgfi" at bounding box center [539, 294] width 399 height 15
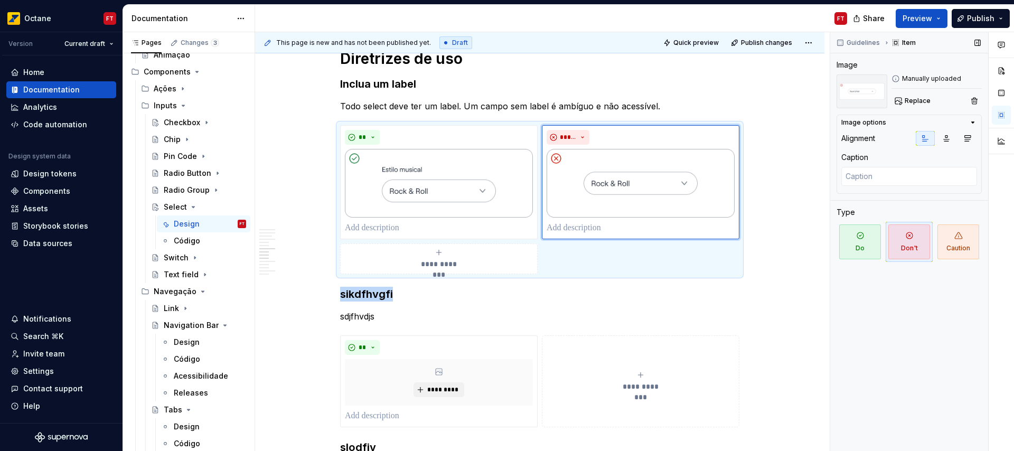
click at [356, 295] on h3 "sikdfhvgfi" at bounding box center [539, 294] width 399 height 15
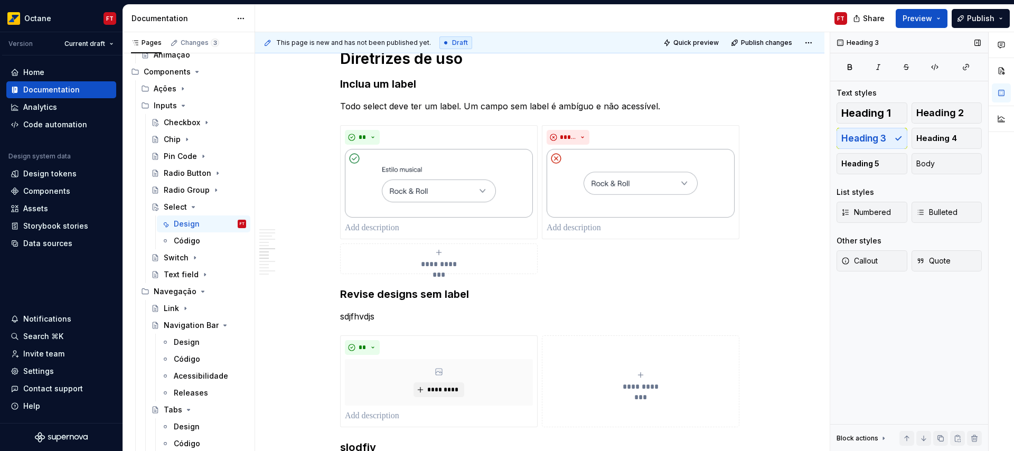
click at [354, 318] on p "sdjfhvdjs" at bounding box center [539, 316] width 399 height 13
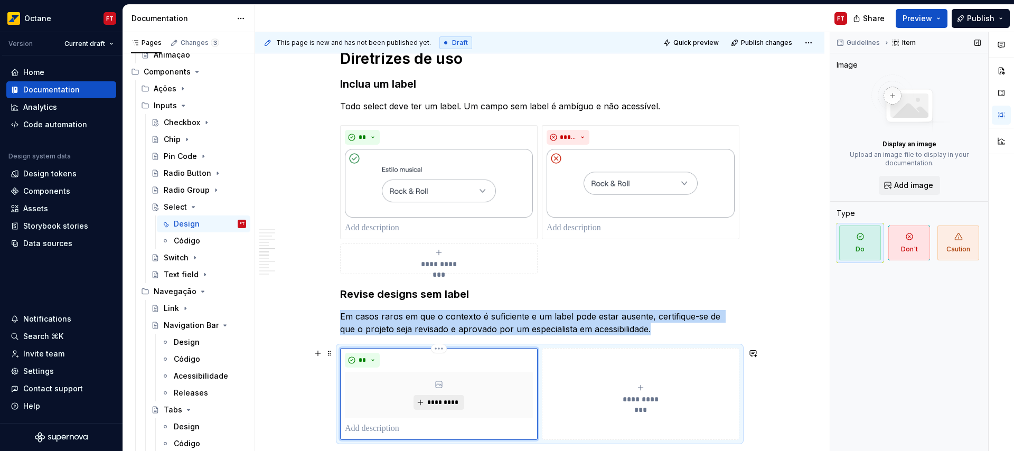
click at [447, 401] on span "*********" at bounding box center [443, 402] width 32 height 8
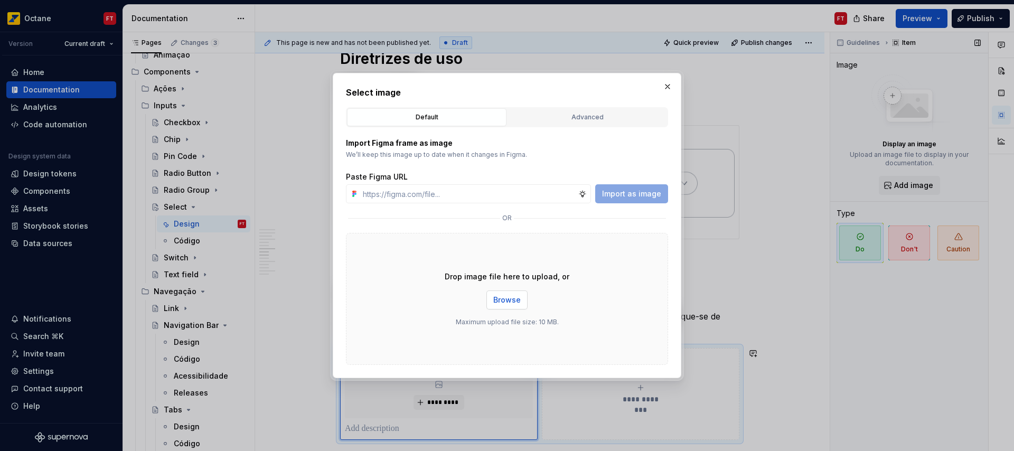
click at [508, 299] on span "Browse" at bounding box center [506, 300] width 27 height 11
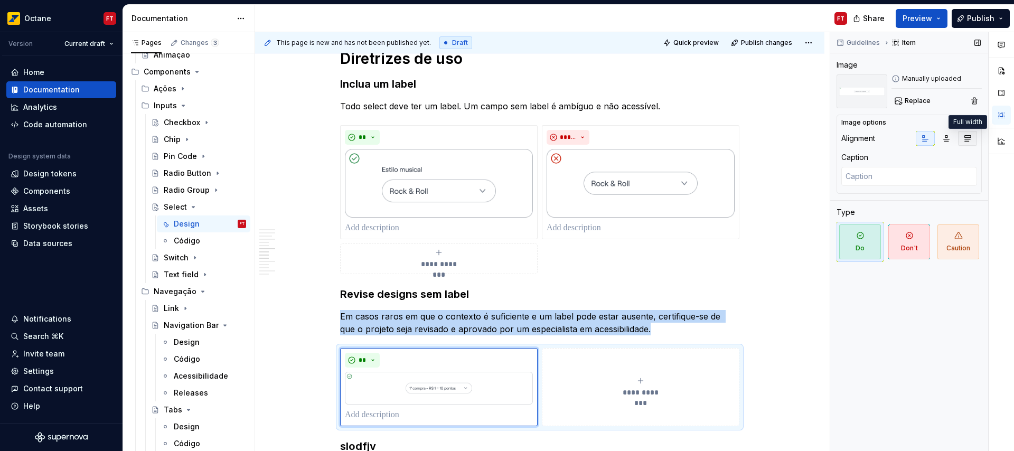
click at [966, 137] on icon "button" at bounding box center [968, 139] width 6 height 6
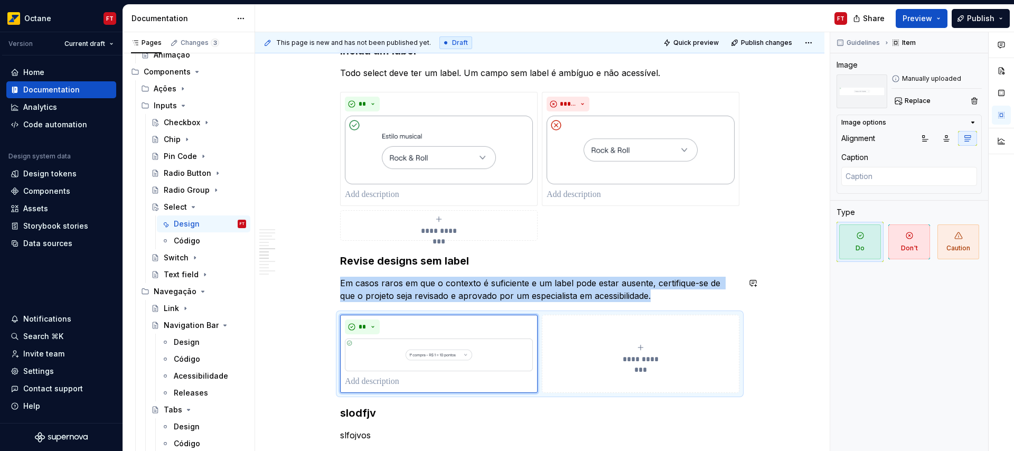
scroll to position [1905, 0]
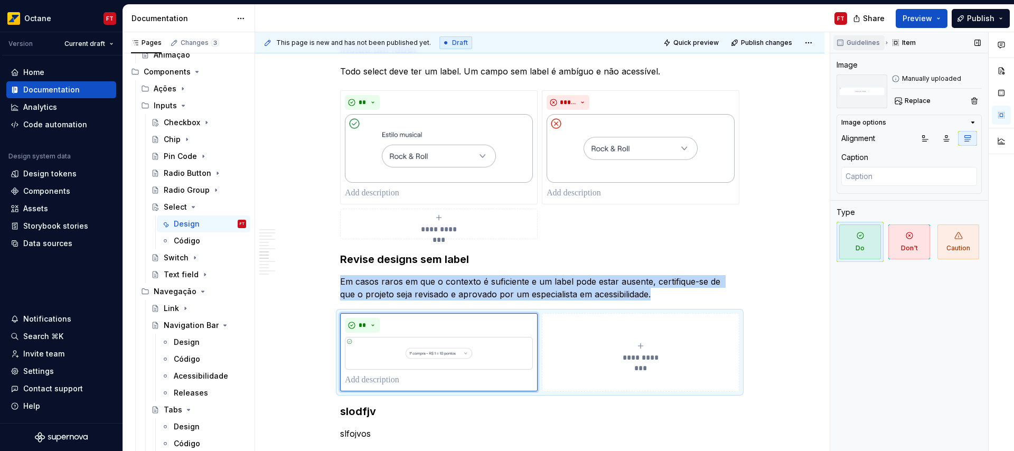
click at [845, 42] on button "Guidelines" at bounding box center [858, 42] width 51 height 15
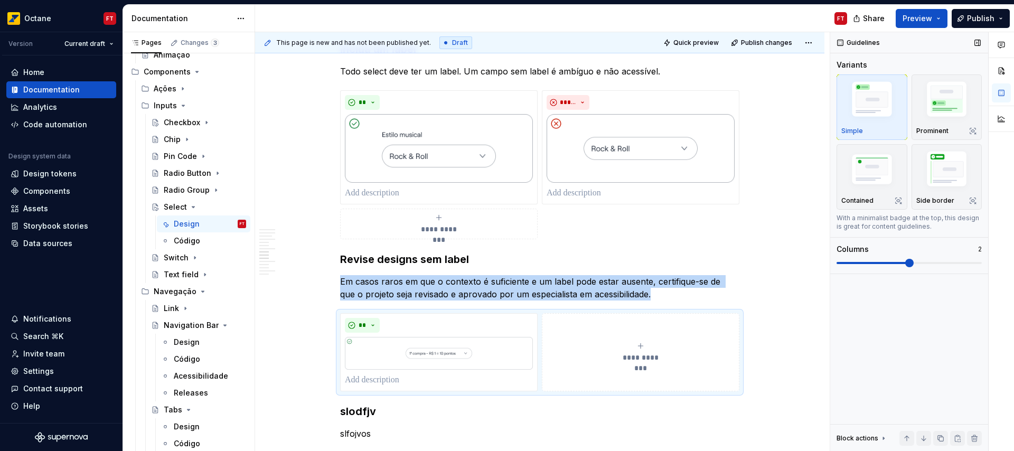
scroll to position [1916, 0]
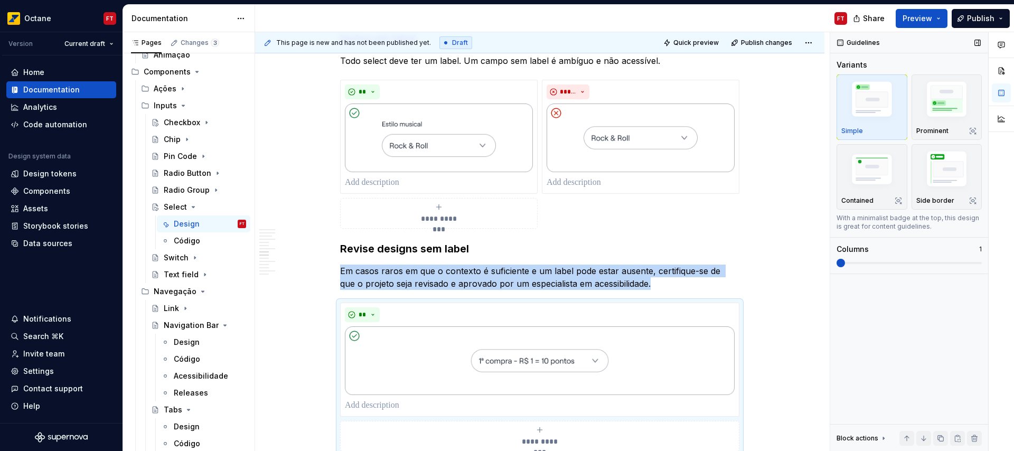
click at [845, 267] on span at bounding box center [840, 263] width 8 height 8
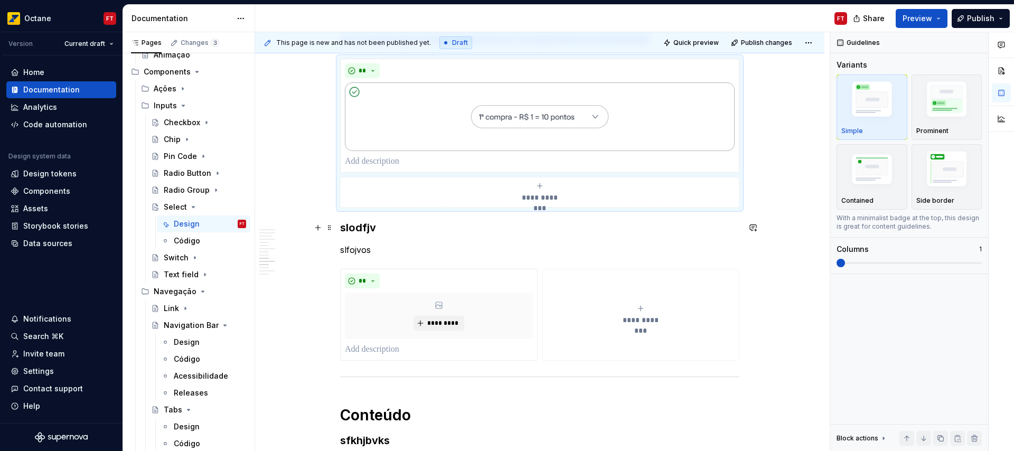
scroll to position [2160, 0]
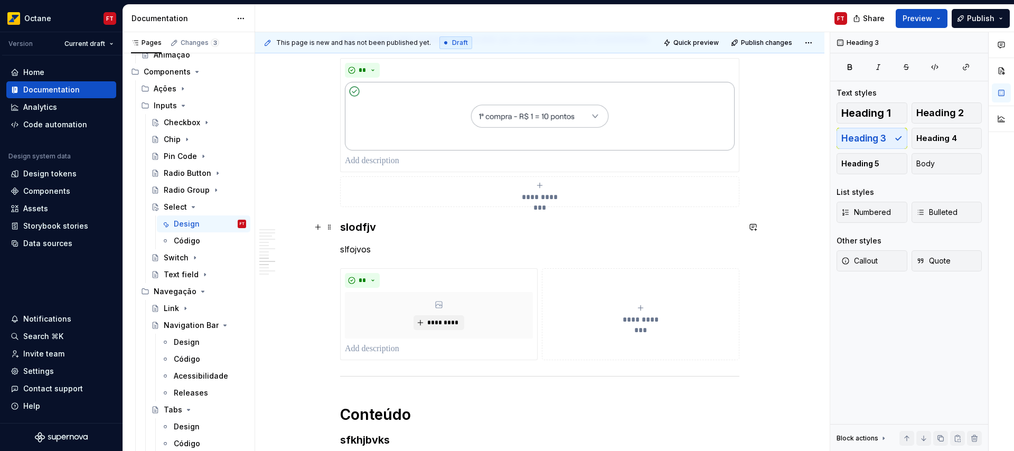
click at [357, 227] on h3 "slodfjv" at bounding box center [539, 227] width 399 height 15
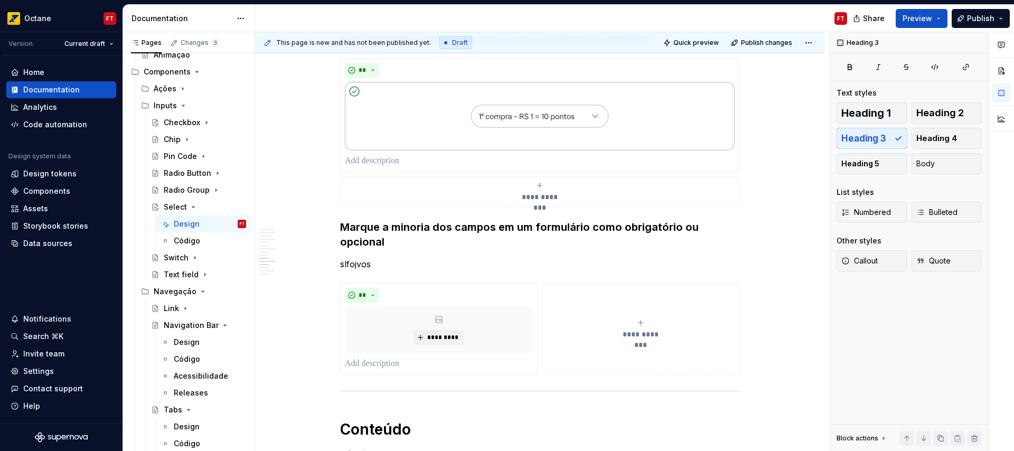
click at [358, 264] on p "slfojvos" at bounding box center [539, 264] width 399 height 13
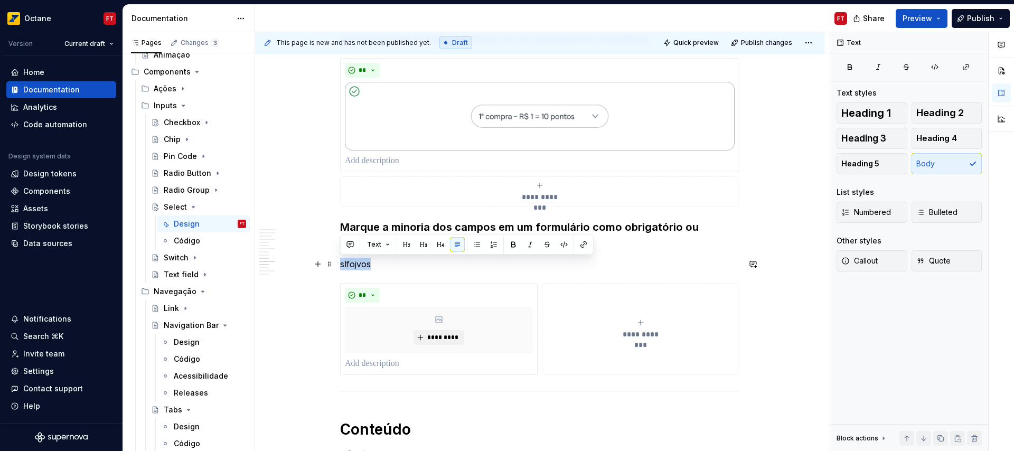
click at [358, 264] on p "slfojvos" at bounding box center [539, 264] width 399 height 13
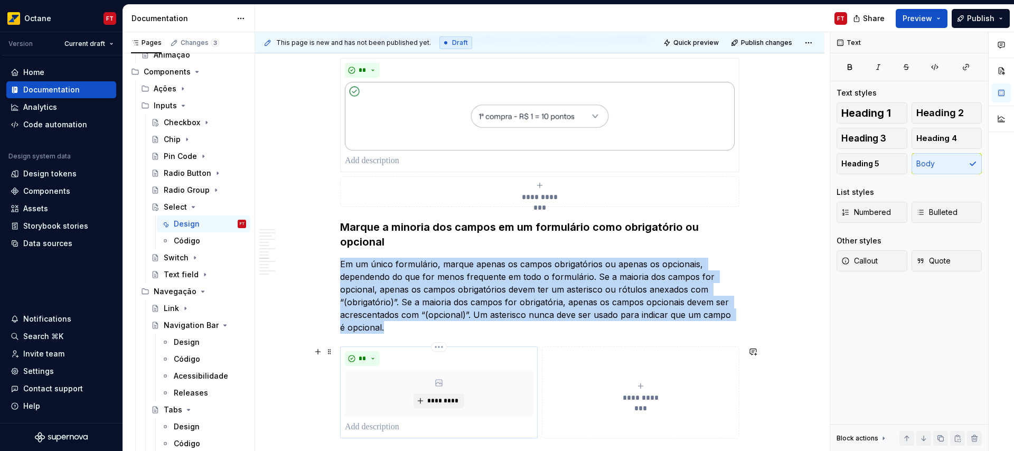
click at [505, 376] on div "*********" at bounding box center [439, 393] width 188 height 46
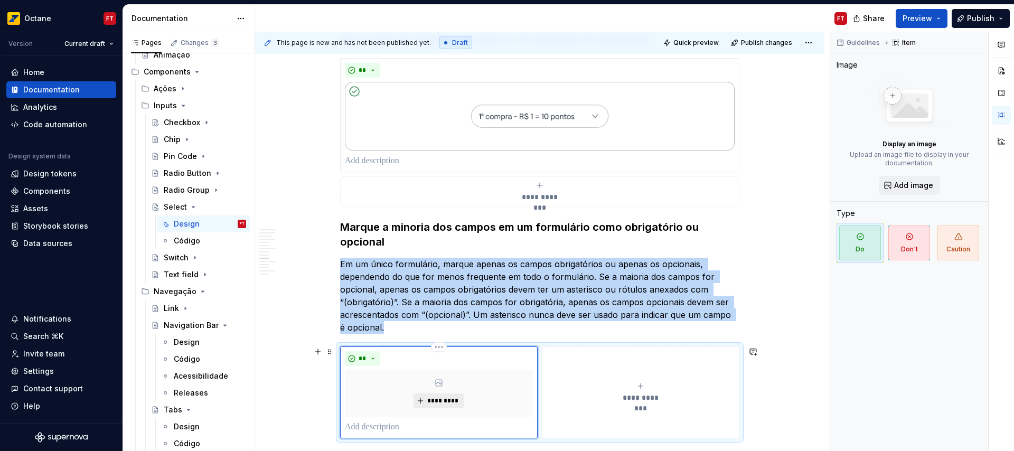
click at [446, 401] on span "*********" at bounding box center [443, 400] width 32 height 8
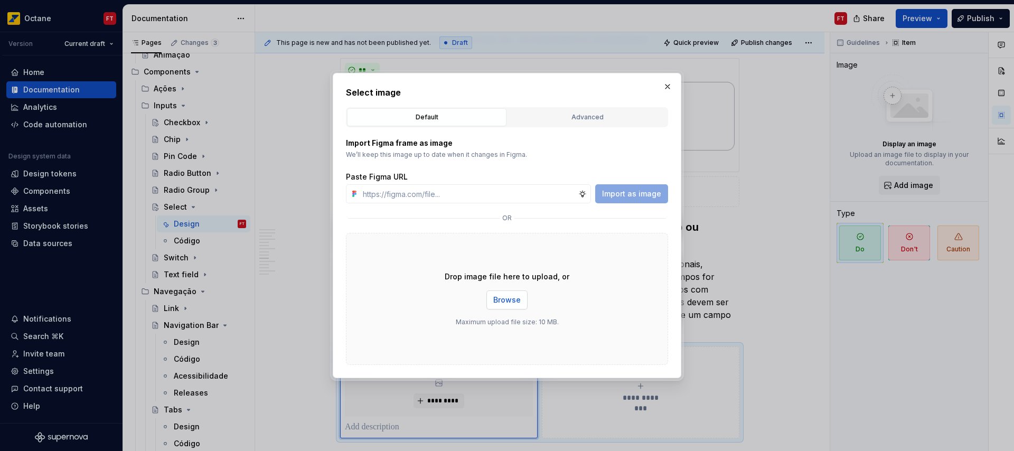
click at [510, 296] on span "Browse" at bounding box center [506, 300] width 27 height 11
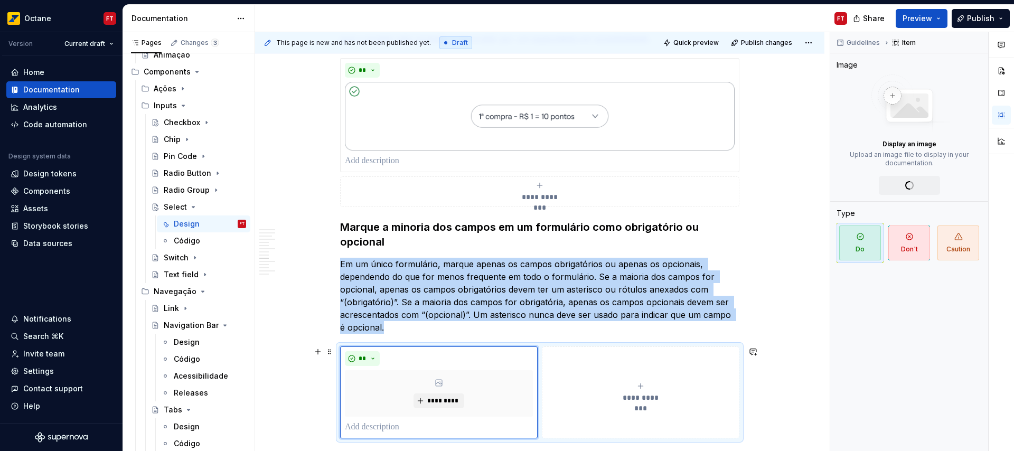
click at [646, 398] on span "**********" at bounding box center [640, 397] width 49 height 11
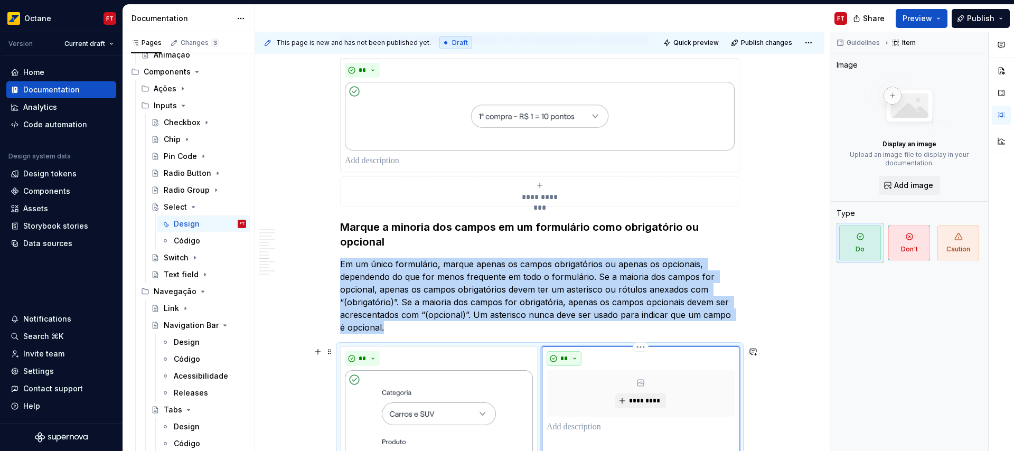
click at [560, 354] on span "**" at bounding box center [564, 358] width 8 height 8
click at [565, 391] on span "Don't" at bounding box center [594, 395] width 90 height 17
click at [642, 404] on span "*********" at bounding box center [644, 400] width 32 height 8
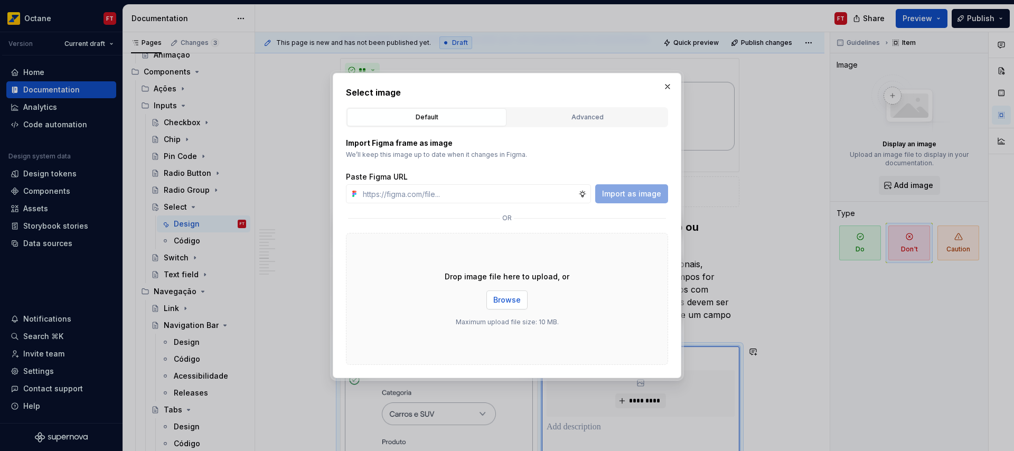
click at [504, 301] on span "Browse" at bounding box center [506, 300] width 27 height 11
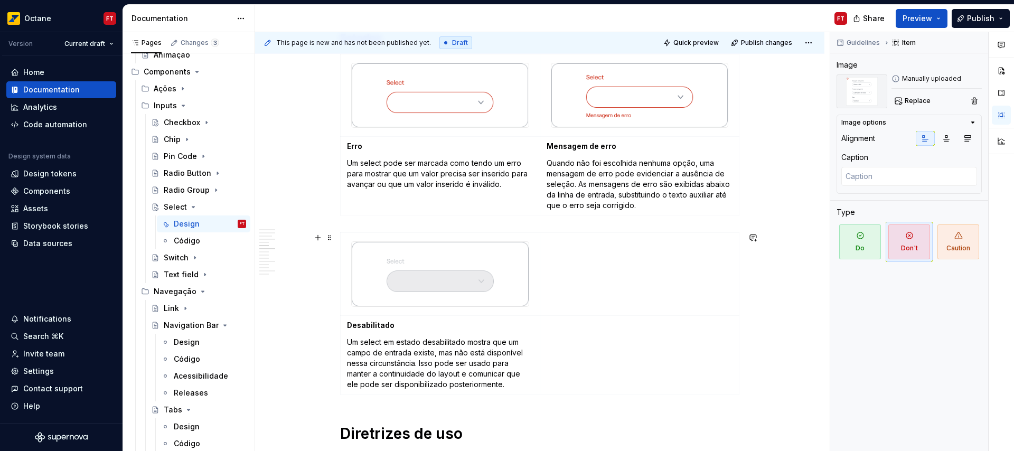
scroll to position [1498, 0]
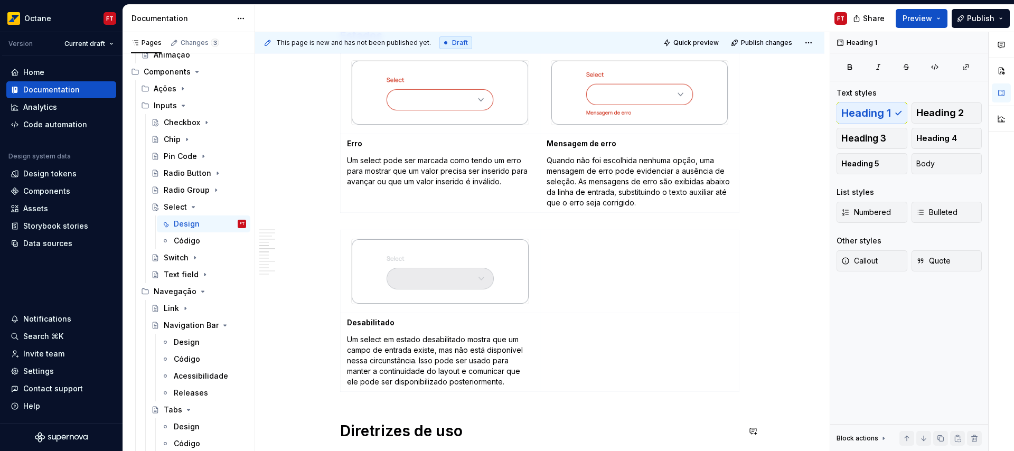
click at [349, 407] on div "Anatomia Opções Elementos Lable Todos os selects requerem um label para acessib…" at bounding box center [539, 271] width 399 height 3096
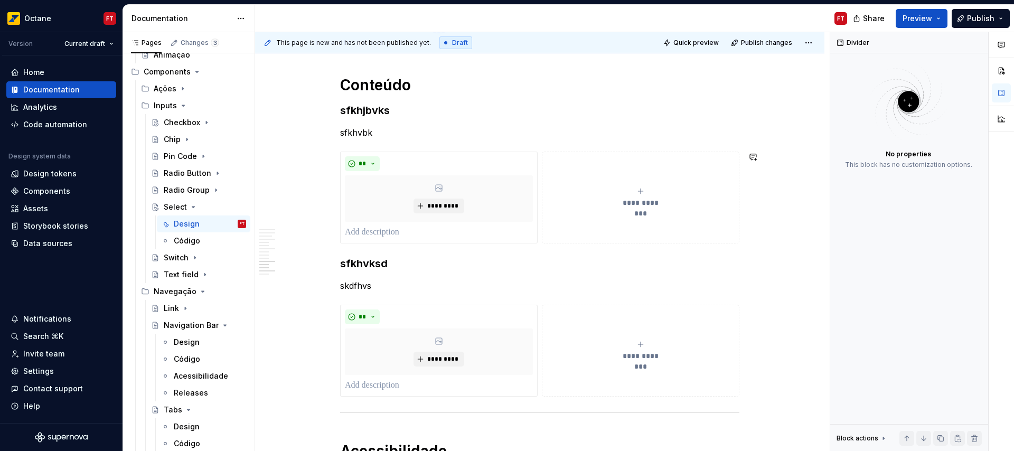
scroll to position [2748, 0]
click at [365, 110] on h3 "sfkhjbvks" at bounding box center [539, 108] width 399 height 15
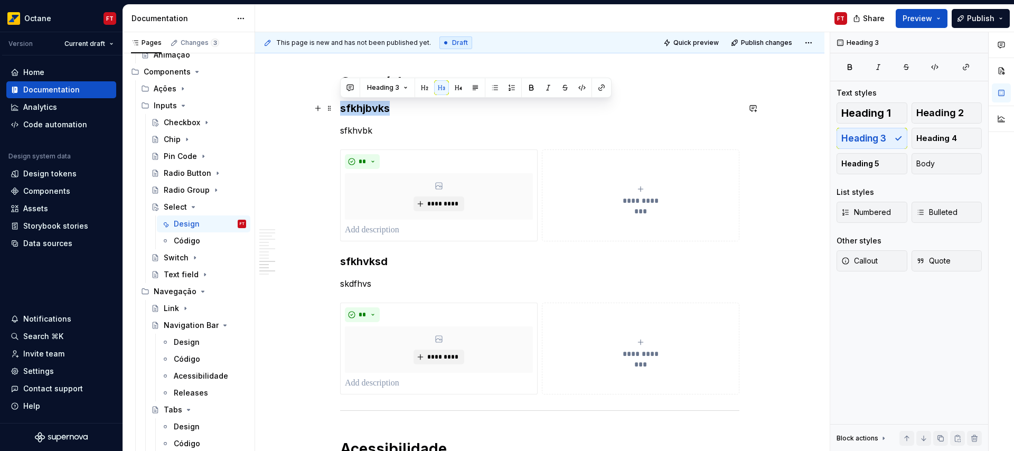
click at [365, 110] on h3 "sfkhjbvks" at bounding box center [539, 108] width 399 height 15
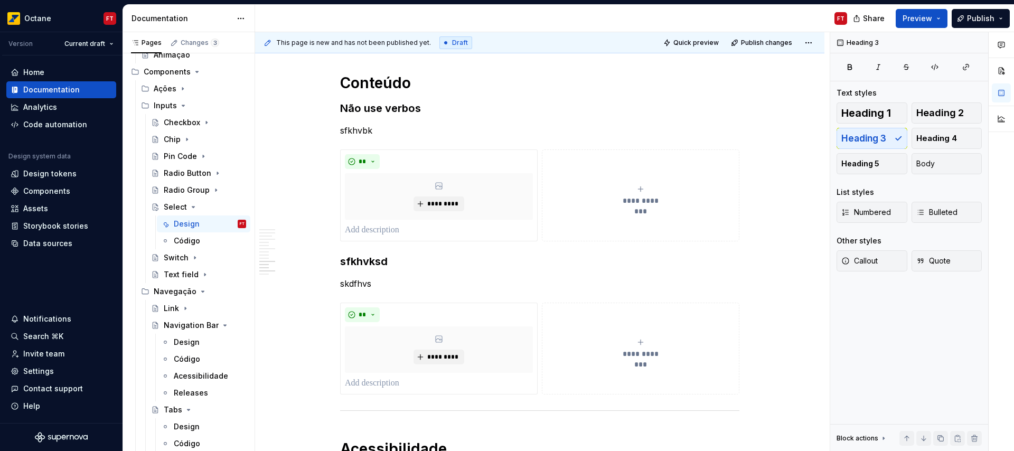
click at [367, 261] on h3 "sfkhvksd" at bounding box center [539, 261] width 399 height 15
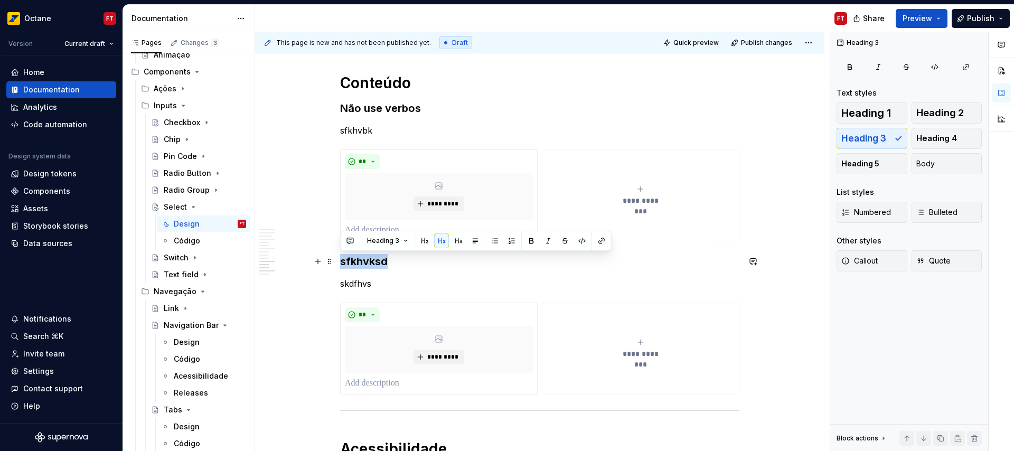
click at [367, 261] on h3 "sfkhvksd" at bounding box center [539, 261] width 399 height 15
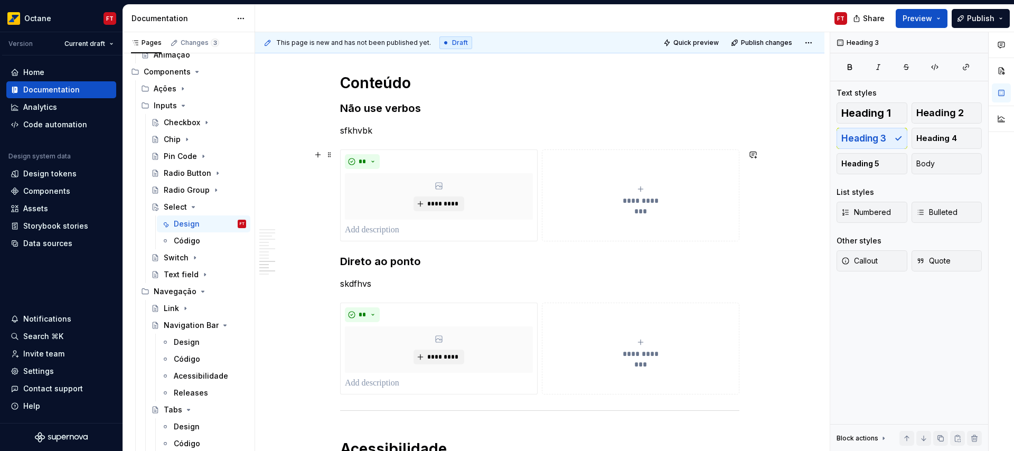
click at [630, 196] on span "**********" at bounding box center [640, 200] width 49 height 11
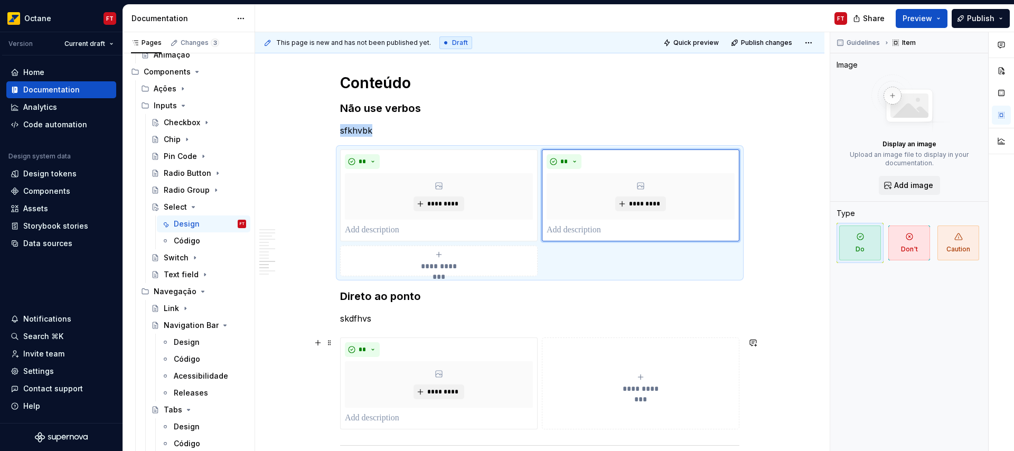
click at [636, 384] on span "**********" at bounding box center [640, 388] width 49 height 11
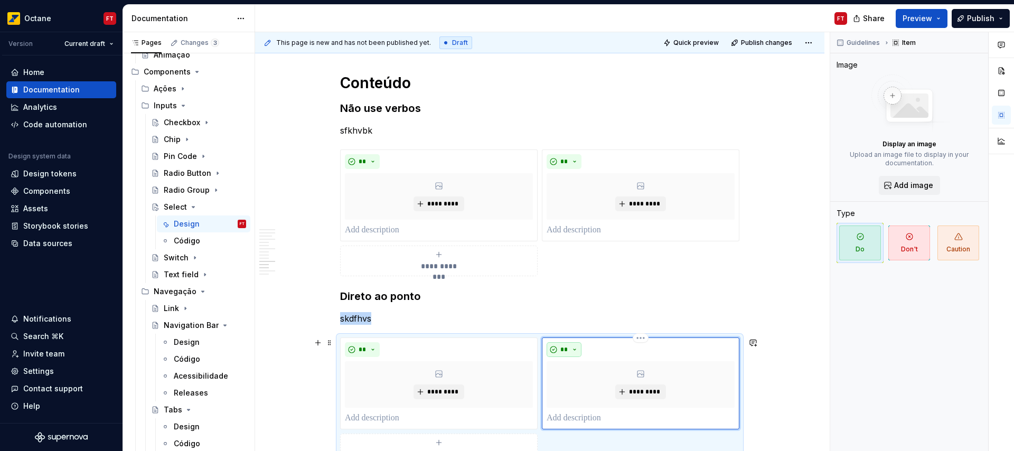
click at [568, 350] on button "**" at bounding box center [563, 349] width 35 height 15
click at [581, 383] on div "Don't" at bounding box center [589, 387] width 20 height 11
click at [561, 160] on span "**" at bounding box center [564, 161] width 8 height 8
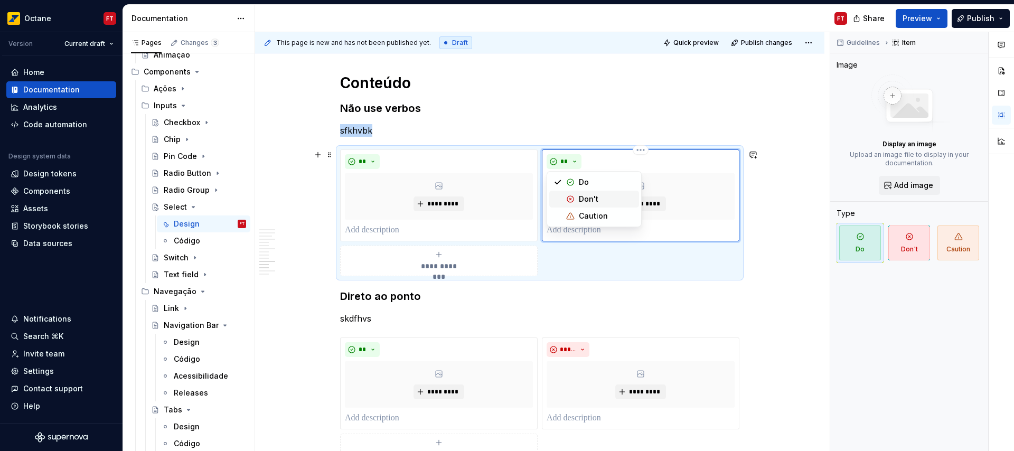
click at [573, 197] on div "Suggestions" at bounding box center [570, 199] width 8 height 8
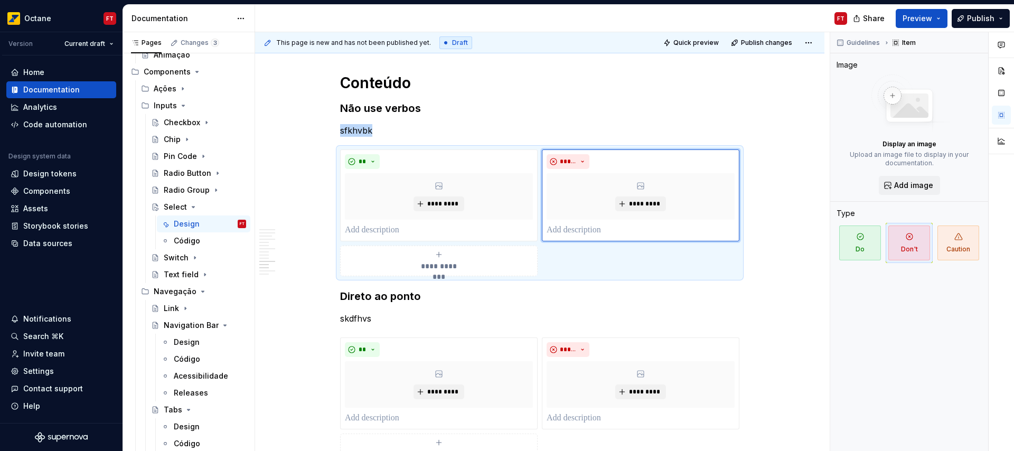
click at [359, 131] on p "sfkhvbk" at bounding box center [539, 130] width 399 height 13
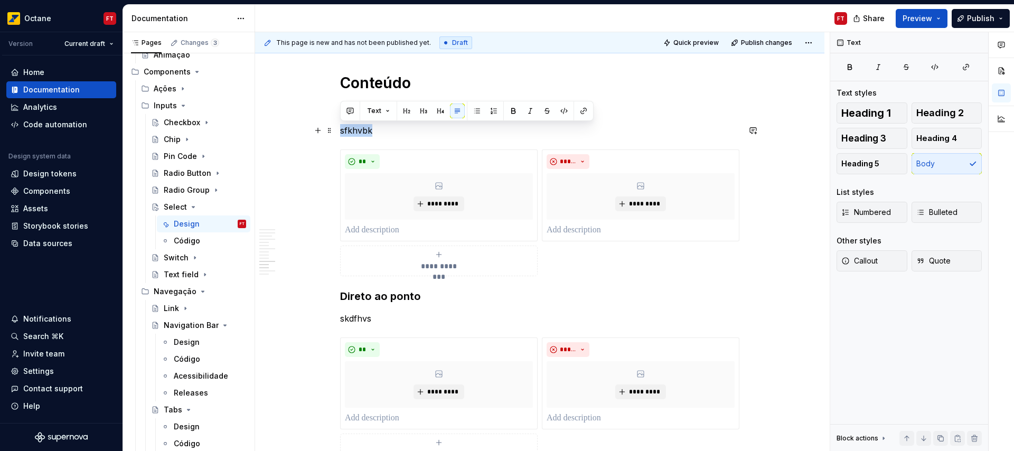
click at [360, 131] on p "sfkhvbk" at bounding box center [539, 130] width 399 height 13
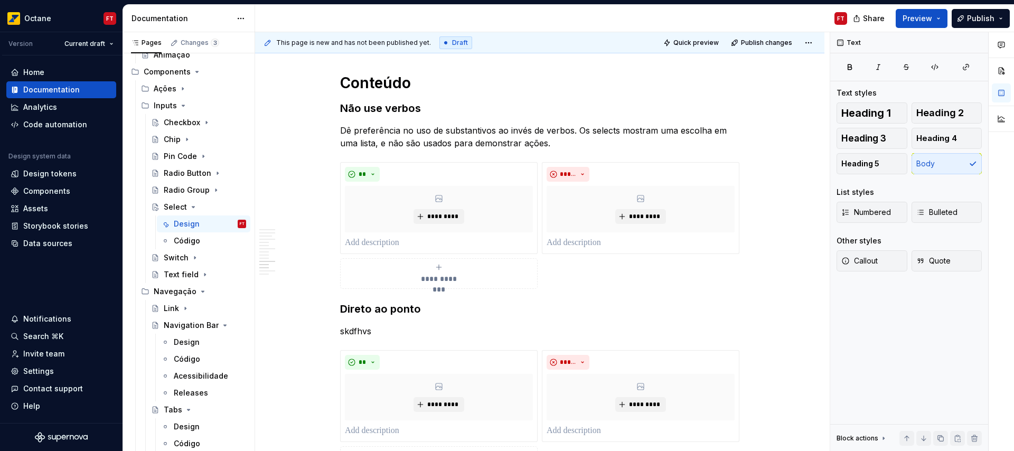
click at [357, 333] on p "skdfhvs" at bounding box center [539, 331] width 399 height 13
click at [357, 332] on p "skdfhvs" at bounding box center [539, 331] width 399 height 13
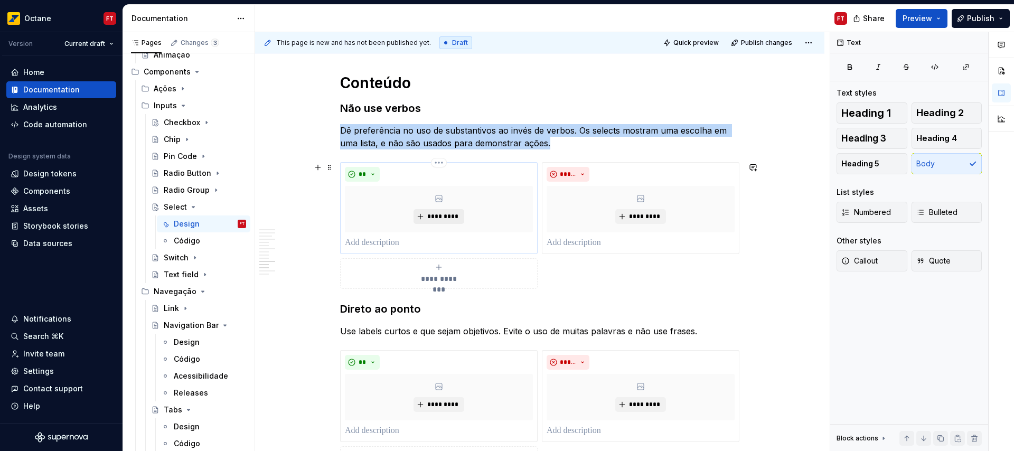
click at [434, 215] on span "*********" at bounding box center [443, 216] width 32 height 8
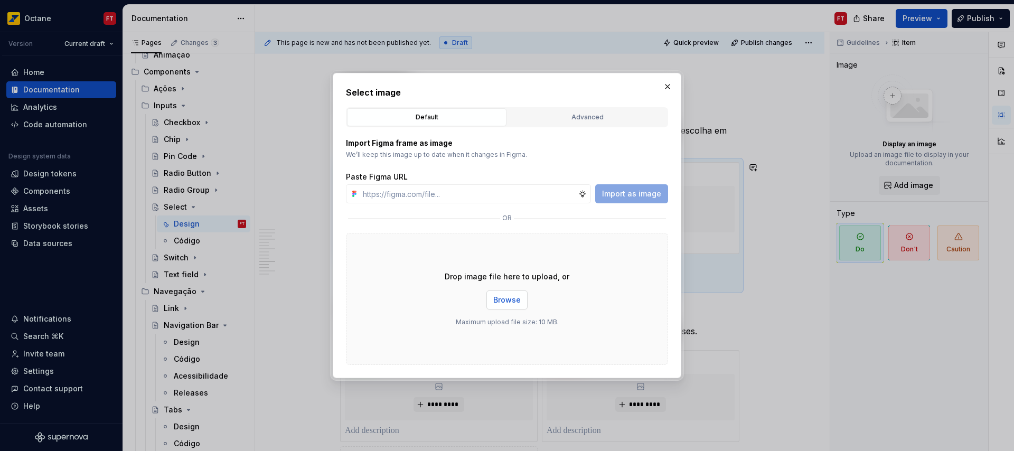
click at [516, 307] on button "Browse" at bounding box center [506, 299] width 41 height 19
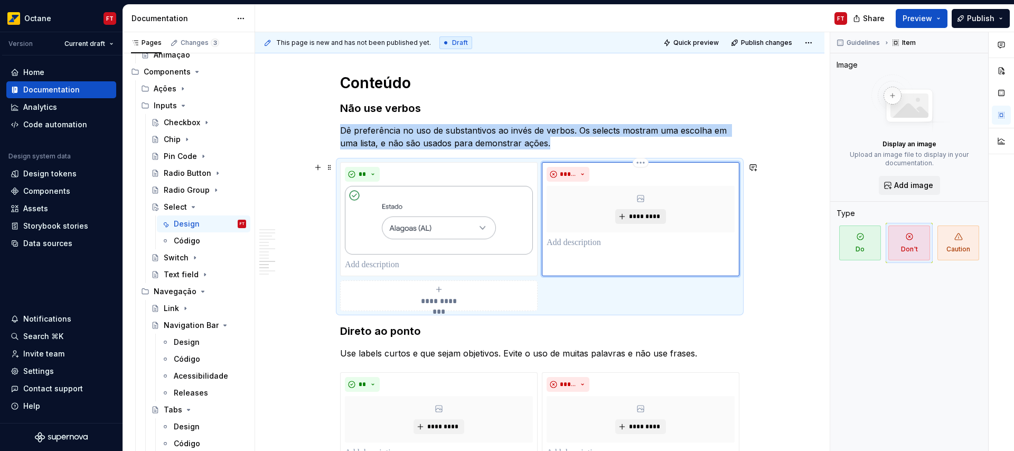
click at [628, 219] on span "*********" at bounding box center [644, 216] width 32 height 8
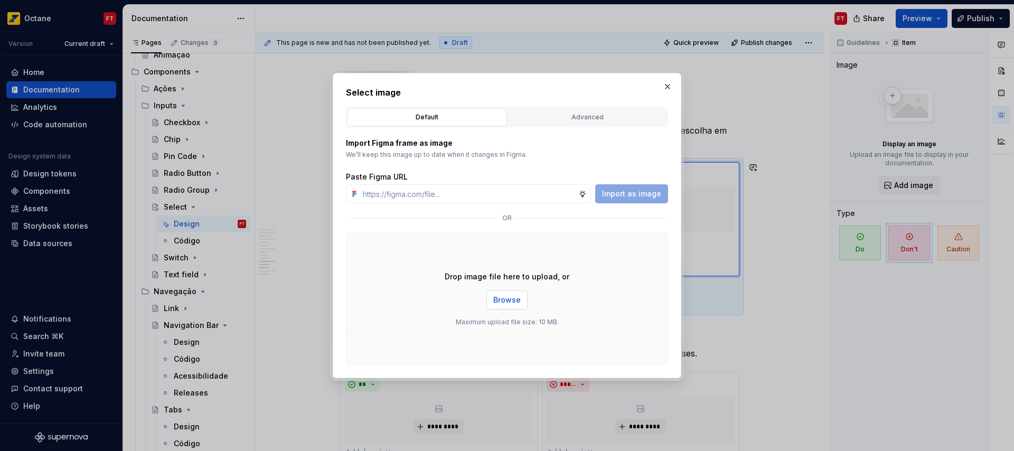
click at [504, 298] on span "Browse" at bounding box center [506, 300] width 27 height 11
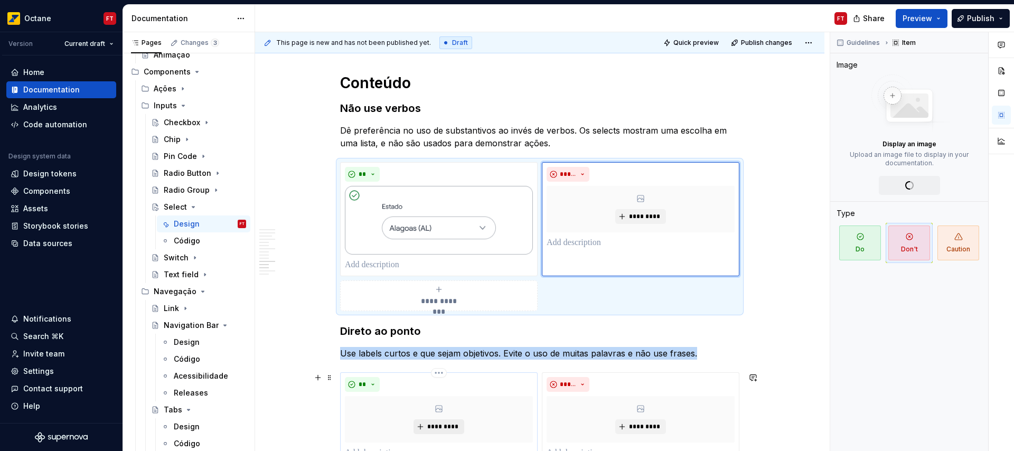
click at [433, 423] on span "*********" at bounding box center [443, 426] width 32 height 8
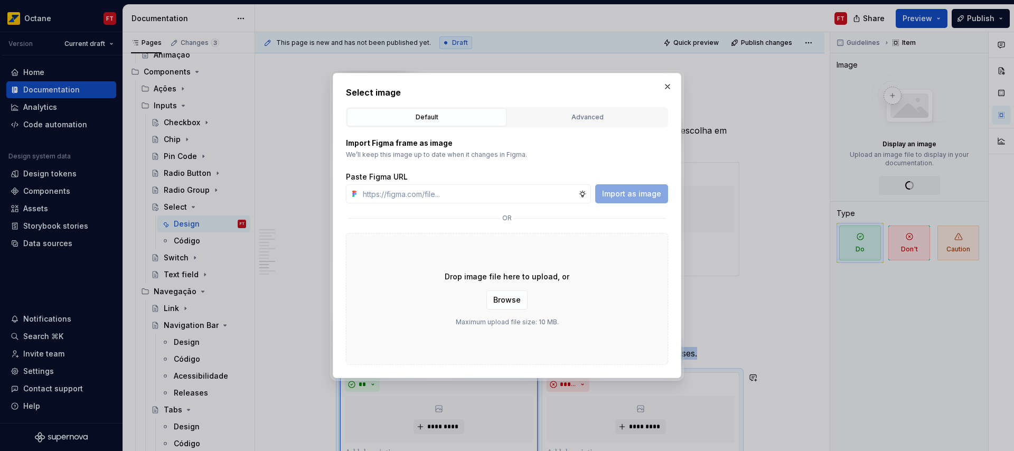
scroll to position [2811, 0]
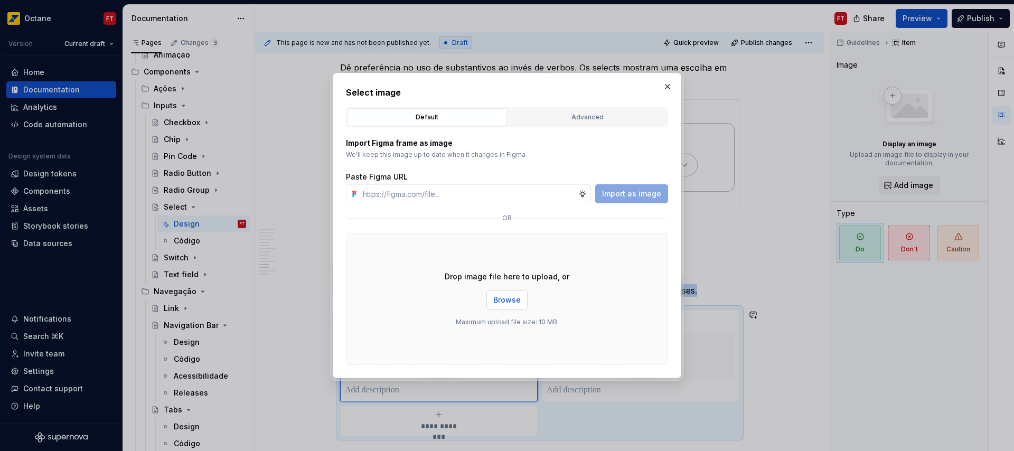
click at [518, 297] on span "Browse" at bounding box center [506, 300] width 27 height 11
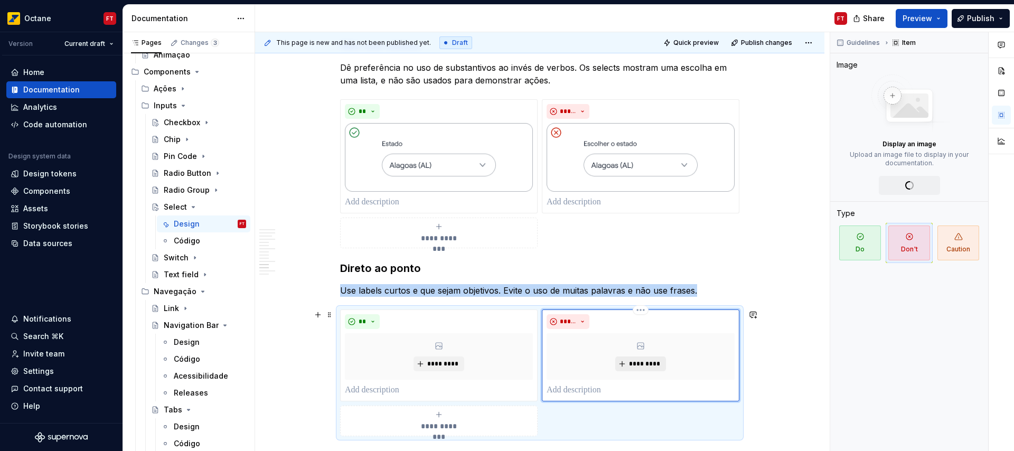
click at [623, 364] on button "*********" at bounding box center [640, 363] width 50 height 15
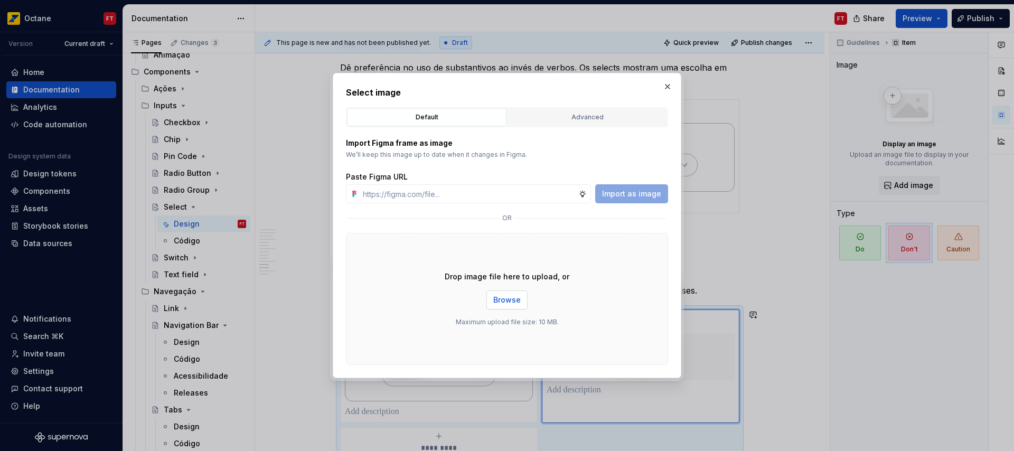
click at [518, 307] on button "Browse" at bounding box center [506, 299] width 41 height 19
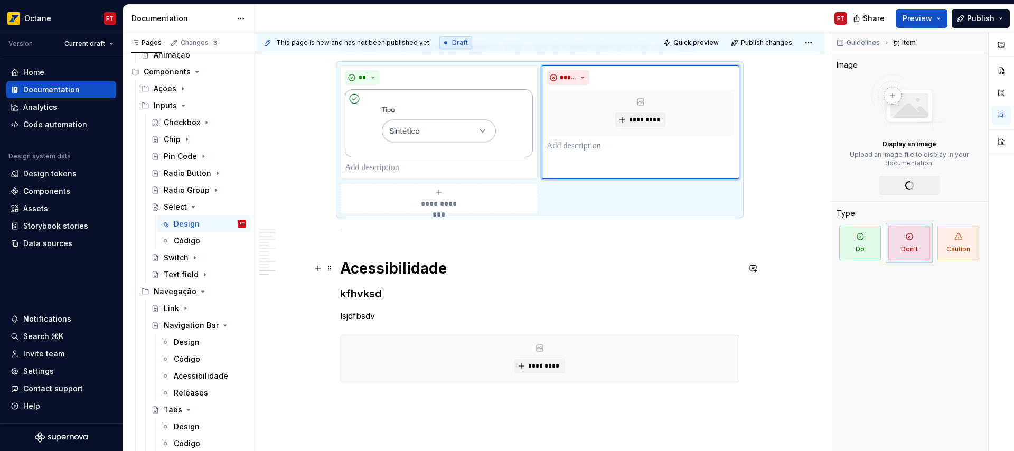
scroll to position [3057, 0]
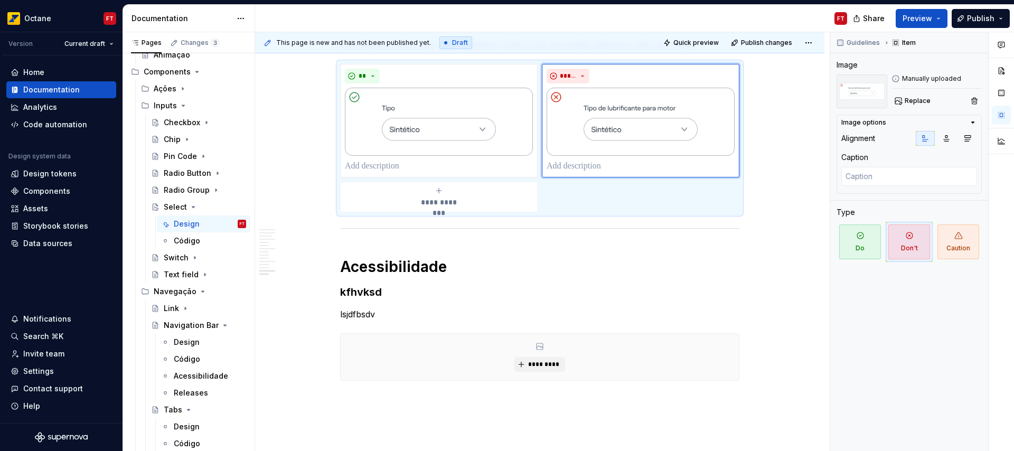
click at [363, 292] on h3 "kfhvksd" at bounding box center [539, 292] width 399 height 15
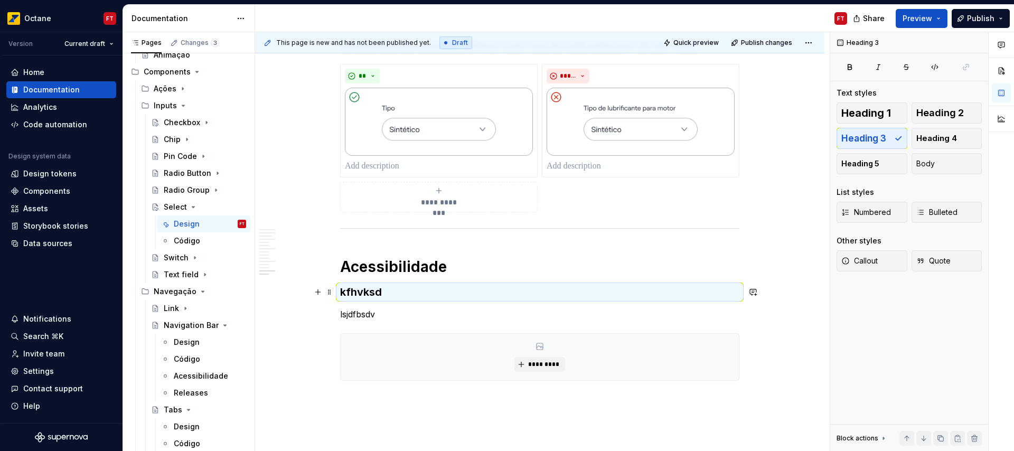
click at [363, 292] on h3 "kfhvksd" at bounding box center [539, 292] width 399 height 15
click at [367, 296] on h3 "kfhvksd" at bounding box center [539, 292] width 399 height 15
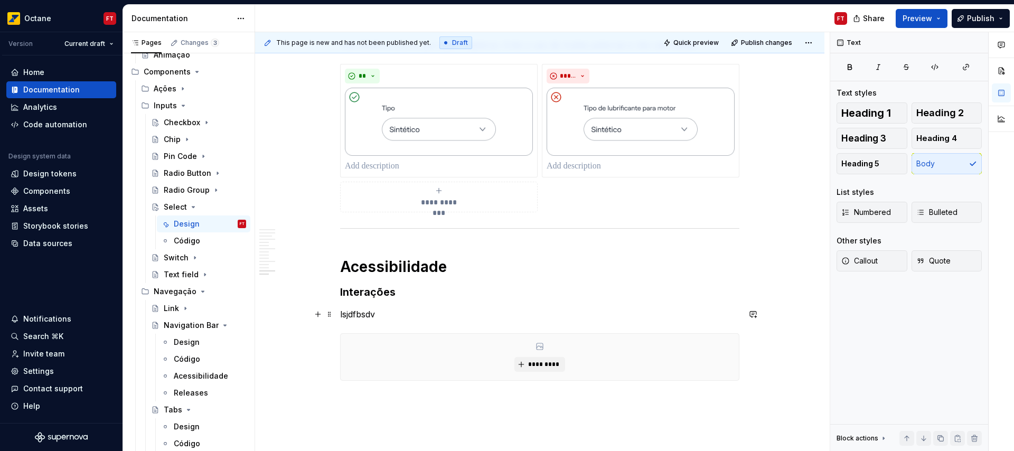
click at [370, 314] on p "lsjdfbsdv" at bounding box center [539, 314] width 399 height 13
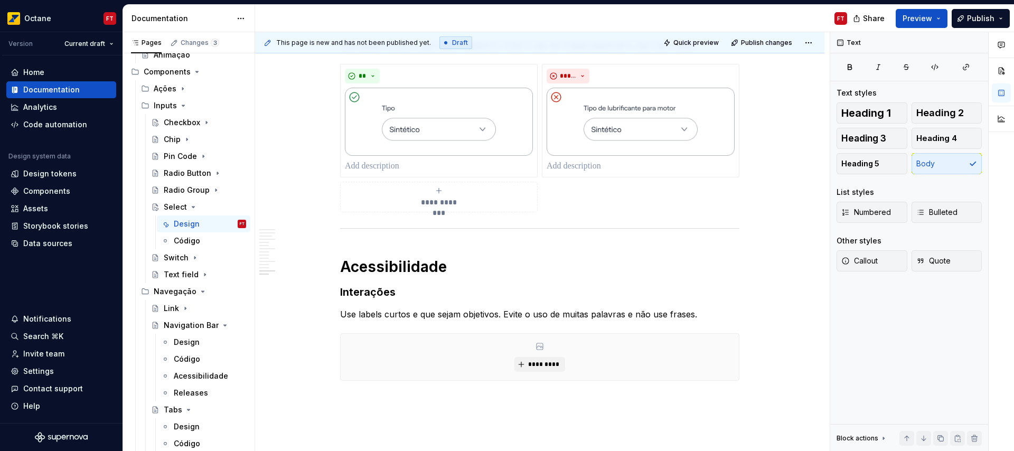
click at [394, 314] on p "Use labels curtos e que sejam objetivos. Evite o uso de muitas palavras e não u…" at bounding box center [539, 314] width 399 height 13
click at [524, 316] on p "Os selects podem ser alcançados usando Swipe. As seleções dentro de select tamb…" at bounding box center [539, 320] width 399 height 25
click at [519, 330] on p "Os selects podem ser alcançados usando Swipe . As seleções dentro de select tam…" at bounding box center [539, 320] width 399 height 25
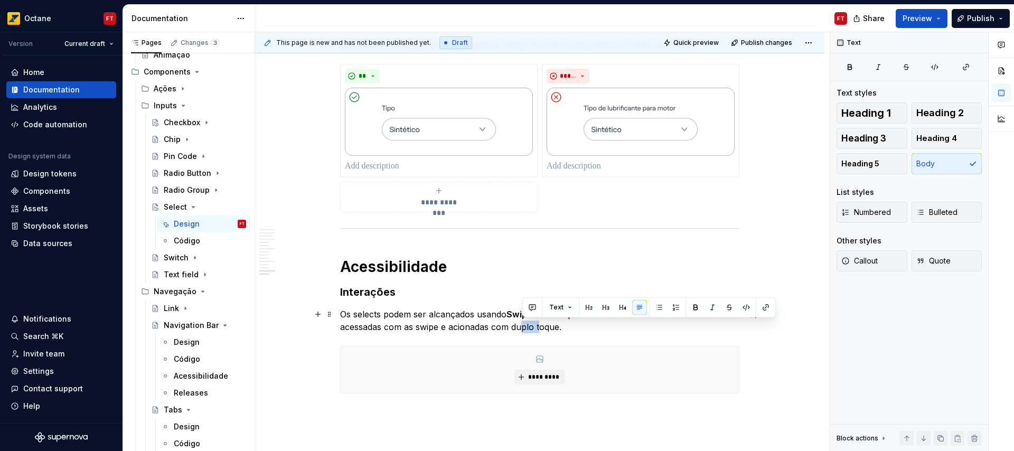
drag, startPoint x: 521, startPoint y: 329, endPoint x: 541, endPoint y: 329, distance: 19.5
click at [541, 329] on p "Os selects podem ser alcançados usando Swipe . As seleções dentro de select tam…" at bounding box center [539, 320] width 399 height 25
click at [521, 330] on p "Os selects podem ser alcançados usando Swipe . As seleções dentro de select tam…" at bounding box center [539, 320] width 399 height 25
drag, startPoint x: 521, startPoint y: 330, endPoint x: 538, endPoint y: 329, distance: 18.0
click at [538, 329] on p "Os selects podem ser alcançados usando Swipe . As seleções dentro de select tam…" at bounding box center [539, 320] width 399 height 25
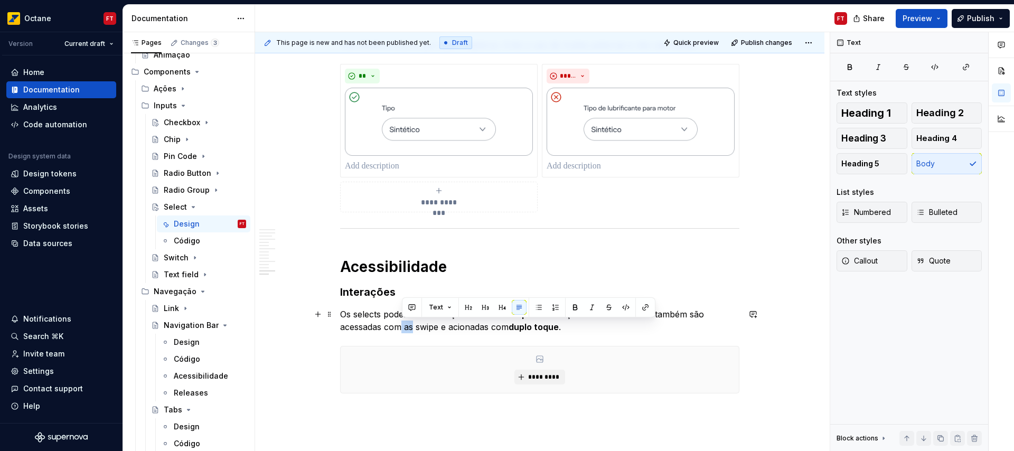
drag, startPoint x: 414, startPoint y: 326, endPoint x: 403, endPoint y: 329, distance: 12.0
click at [403, 329] on p "Os selects podem ser alcançados usando Swipe . As seleções dentro de select tam…" at bounding box center [539, 320] width 399 height 25
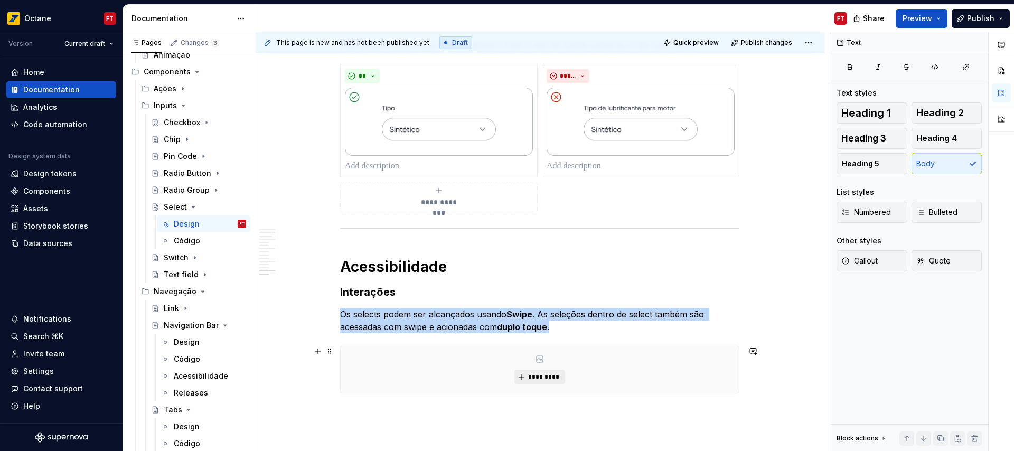
click at [546, 379] on span "*********" at bounding box center [543, 377] width 32 height 8
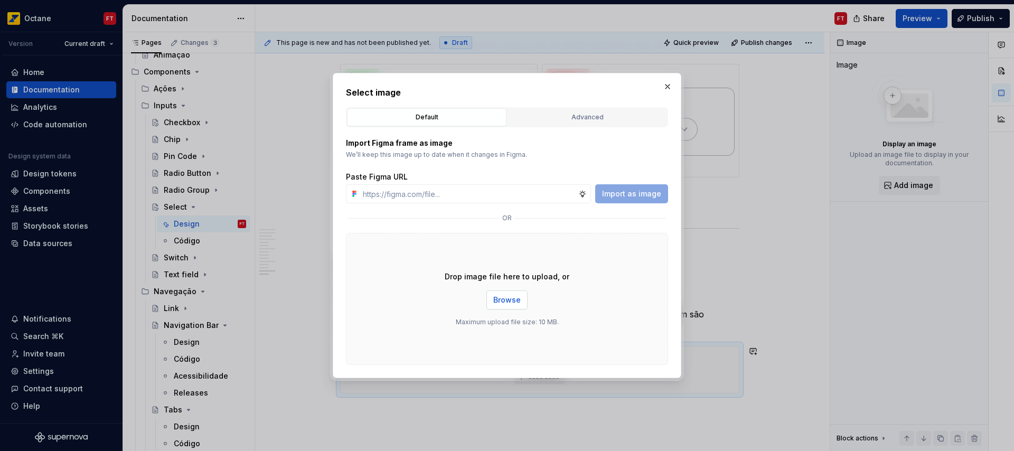
click at [503, 296] on span "Browse" at bounding box center [506, 300] width 27 height 11
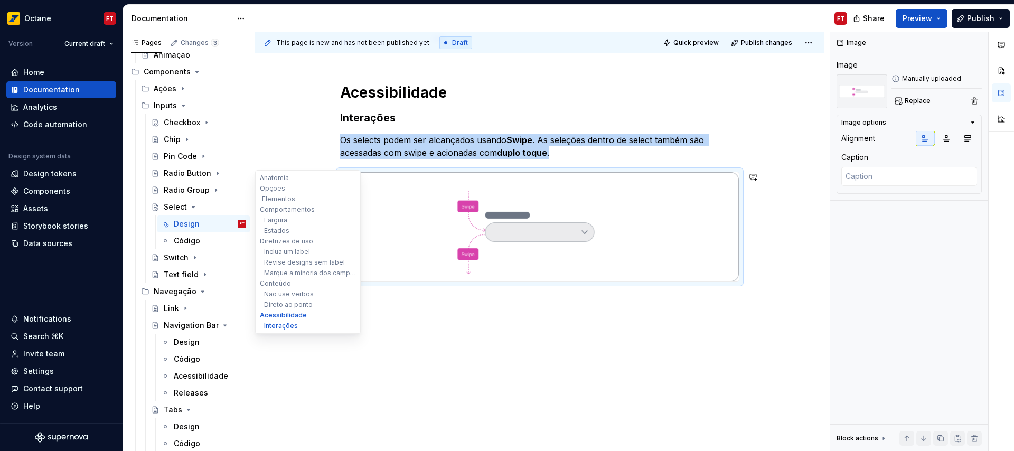
scroll to position [3230, 0]
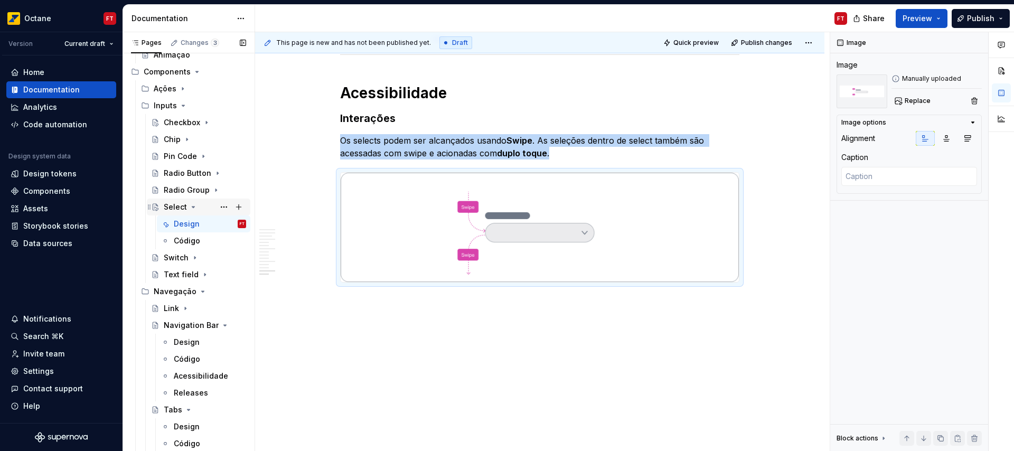
click at [192, 206] on icon "Page tree" at bounding box center [193, 206] width 3 height 1
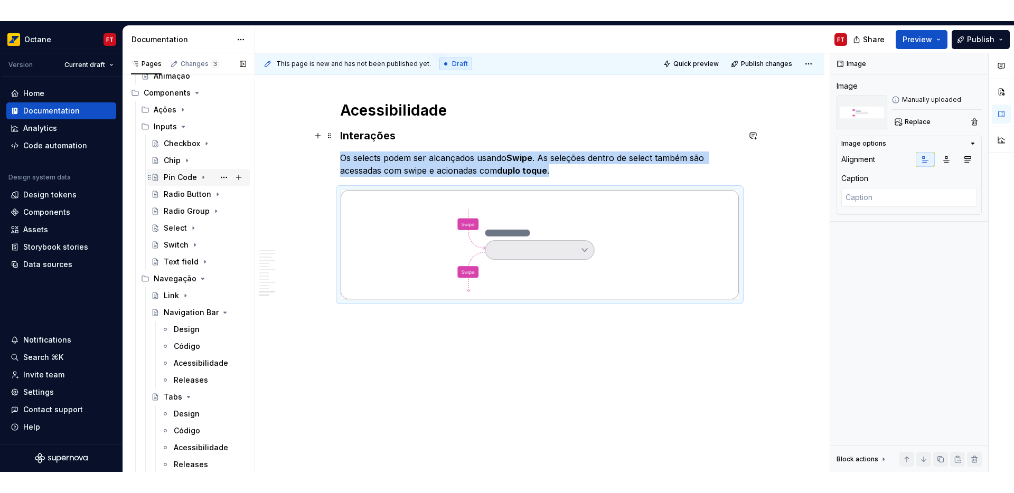
scroll to position [3235, 0]
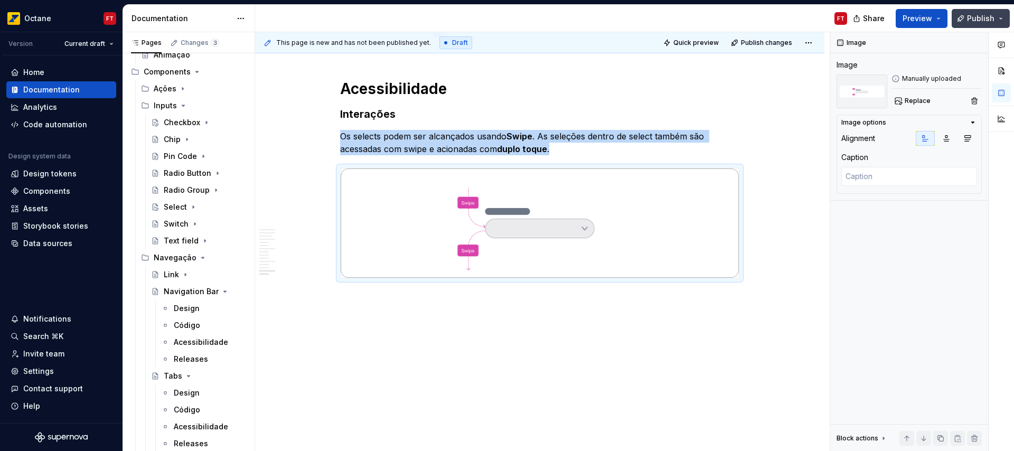
click at [1001, 19] on button "Publish" at bounding box center [980, 18] width 58 height 19
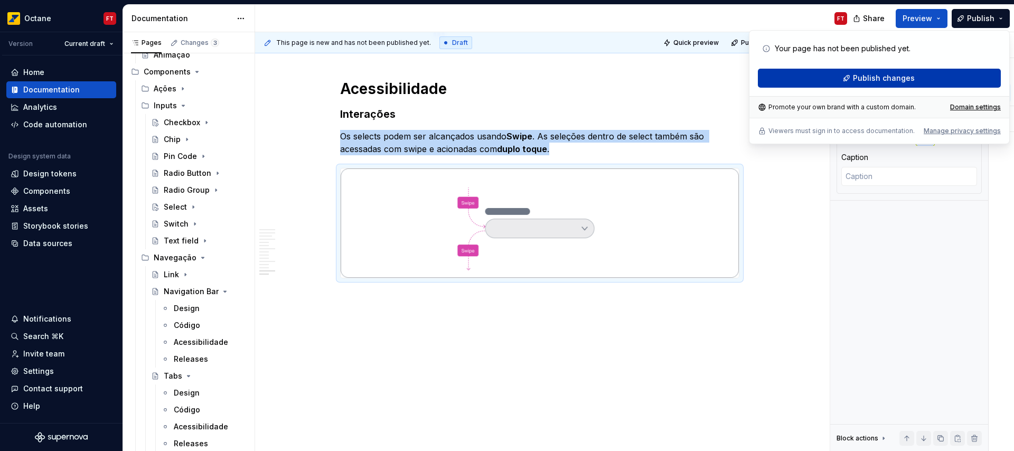
click at [877, 80] on span "Publish changes" at bounding box center [884, 78] width 62 height 11
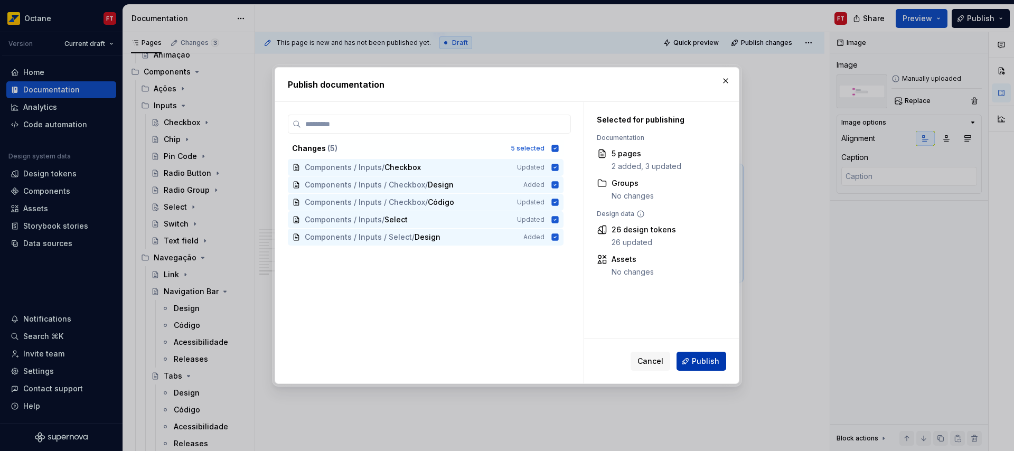
click at [699, 361] on span "Publish" at bounding box center [705, 361] width 27 height 11
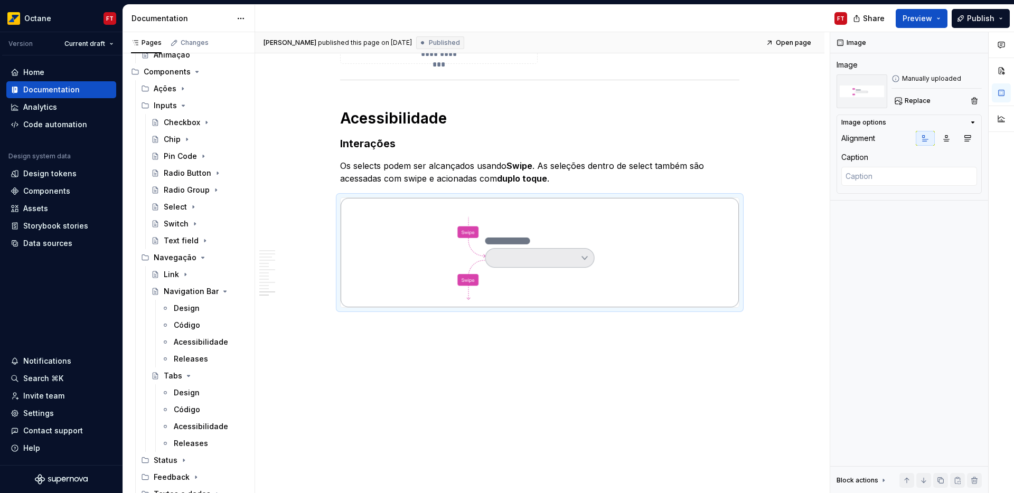
scroll to position [3205, 0]
click at [187, 137] on icon "Page tree" at bounding box center [187, 139] width 8 height 8
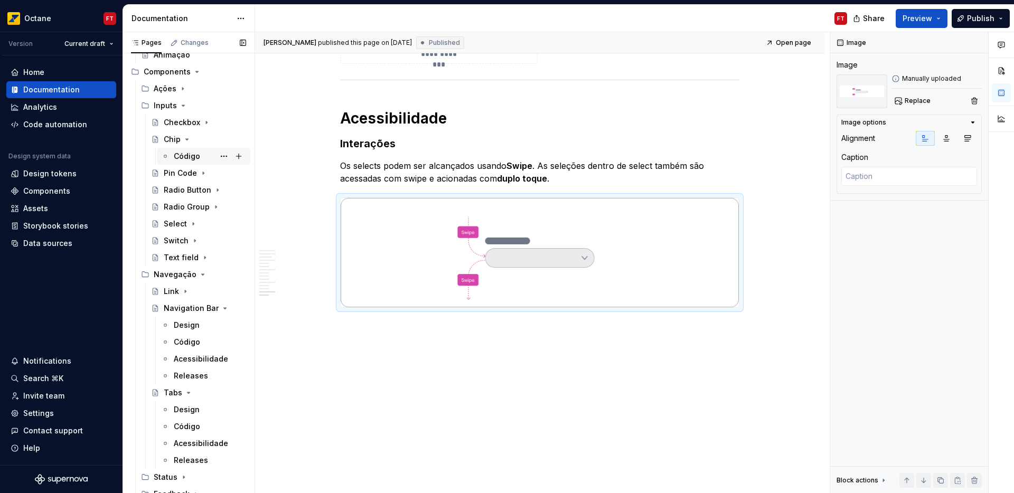
click at [169, 156] on div "Código" at bounding box center [203, 156] width 85 height 15
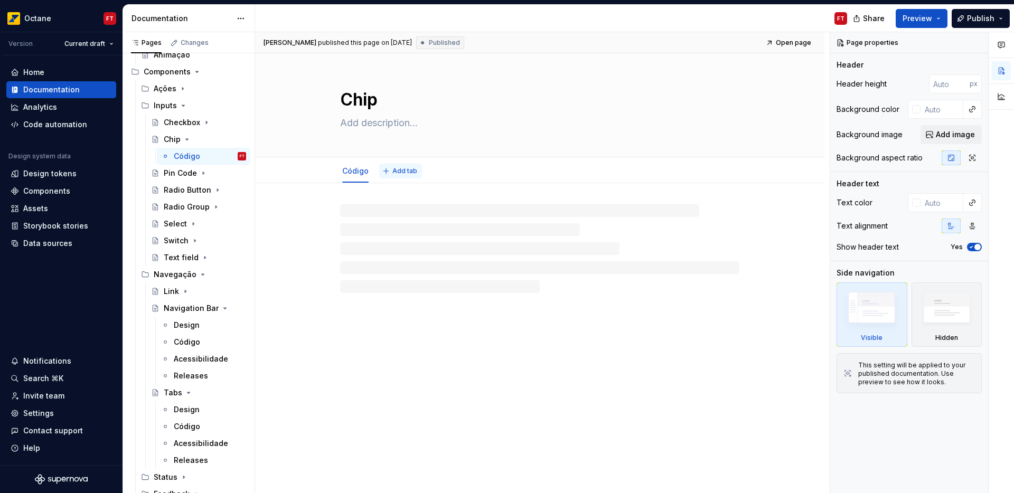
type textarea "*"
click at [393, 167] on span "Add tab" at bounding box center [404, 171] width 25 height 8
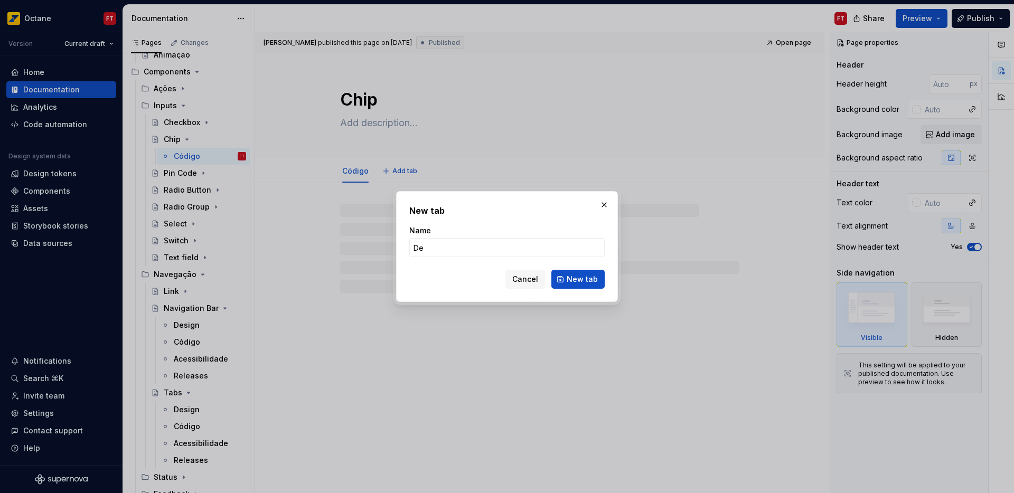
type input "Des"
type textarea "*"
type input "Desi"
type textarea "*"
type input "Design"
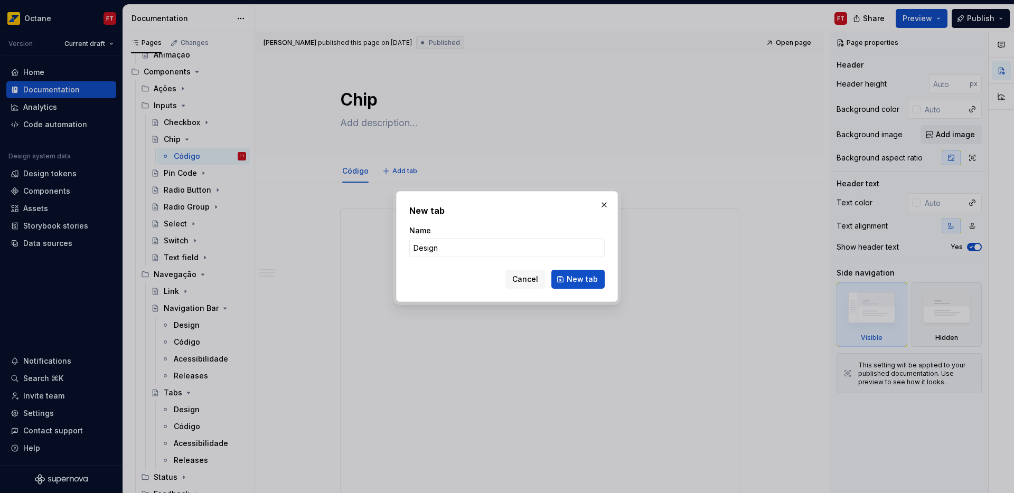
click button "New tab" at bounding box center [577, 279] width 53 height 19
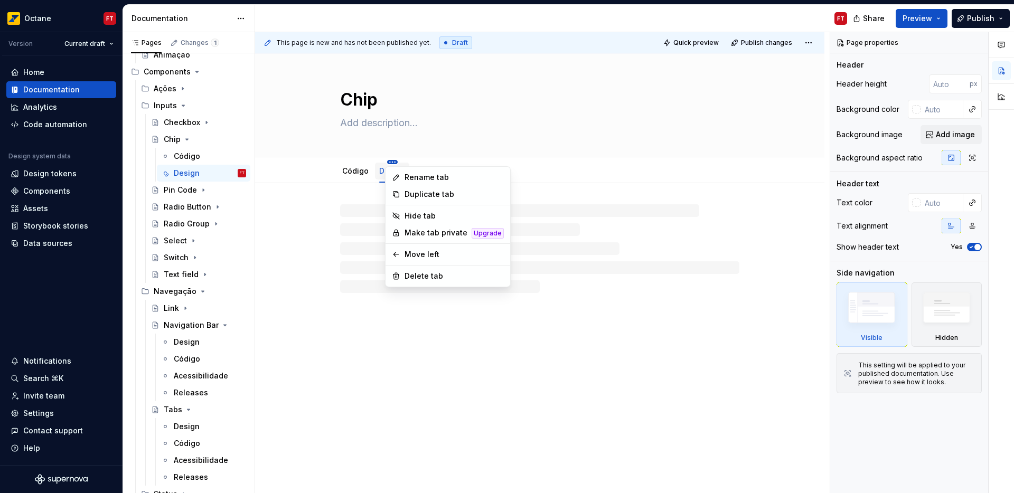
click at [389, 161] on html "Octane FT Version Current draft Home Documentation Analytics Code automation De…" at bounding box center [507, 246] width 1014 height 493
click at [411, 256] on div "Move left" at bounding box center [453, 254] width 99 height 11
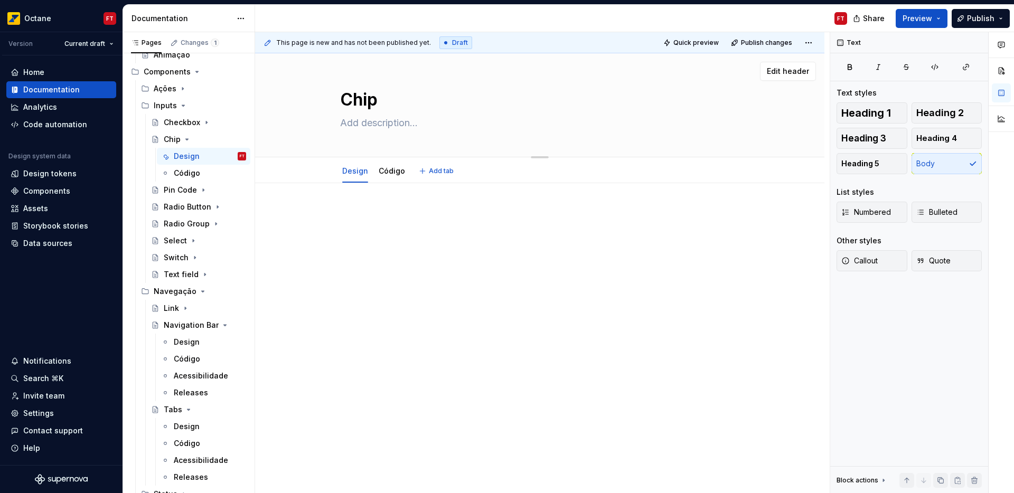
click at [380, 122] on textarea at bounding box center [537, 123] width 399 height 17
paste textarea "Os chips são elementos de seleção que permitem categorizar e filtrar de forma d…"
type textarea "*"
type textarea "Os chips são elementos de seleção que permitem categorizar e filtrar de forma d…"
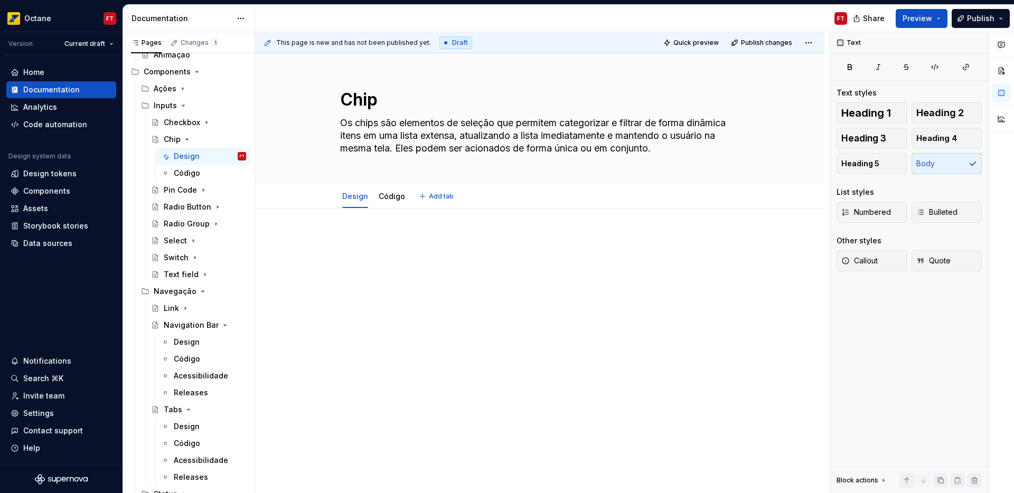
type textarea "*"
type textarea "Os chips são elementos de seleção que permitem categorizar e filtrar de forma d…"
click at [418, 240] on p at bounding box center [539, 240] width 399 height 13
type textarea "*"
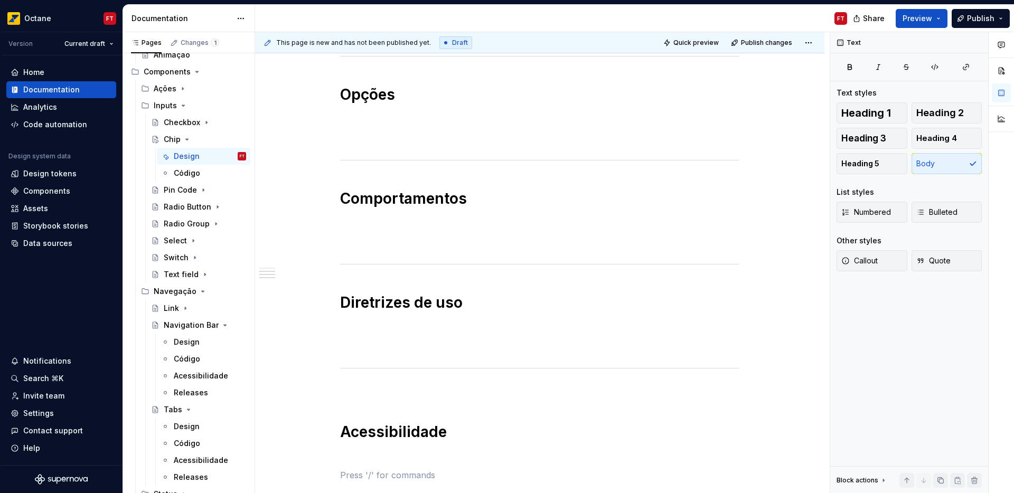
scroll to position [277, 0]
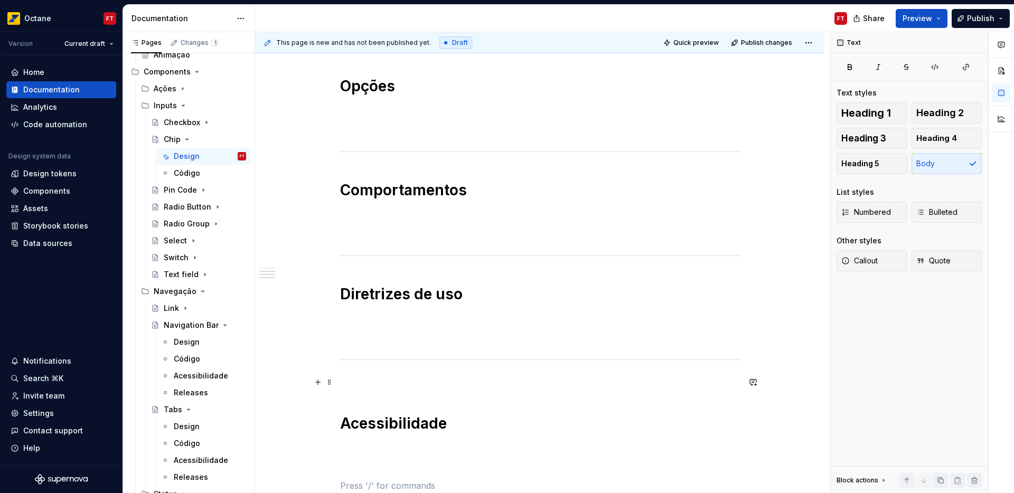
click at [375, 380] on p at bounding box center [539, 382] width 399 height 13
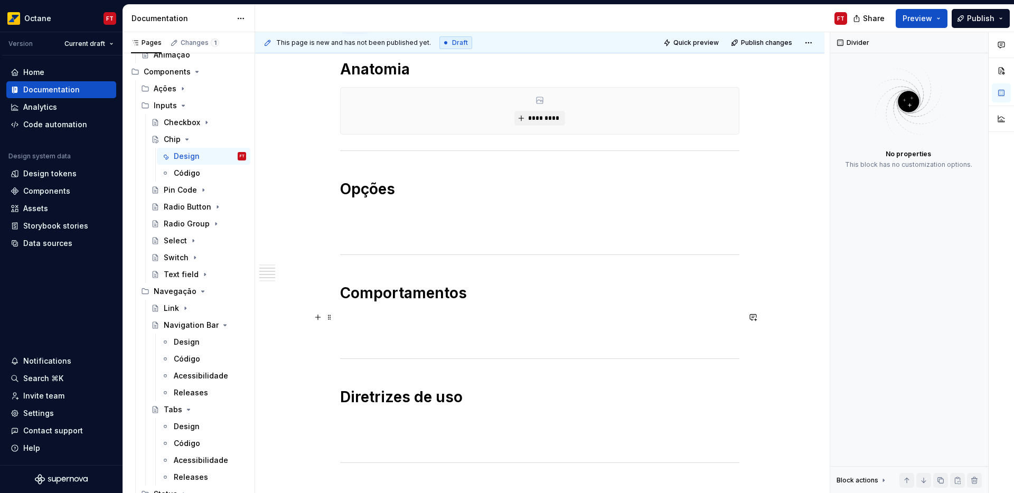
scroll to position [0, 0]
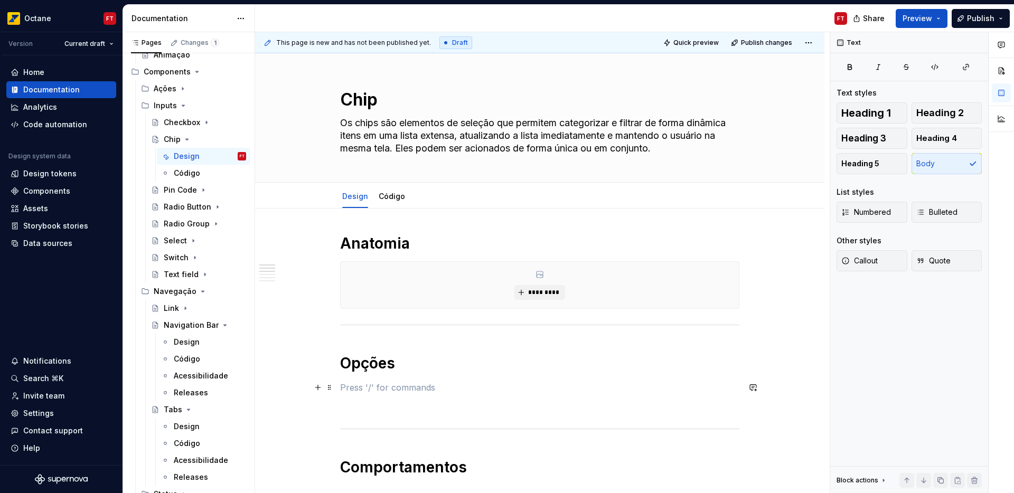
click at [395, 387] on p at bounding box center [539, 387] width 399 height 13
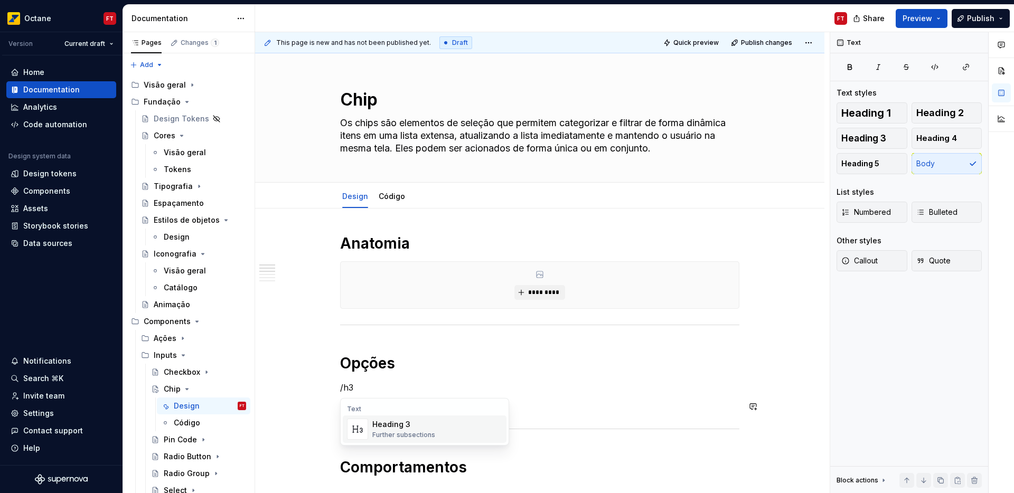
scroll to position [250, 0]
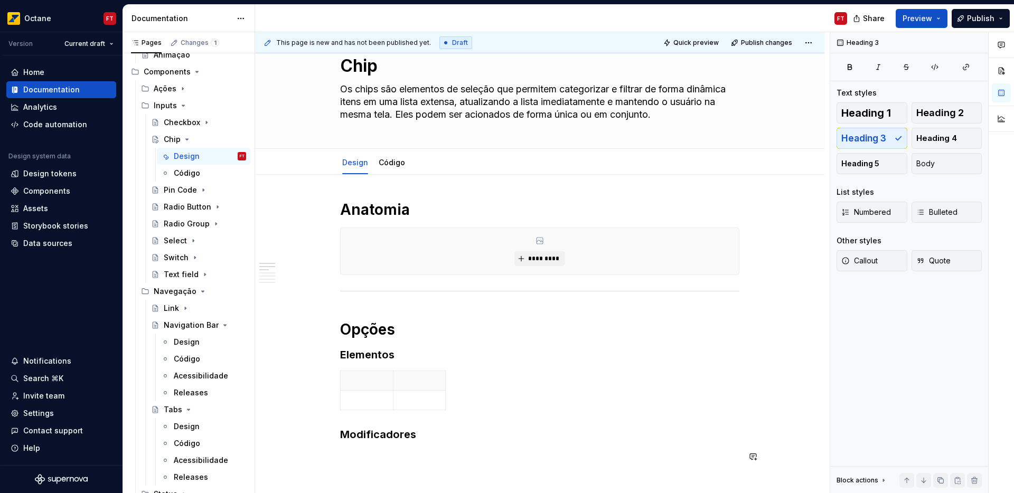
scroll to position [228, 0]
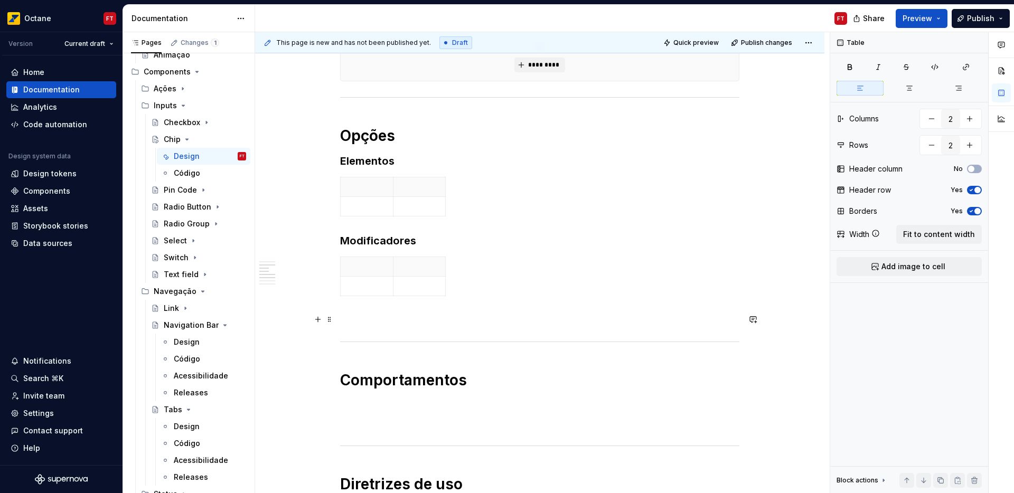
click at [426, 322] on p at bounding box center [539, 319] width 399 height 13
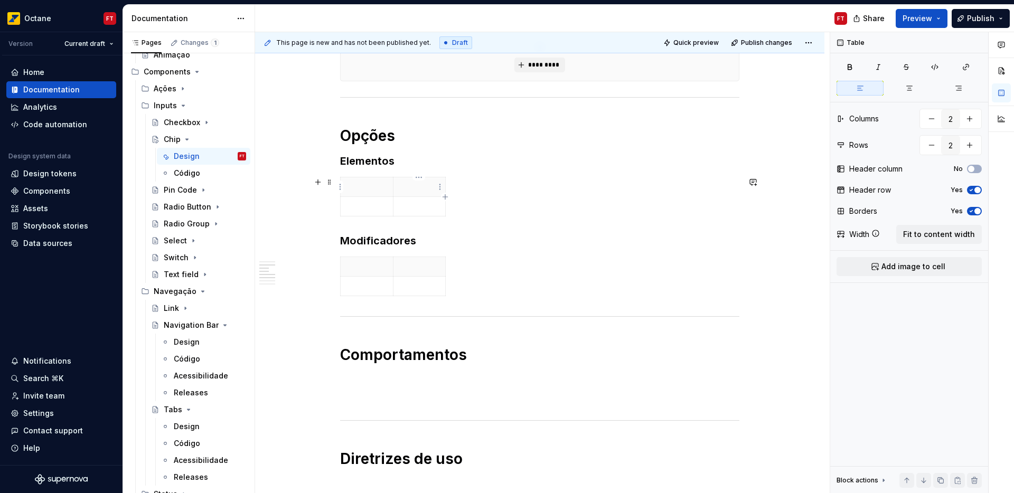
click at [428, 195] on th at bounding box center [419, 187] width 53 height 20
click at [978, 189] on span "button" at bounding box center [977, 190] width 6 height 6
click at [978, 212] on span "button" at bounding box center [977, 211] width 6 height 6
click at [962, 237] on span "Fit to content width" at bounding box center [939, 234] width 72 height 11
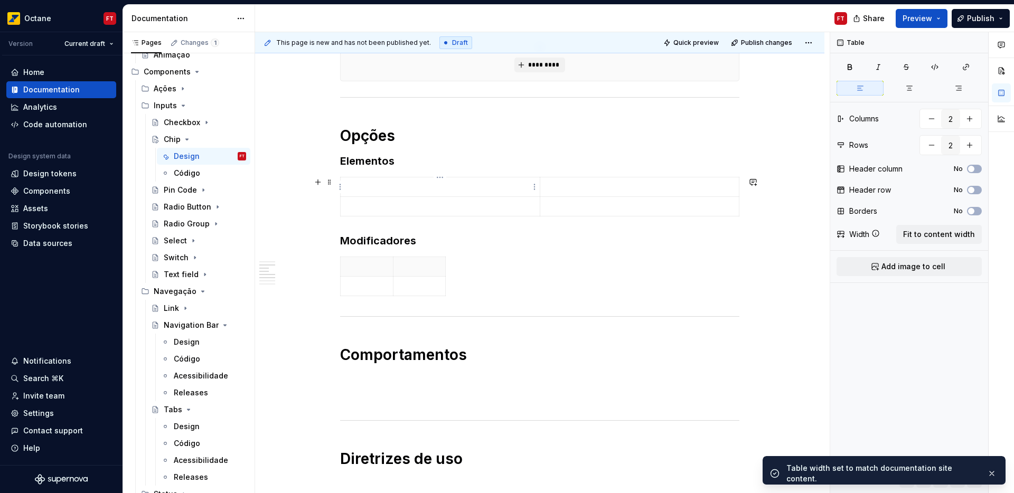
click at [431, 186] on p at bounding box center [440, 187] width 186 height 11
click at [911, 272] on button "Add image to cell" at bounding box center [908, 266] width 145 height 19
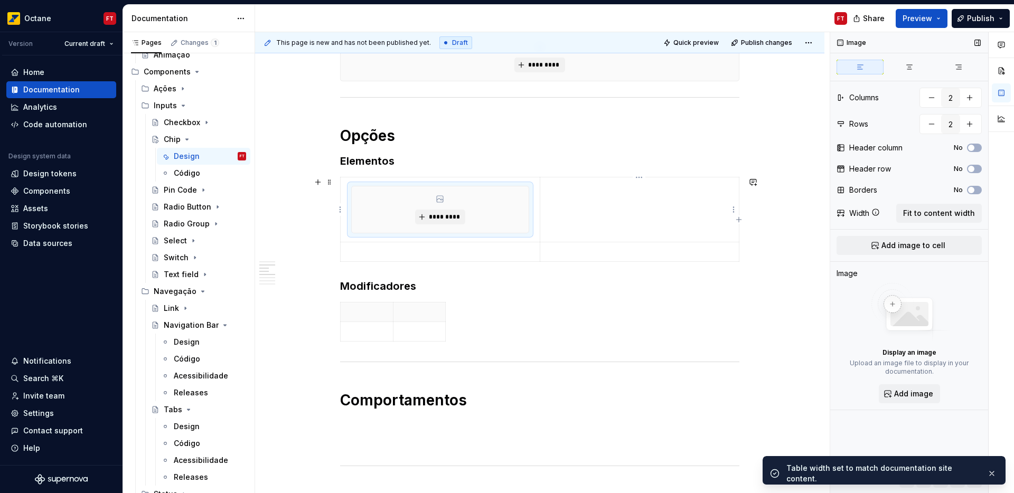
click at [633, 203] on td at bounding box center [639, 209] width 199 height 65
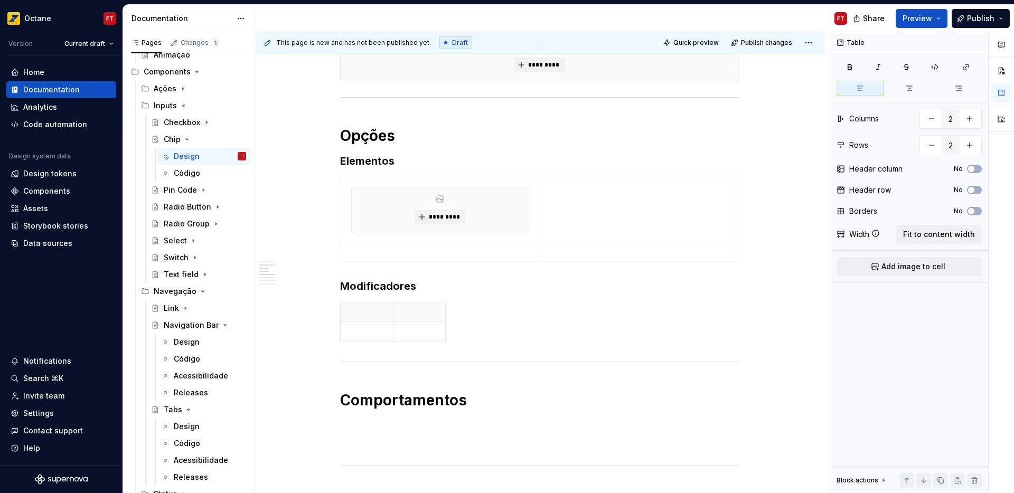
drag, startPoint x: 893, startPoint y: 264, endPoint x: 781, endPoint y: 286, distance: 114.5
click at [893, 264] on span "Add image to cell" at bounding box center [913, 266] width 64 height 11
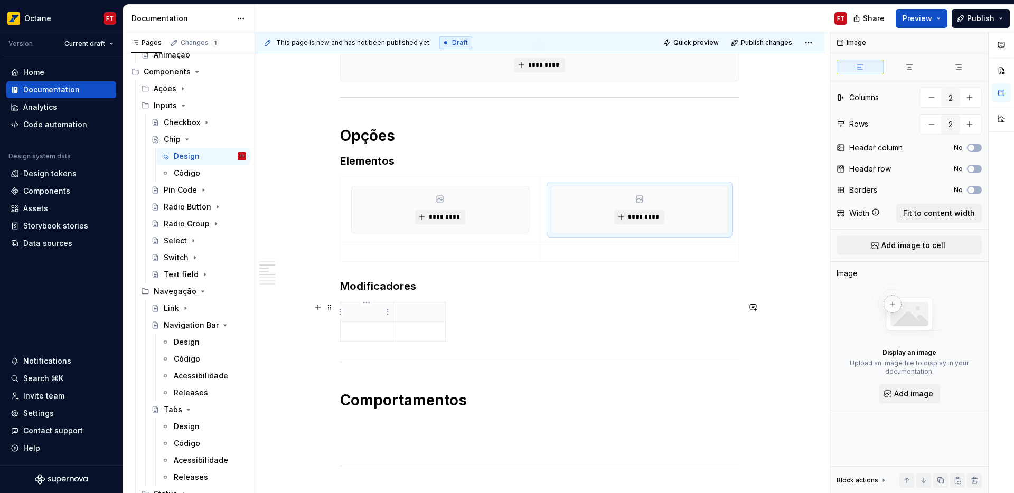
click at [377, 314] on p at bounding box center [367, 312] width 40 height 11
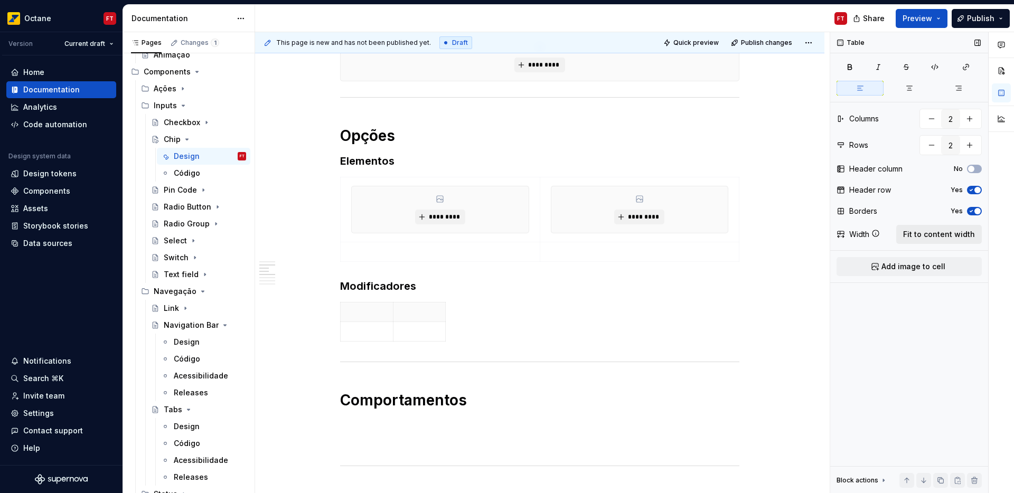
drag, startPoint x: 931, startPoint y: 237, endPoint x: 943, endPoint y: 233, distance: 12.0
click at [932, 237] on span "Fit to content width" at bounding box center [939, 234] width 72 height 11
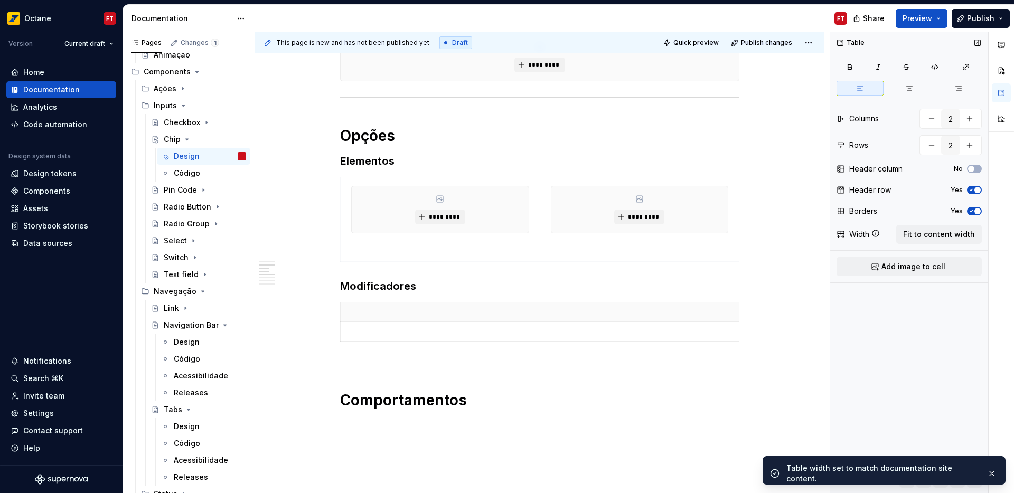
click at [971, 210] on icon "button" at bounding box center [971, 211] width 8 height 6
click at [974, 191] on icon "button" at bounding box center [971, 190] width 8 height 6
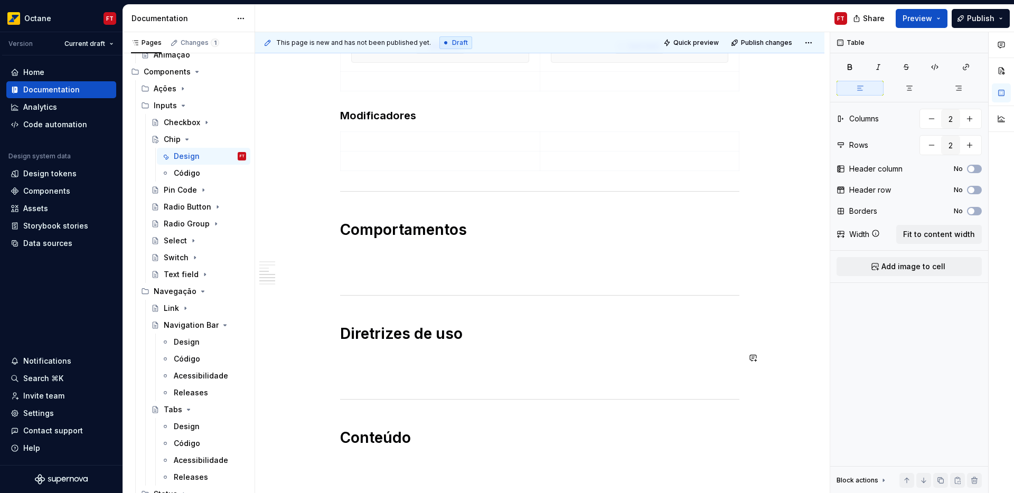
scroll to position [398, 0]
click at [920, 263] on span "Add image to cell" at bounding box center [913, 266] width 64 height 11
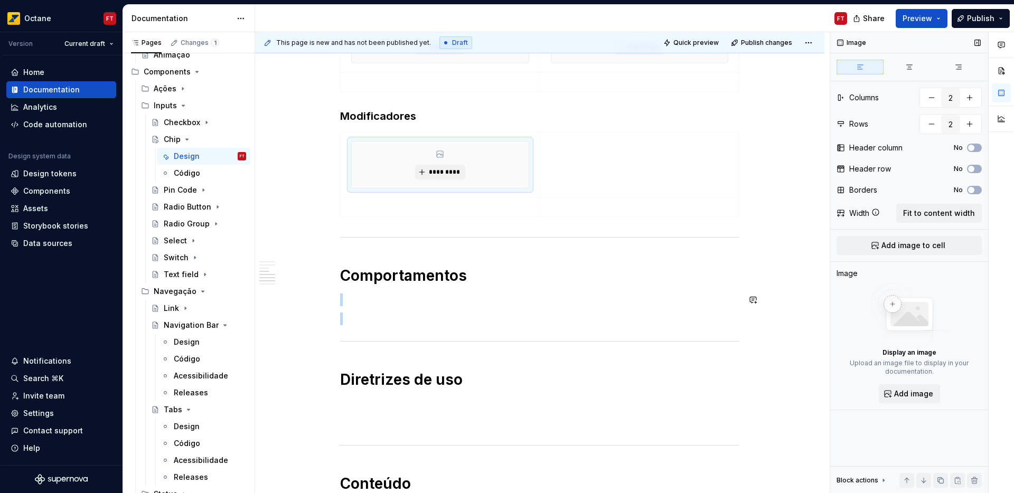
click at [373, 306] on div "Anatomia ********* Opções Elementos ********* ********* Modificadores *********…" at bounding box center [539, 246] width 399 height 820
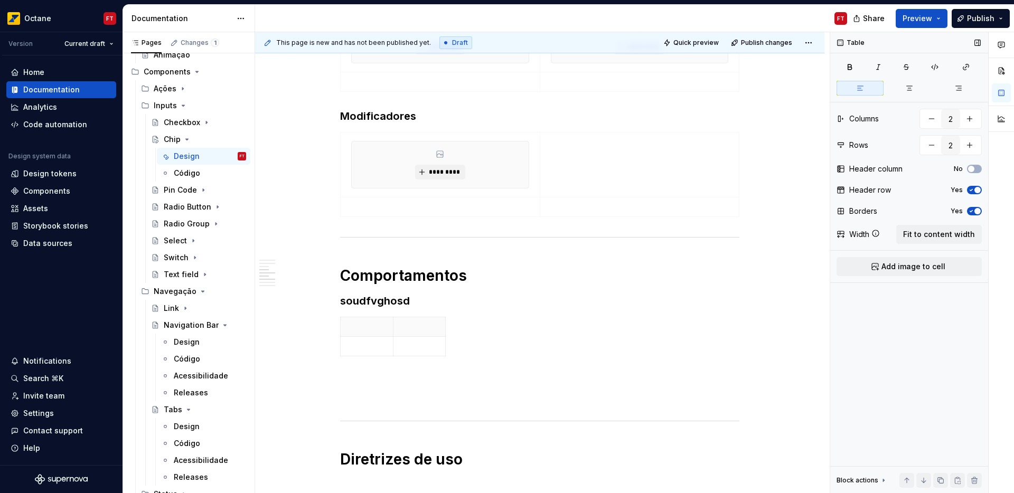
click at [977, 187] on span "button" at bounding box center [977, 190] width 6 height 6
click at [972, 213] on icon "button" at bounding box center [971, 211] width 8 height 6
click at [963, 231] on span "Fit to content width" at bounding box center [939, 234] width 72 height 11
click at [930, 269] on span "Add image to cell" at bounding box center [913, 266] width 64 height 11
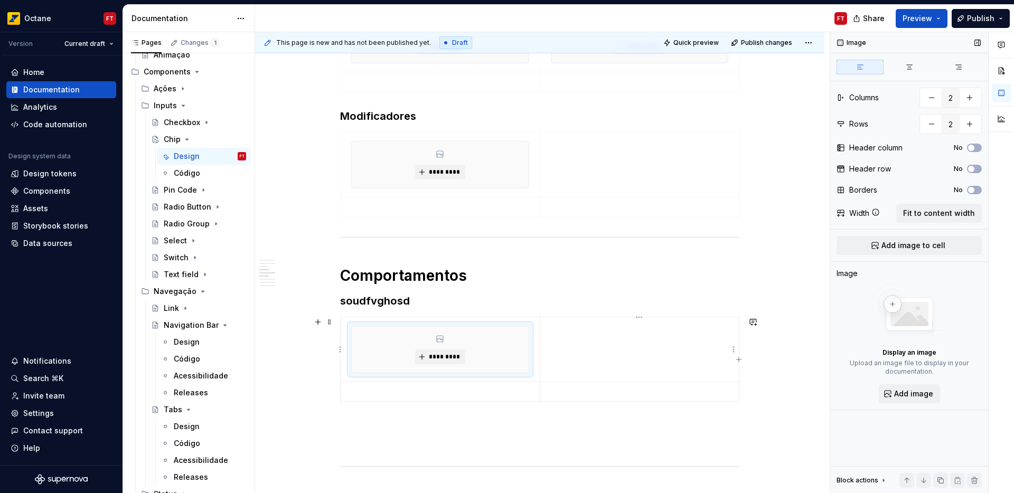
drag, startPoint x: 647, startPoint y: 332, endPoint x: 735, endPoint y: 332, distance: 88.2
click at [647, 332] on p at bounding box center [639, 327] width 186 height 11
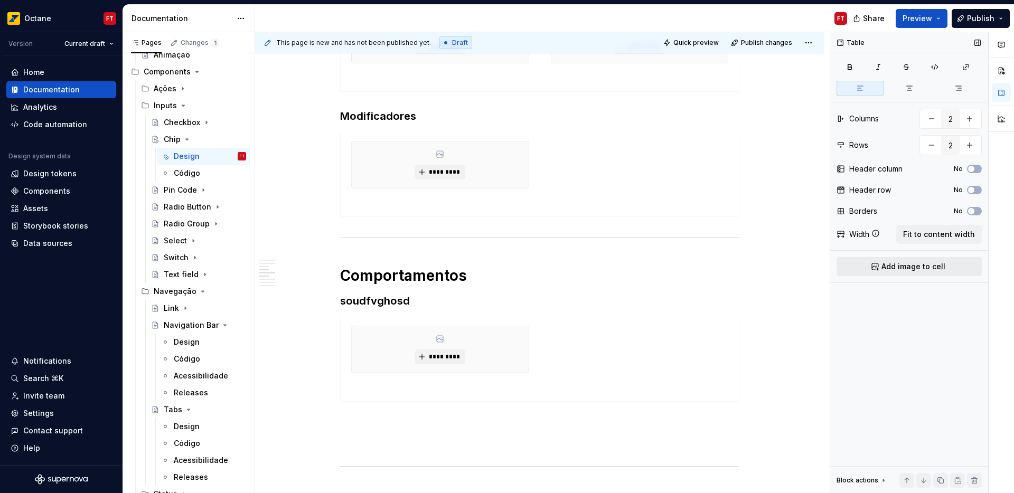
click at [879, 264] on button "Add image to cell" at bounding box center [908, 266] width 145 height 19
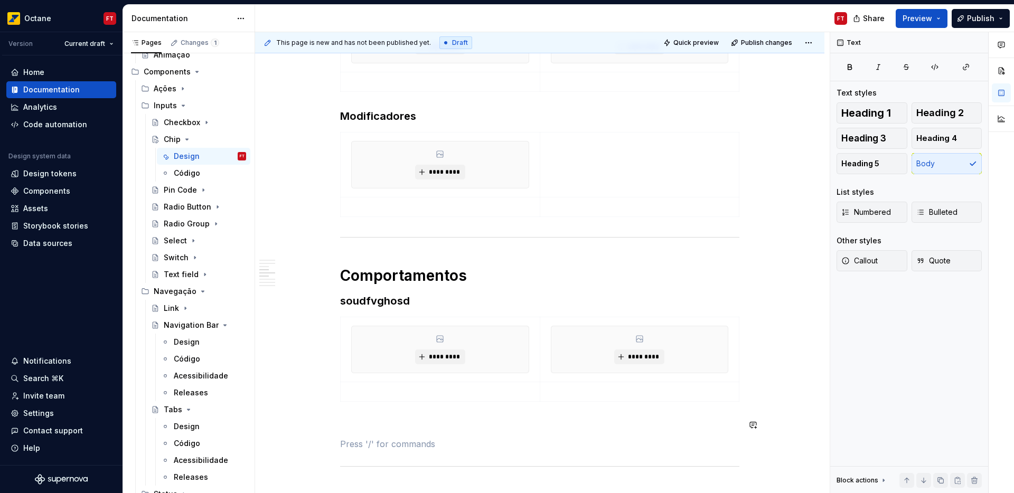
click at [433, 431] on div "Anatomia ********* Opções Elementos ********* ********* Modificadores *********…" at bounding box center [539, 308] width 399 height 945
click at [433, 419] on p at bounding box center [539, 425] width 399 height 13
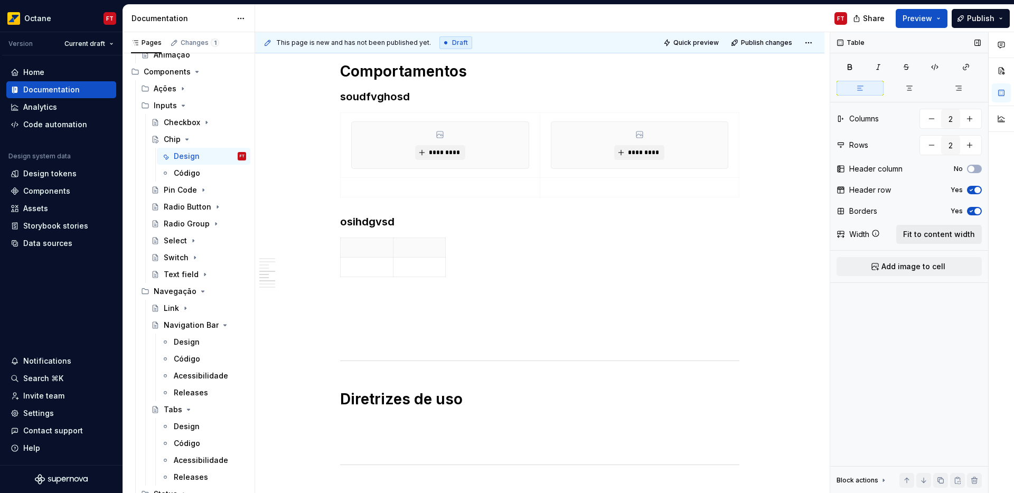
click at [952, 233] on span "Fit to content width" at bounding box center [939, 234] width 72 height 11
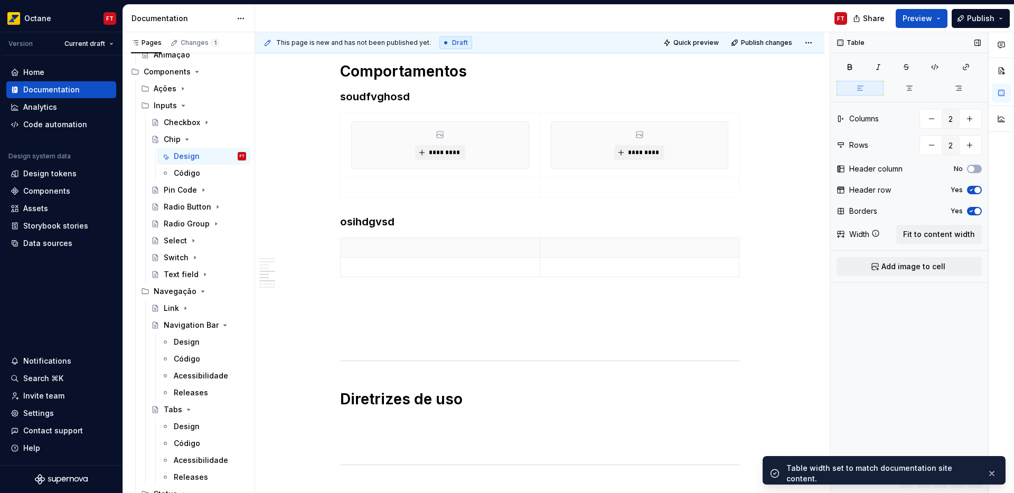
click at [975, 210] on span "button" at bounding box center [977, 211] width 6 height 6
click at [978, 191] on span "button" at bounding box center [977, 190] width 6 height 6
click at [377, 299] on p at bounding box center [539, 300] width 399 height 13
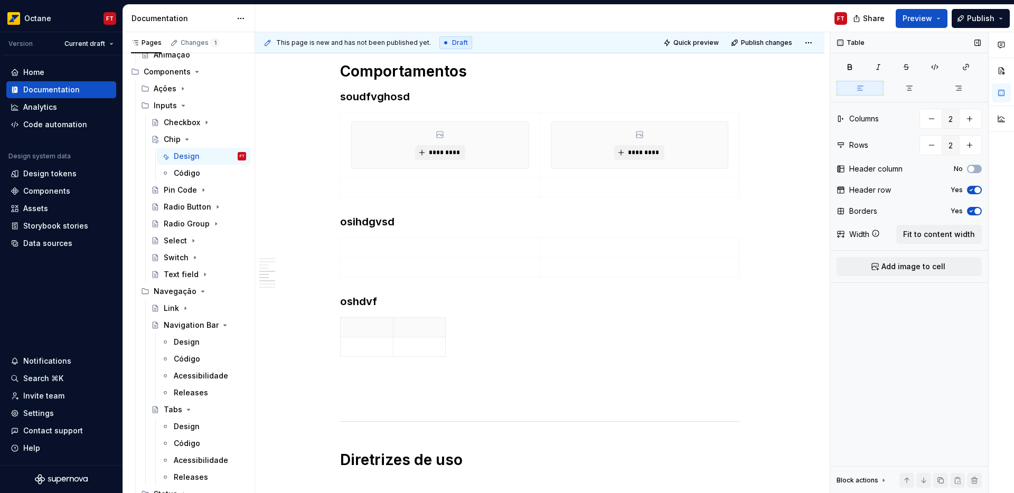
click at [979, 187] on span "button" at bounding box center [977, 190] width 6 height 6
click at [970, 210] on icon "button" at bounding box center [971, 211] width 8 height 6
click at [953, 233] on span "Fit to content width" at bounding box center [939, 234] width 72 height 11
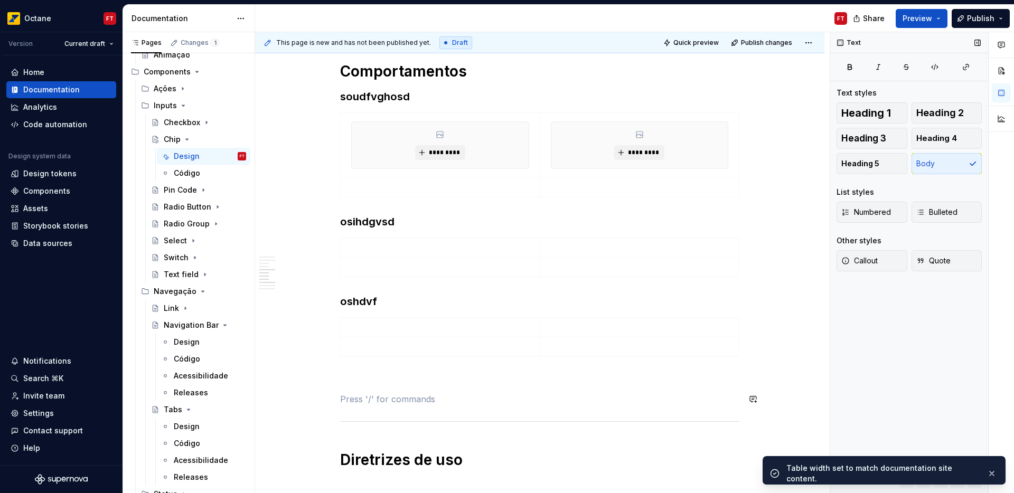
click at [437, 410] on div "Anatomia ********* Opções Elementos ********* ********* Modificadores *********…" at bounding box center [539, 184] width 399 height 1104
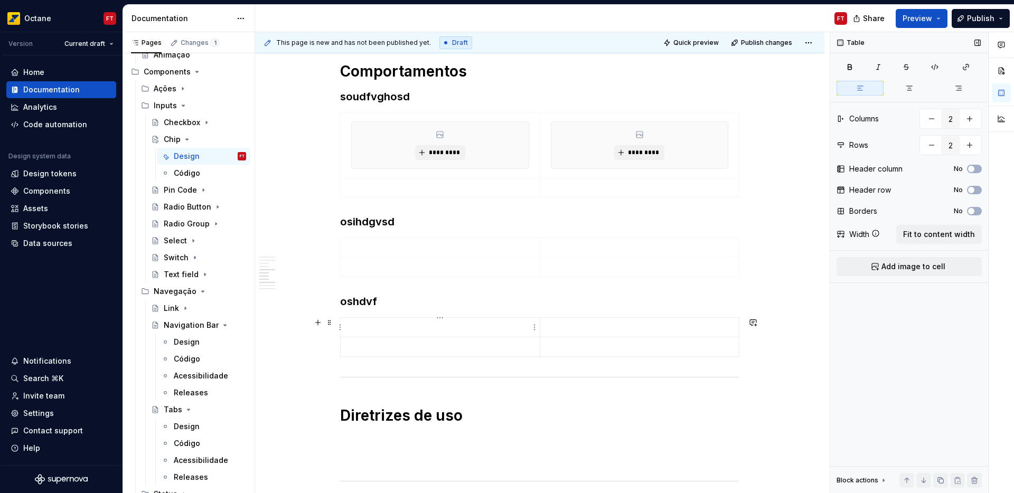
click at [405, 326] on p at bounding box center [440, 327] width 186 height 11
click at [938, 261] on span "Add image to cell" at bounding box center [913, 266] width 64 height 11
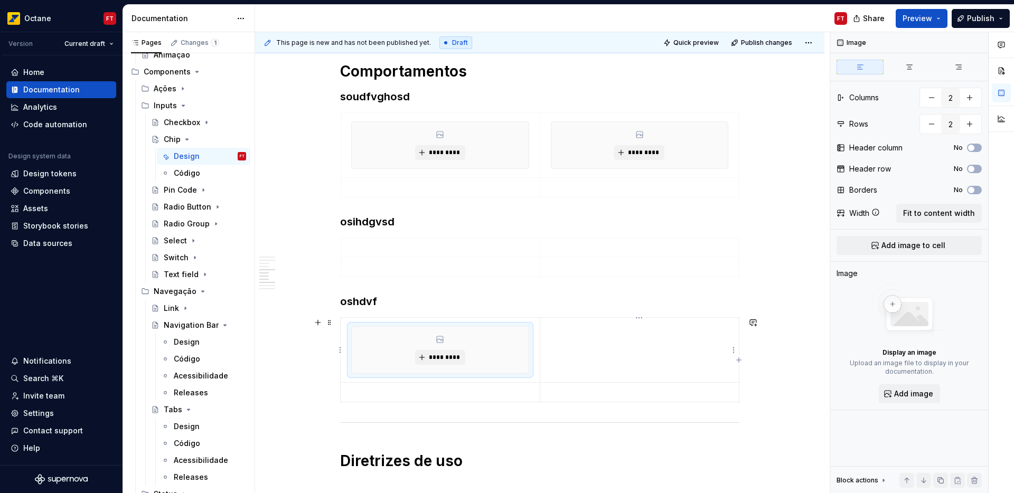
click at [660, 342] on td at bounding box center [639, 350] width 199 height 65
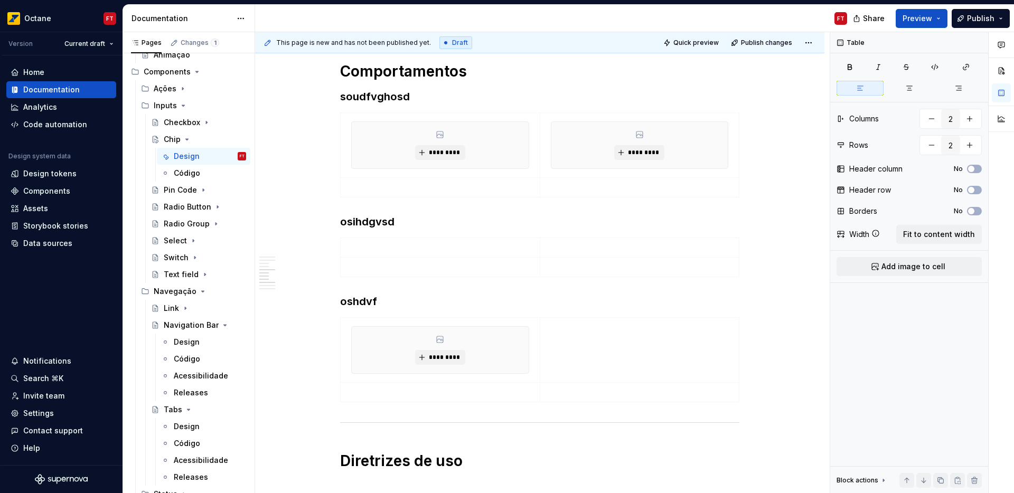
drag, startPoint x: 920, startPoint y: 266, endPoint x: 727, endPoint y: 278, distance: 192.5
click at [919, 267] on span "Add image to cell" at bounding box center [913, 266] width 64 height 11
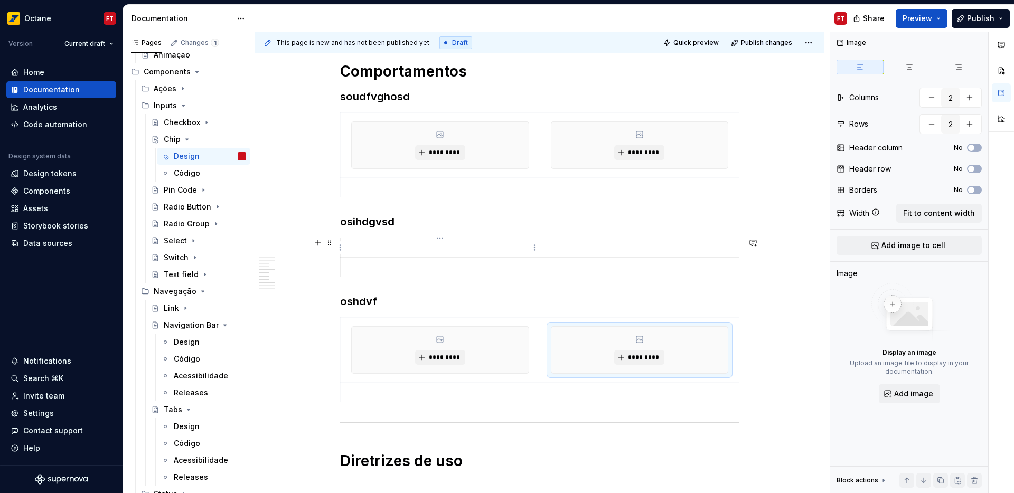
click at [470, 250] on p at bounding box center [440, 247] width 186 height 11
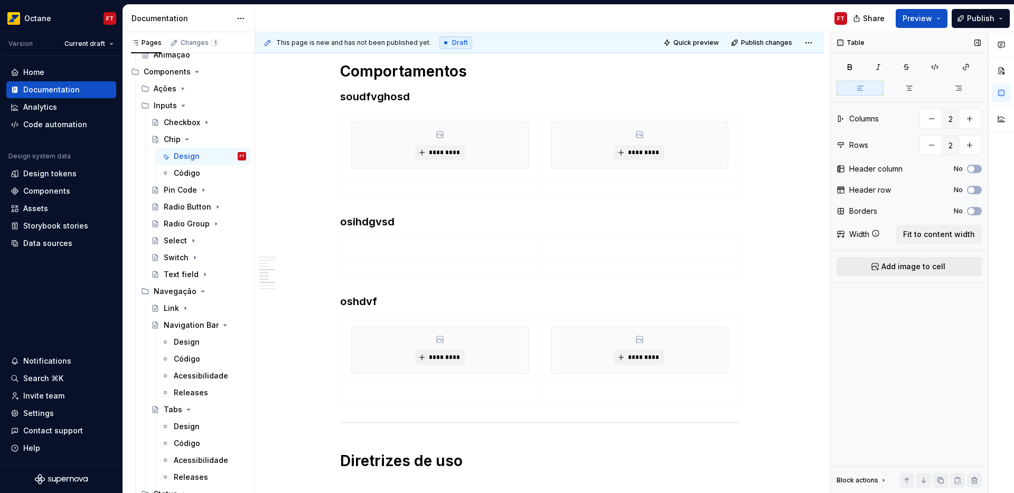
click at [879, 266] on button "Add image to cell" at bounding box center [908, 266] width 145 height 19
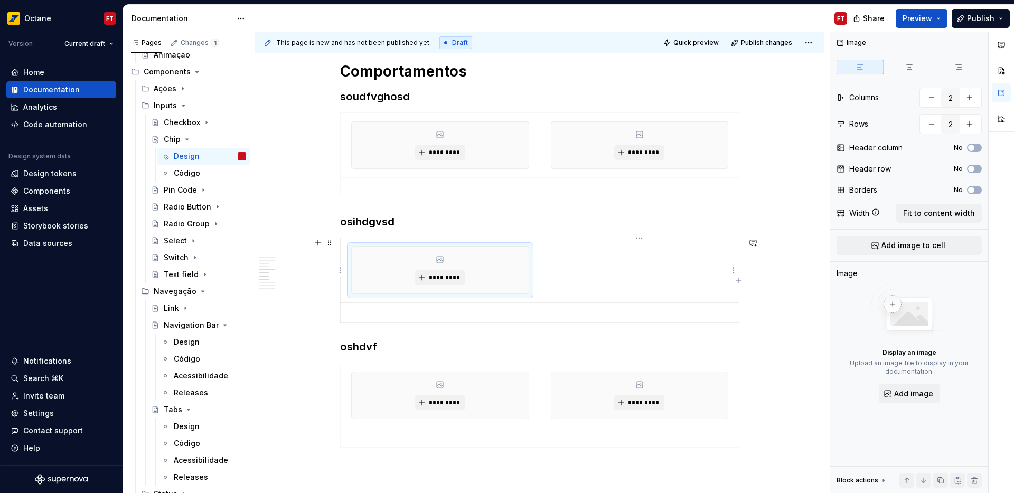
click at [636, 260] on td at bounding box center [639, 270] width 199 height 65
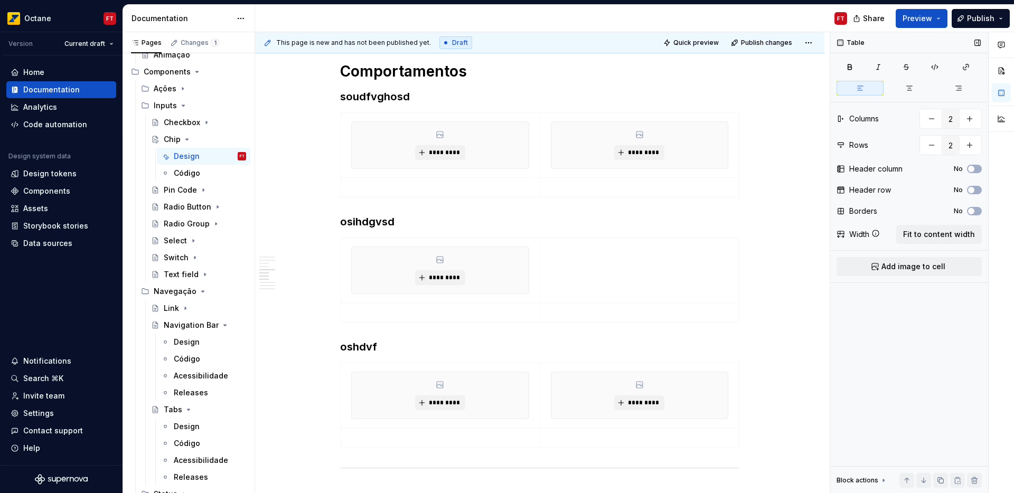
drag, startPoint x: 942, startPoint y: 266, endPoint x: 930, endPoint y: 267, distance: 12.2
click at [942, 266] on span "Add image to cell" at bounding box center [913, 266] width 64 height 11
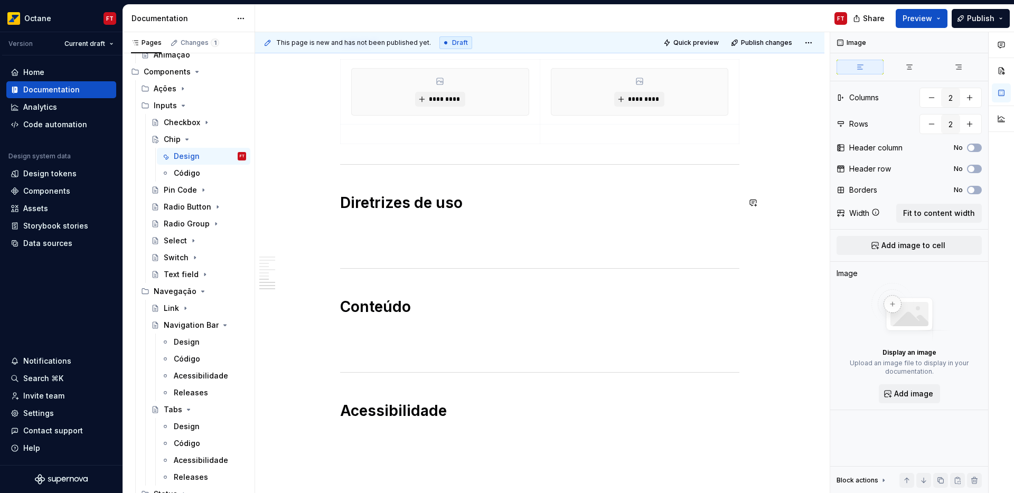
scroll to position [911, 0]
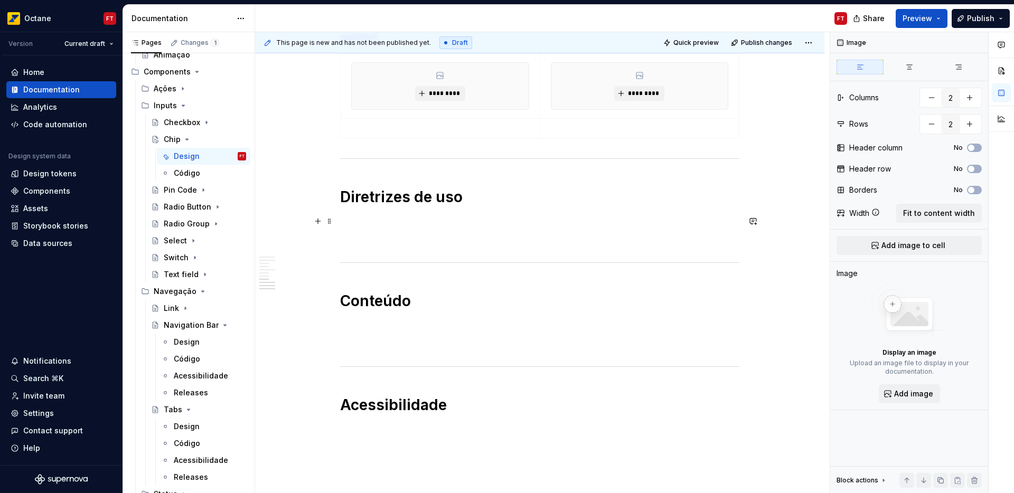
click at [426, 219] on p at bounding box center [539, 221] width 399 height 13
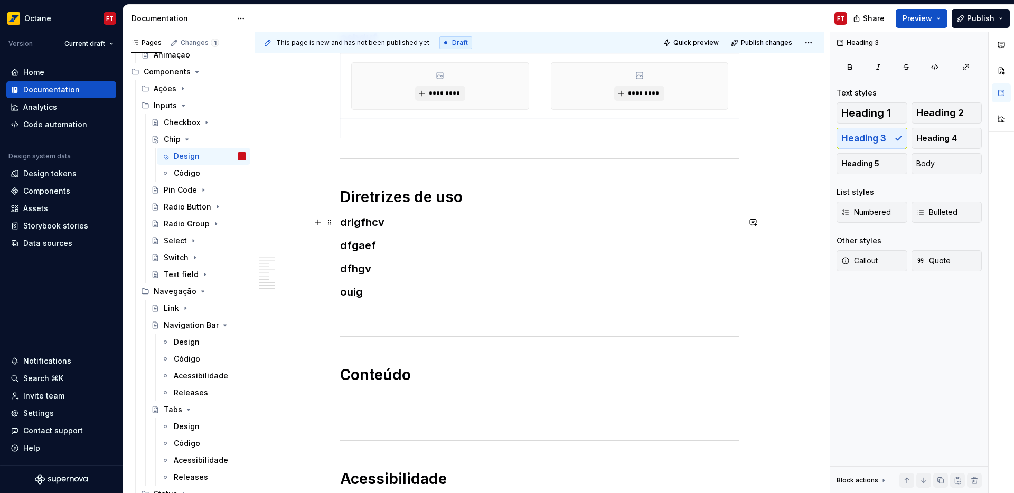
click at [393, 225] on h3 "drigfhcv" at bounding box center [539, 222] width 399 height 15
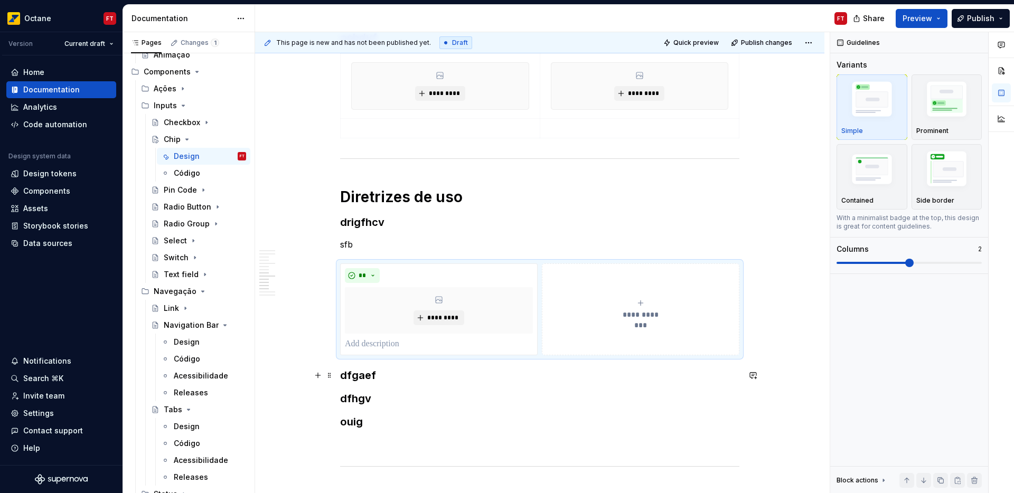
click at [380, 374] on h3 "dfgaef" at bounding box center [539, 375] width 399 height 15
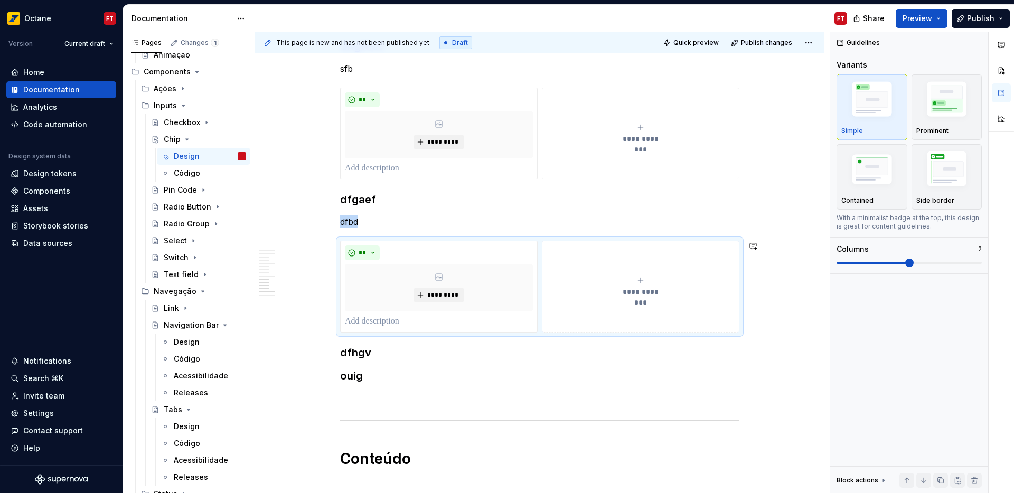
scroll to position [1088, 0]
click at [399, 351] on h3 "dfhgv" at bounding box center [539, 351] width 399 height 15
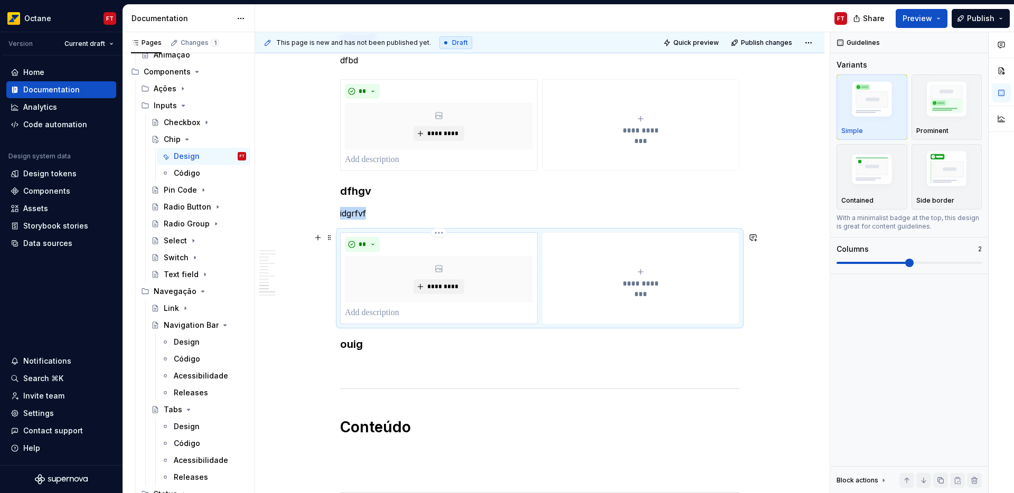
scroll to position [1274, 0]
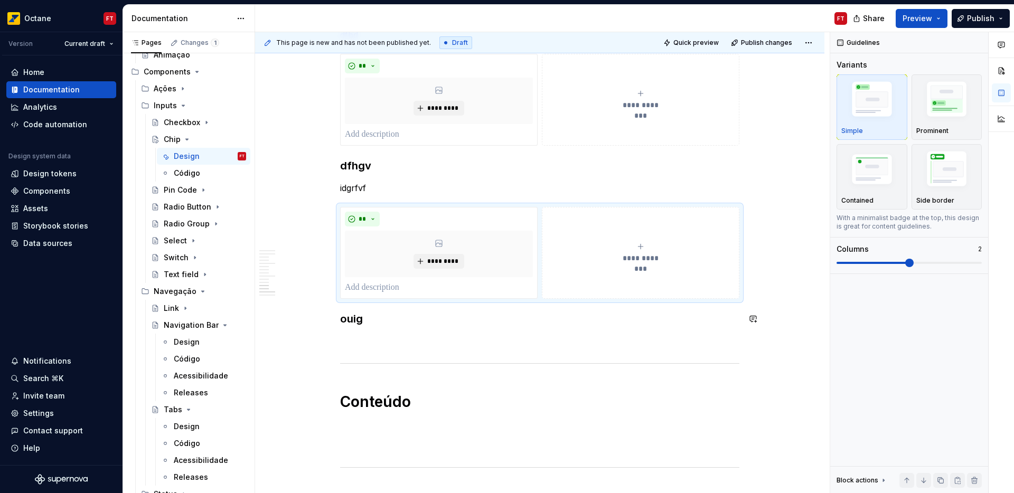
click at [384, 319] on h3 "ouig" at bounding box center [539, 318] width 399 height 15
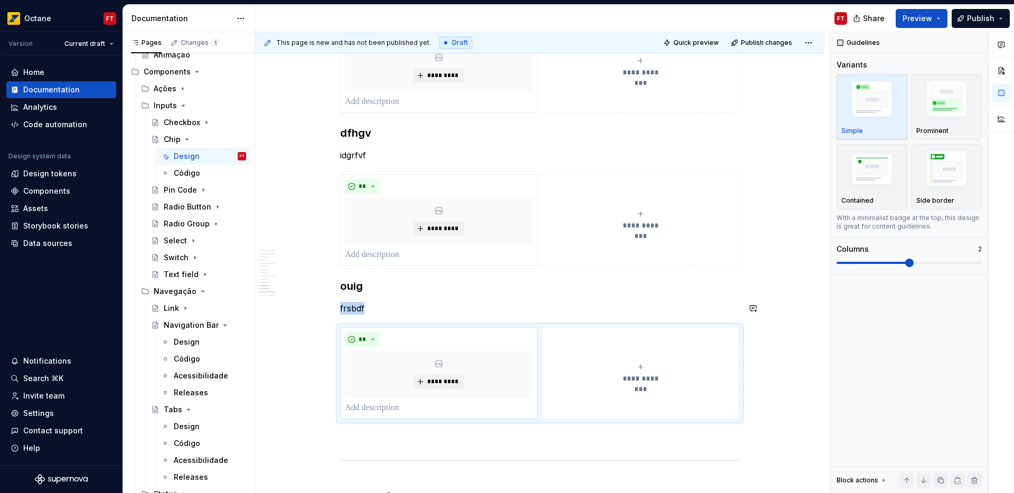
scroll to position [1356, 0]
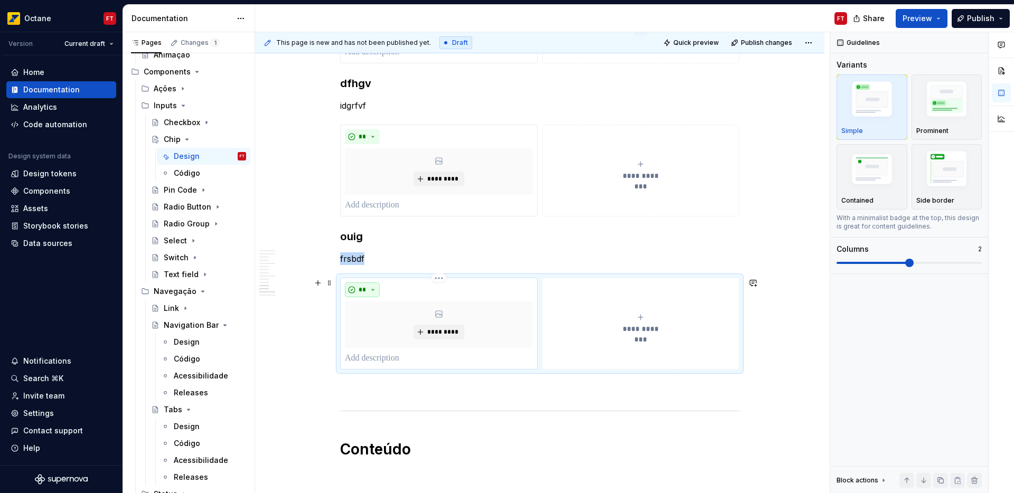
click at [370, 291] on button "**" at bounding box center [362, 289] width 35 height 15
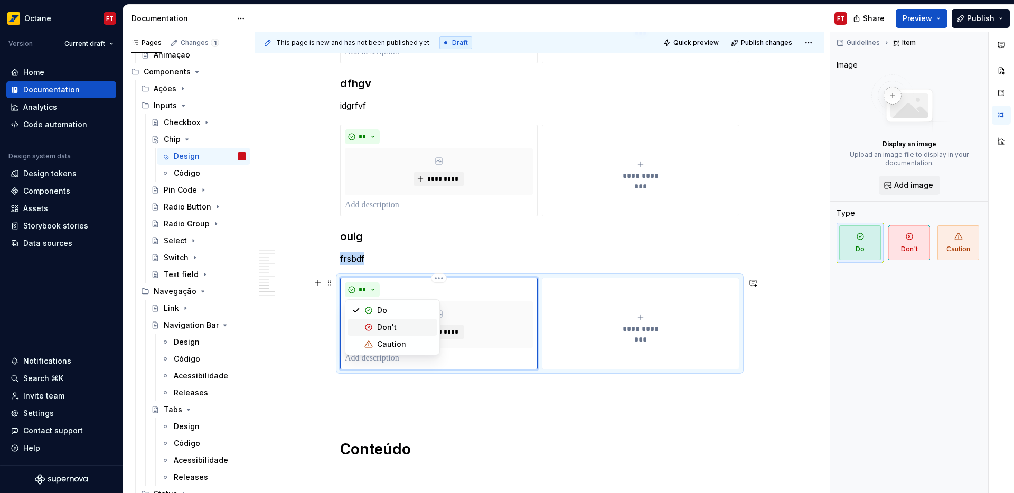
click at [383, 327] on div "Don't" at bounding box center [387, 327] width 20 height 11
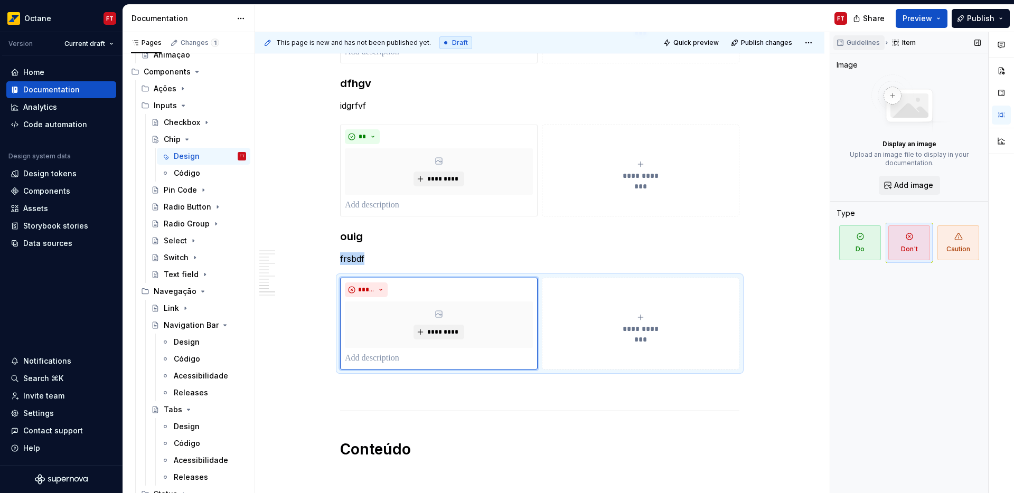
click at [859, 43] on span "Guidelines" at bounding box center [862, 43] width 33 height 8
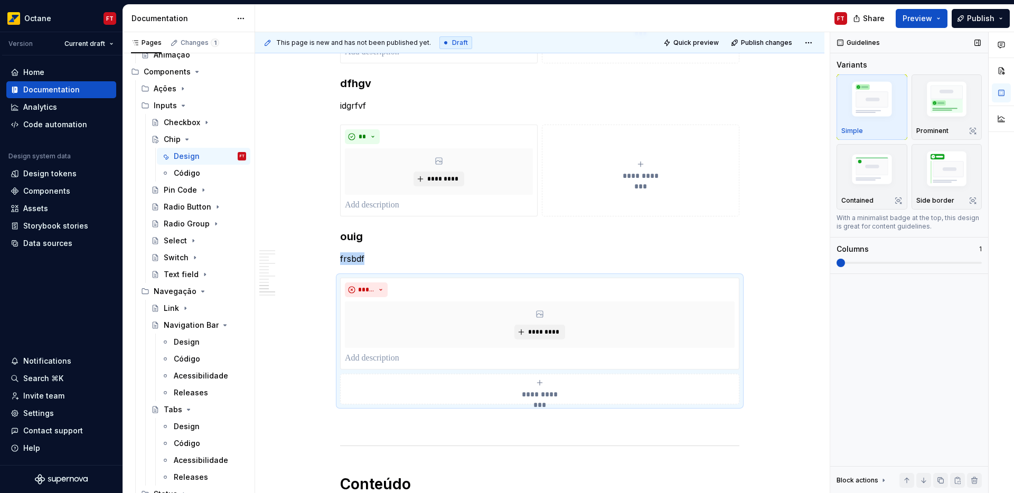
click at [836, 264] on span at bounding box center [840, 263] width 8 height 8
click at [601, 162] on div "**********" at bounding box center [640, 170] width 188 height 21
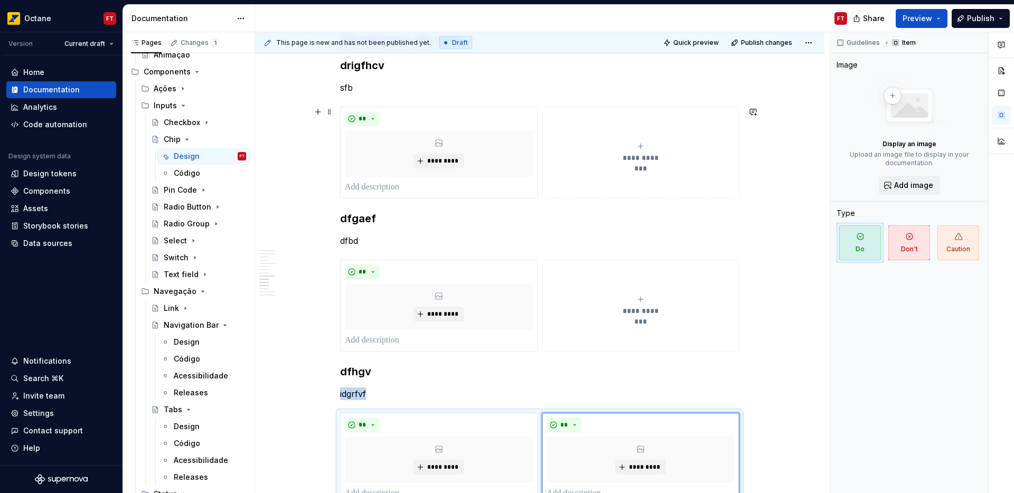
scroll to position [1046, 0]
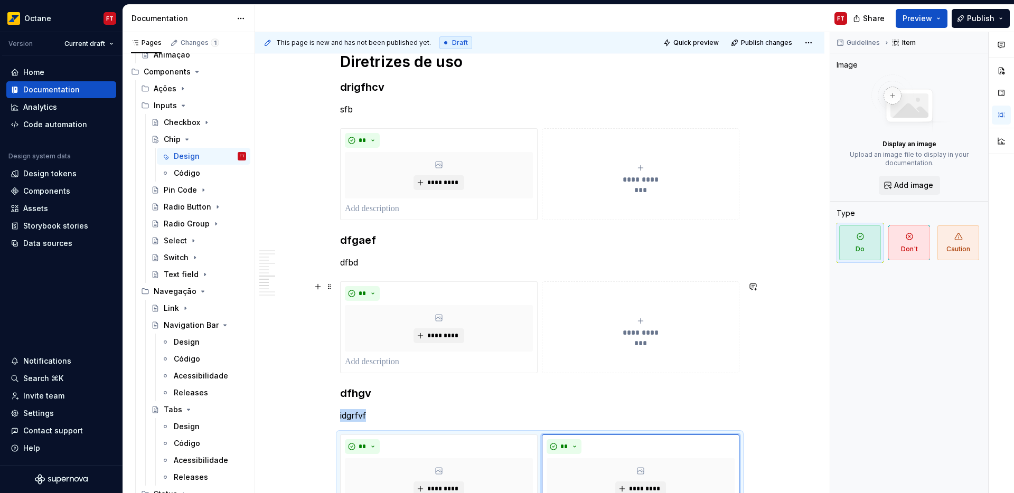
click at [599, 309] on button "**********" at bounding box center [640, 327] width 197 height 92
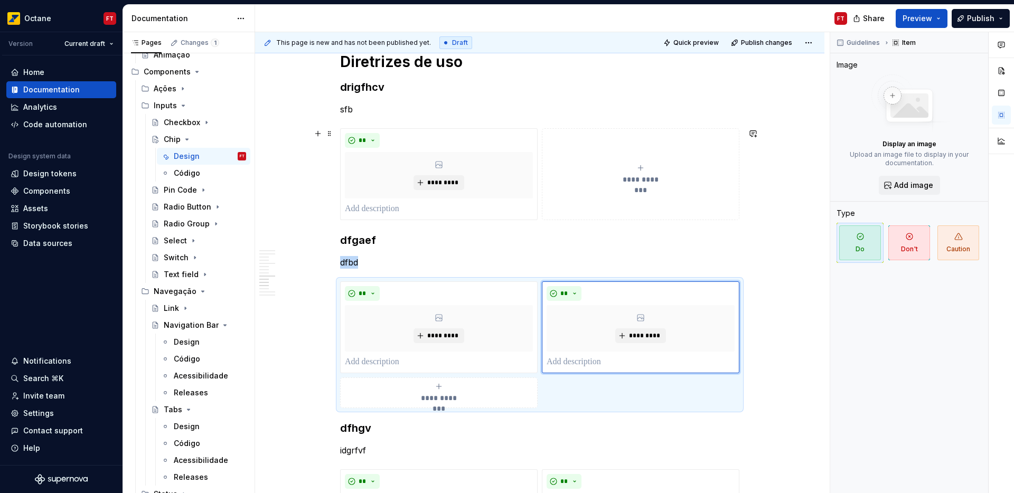
click at [607, 196] on button "**********" at bounding box center [640, 174] width 197 height 92
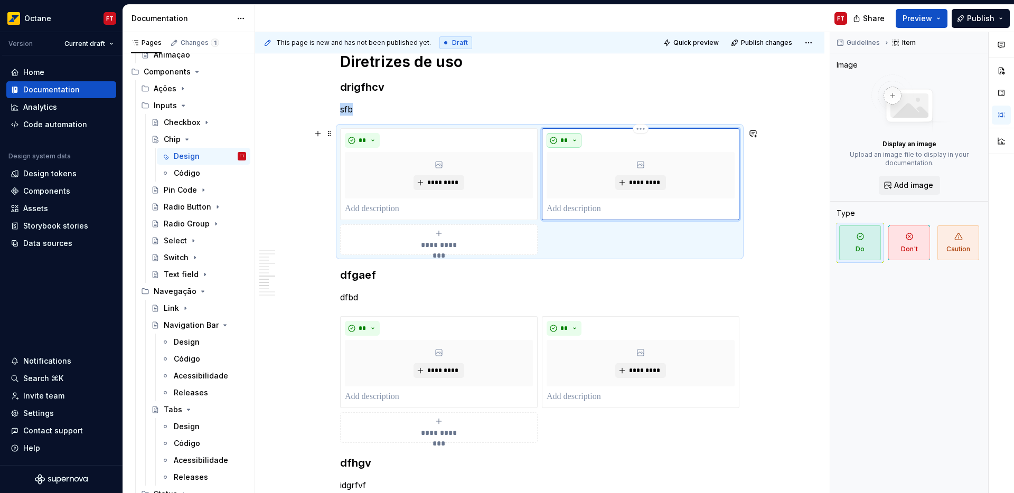
click at [560, 143] on span "**" at bounding box center [564, 140] width 8 height 8
drag, startPoint x: 589, startPoint y: 177, endPoint x: 588, endPoint y: 184, distance: 6.9
click at [589, 177] on div "Don't" at bounding box center [589, 178] width 20 height 11
click at [561, 327] on span "**" at bounding box center [564, 328] width 8 height 8
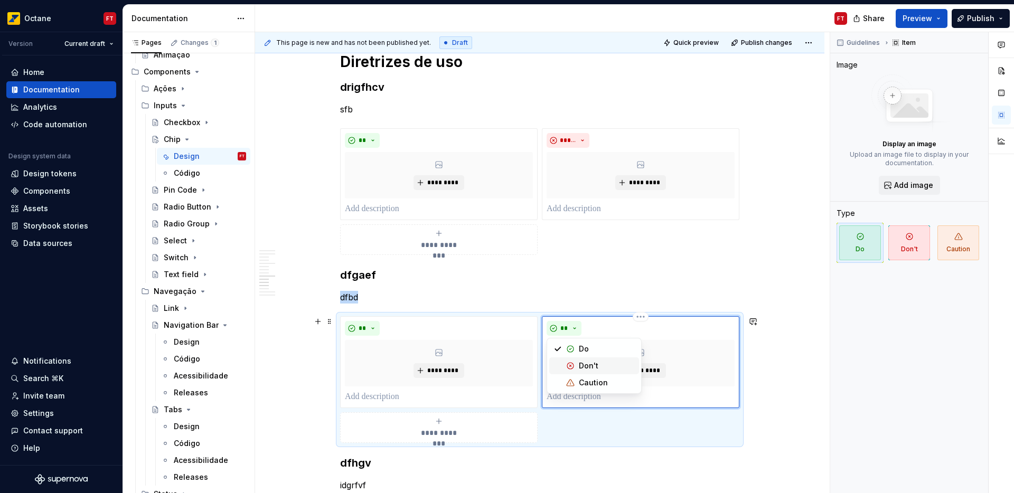
click at [580, 362] on div "Don't" at bounding box center [589, 366] width 20 height 11
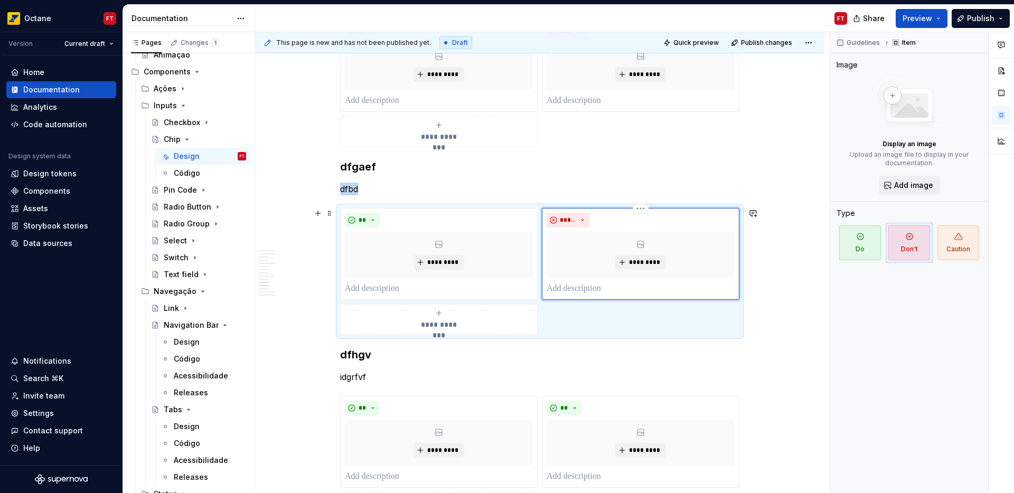
scroll to position [1167, 0]
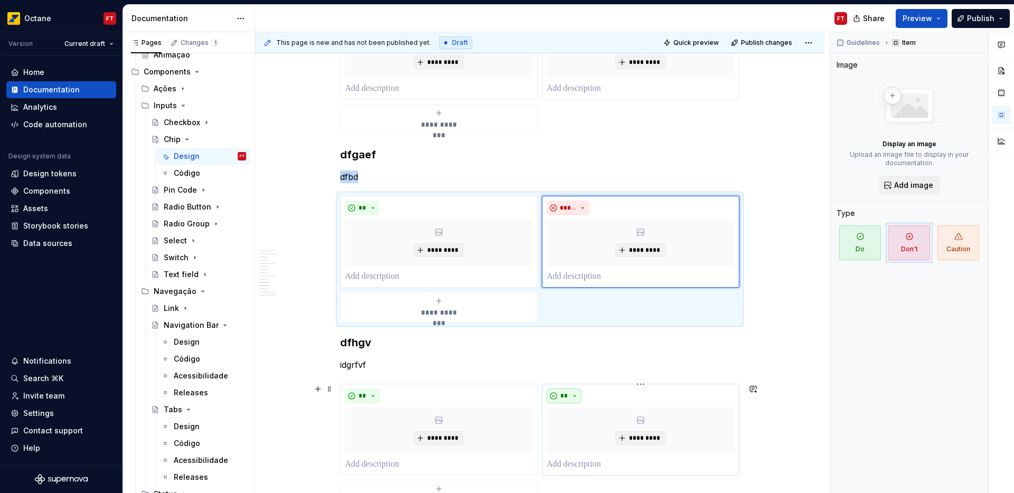
click at [566, 393] on span "**" at bounding box center [564, 396] width 8 height 8
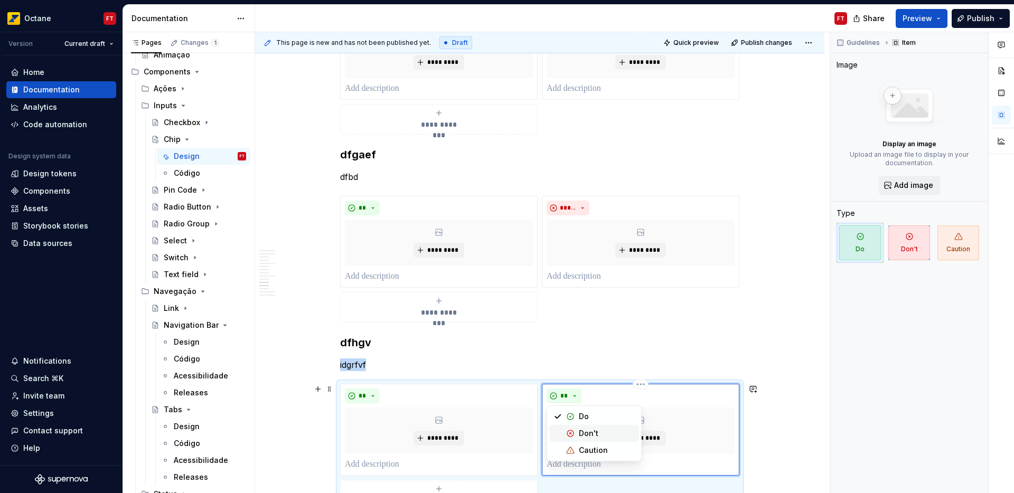
click at [585, 430] on div "Don't" at bounding box center [589, 433] width 20 height 11
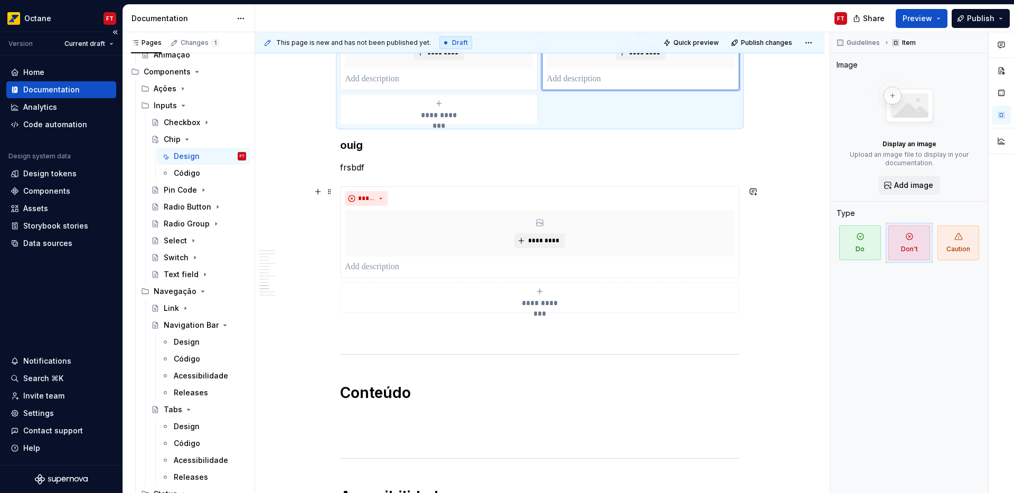
scroll to position [1634, 0]
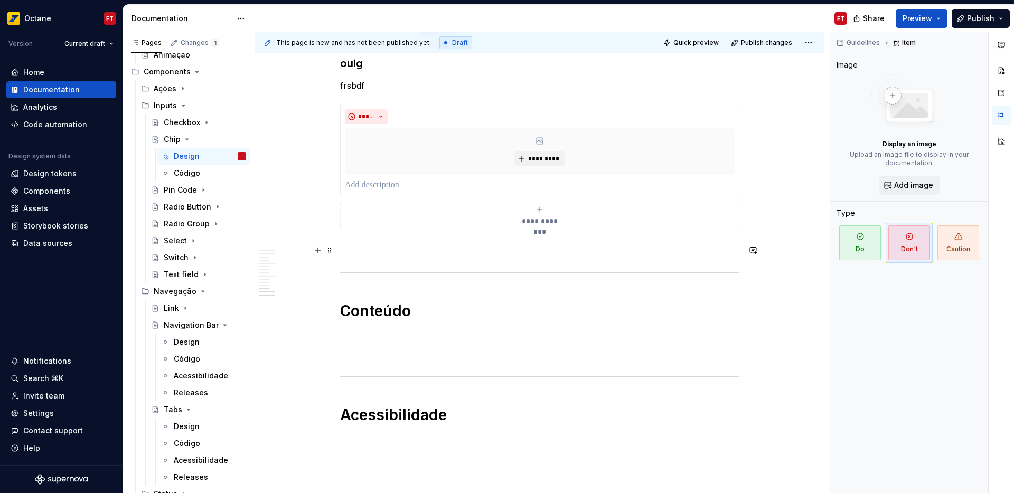
click at [397, 254] on p at bounding box center [539, 250] width 399 height 13
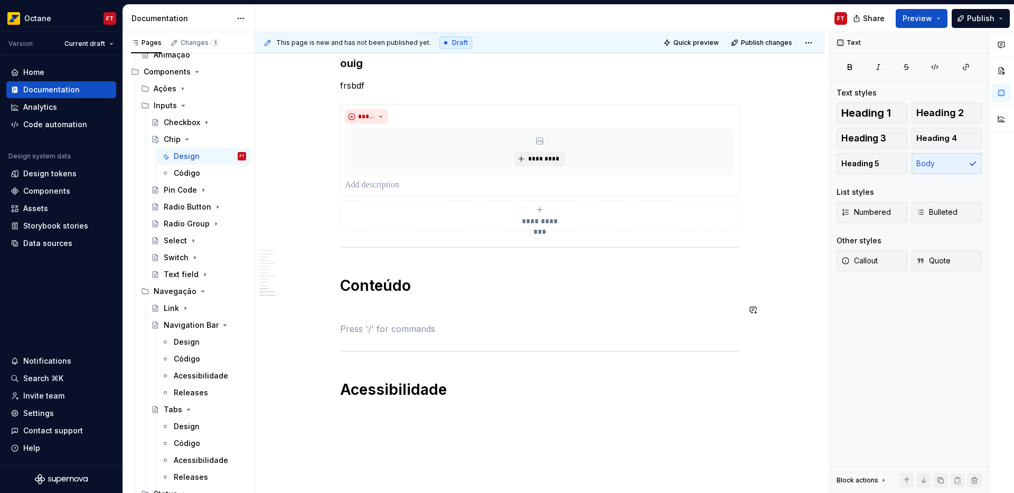
click at [418, 305] on p at bounding box center [539, 310] width 399 height 13
click at [363, 310] on p "thedhtfdgn" at bounding box center [539, 310] width 399 height 13
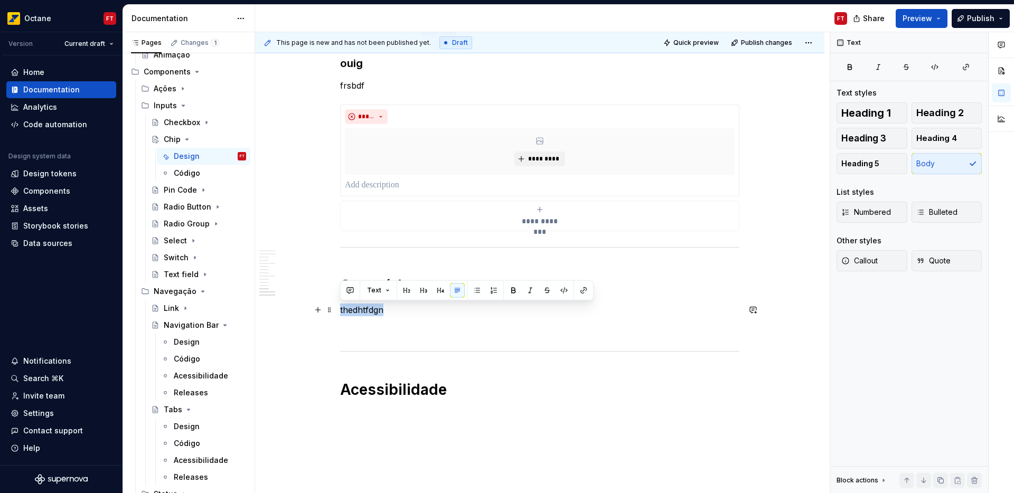
click at [363, 310] on p "thedhtfdgn" at bounding box center [539, 310] width 399 height 13
click at [422, 288] on button "button" at bounding box center [423, 290] width 15 height 15
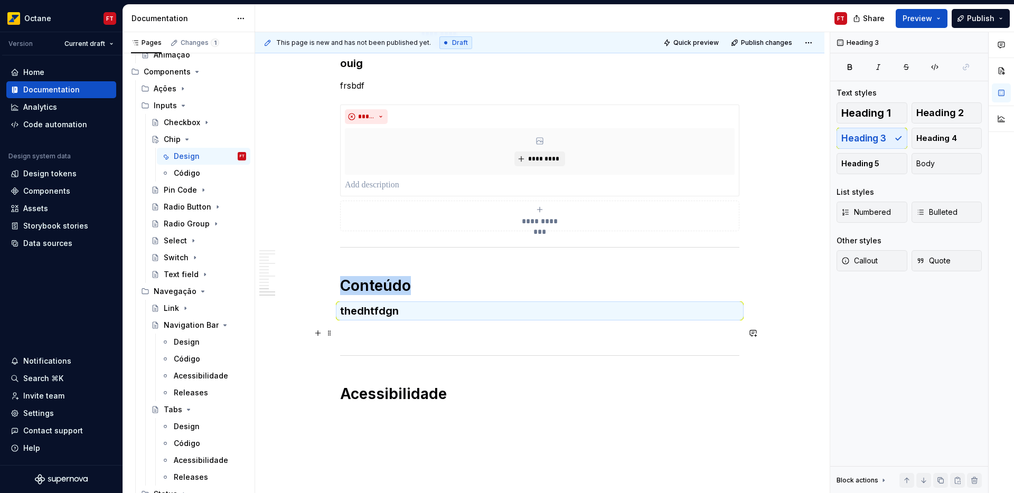
click at [401, 334] on p at bounding box center [539, 333] width 399 height 13
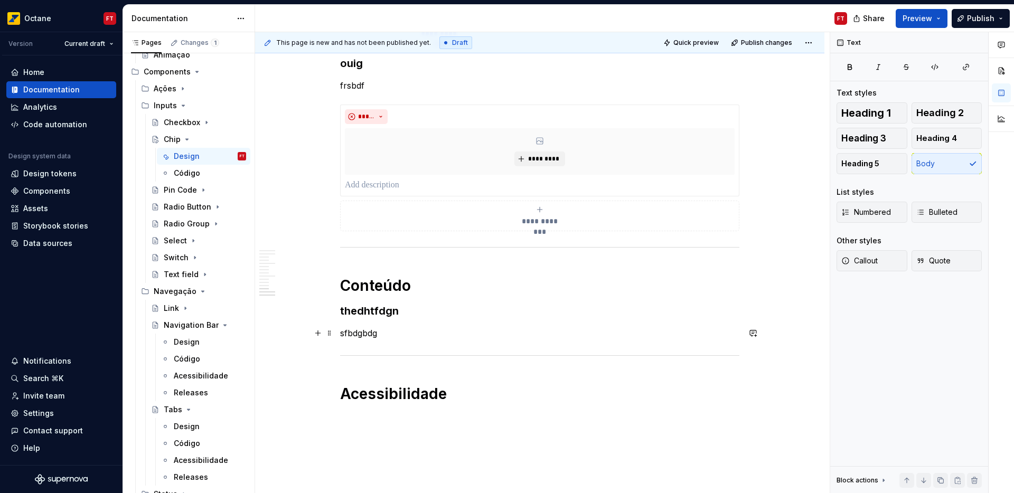
click at [362, 332] on p "sfbdgbdg" at bounding box center [539, 333] width 399 height 13
click at [423, 313] on button "button" at bounding box center [423, 313] width 15 height 15
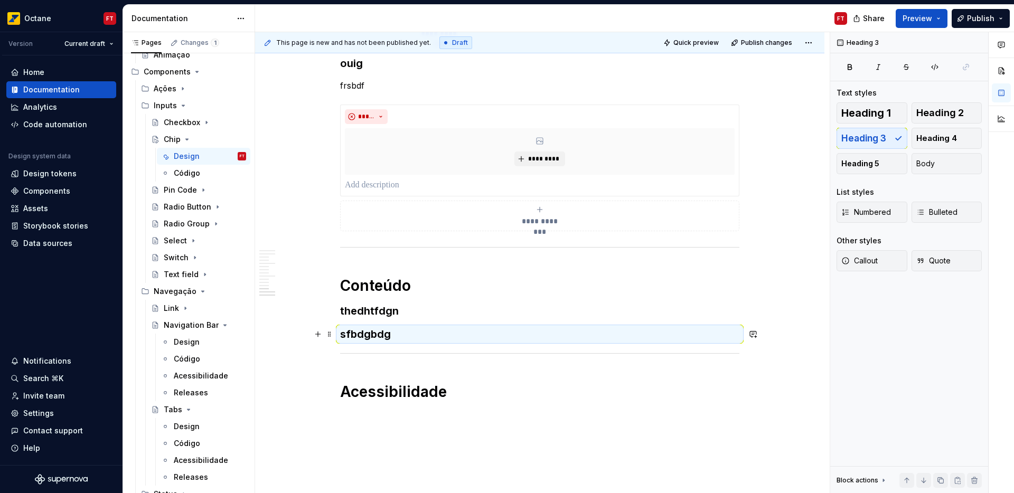
click at [410, 336] on h3 "sfbdgbdg" at bounding box center [539, 334] width 399 height 15
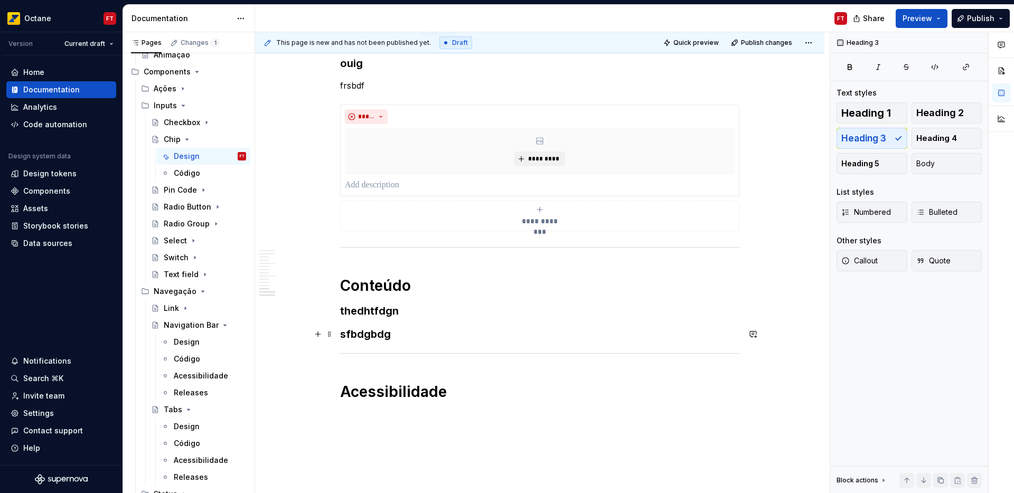
click at [411, 335] on h3 "sfbdgbdg" at bounding box center [539, 334] width 399 height 15
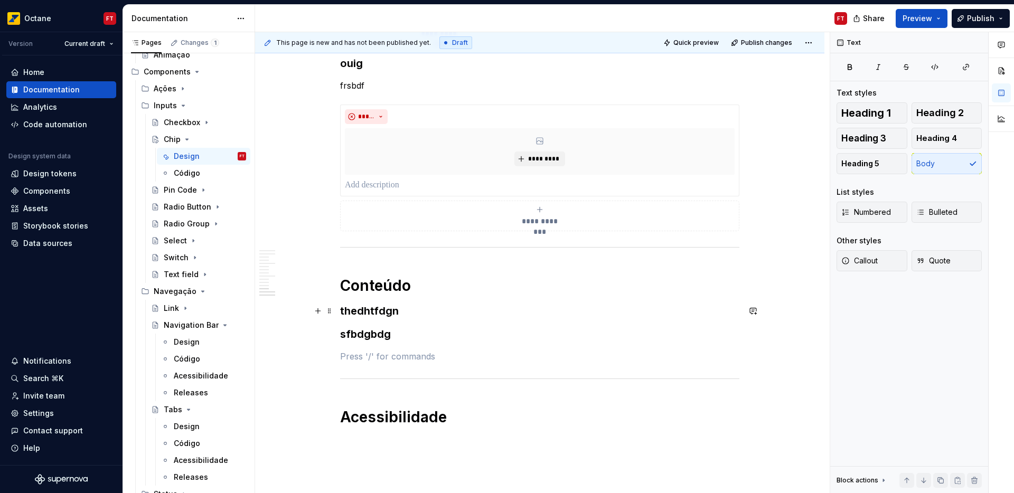
click at [409, 312] on h3 "thedhtfdgn" at bounding box center [539, 311] width 399 height 15
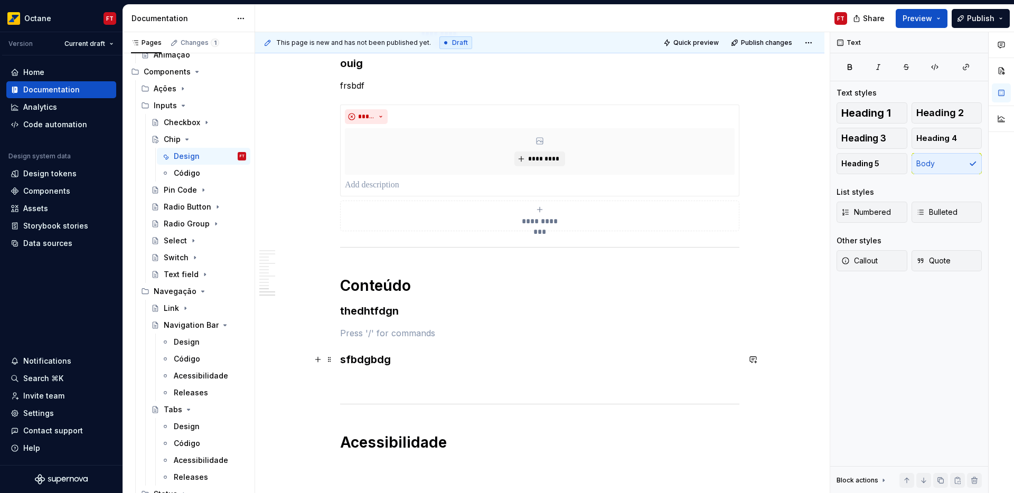
click at [408, 365] on h3 "sfbdgbdg" at bounding box center [539, 359] width 399 height 15
click at [396, 330] on p at bounding box center [539, 333] width 399 height 13
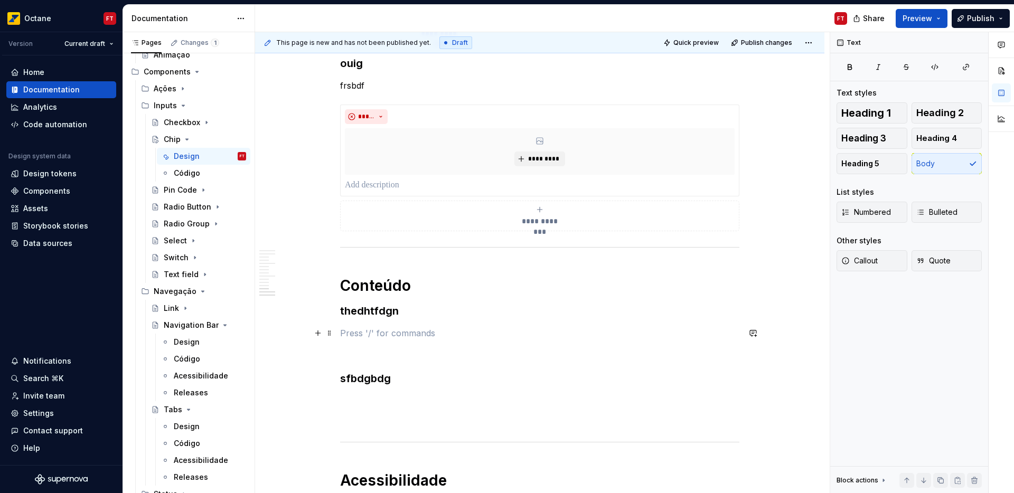
drag, startPoint x: 379, startPoint y: 330, endPoint x: 410, endPoint y: 351, distance: 37.5
click at [379, 330] on p at bounding box center [539, 333] width 399 height 13
click at [408, 398] on p at bounding box center [539, 400] width 399 height 13
click at [368, 352] on p at bounding box center [539, 352] width 399 height 13
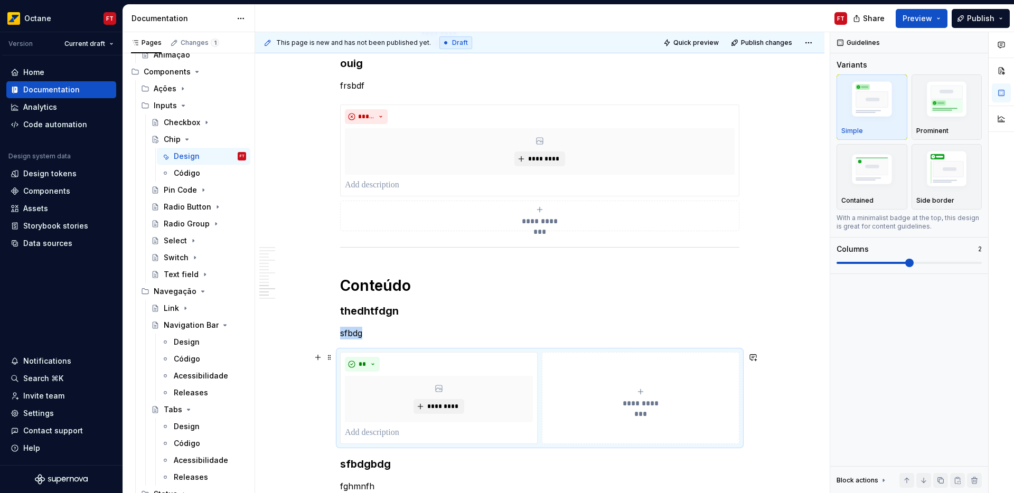
click at [607, 399] on div "**********" at bounding box center [640, 397] width 188 height 21
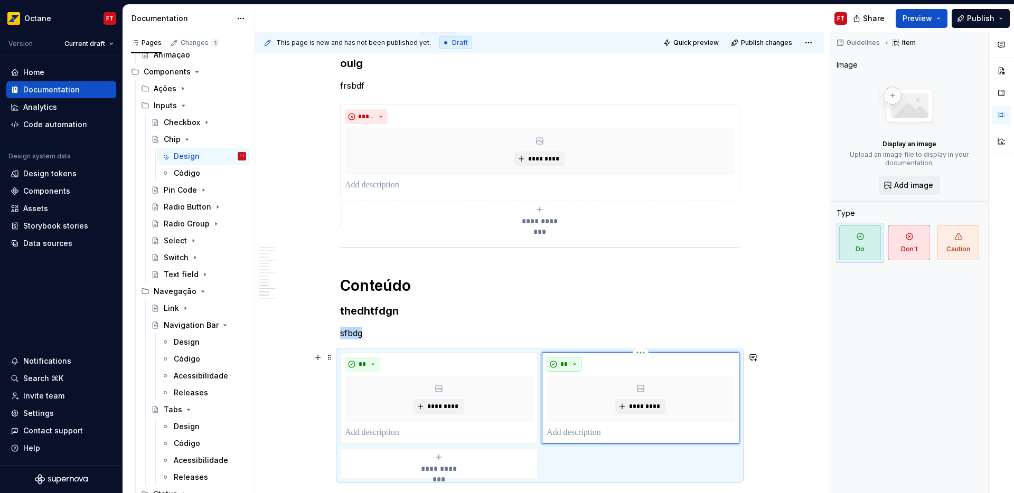
click at [561, 365] on span "**" at bounding box center [564, 364] width 8 height 8
click at [575, 405] on span "Don't" at bounding box center [594, 401] width 90 height 17
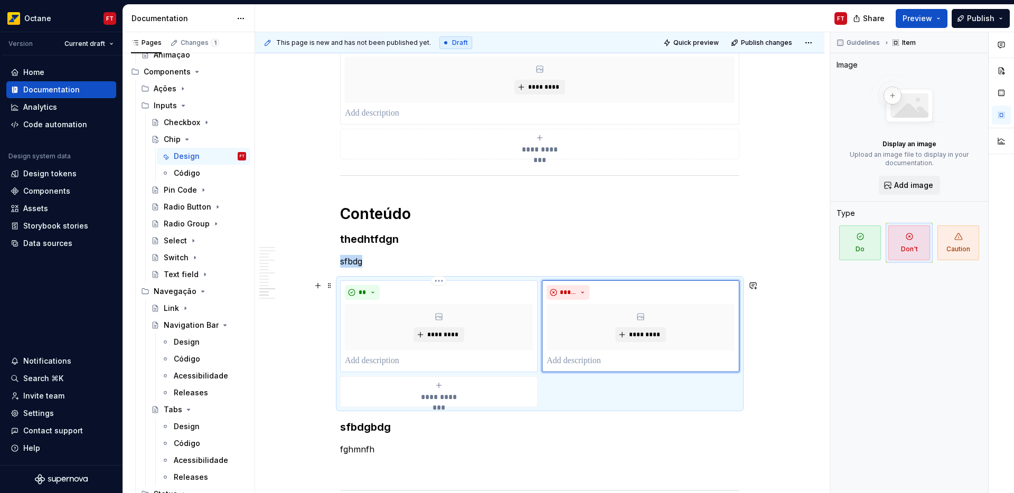
scroll to position [1715, 0]
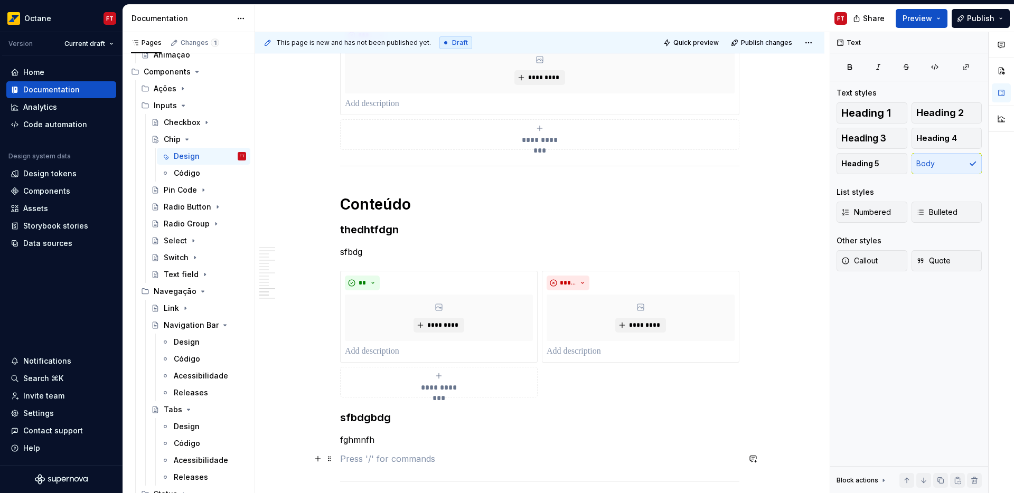
click at [344, 459] on p at bounding box center [539, 458] width 399 height 13
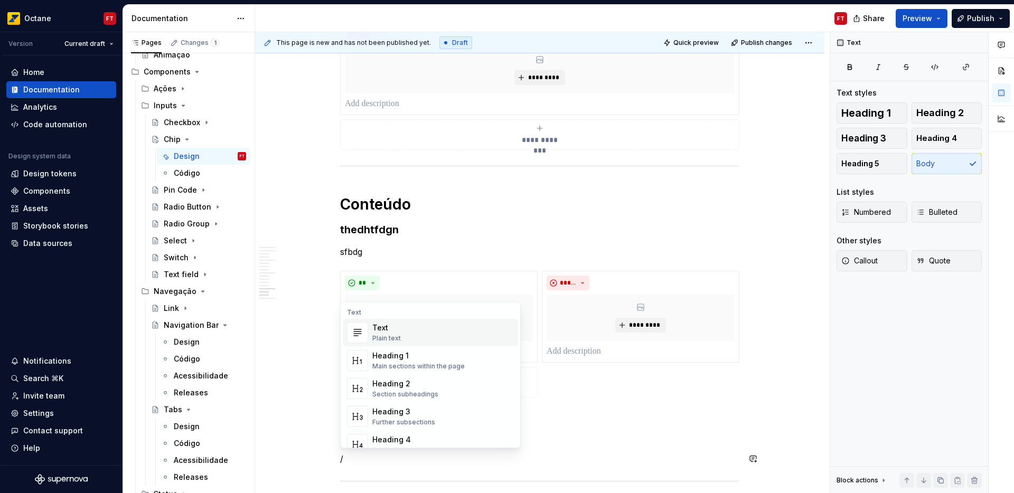
scroll to position [1738, 0]
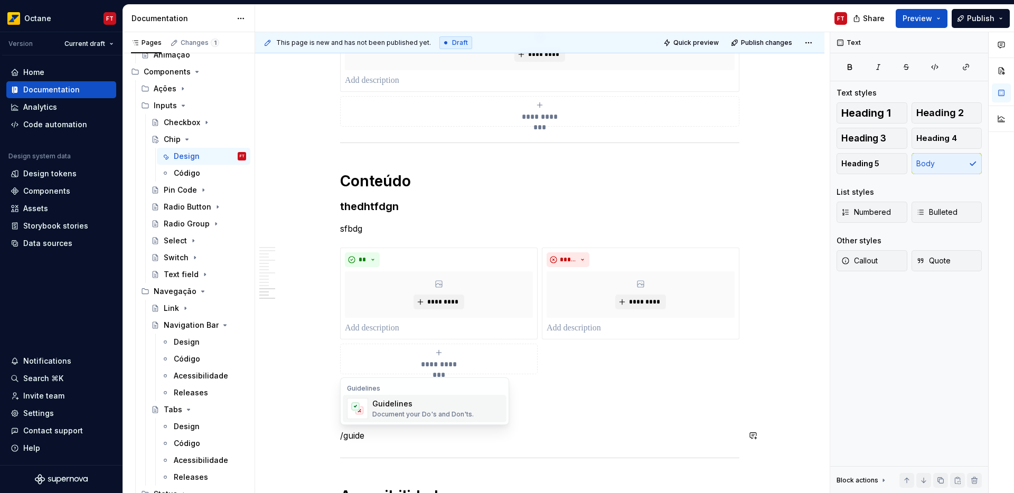
click at [436, 411] on div "Document your Do's and Don'ts." at bounding box center [422, 414] width 101 height 8
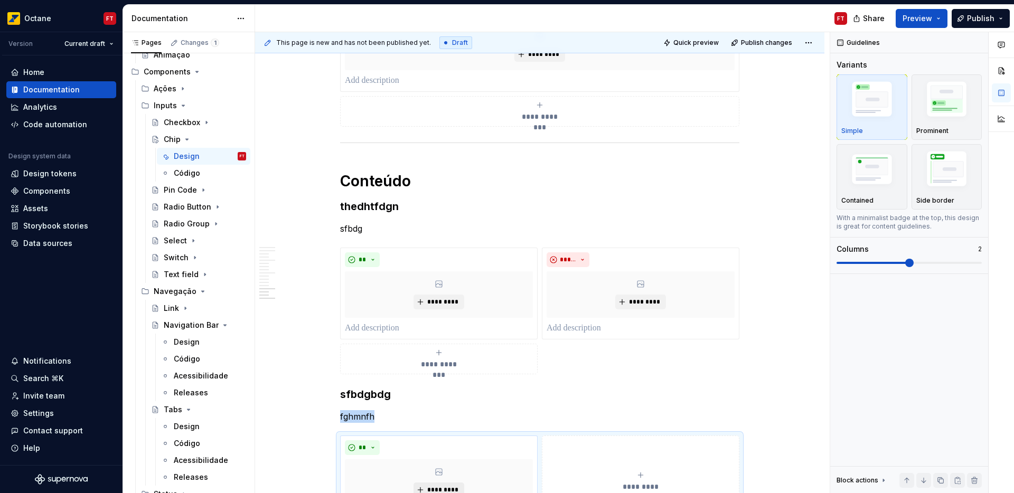
scroll to position [1772, 0]
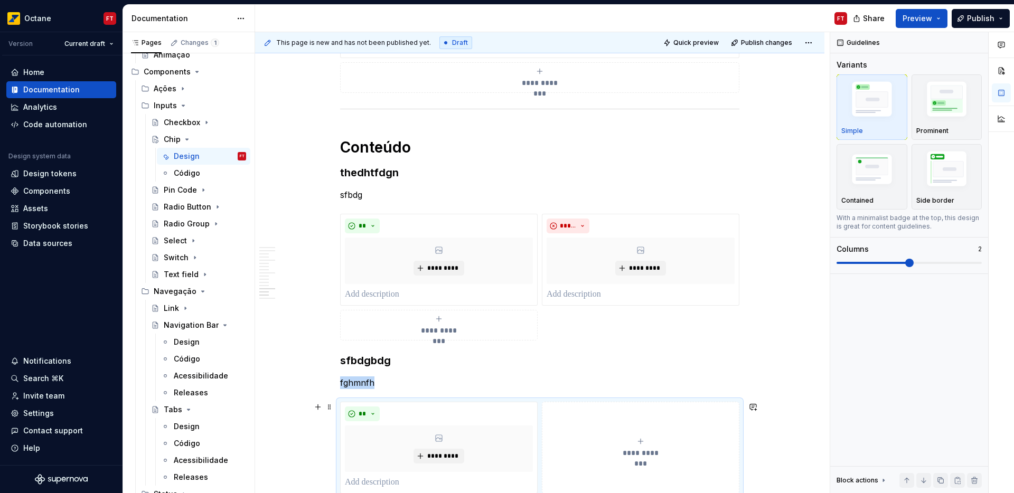
click at [618, 452] on span "**********" at bounding box center [640, 453] width 49 height 11
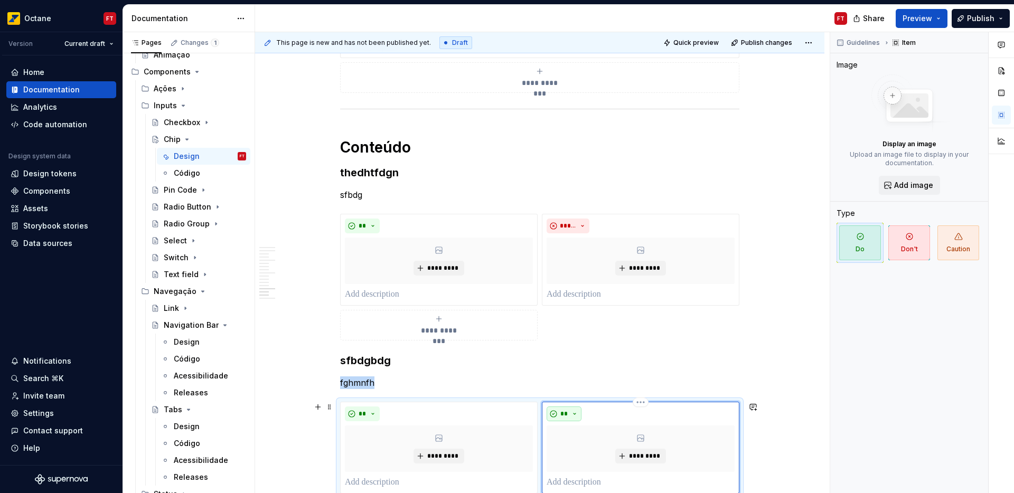
click at [572, 411] on button "**" at bounding box center [563, 414] width 35 height 15
click at [576, 455] on span "Don't" at bounding box center [594, 451] width 90 height 17
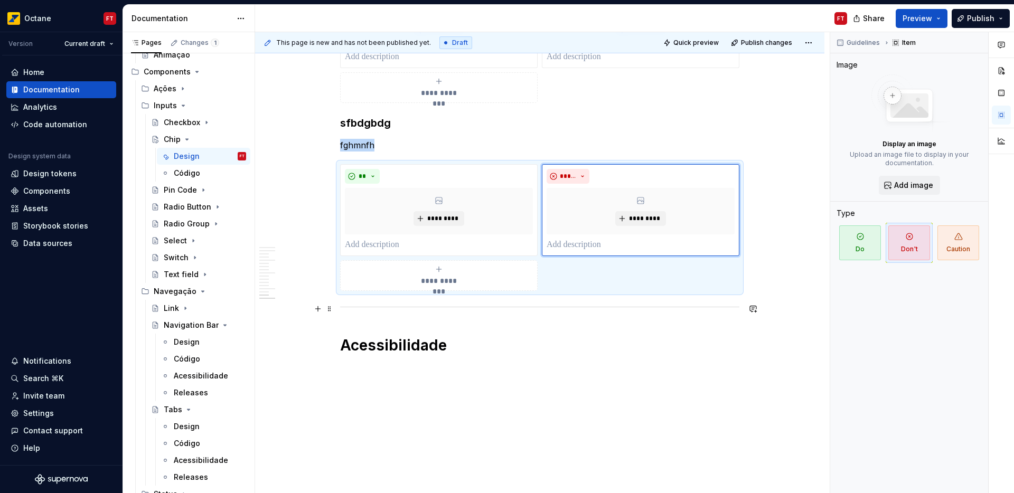
scroll to position [2015, 0]
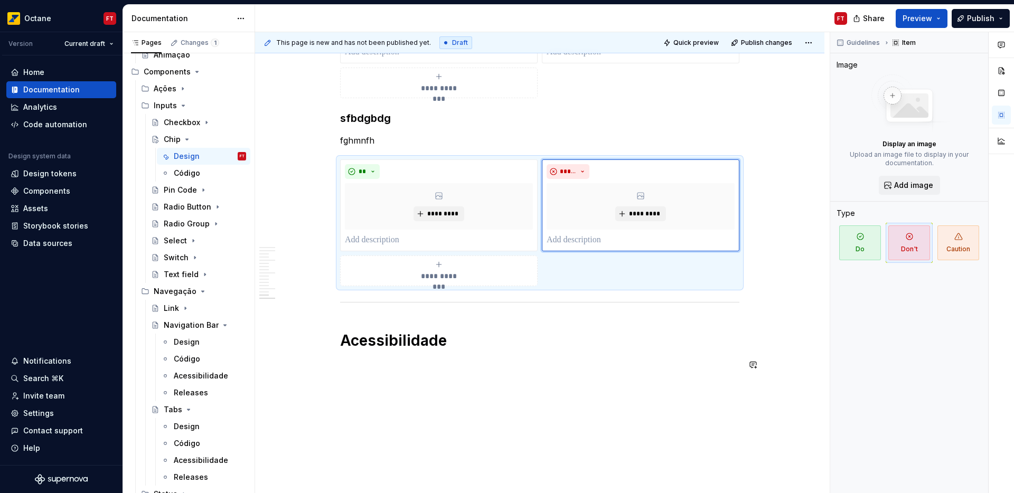
drag, startPoint x: 402, startPoint y: 375, endPoint x: 410, endPoint y: 379, distance: 9.4
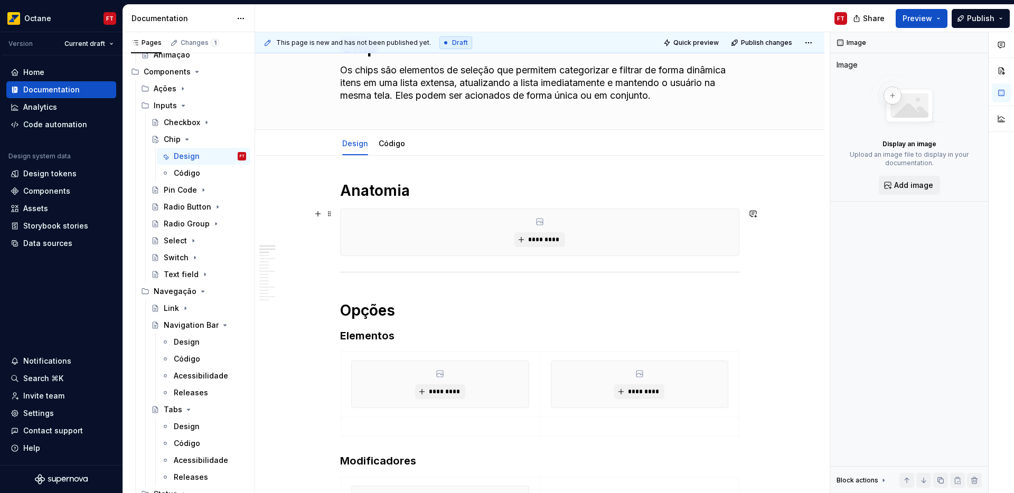
scroll to position [74, 0]
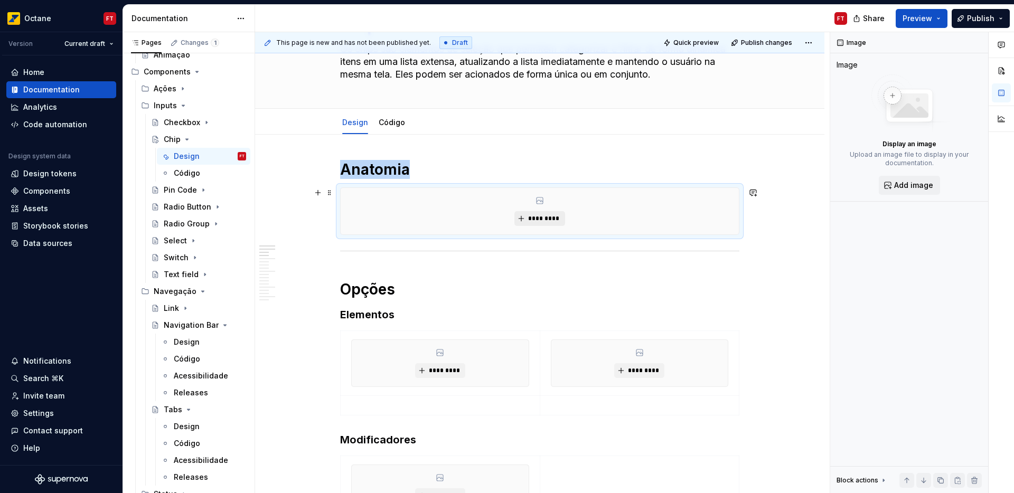
click at [553, 219] on span "*********" at bounding box center [543, 218] width 32 height 8
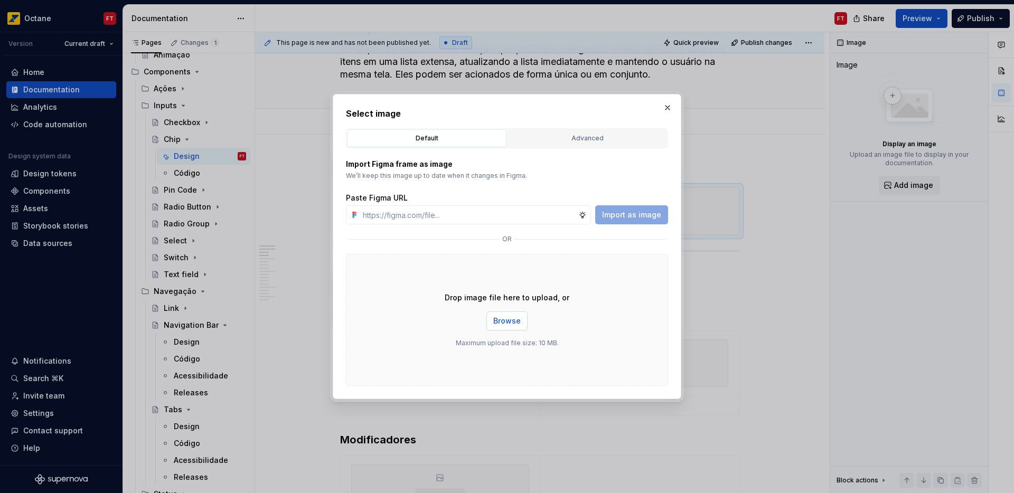
click at [509, 324] on span "Browse" at bounding box center [506, 321] width 27 height 11
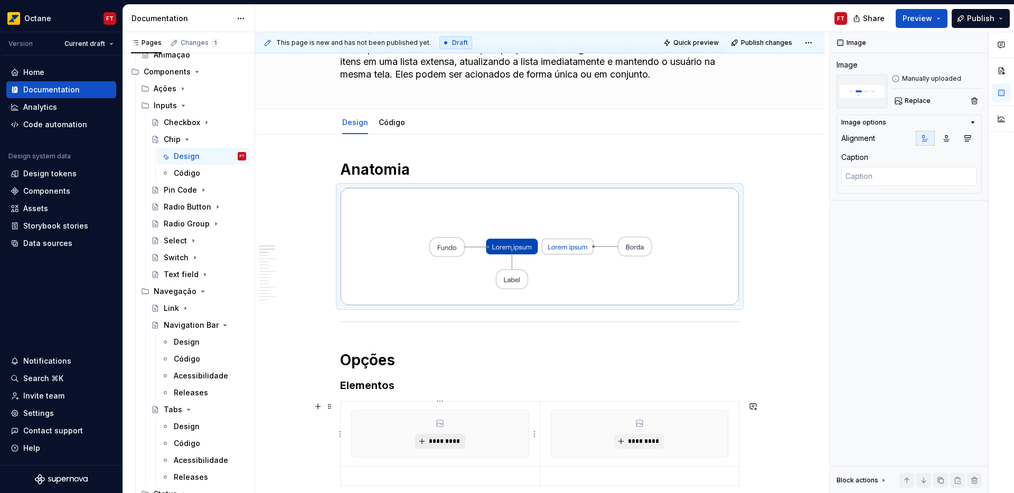
click at [447, 444] on span "*********" at bounding box center [444, 441] width 32 height 8
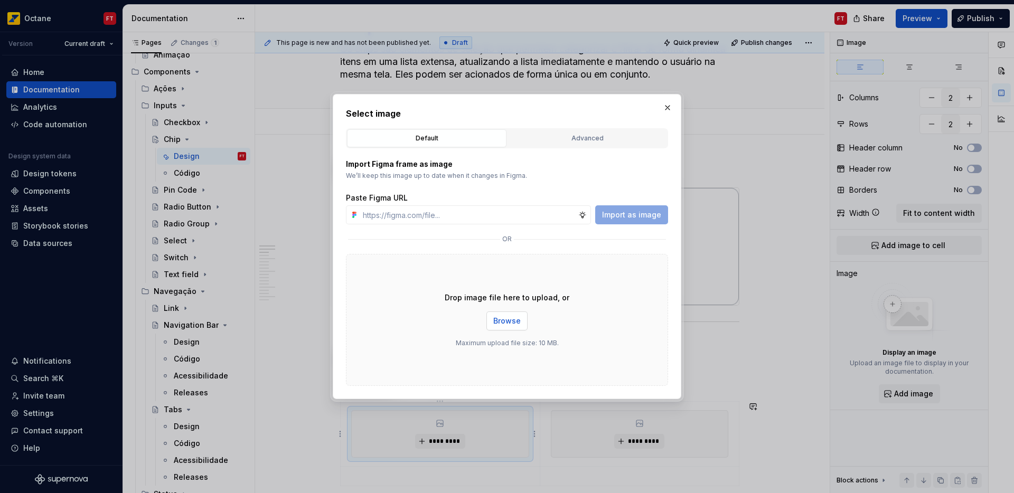
click at [513, 322] on span "Browse" at bounding box center [506, 321] width 27 height 11
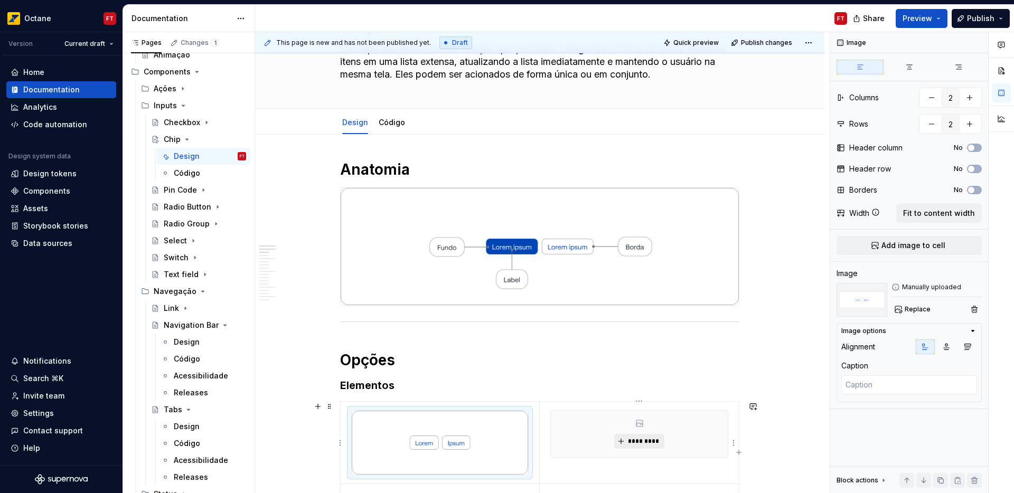
click at [631, 441] on span "*********" at bounding box center [643, 441] width 32 height 8
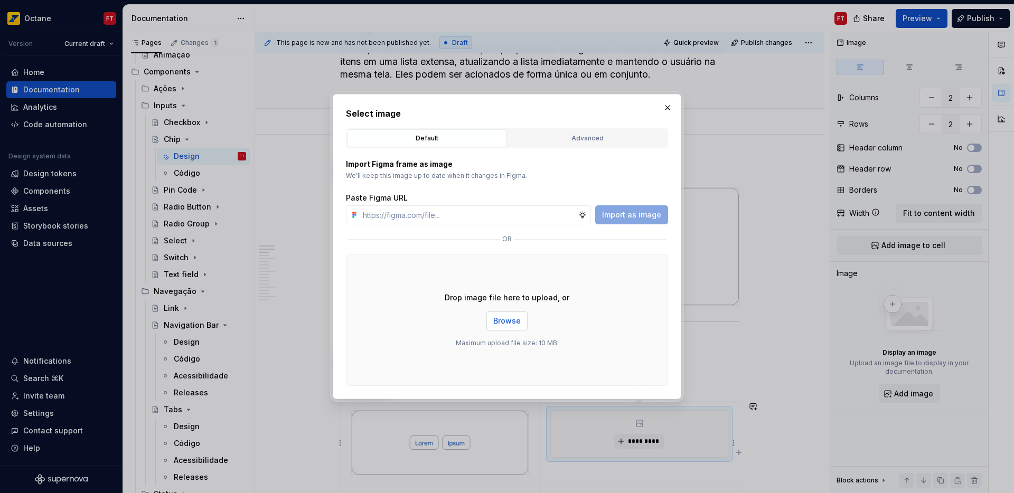
click at [513, 328] on button "Browse" at bounding box center [506, 320] width 41 height 19
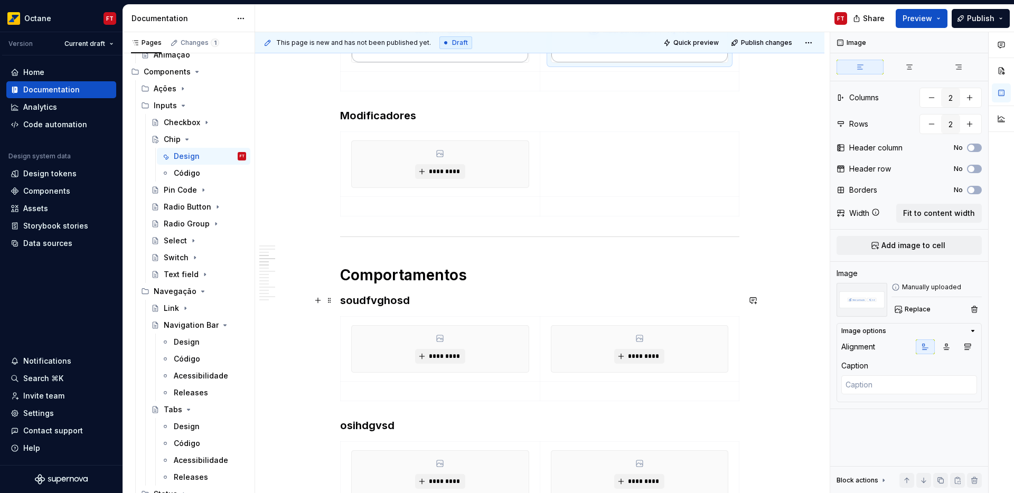
scroll to position [439, 0]
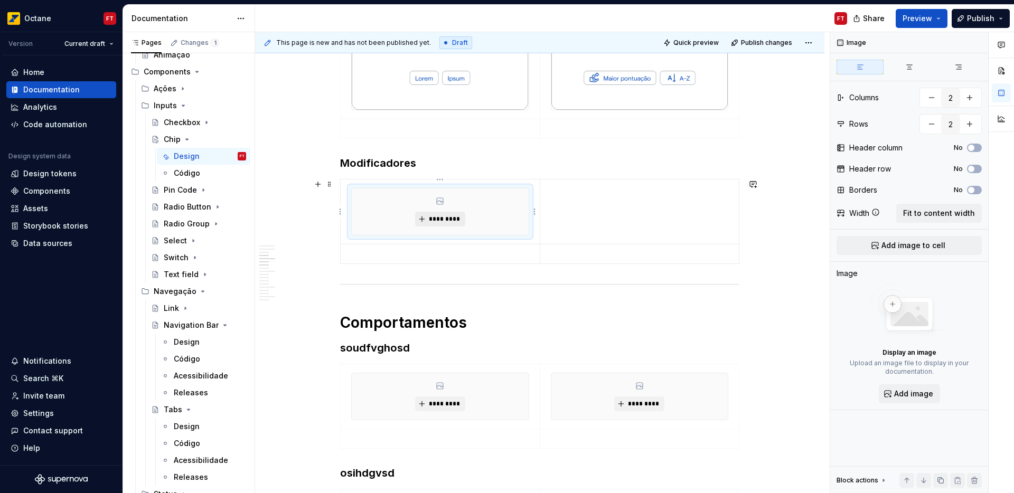
click at [441, 220] on span "*********" at bounding box center [444, 219] width 32 height 8
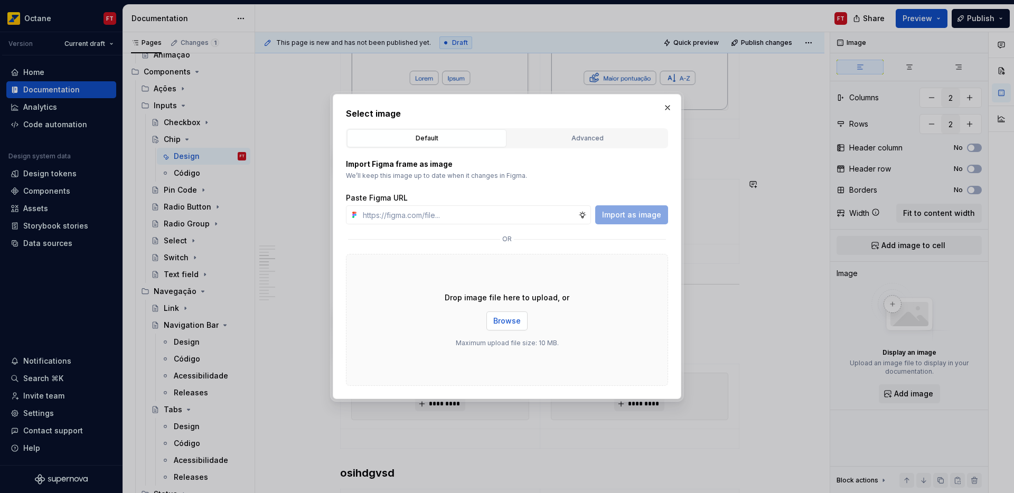
click at [502, 322] on span "Browse" at bounding box center [506, 321] width 27 height 11
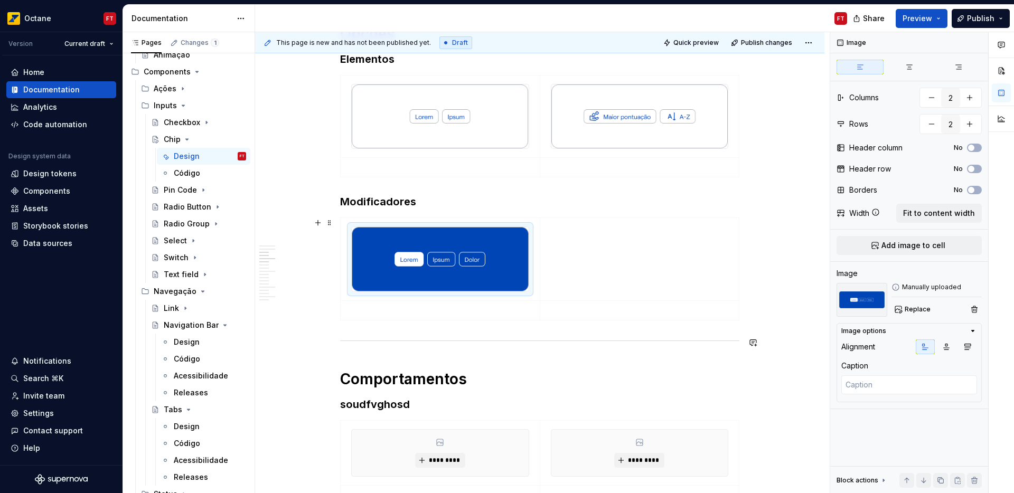
scroll to position [359, 0]
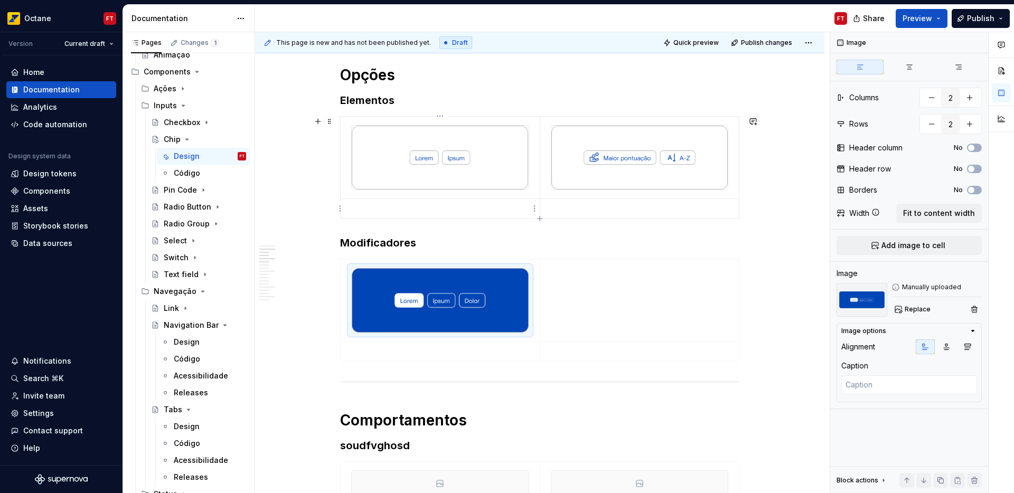
click at [368, 206] on p at bounding box center [440, 208] width 186 height 11
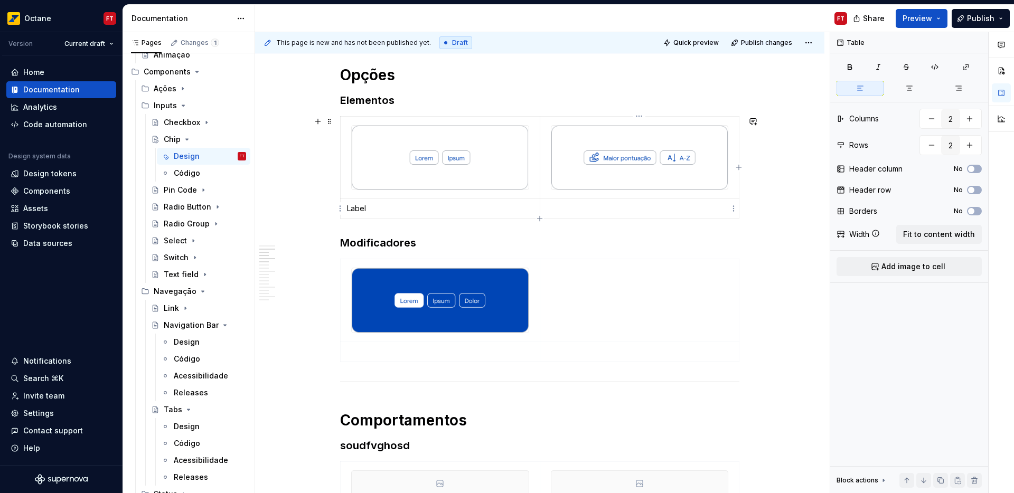
click at [558, 207] on p at bounding box center [639, 208] width 186 height 11
click at [388, 205] on p "Label" at bounding box center [440, 208] width 186 height 11
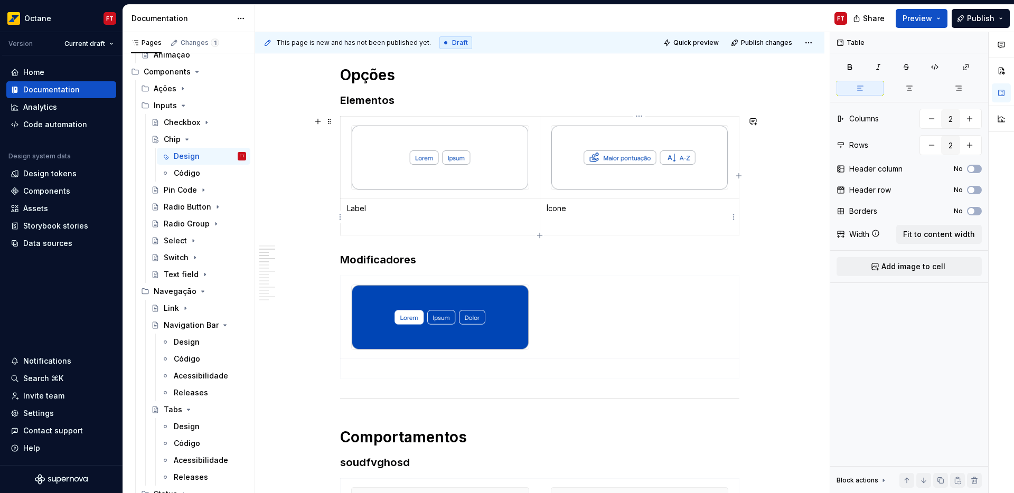
click at [600, 211] on p "Ícone" at bounding box center [639, 208] width 186 height 11
click at [550, 211] on p "Ícone" at bounding box center [639, 208] width 186 height 11
click at [551, 211] on p "Ícone" at bounding box center [639, 208] width 186 height 11
click at [557, 210] on p "Ícone" at bounding box center [639, 208] width 186 height 11
click at [558, 210] on p "Ícone" at bounding box center [639, 208] width 186 height 11
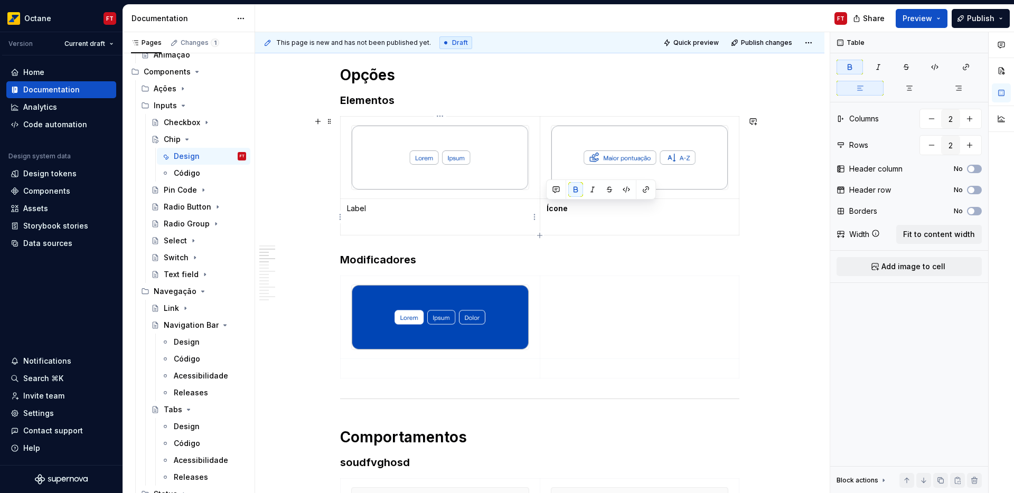
click at [356, 211] on p "Label" at bounding box center [440, 208] width 186 height 11
click at [357, 211] on p "Label" at bounding box center [440, 208] width 186 height 11
click at [380, 223] on p at bounding box center [440, 225] width 186 height 11
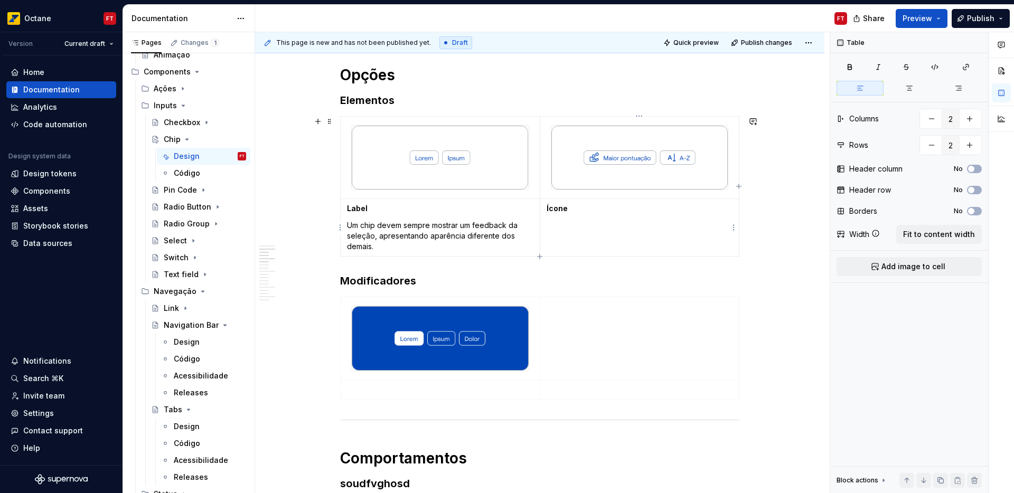
click at [593, 238] on td "Ícone" at bounding box center [640, 228] width 200 height 58
click at [658, 235] on p "Os ícones podem ser usados em chips quando clareza adicional é necessária. Os í…" at bounding box center [639, 236] width 186 height 32
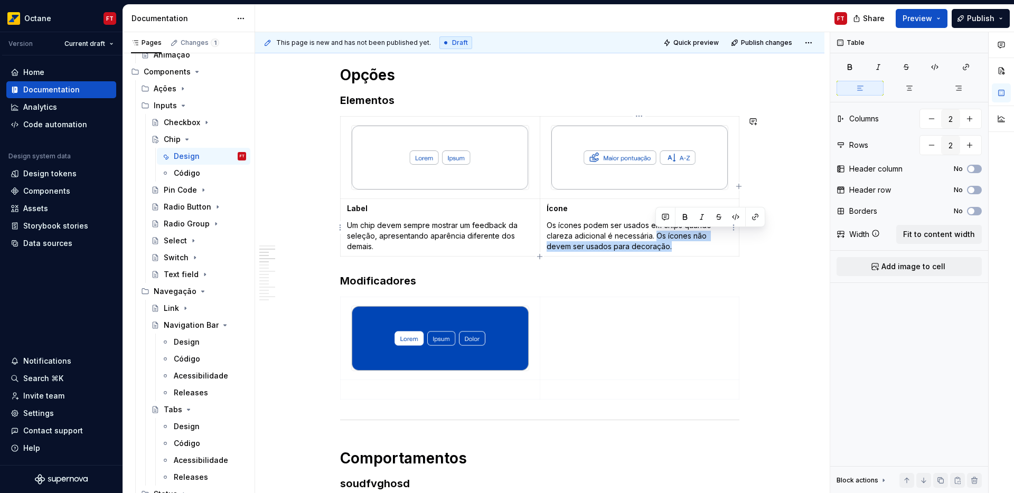
drag, startPoint x: 658, startPoint y: 235, endPoint x: 666, endPoint y: 253, distance: 19.4
click at [666, 253] on td "Ícone Os ícones podem ser usados em chips quando clareza adicional é necessária…" at bounding box center [640, 228] width 200 height 58
click at [452, 390] on p at bounding box center [440, 389] width 186 height 11
click at [354, 387] on p "Alto contraste" at bounding box center [440, 389] width 186 height 11
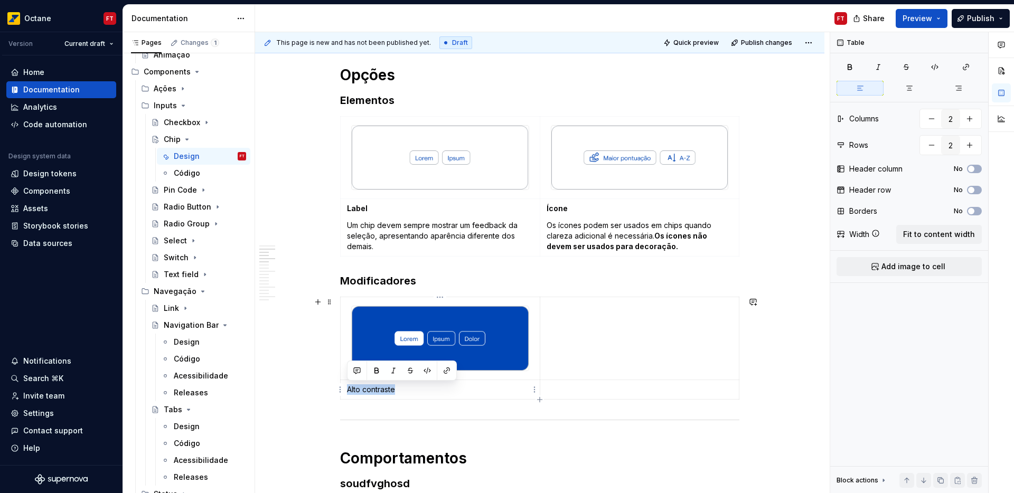
drag, startPoint x: 354, startPoint y: 387, endPoint x: 388, endPoint y: 392, distance: 34.6
click at [384, 387] on p "Alto contraste" at bounding box center [440, 389] width 186 height 11
click at [420, 391] on p "Alto contraste" at bounding box center [440, 389] width 186 height 11
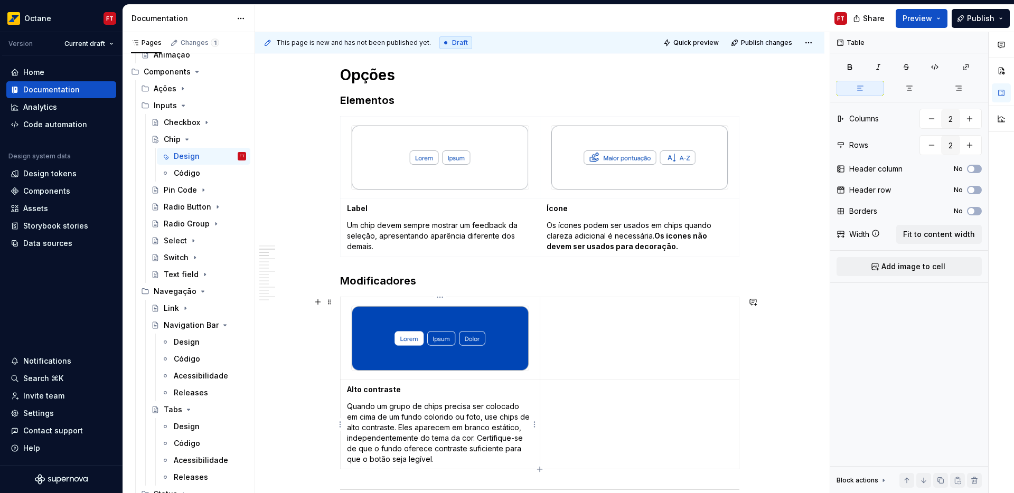
click at [491, 438] on p "Quando um grupo de chips precisa ser colocado em cima de um fundo colorido ou f…" at bounding box center [440, 432] width 186 height 63
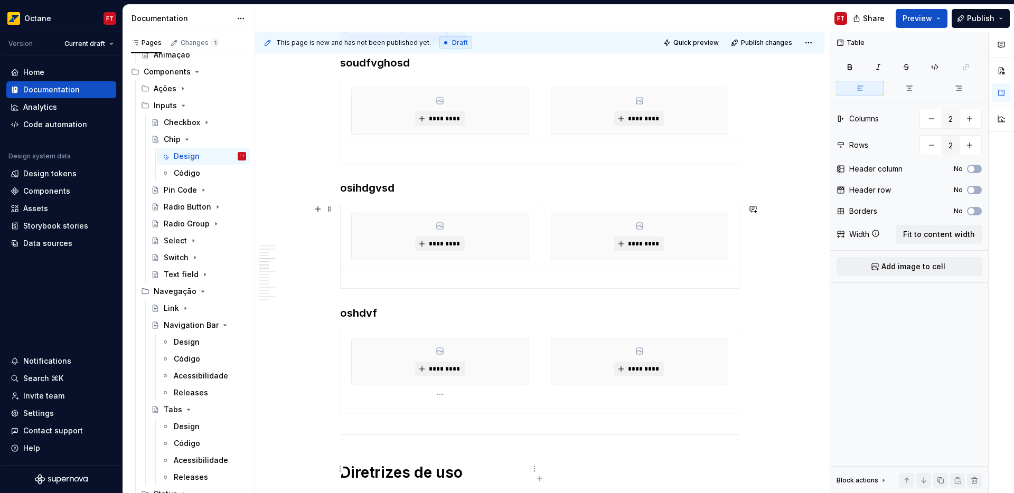
drag, startPoint x: 491, startPoint y: 438, endPoint x: 489, endPoint y: 464, distance: 26.0
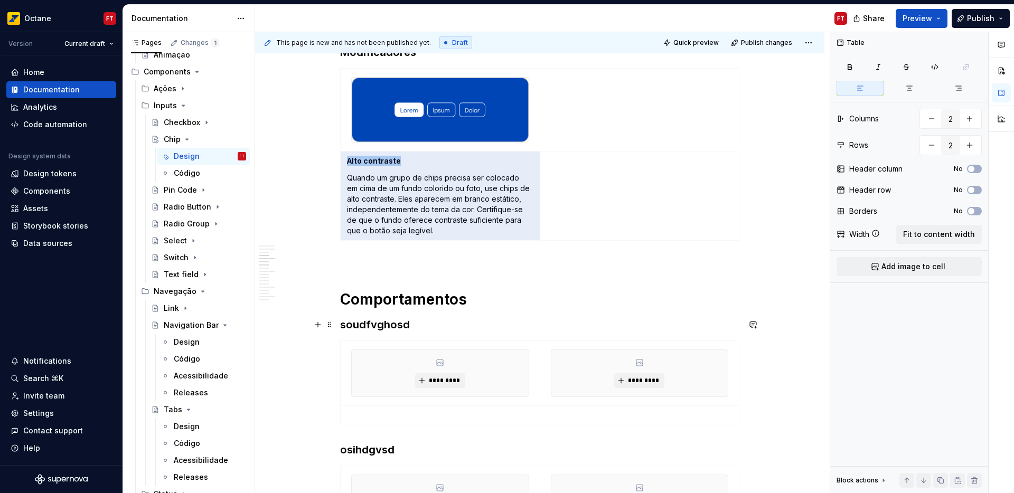
scroll to position [555, 0]
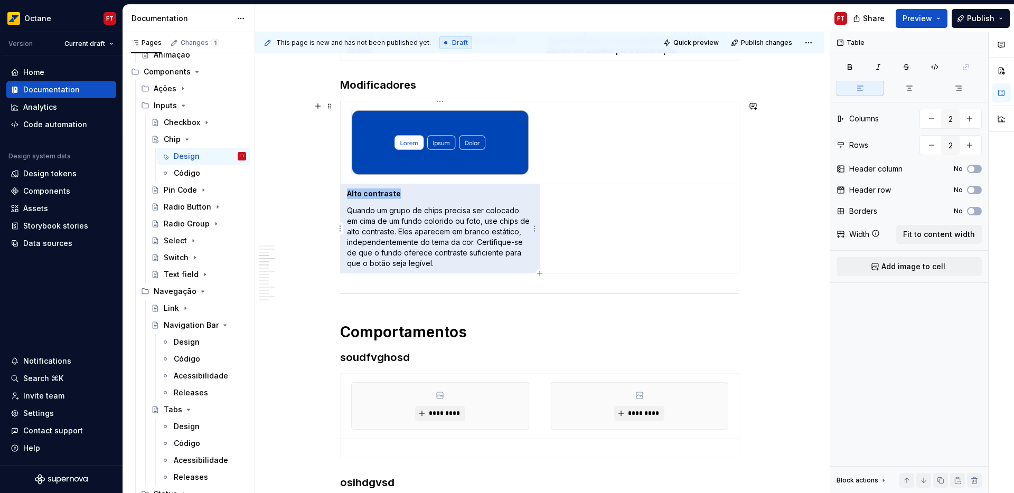
click at [496, 242] on p "Quando um grupo de chips precisa ser colocado em cima de um fundo colorido ou f…" at bounding box center [440, 236] width 186 height 63
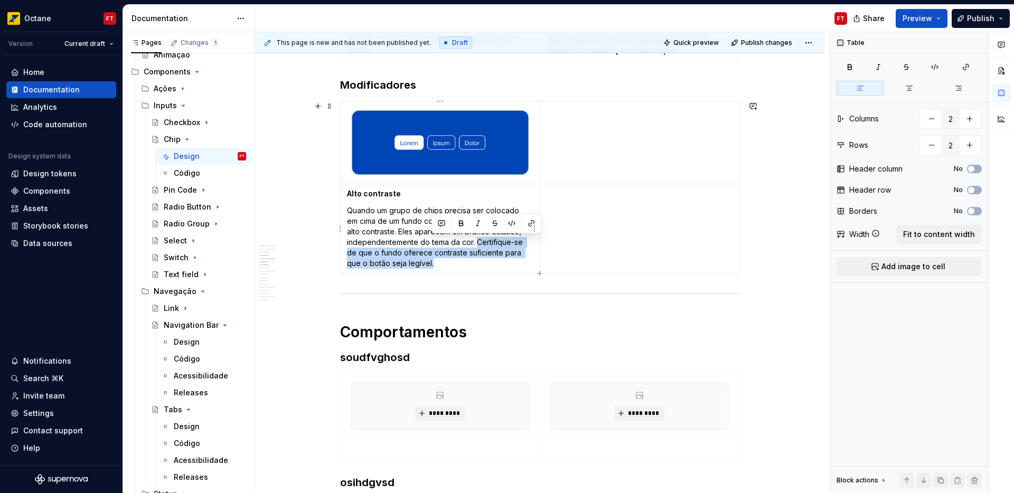
drag, startPoint x: 496, startPoint y: 242, endPoint x: 497, endPoint y: 259, distance: 16.4
click at [497, 259] on p "Quando um grupo de chips precisa ser colocado em cima de um fundo colorido ou f…" at bounding box center [440, 236] width 186 height 63
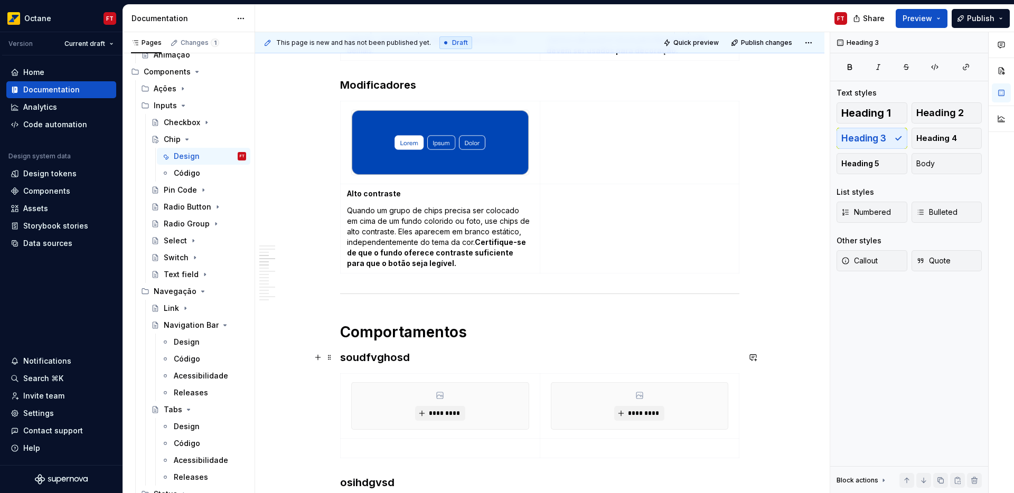
click at [381, 357] on h3 "soudfvghosd" at bounding box center [539, 357] width 399 height 15
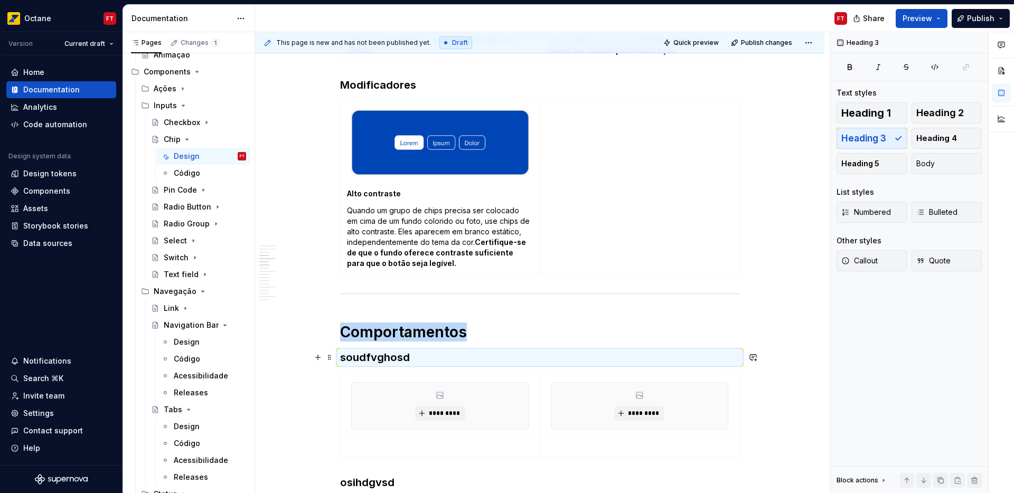
click at [370, 360] on h3 "soudfvghosd" at bounding box center [539, 357] width 399 height 15
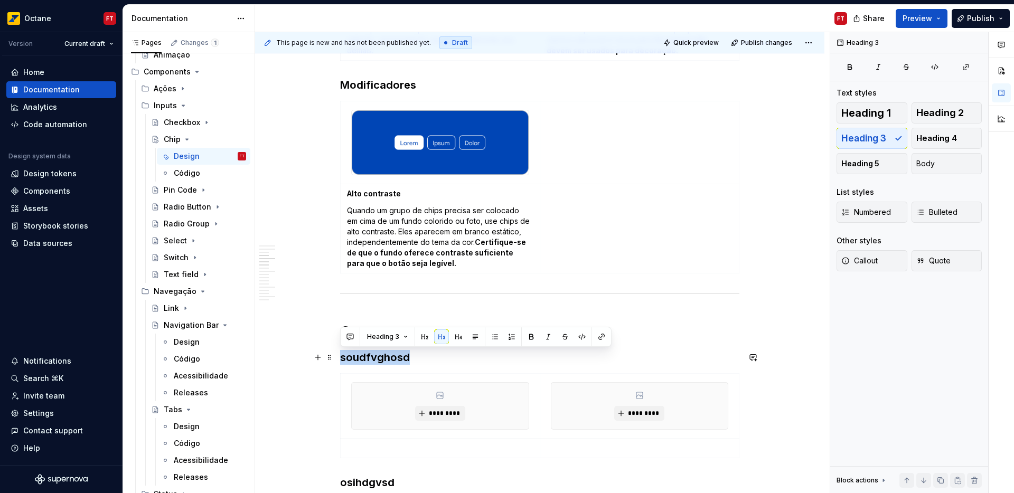
click at [370, 360] on h3 "soudfvghosd" at bounding box center [539, 357] width 399 height 15
copy h3 "soudfvghosd"
click at [399, 364] on h3 "soudfvghosd" at bounding box center [539, 357] width 399 height 15
click at [392, 359] on h3 "soudfvghosd" at bounding box center [539, 357] width 399 height 15
click at [393, 359] on h3 "soudfvghosd" at bounding box center [539, 357] width 399 height 15
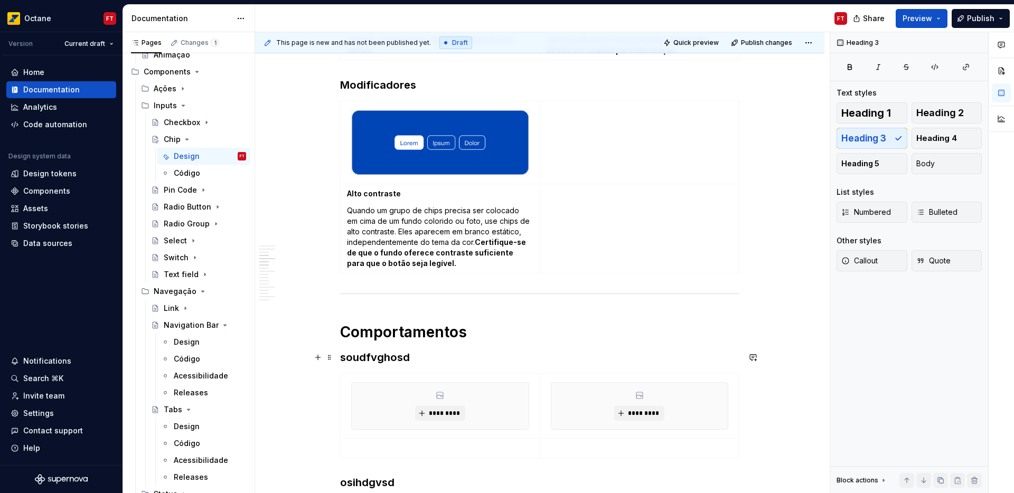
click at [366, 357] on h3 "soudfvghosd" at bounding box center [539, 357] width 399 height 15
click at [387, 444] on p at bounding box center [440, 448] width 186 height 11
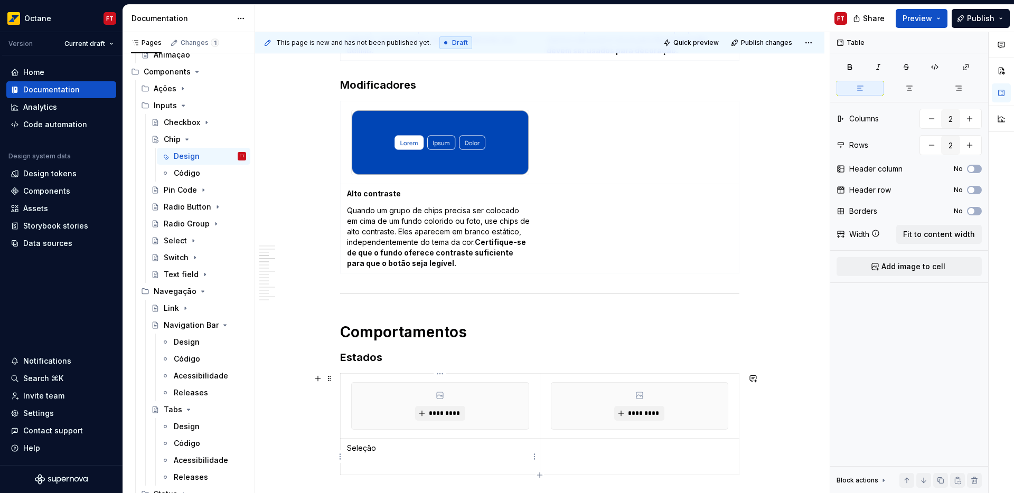
click at [361, 450] on p "Seleção" at bounding box center [440, 448] width 186 height 11
drag, startPoint x: 436, startPoint y: 468, endPoint x: 392, endPoint y: 469, distance: 43.3
click at [434, 468] on p at bounding box center [440, 465] width 186 height 11
click at [455, 412] on span "*********" at bounding box center [444, 413] width 32 height 8
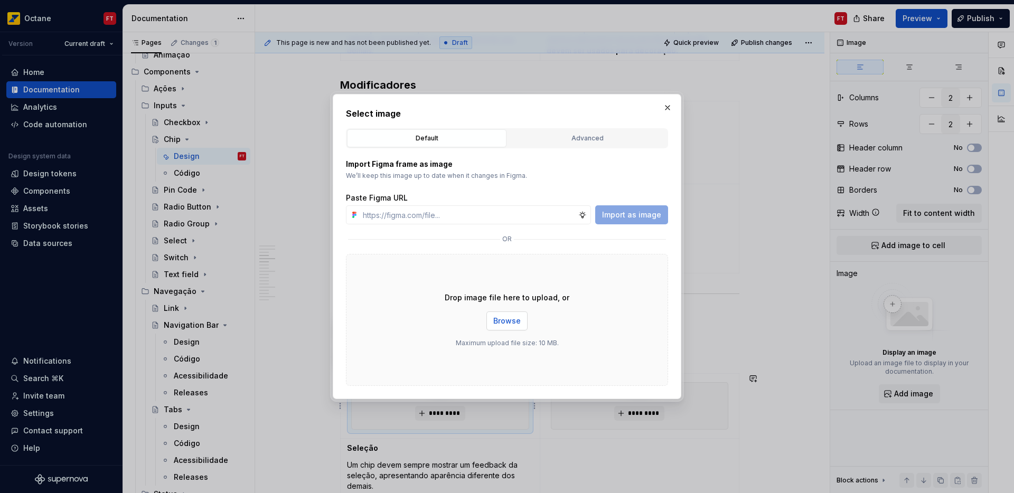
click at [514, 324] on span "Browse" at bounding box center [506, 321] width 27 height 11
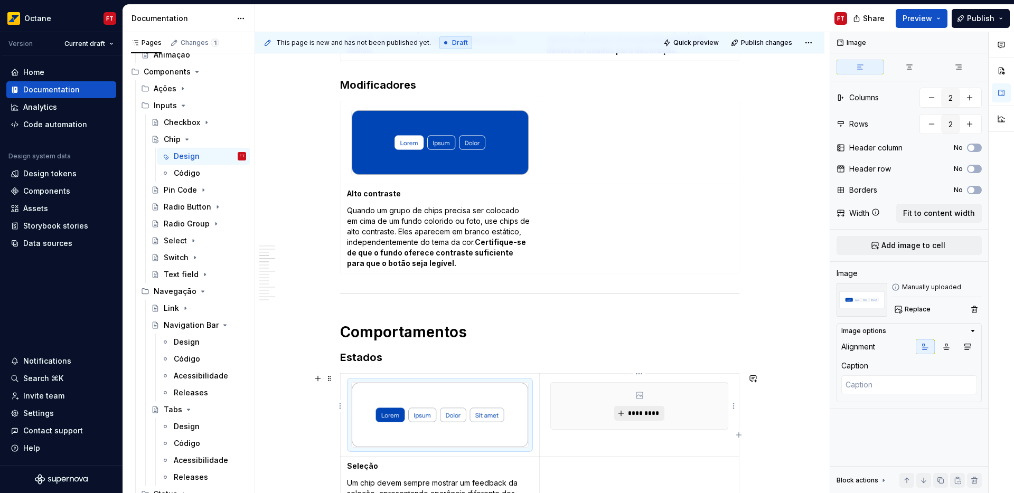
click at [651, 412] on span "*********" at bounding box center [643, 413] width 32 height 8
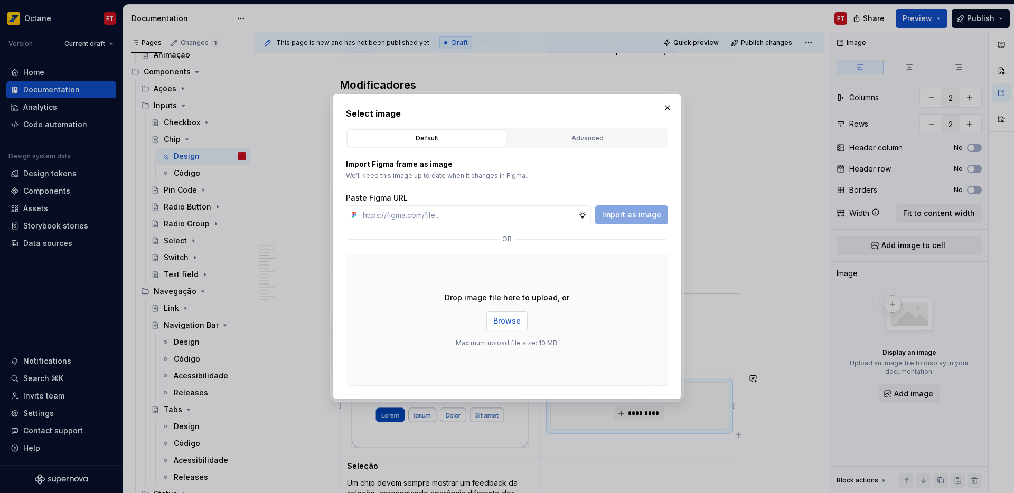
click at [510, 320] on span "Browse" at bounding box center [506, 321] width 27 height 11
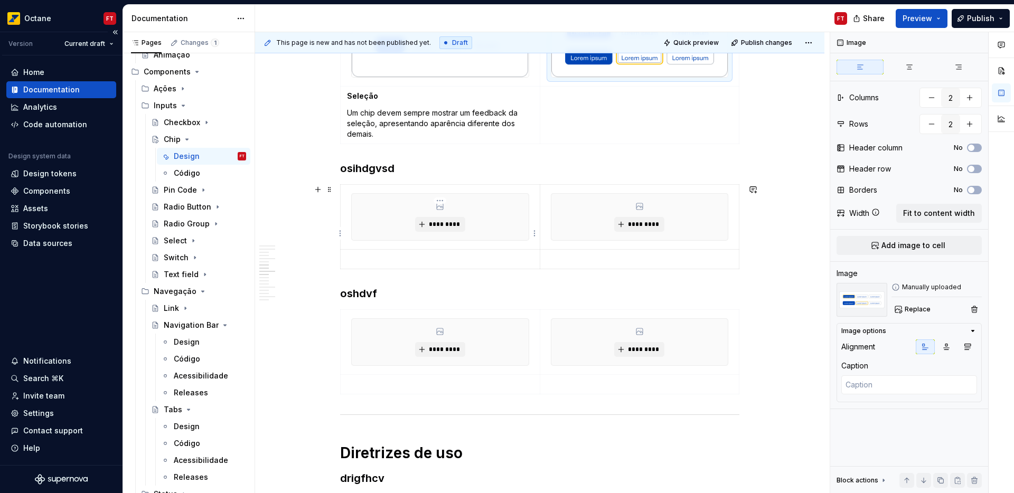
scroll to position [900, 0]
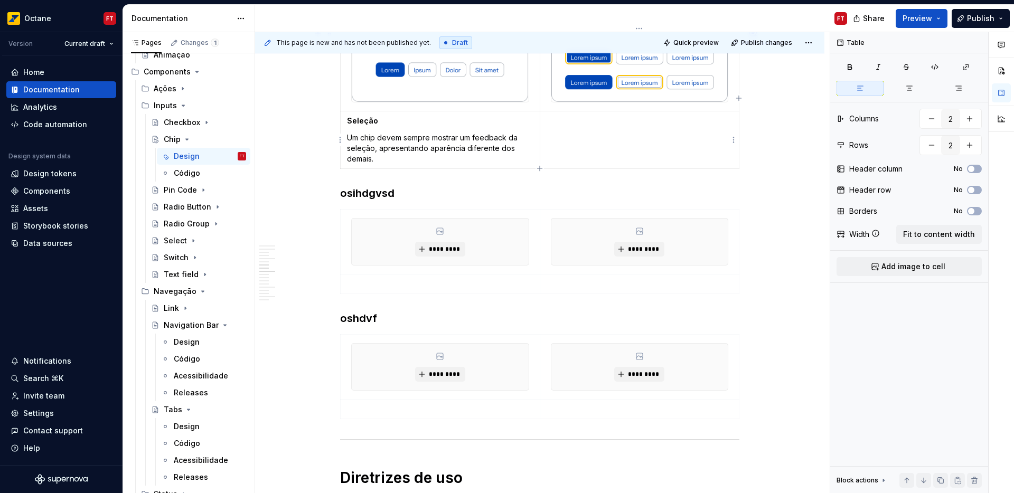
click at [570, 133] on td at bounding box center [640, 140] width 200 height 58
click at [554, 118] on p "Foco" at bounding box center [639, 121] width 186 height 11
click at [595, 133] on td "Foco" at bounding box center [640, 140] width 200 height 58
click at [565, 137] on p "Um botão pode ser navegado usando um teclado. O estado de foco do teclado adici…" at bounding box center [639, 149] width 186 height 32
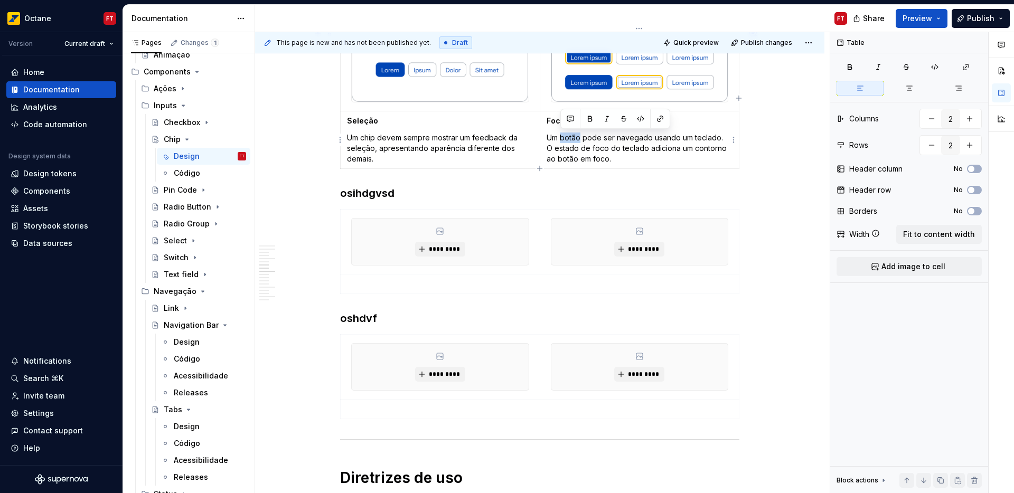
click at [565, 137] on p "Um botão pode ser navegado usando um teclado. O estado de foco do teclado adici…" at bounding box center [639, 149] width 186 height 32
click at [682, 138] on p "Um chip pode ser navegado usando um teclado. O estado de foco do teclado adicio…" at bounding box center [639, 149] width 186 height 32
drag, startPoint x: 682, startPoint y: 138, endPoint x: 691, endPoint y: 138, distance: 9.0
click at [691, 138] on p "Um chip pode ser navegado usando um teclado. O estado de foco do teclado adicio…" at bounding box center [639, 149] width 186 height 32
click at [677, 137] on p "Um chip pode ser navegado usando um teclado. O estado de foco do teclado adicio…" at bounding box center [639, 149] width 186 height 32
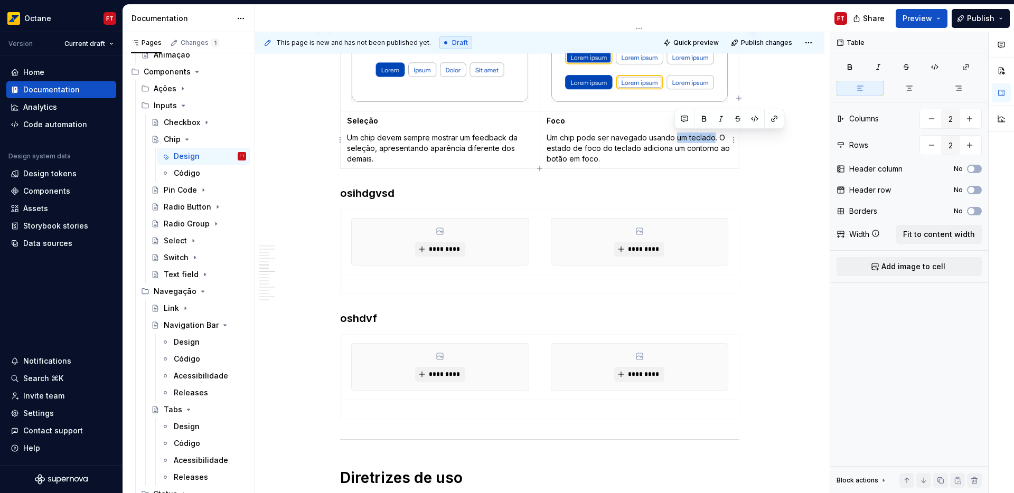
drag, startPoint x: 677, startPoint y: 137, endPoint x: 691, endPoint y: 137, distance: 13.2
click at [691, 137] on p "Um chip pode ser navegado usando um teclado. O estado de foco do teclado adicio…" at bounding box center [639, 149] width 186 height 32
click at [601, 148] on p "Um chip pode ser navegado usando gestos. O estado de foco do teclado adiciona u…" at bounding box center [639, 149] width 186 height 32
drag, startPoint x: 601, startPoint y: 148, endPoint x: 631, endPoint y: 152, distance: 30.3
click at [627, 150] on p "Um chip pode ser navegado usando gestos. O estado de foco do teclado adiciona u…" at bounding box center [639, 149] width 186 height 32
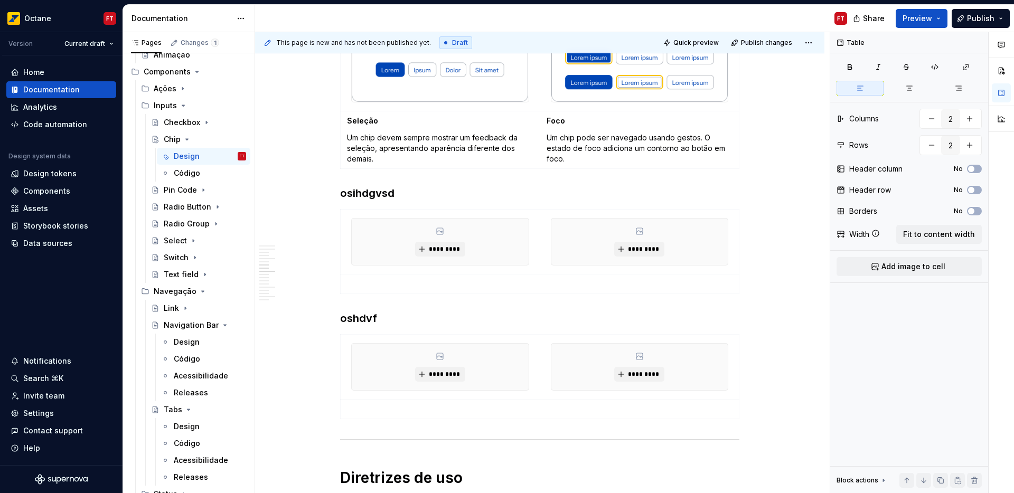
click at [367, 197] on h3 "osihdgvsd" at bounding box center [539, 193] width 399 height 15
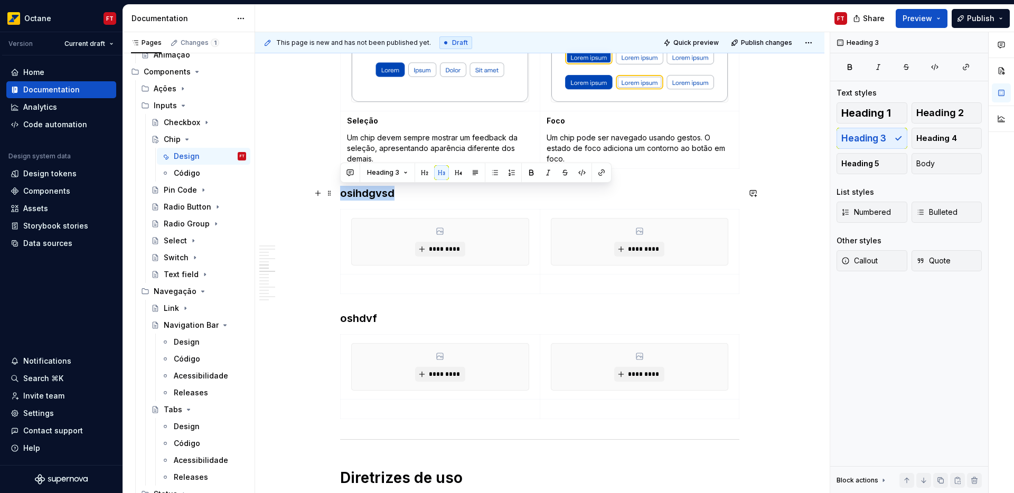
click at [367, 197] on h3 "osihdgvsd" at bounding box center [539, 193] width 399 height 15
click at [383, 286] on p at bounding box center [440, 284] width 186 height 11
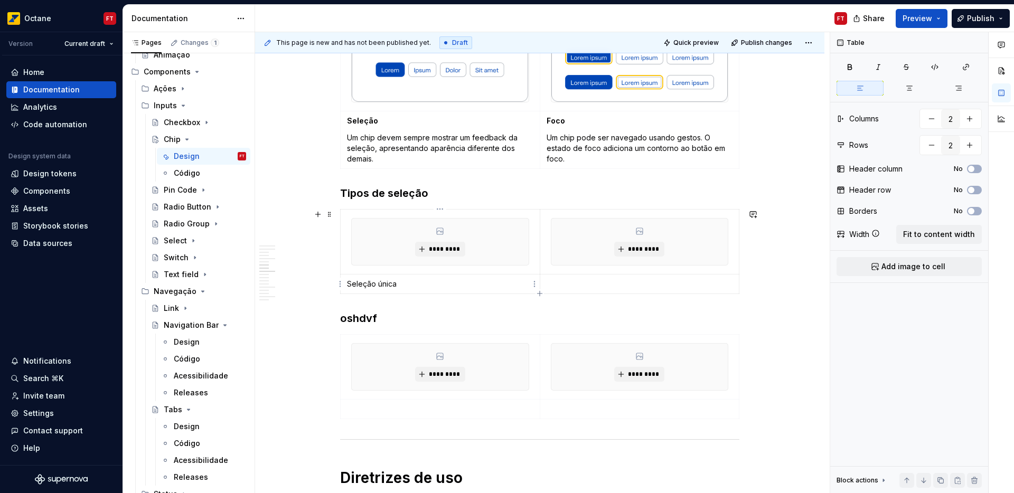
click at [361, 287] on p "Seleção única" at bounding box center [440, 284] width 186 height 11
drag, startPoint x: 361, startPoint y: 287, endPoint x: 377, endPoint y: 286, distance: 16.4
click at [377, 286] on p "Seleção única" at bounding box center [440, 284] width 186 height 11
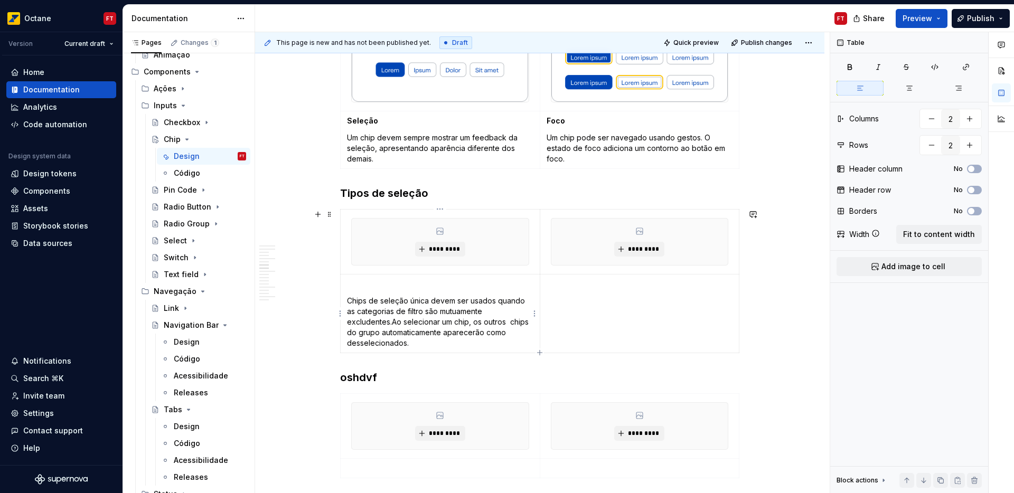
click at [355, 283] on p at bounding box center [440, 284] width 186 height 11
click at [365, 282] on p "Seleção única" at bounding box center [440, 284] width 186 height 11
drag, startPoint x: 365, startPoint y: 282, endPoint x: 379, endPoint y: 283, distance: 14.3
click at [379, 283] on p "Seleção única" at bounding box center [440, 284] width 186 height 11
click at [394, 322] on p "Chips de seleção única devem ser usados quando as categorias de filtro são mutu…" at bounding box center [440, 322] width 186 height 53
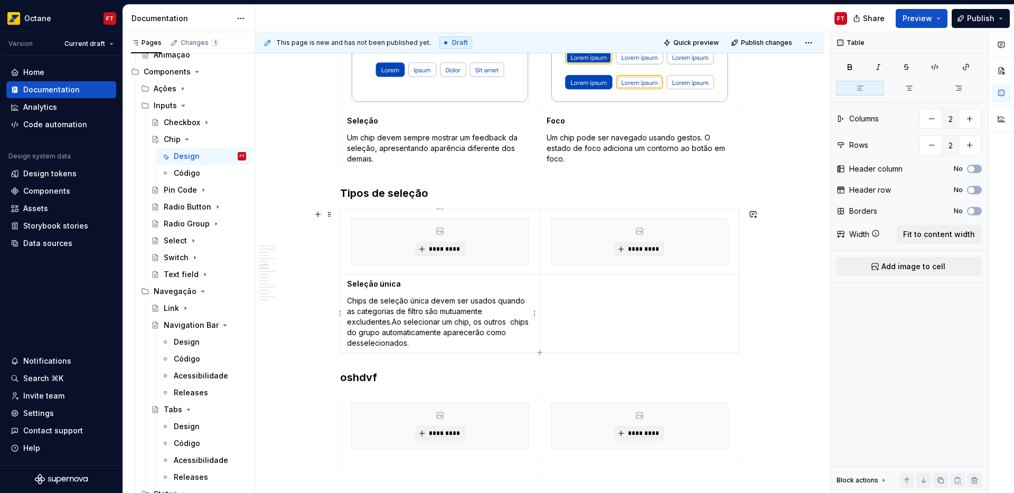
drag, startPoint x: 391, startPoint y: 321, endPoint x: 405, endPoint y: 336, distance: 20.5
click at [391, 321] on p "Chips de seleção única devem ser usados quando as categorias de filtro são mutu…" at bounding box center [440, 322] width 186 height 53
click at [600, 301] on td at bounding box center [640, 316] width 200 height 85
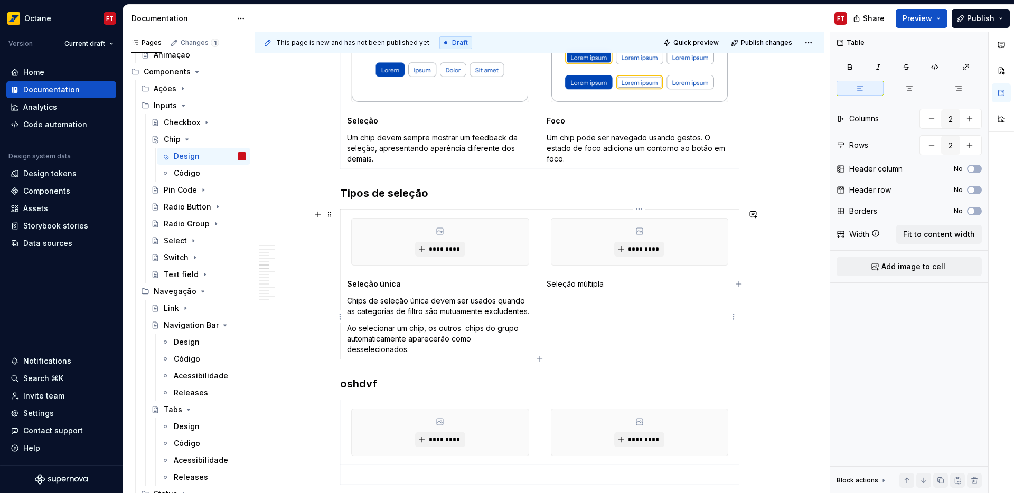
click at [560, 279] on p "Seleção múltipla" at bounding box center [639, 284] width 186 height 11
drag, startPoint x: 561, startPoint y: 280, endPoint x: 591, endPoint y: 288, distance: 31.3
click at [591, 287] on p "Seleção múltipla" at bounding box center [639, 284] width 186 height 11
click at [625, 309] on td "Seleção múltipla" at bounding box center [640, 316] width 200 height 85
click at [585, 325] on td "Seleção múltipla" at bounding box center [640, 316] width 200 height 85
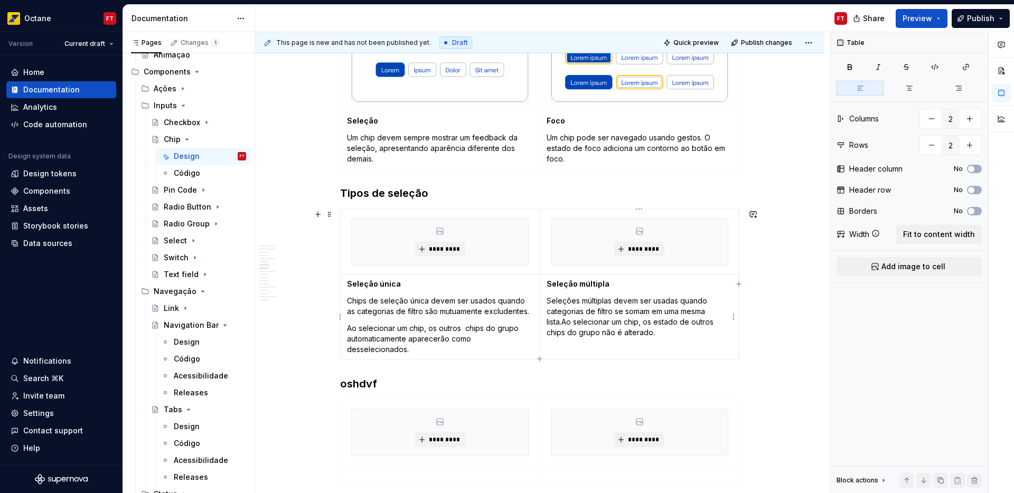
click at [562, 320] on p "Seleções múltiplas devem ser usadas quando categorias de filtro se somam em uma…" at bounding box center [639, 317] width 186 height 42
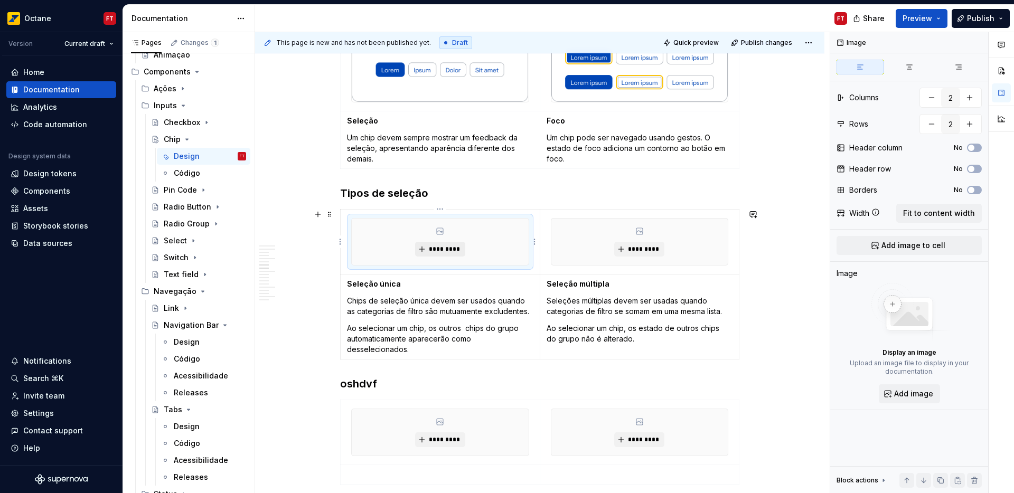
click at [458, 250] on span "*********" at bounding box center [444, 249] width 32 height 8
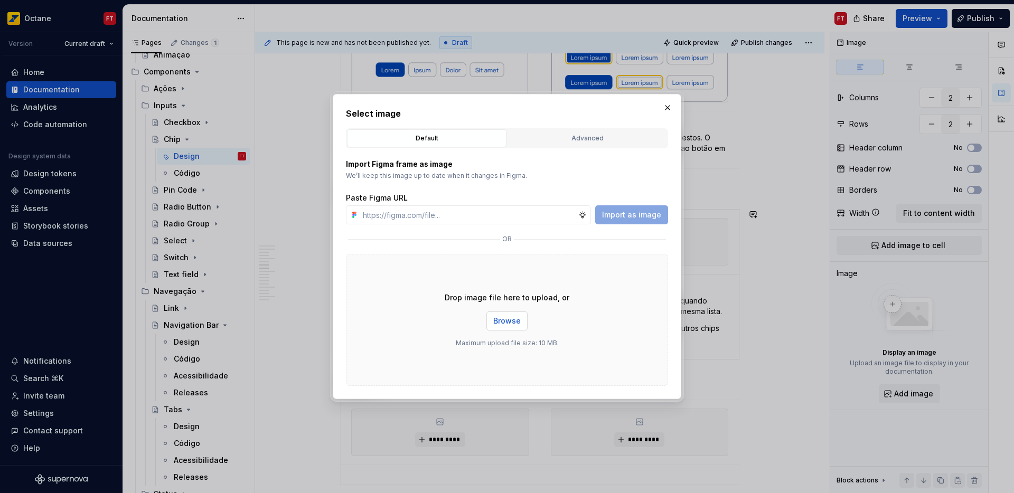
click at [517, 323] on span "Browse" at bounding box center [506, 321] width 27 height 11
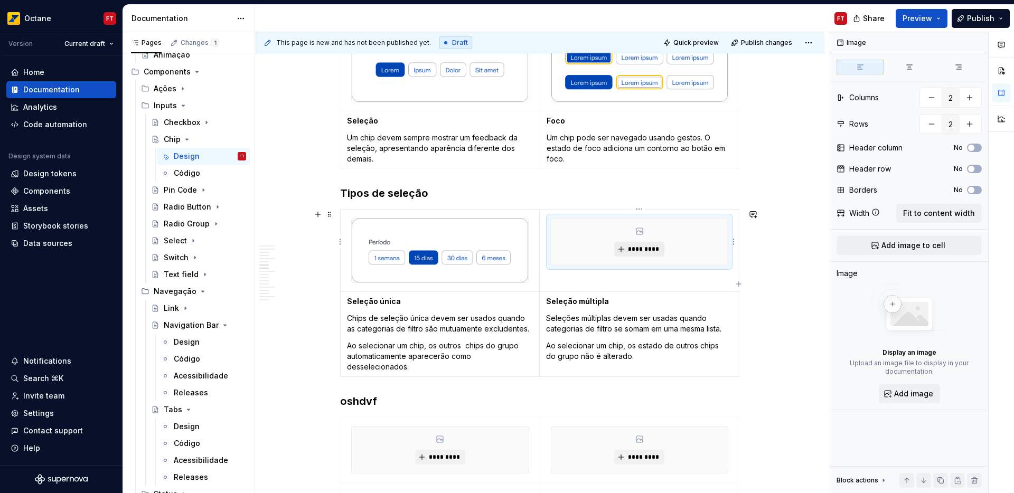
click at [638, 254] on button "*********" at bounding box center [639, 249] width 50 height 15
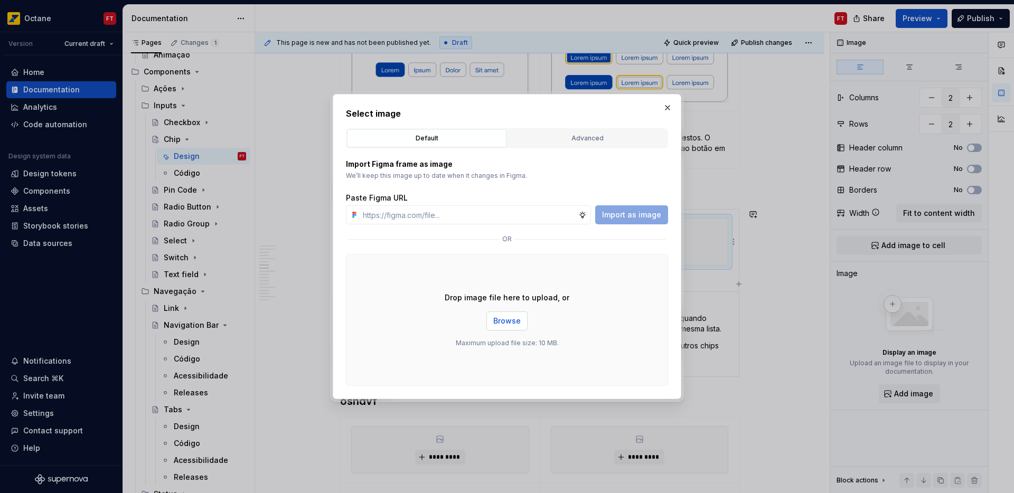
click at [517, 325] on span "Browse" at bounding box center [506, 321] width 27 height 11
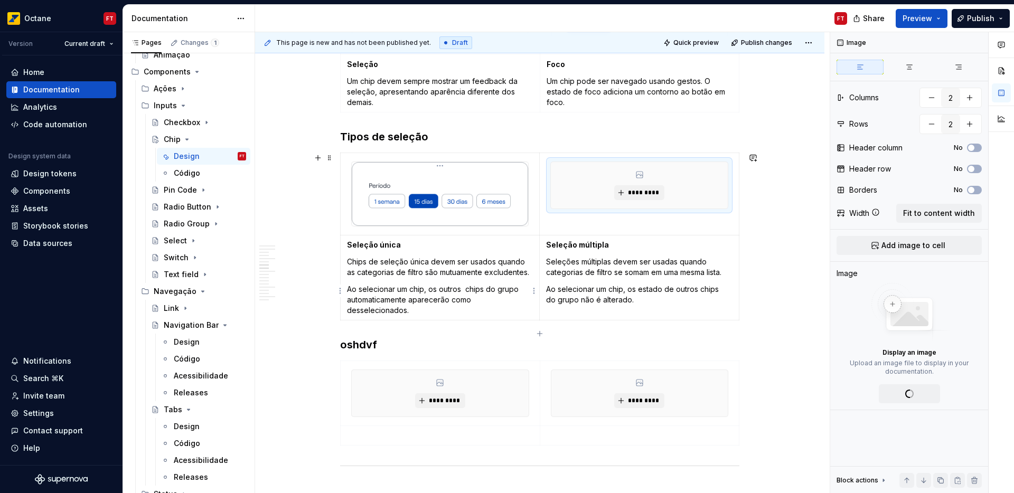
scroll to position [1089, 0]
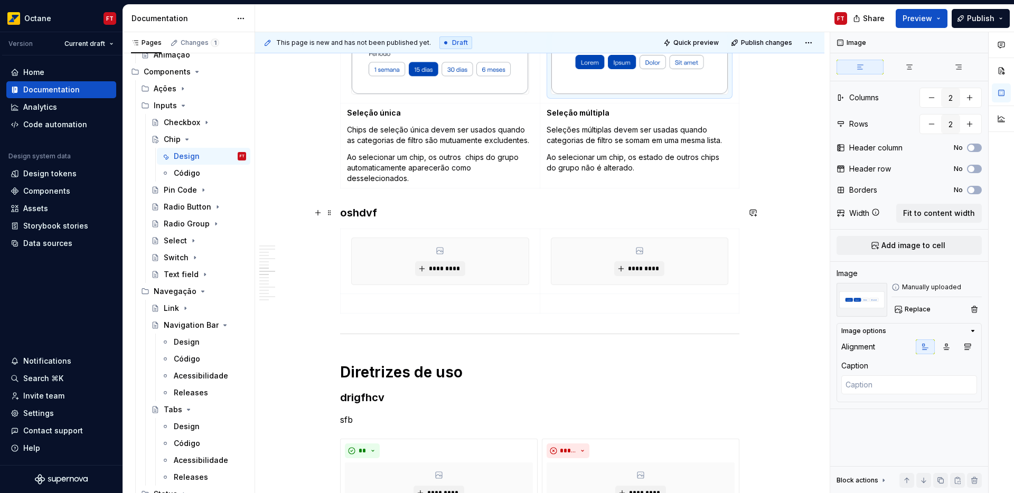
click at [364, 213] on h3 "oshdvf" at bounding box center [539, 212] width 399 height 15
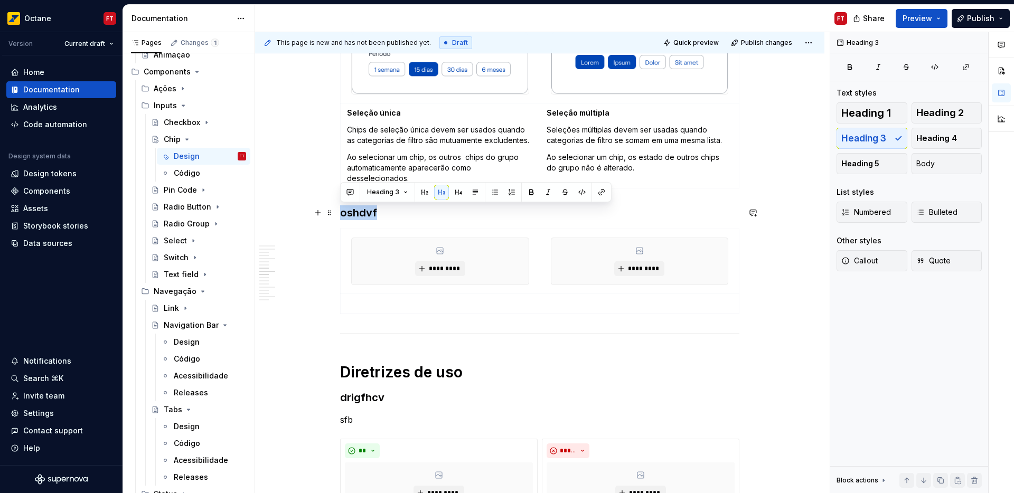
click at [364, 213] on h3 "oshdvf" at bounding box center [539, 212] width 399 height 15
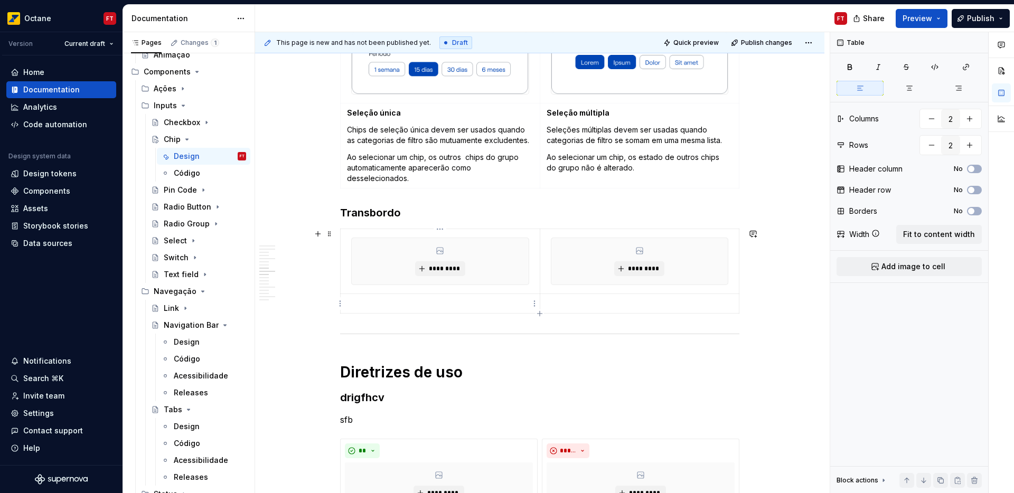
click at [381, 302] on p at bounding box center [440, 303] width 186 height 11
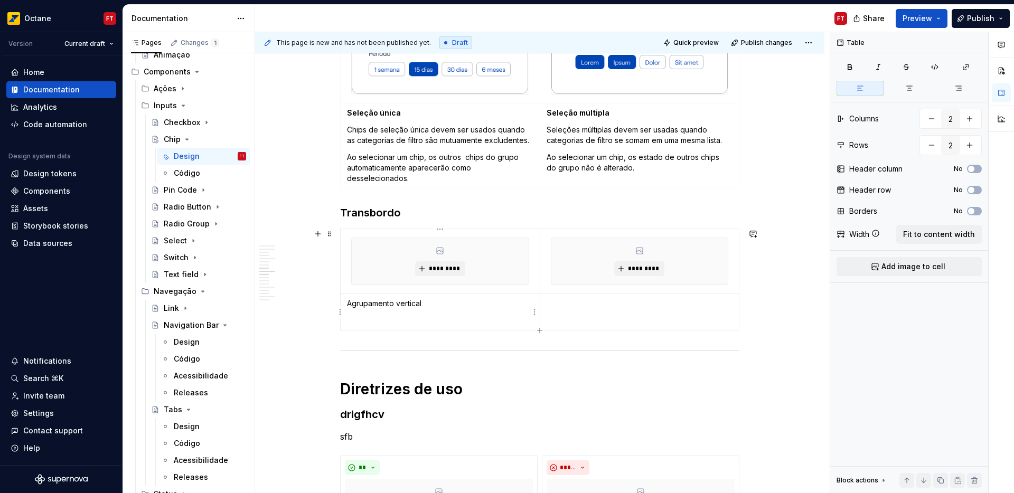
click at [367, 304] on p "Agrupamento vertical" at bounding box center [440, 303] width 186 height 11
drag, startPoint x: 366, startPoint y: 304, endPoint x: 440, endPoint y: 304, distance: 73.9
click at [443, 303] on p "Agrupamento vertical" at bounding box center [440, 303] width 186 height 11
click at [384, 322] on p at bounding box center [440, 320] width 186 height 11
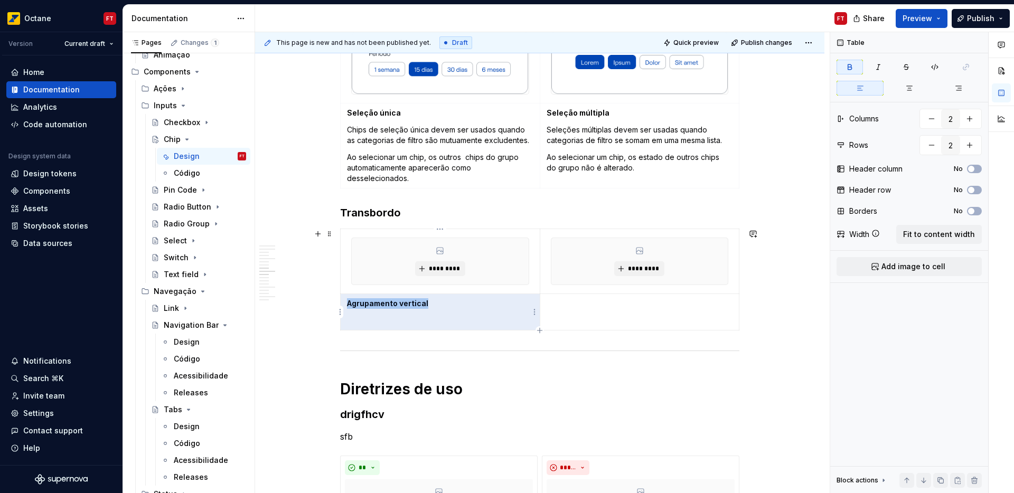
click at [384, 322] on p at bounding box center [440, 320] width 186 height 11
click at [388, 314] on td "Agrupamento vertical" at bounding box center [441, 312] width 200 height 36
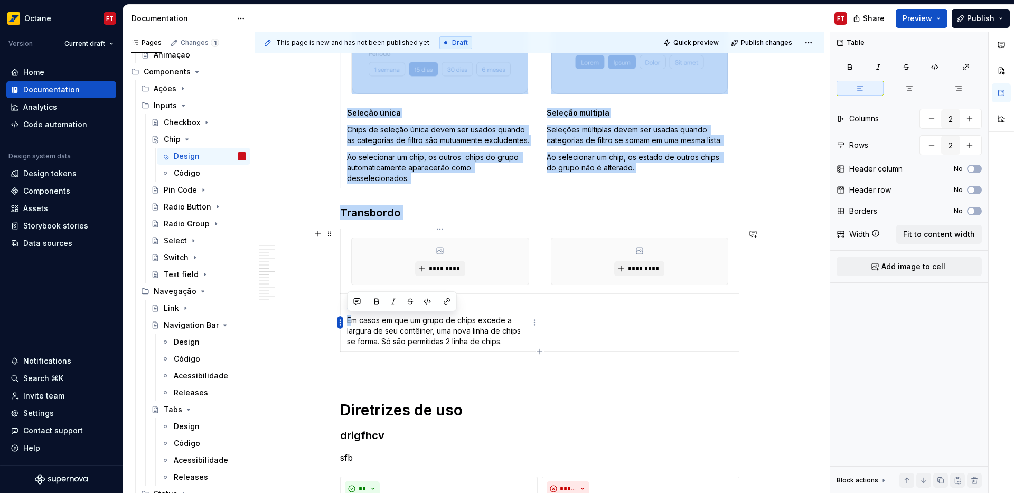
drag, startPoint x: 349, startPoint y: 320, endPoint x: 342, endPoint y: 320, distance: 7.4
click at [342, 320] on body "Octane FT Version Current draft Home Documentation Analytics Code automation De…" at bounding box center [507, 246] width 1014 height 493
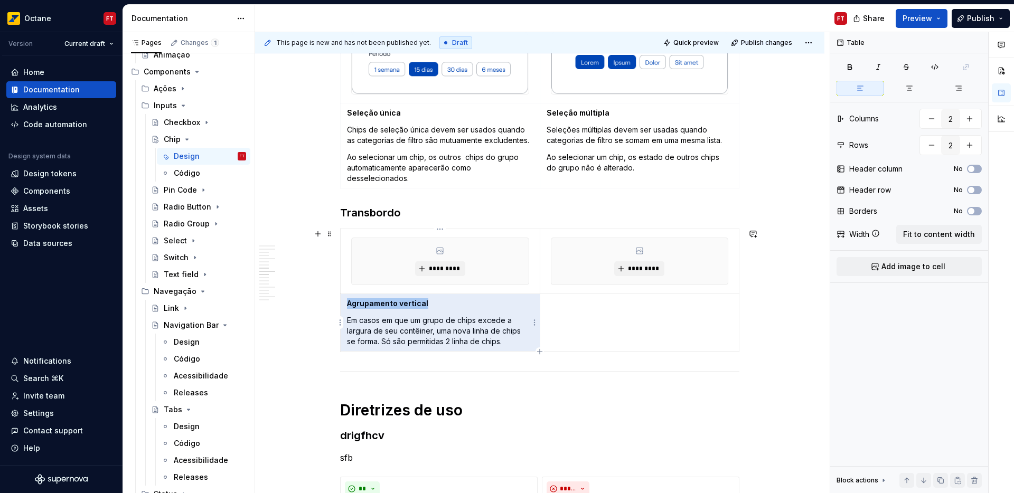
click at [352, 320] on p "Em casos em que um grupo de chips excede a largura de seu contêiner, uma nova l…" at bounding box center [440, 331] width 186 height 32
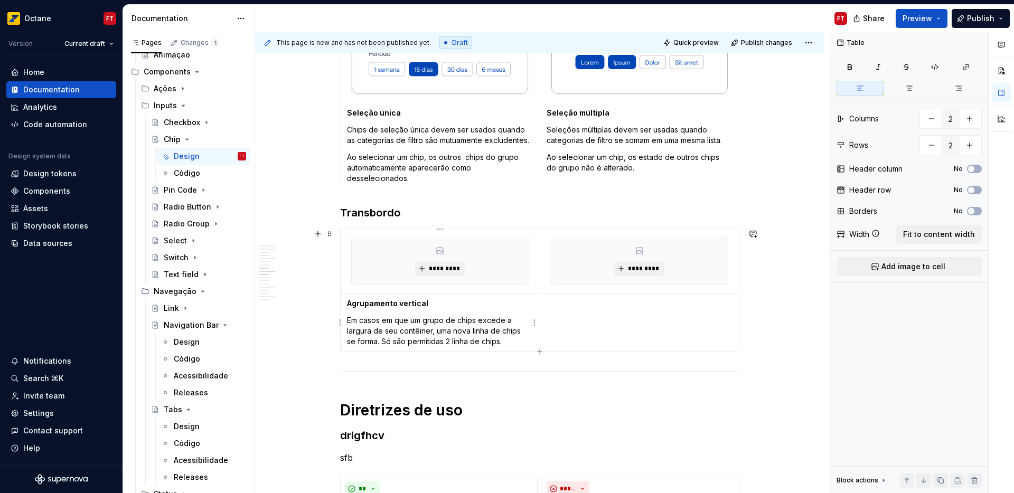
click at [349, 320] on p "Em casos em que um grupo de chips excede a largura de seu contêiner, uma nova l…" at bounding box center [440, 331] width 186 height 32
click at [602, 319] on td at bounding box center [640, 323] width 200 height 58
click at [561, 304] on p "Scroll horizontal" at bounding box center [639, 303] width 186 height 11
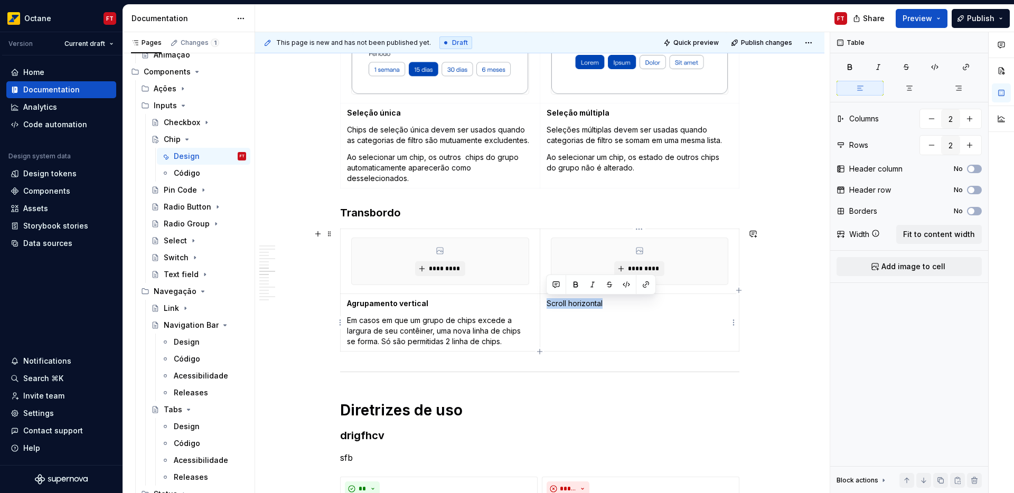
drag, startPoint x: 561, startPoint y: 304, endPoint x: 571, endPoint y: 301, distance: 10.4
click at [571, 301] on p "Scroll horizontal" at bounding box center [639, 303] width 186 height 11
click at [561, 330] on td "Scroll horizontal" at bounding box center [640, 323] width 200 height 58
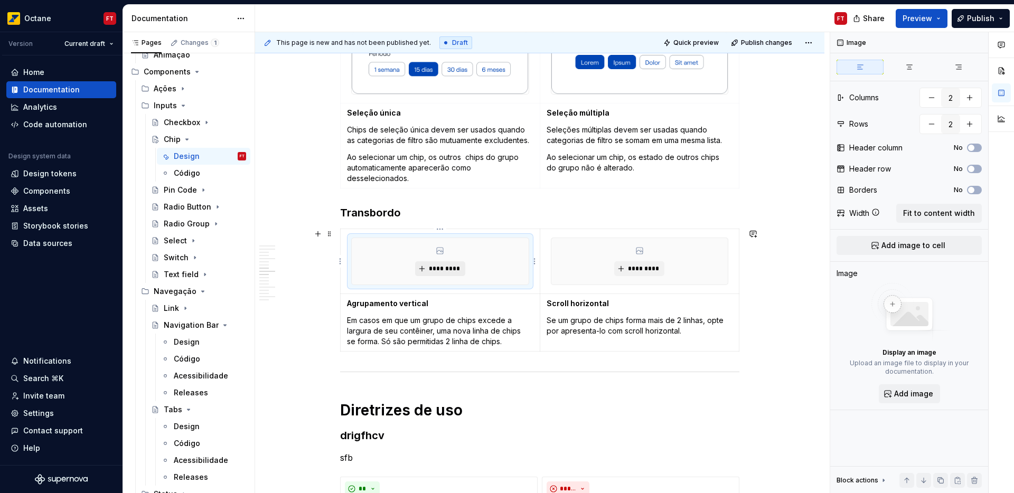
click at [440, 268] on span "*********" at bounding box center [444, 268] width 32 height 8
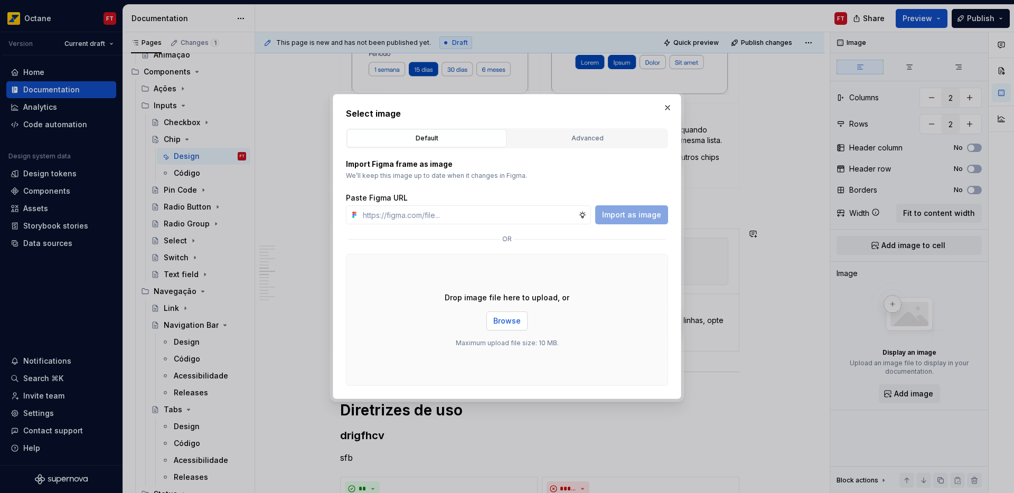
click at [504, 329] on button "Browse" at bounding box center [506, 320] width 41 height 19
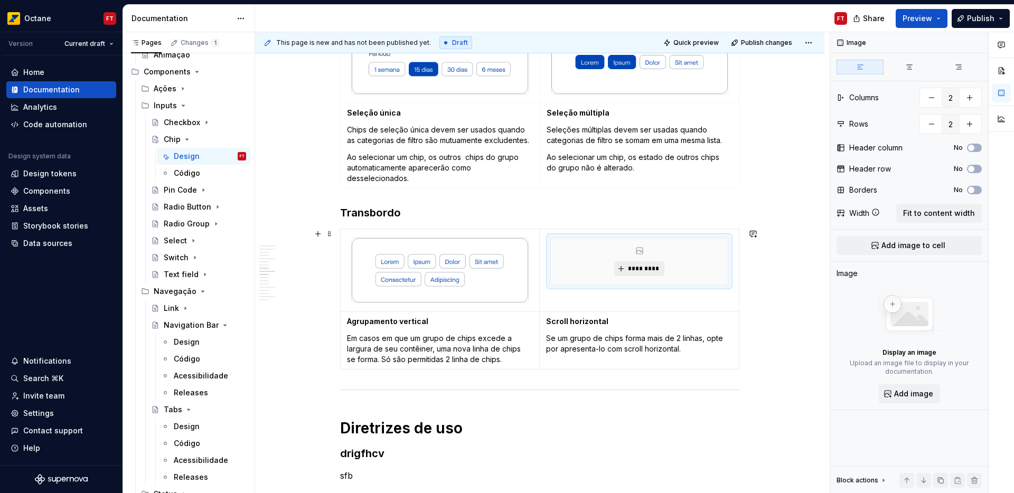
click at [649, 273] on button "*********" at bounding box center [639, 268] width 50 height 15
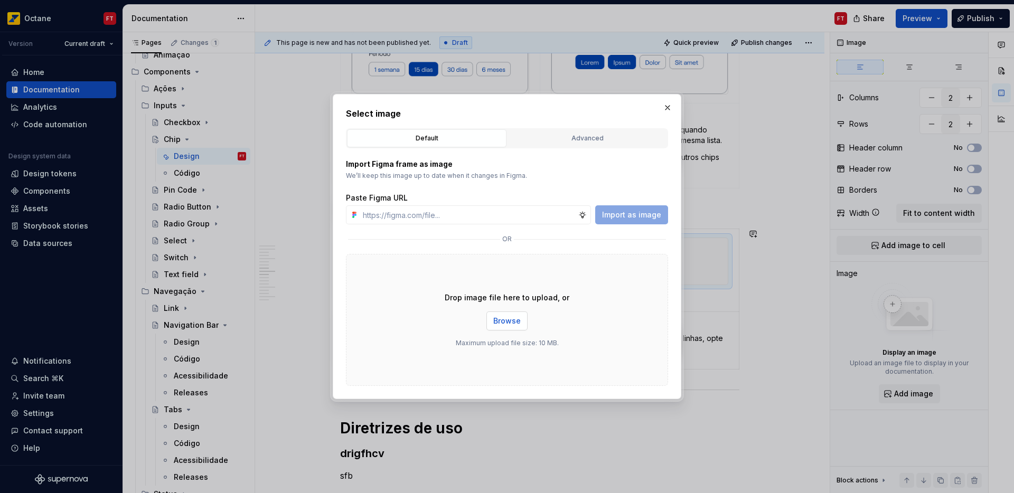
click at [509, 323] on span "Browse" at bounding box center [506, 321] width 27 height 11
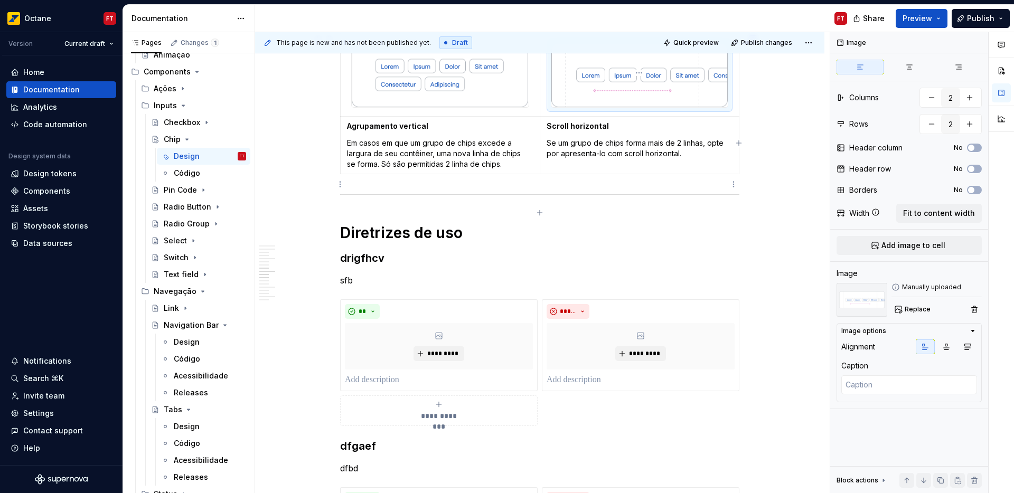
scroll to position [1308, 0]
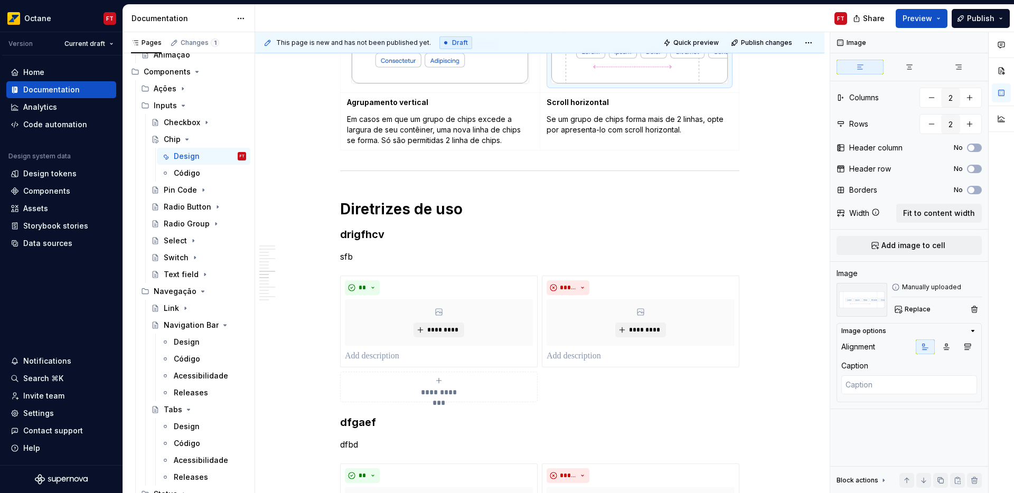
click at [371, 235] on h3 "drigfhcv" at bounding box center [539, 234] width 399 height 15
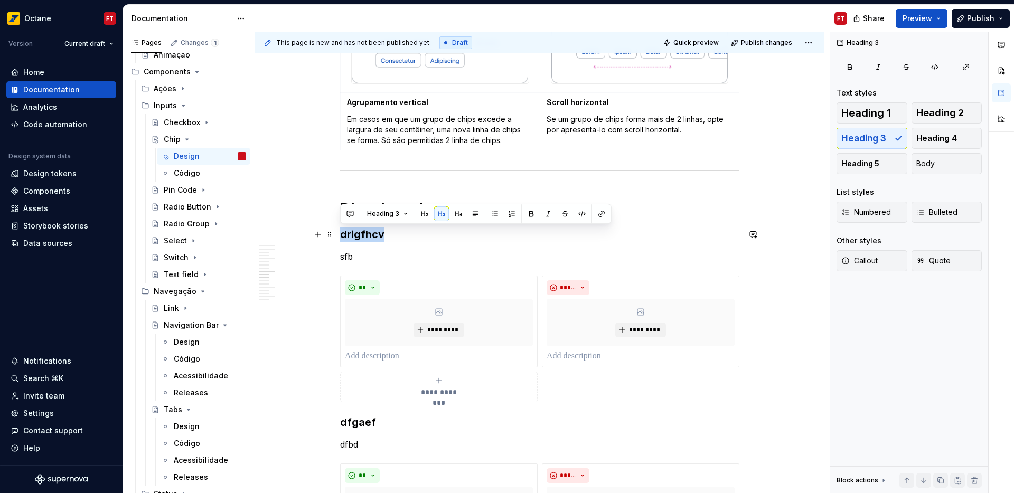
click at [371, 235] on h3 "drigfhcv" at bounding box center [539, 234] width 399 height 15
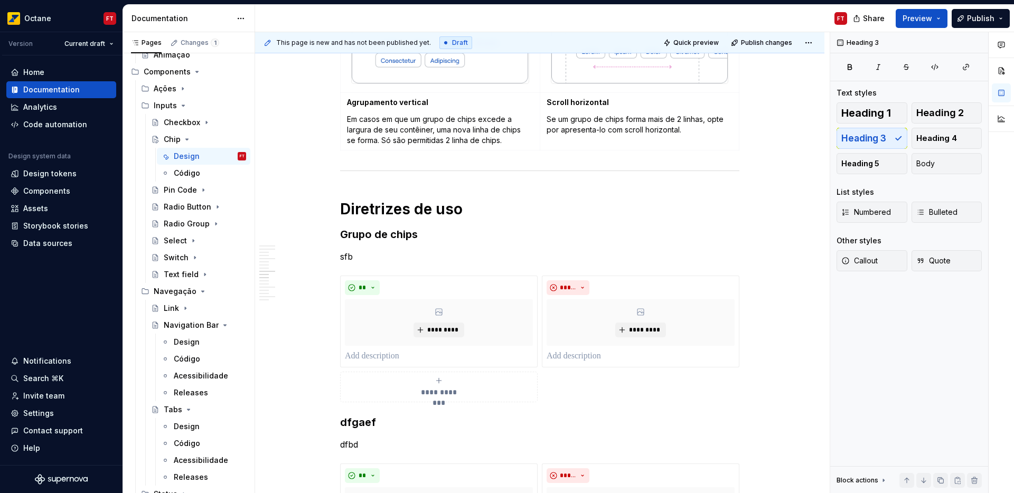
click at [345, 258] on p "sfb" at bounding box center [539, 256] width 399 height 13
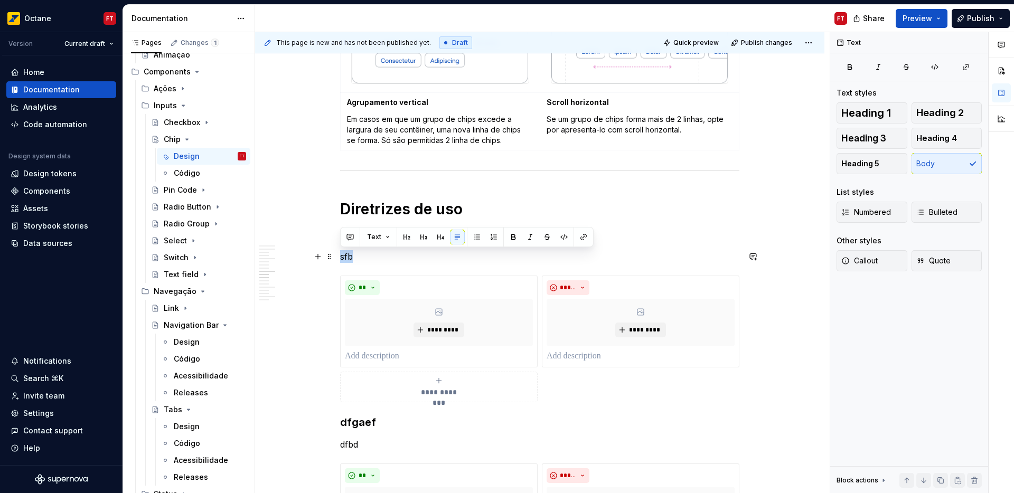
click at [345, 258] on p "sfb" at bounding box center [539, 256] width 399 height 13
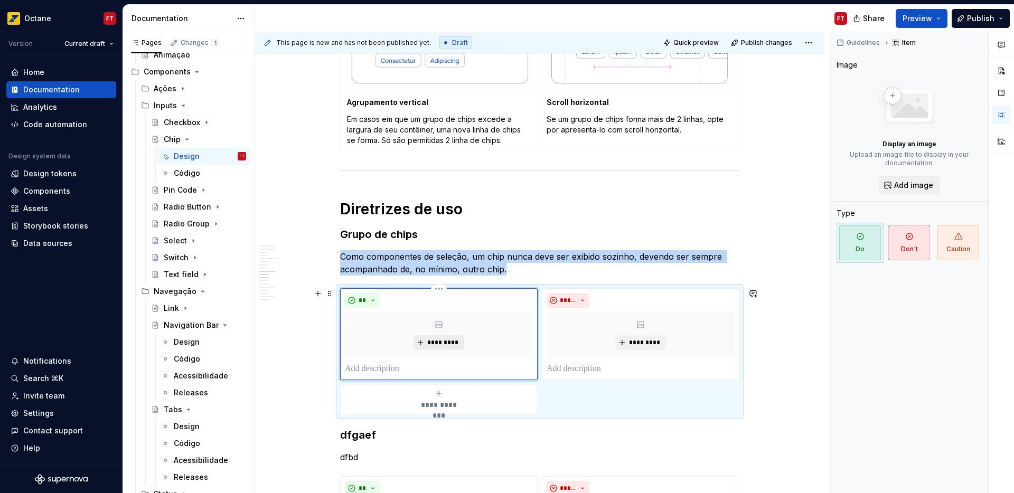
click at [446, 345] on span "*********" at bounding box center [443, 342] width 32 height 8
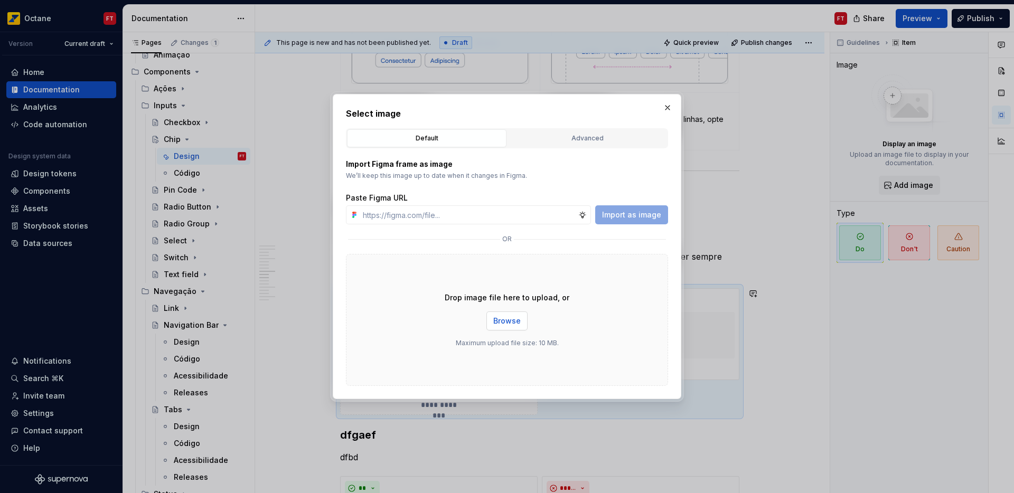
click at [505, 326] on span "Browse" at bounding box center [506, 321] width 27 height 11
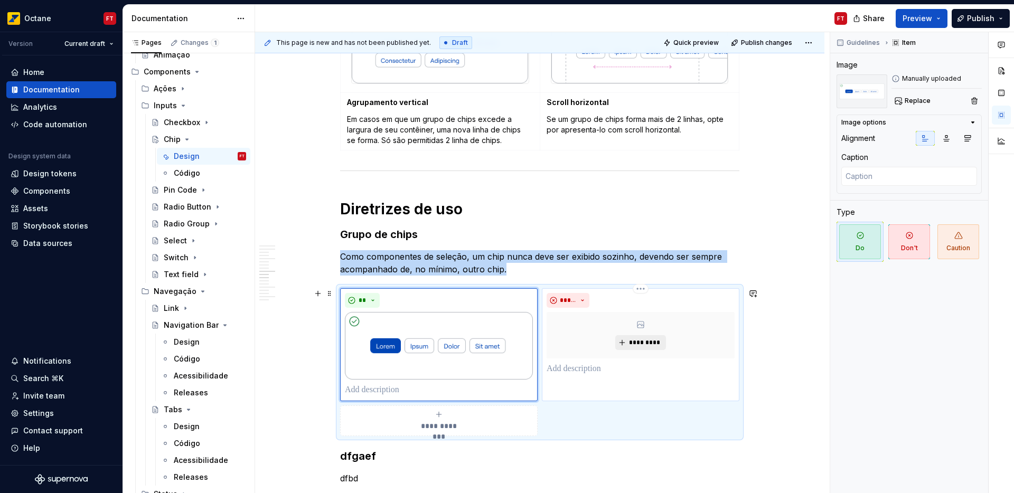
click at [644, 338] on button "*********" at bounding box center [640, 342] width 50 height 15
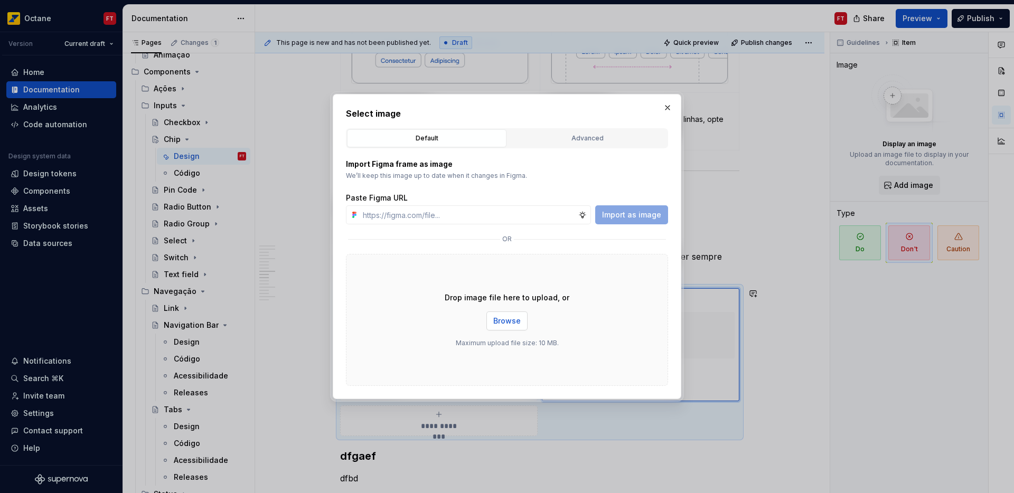
click at [511, 322] on span "Browse" at bounding box center [506, 321] width 27 height 11
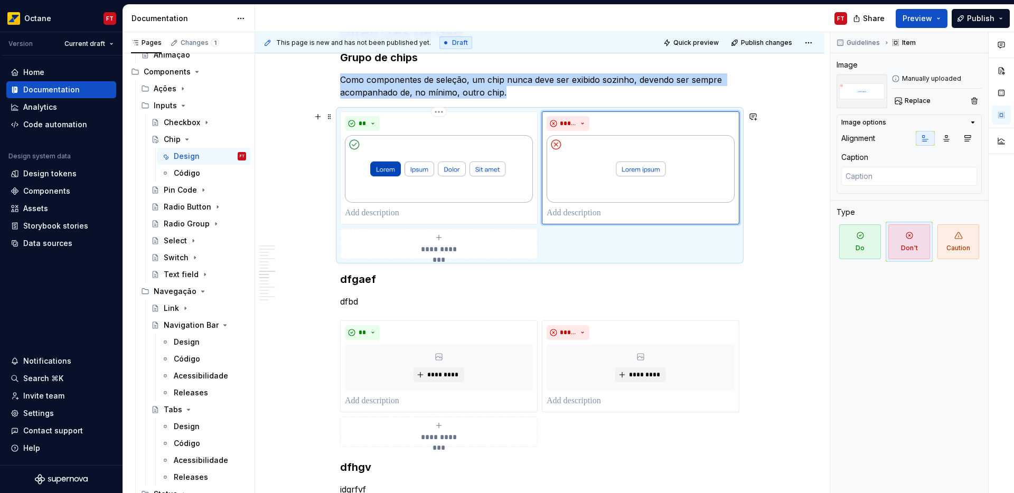
scroll to position [1492, 0]
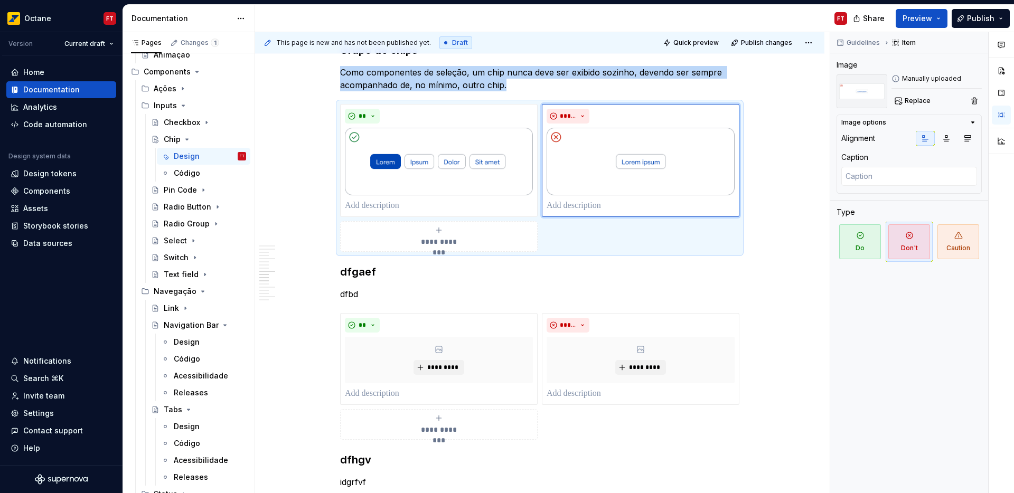
click at [356, 271] on h3 "dfgaef" at bounding box center [539, 271] width 399 height 15
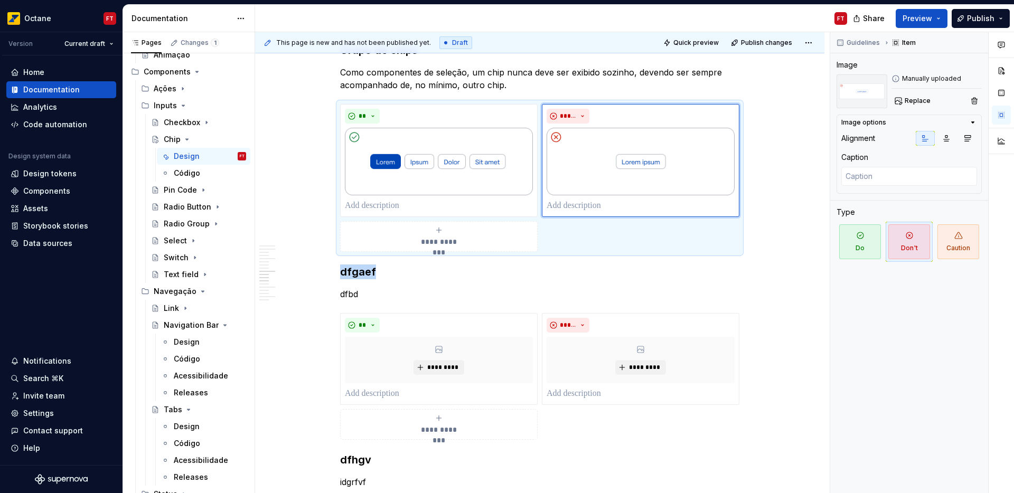
click at [356, 271] on h3 "dfgaef" at bounding box center [539, 271] width 399 height 15
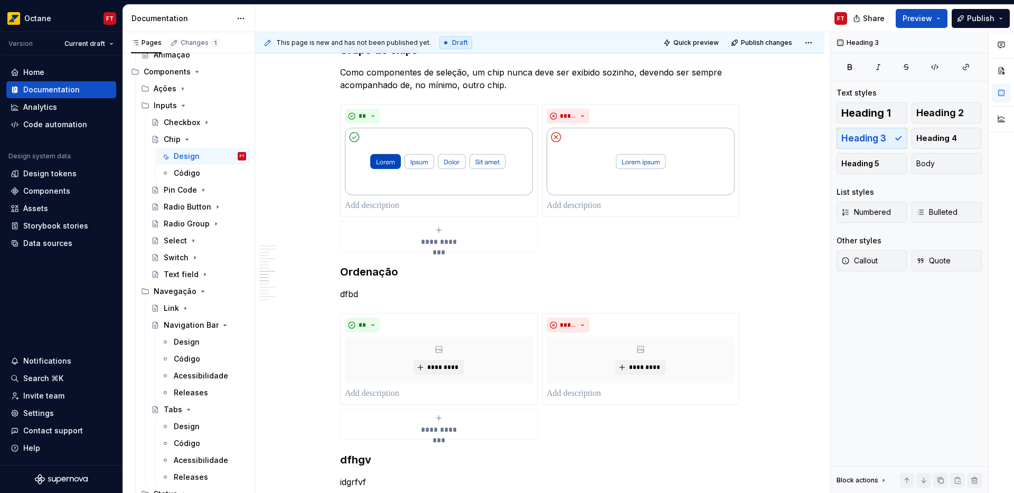
click at [352, 292] on p "dfbd" at bounding box center [539, 294] width 399 height 13
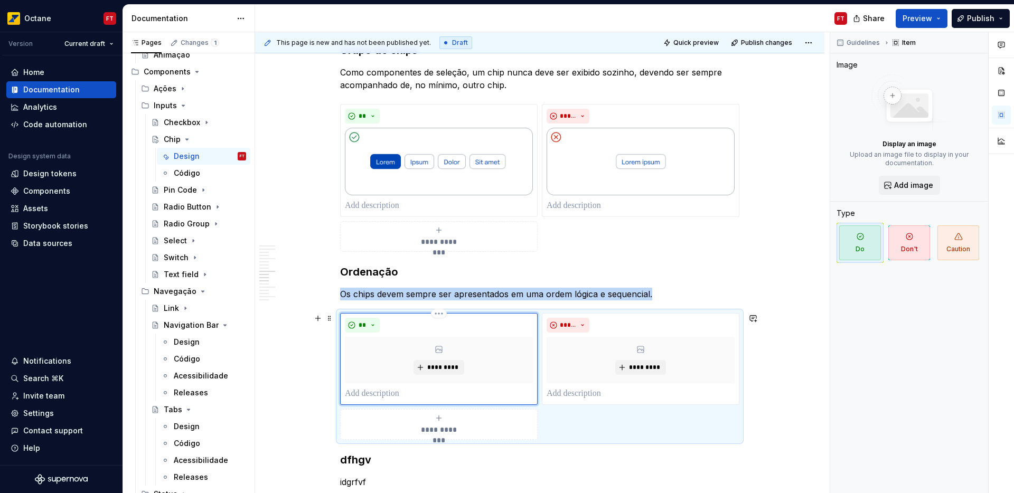
click at [399, 358] on div "*********" at bounding box center [439, 360] width 188 height 46
click at [460, 376] on div "*********" at bounding box center [439, 360] width 188 height 46
click at [433, 366] on span "*********" at bounding box center [443, 367] width 32 height 8
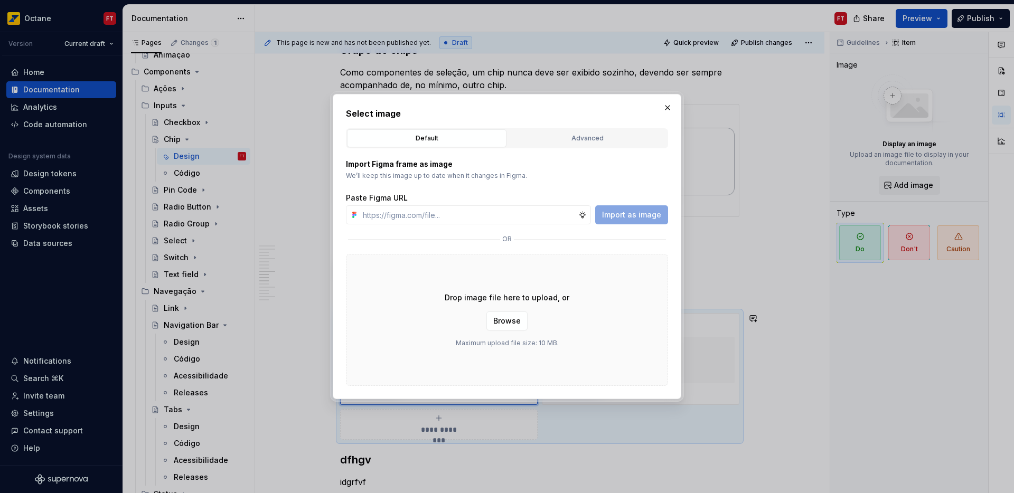
click at [516, 331] on div "Drop image file here to upload, or Browse Maximum upload file size: 10 MB." at bounding box center [507, 320] width 322 height 132
click at [500, 316] on span "Browse" at bounding box center [506, 321] width 27 height 11
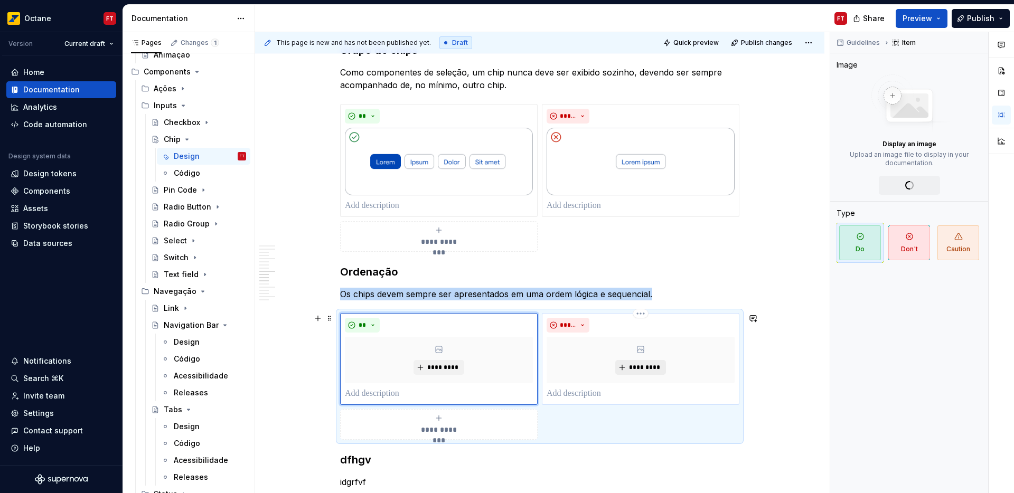
click at [634, 366] on span "*********" at bounding box center [644, 367] width 32 height 8
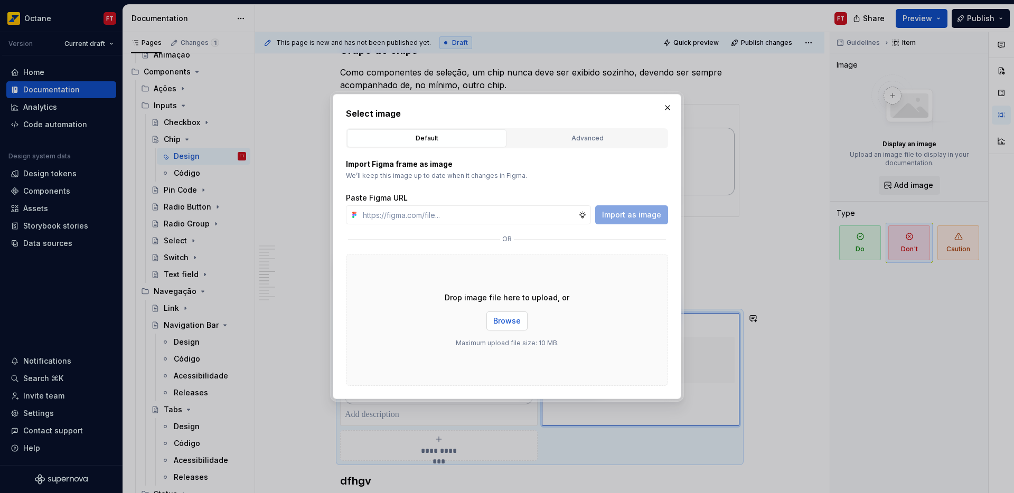
click at [504, 321] on span "Browse" at bounding box center [506, 321] width 27 height 11
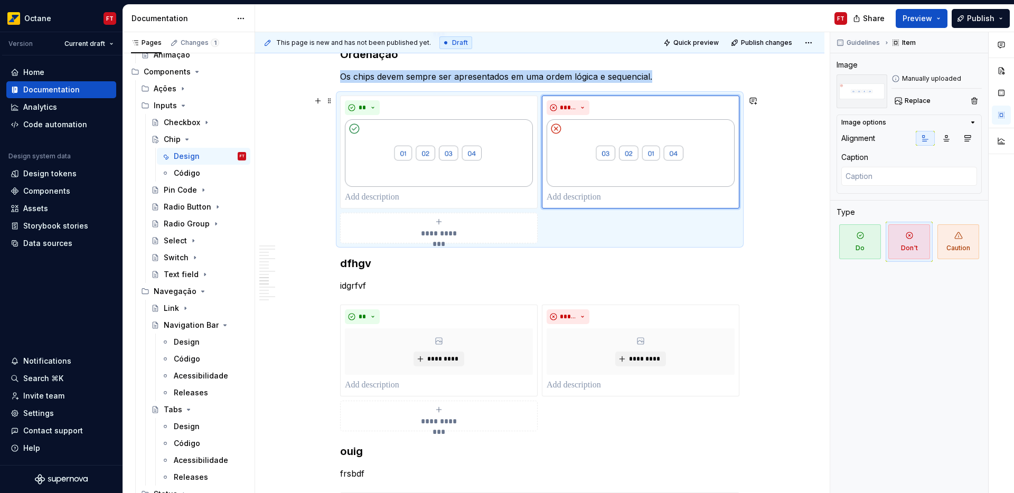
scroll to position [1713, 0]
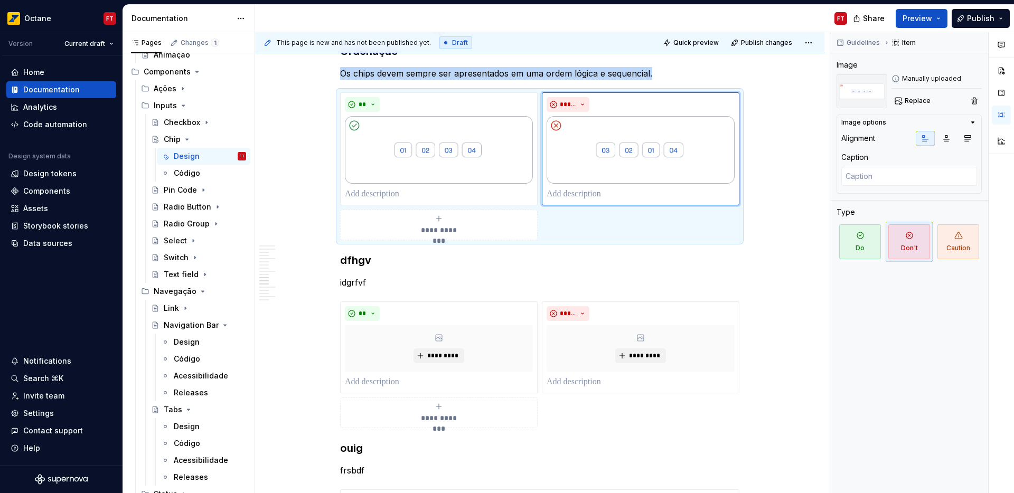
click at [351, 263] on h3 "dfhgv" at bounding box center [539, 260] width 399 height 15
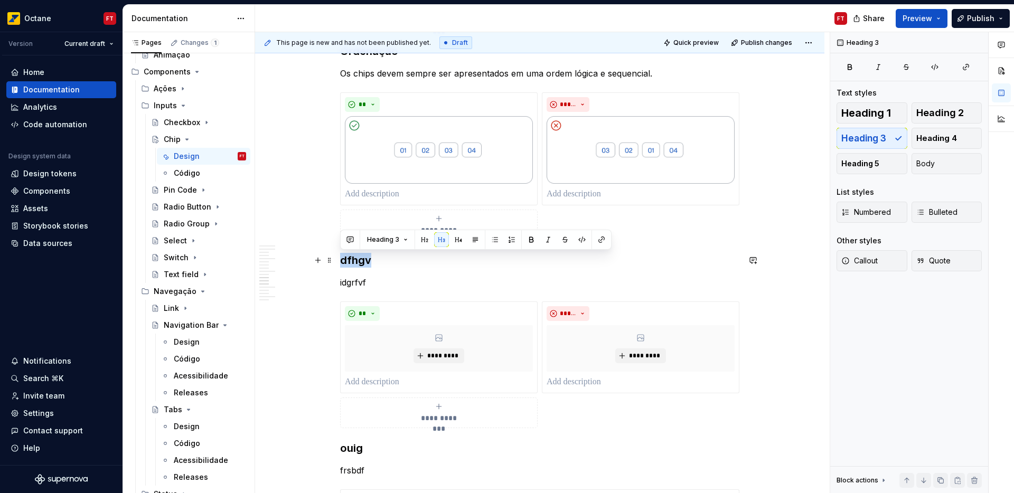
click at [351, 263] on h3 "dfhgv" at bounding box center [539, 260] width 399 height 15
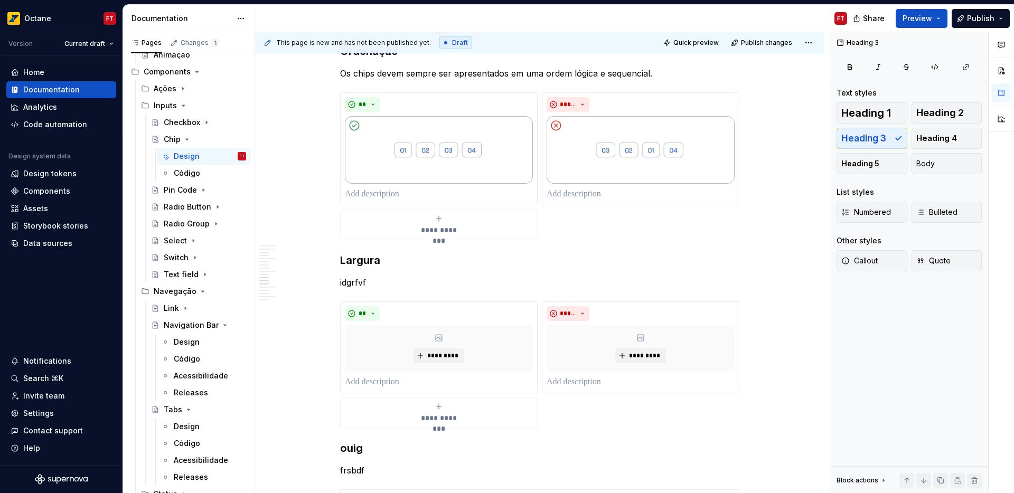
click at [352, 283] on p "idgrfvf" at bounding box center [539, 282] width 399 height 13
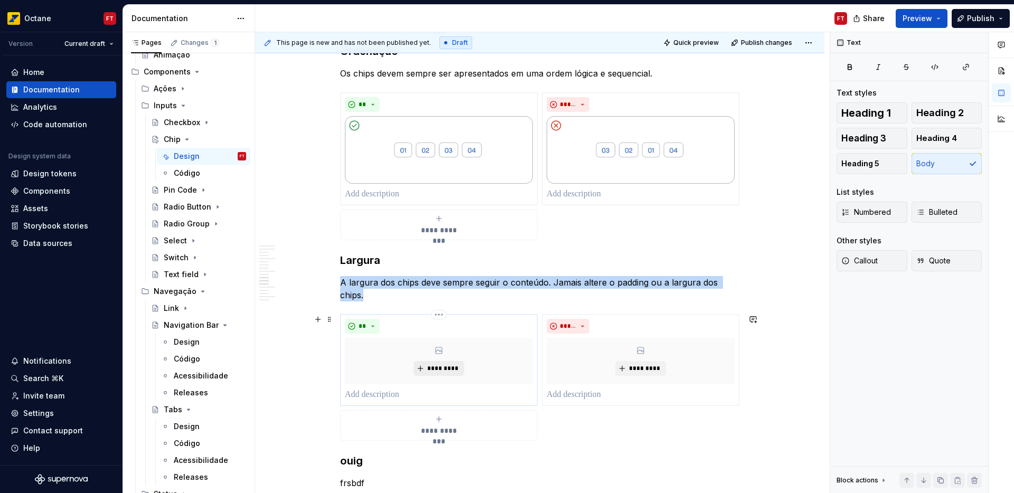
click at [430, 375] on button "*********" at bounding box center [438, 368] width 50 height 15
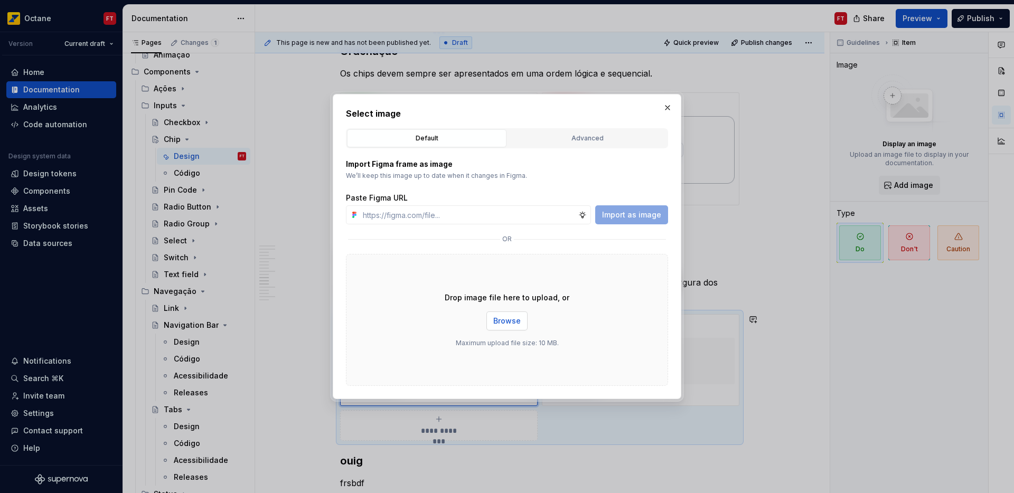
click at [515, 324] on span "Browse" at bounding box center [506, 321] width 27 height 11
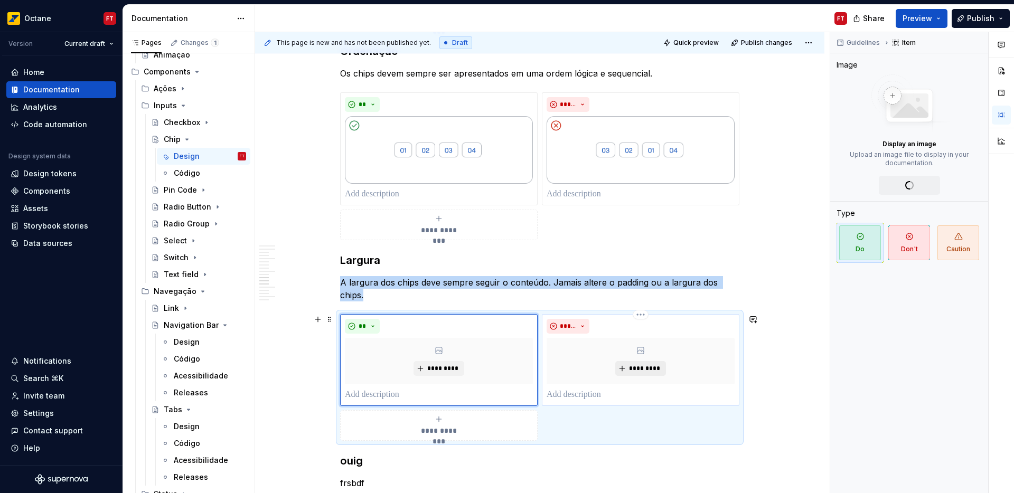
click at [647, 370] on span "*********" at bounding box center [644, 368] width 32 height 8
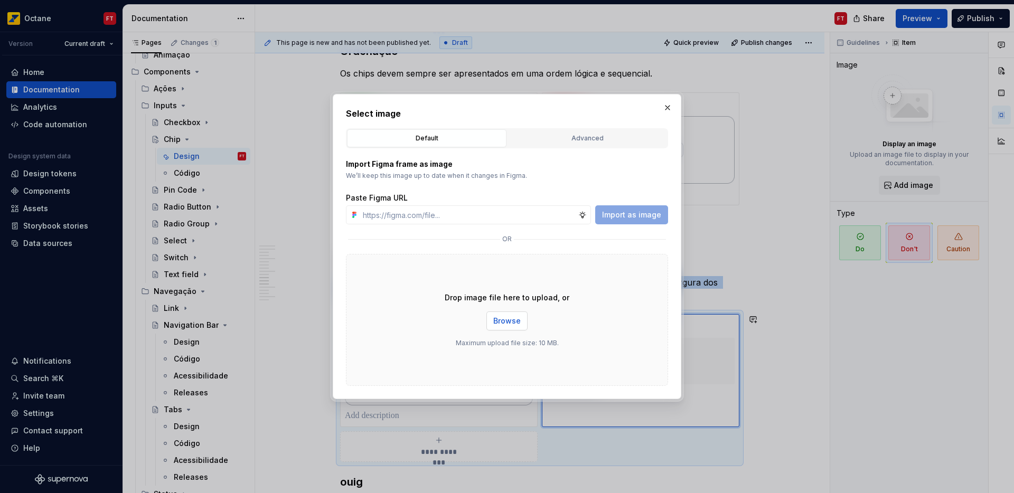
click at [510, 322] on span "Browse" at bounding box center [506, 321] width 27 height 11
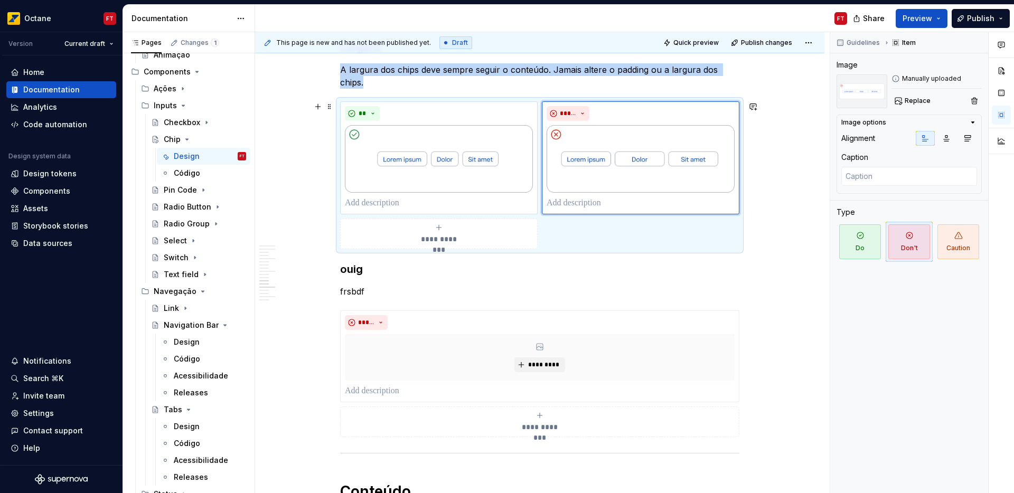
scroll to position [1942, 0]
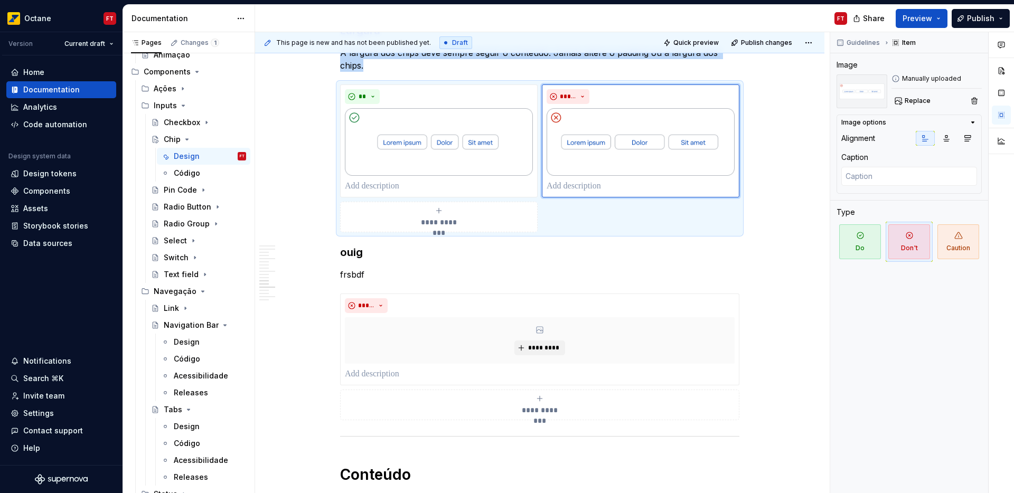
click at [350, 256] on h3 "ouig" at bounding box center [539, 252] width 399 height 15
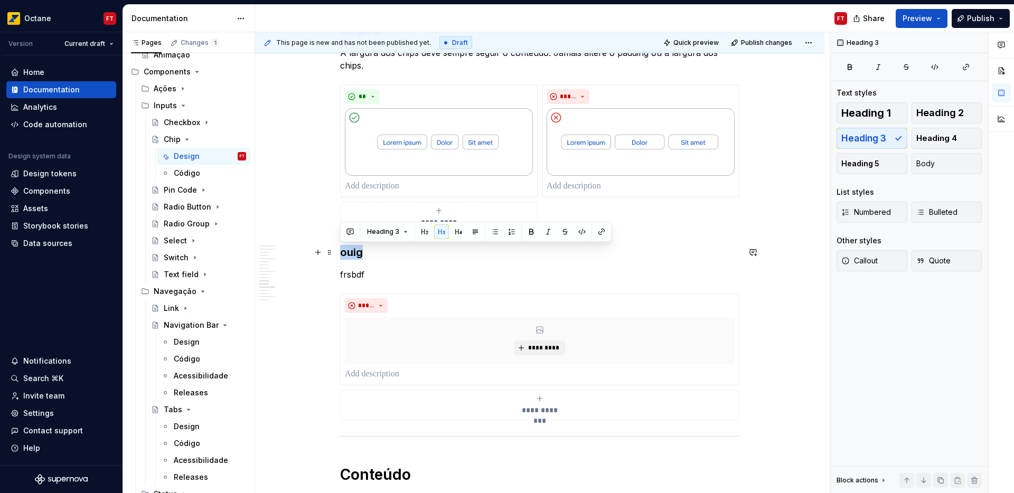
click at [350, 256] on h3 "ouig" at bounding box center [539, 252] width 399 height 15
click at [350, 275] on p "frsbdf" at bounding box center [539, 274] width 399 height 13
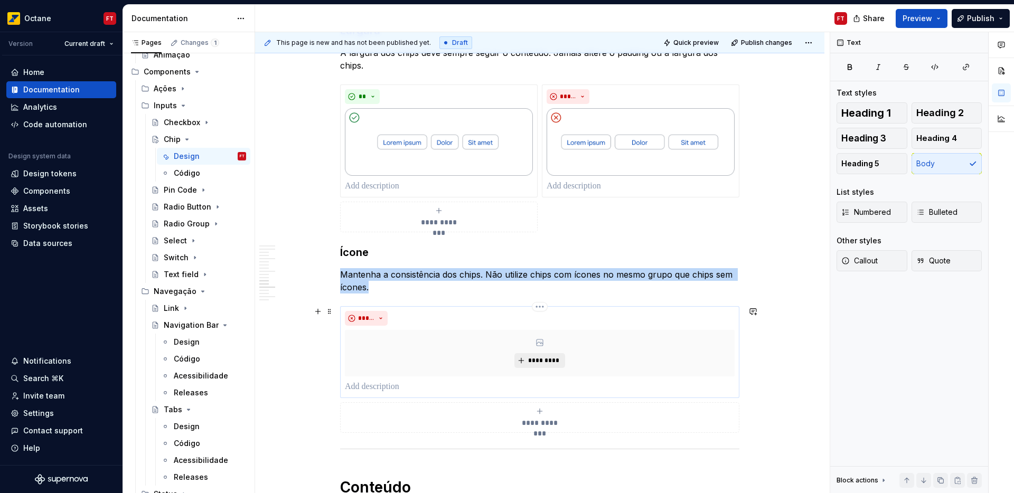
click at [538, 361] on span "*********" at bounding box center [543, 360] width 32 height 8
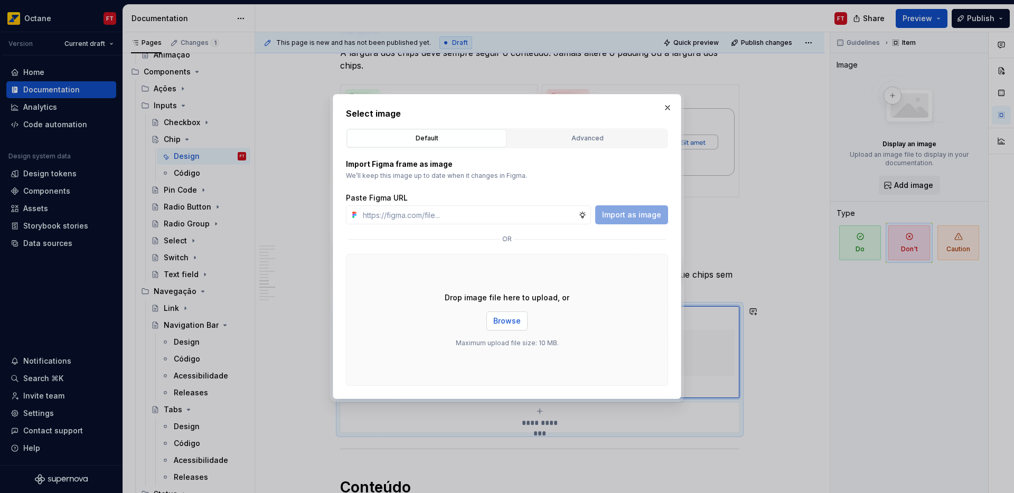
click at [506, 323] on span "Browse" at bounding box center [506, 321] width 27 height 11
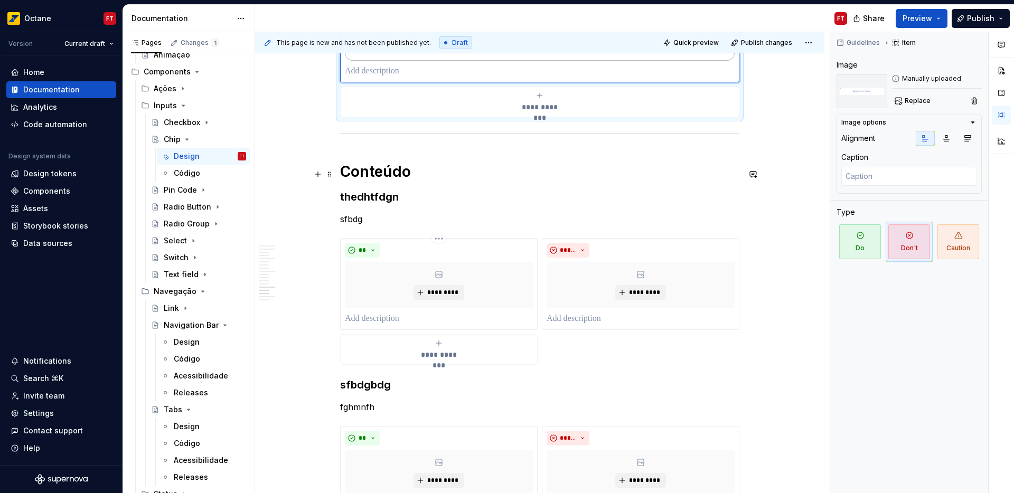
scroll to position [2350, 0]
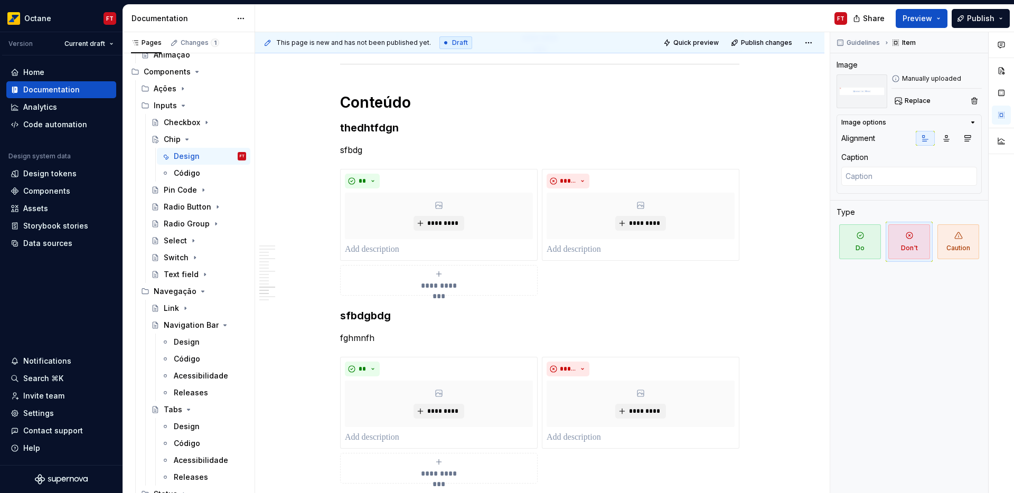
click at [354, 127] on h3 "thedhtfdgn" at bounding box center [539, 127] width 399 height 15
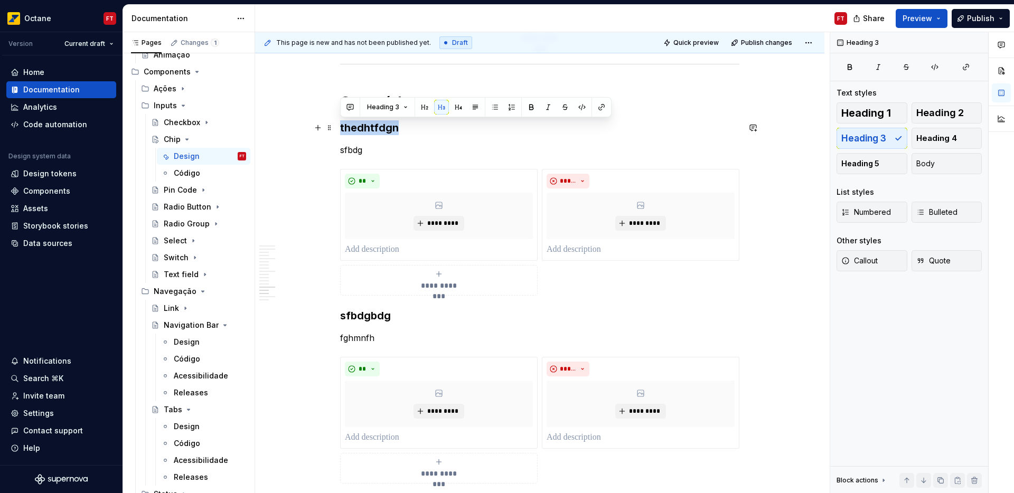
click at [354, 127] on h3 "thedhtfdgn" at bounding box center [539, 127] width 399 height 15
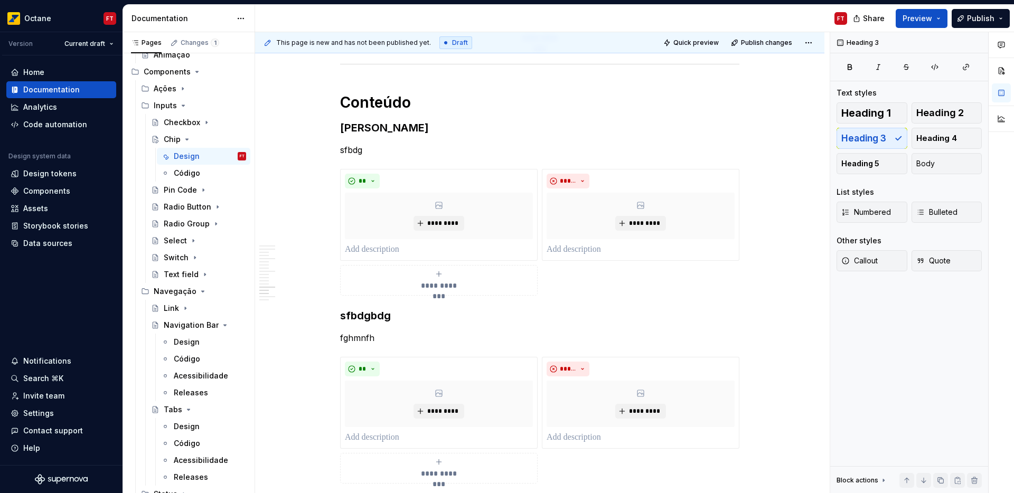
click at [340, 153] on p "sfbdg" at bounding box center [539, 150] width 399 height 13
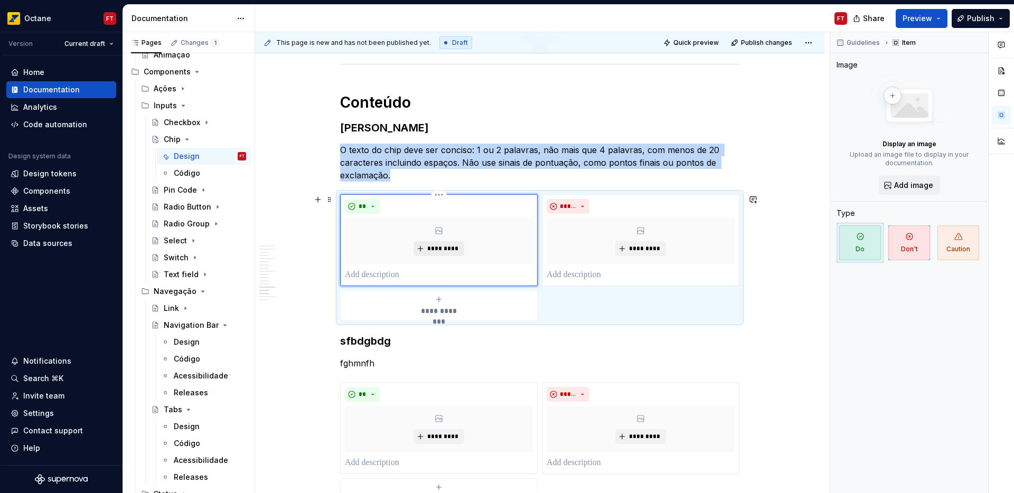
click at [437, 247] on span "*********" at bounding box center [443, 248] width 32 height 8
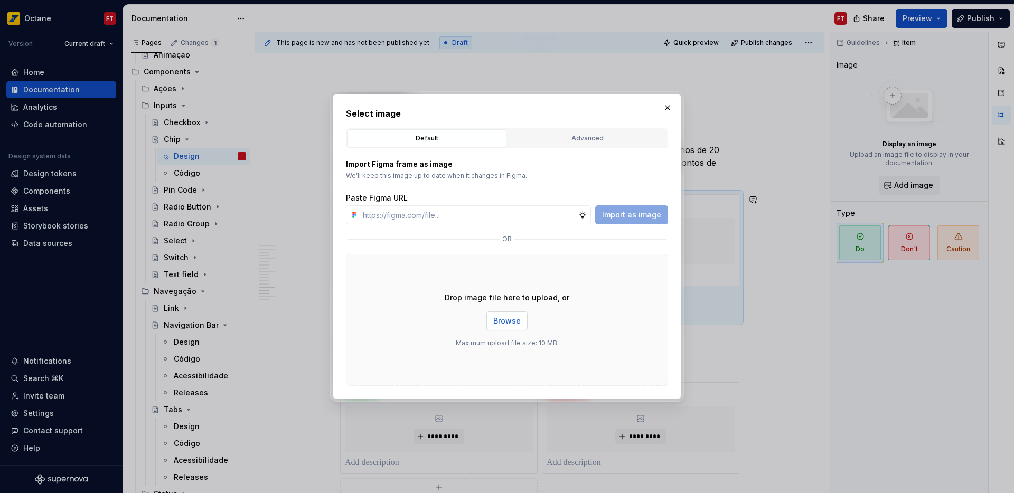
click at [521, 324] on button "Browse" at bounding box center [506, 320] width 41 height 19
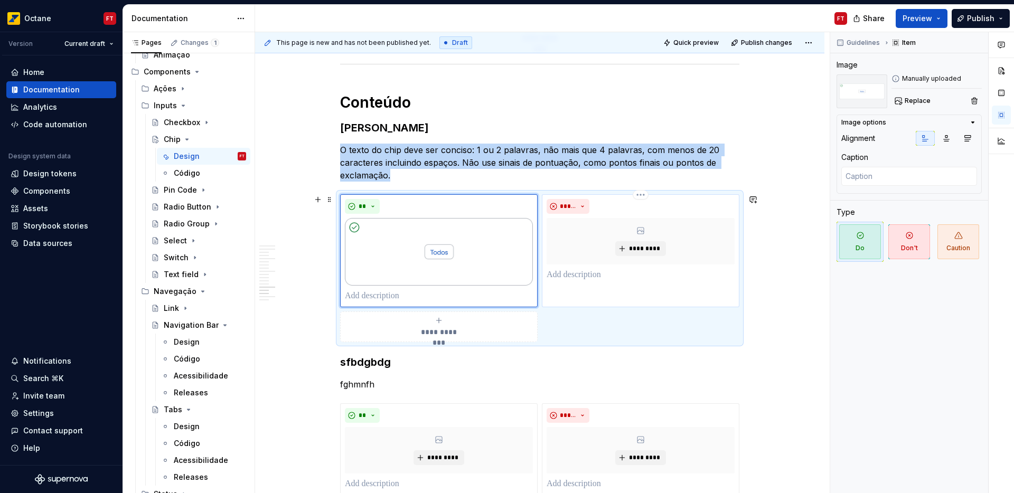
click at [611, 241] on div "*********" at bounding box center [640, 241] width 188 height 46
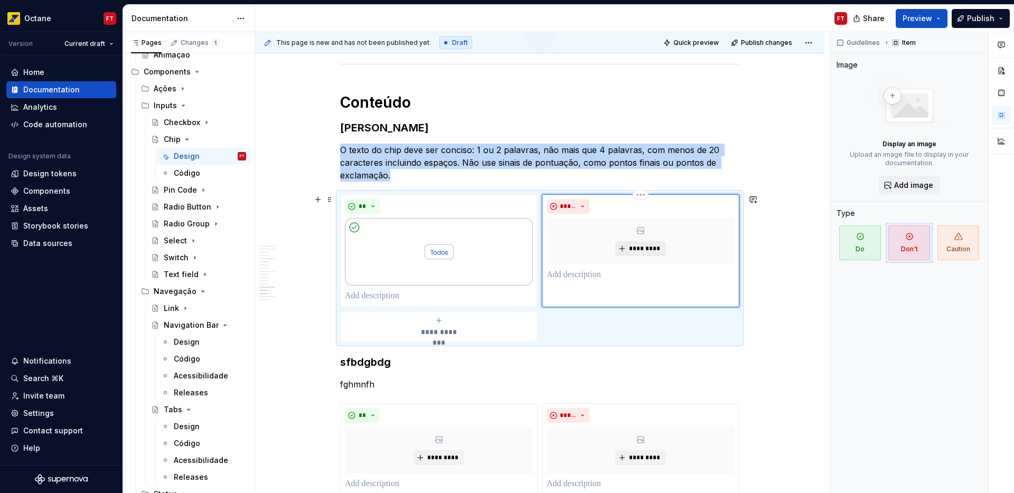
click at [637, 248] on span "*********" at bounding box center [644, 248] width 32 height 8
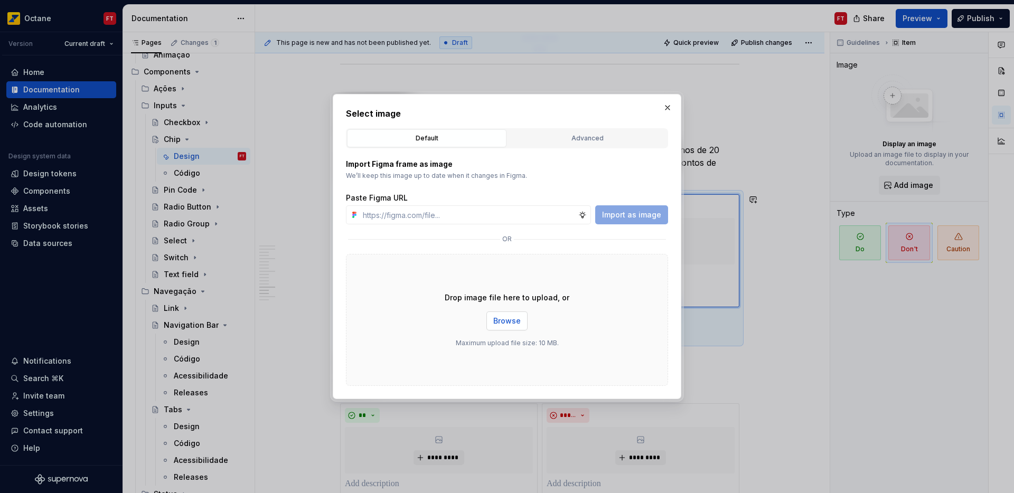
click at [515, 323] on span "Browse" at bounding box center [506, 321] width 27 height 11
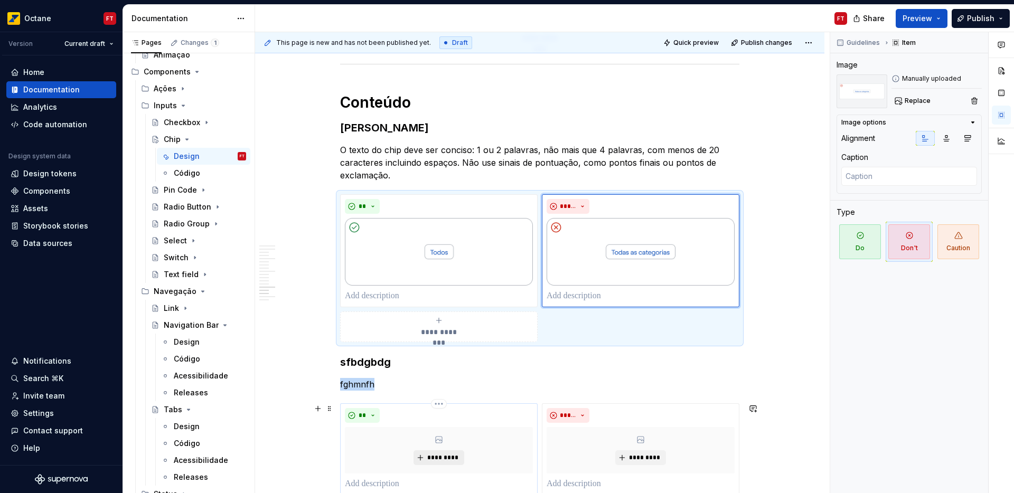
click at [450, 457] on span "*********" at bounding box center [443, 457] width 32 height 8
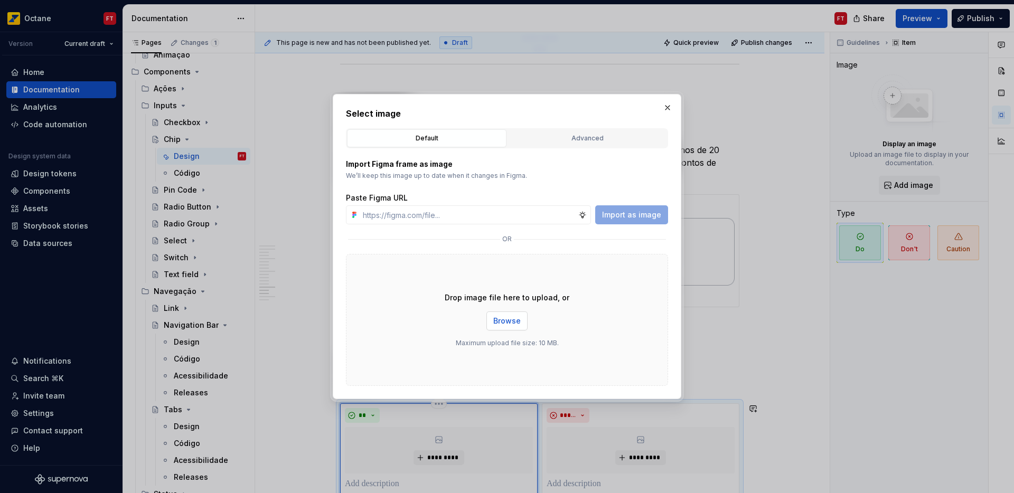
click at [511, 322] on span "Browse" at bounding box center [506, 321] width 27 height 11
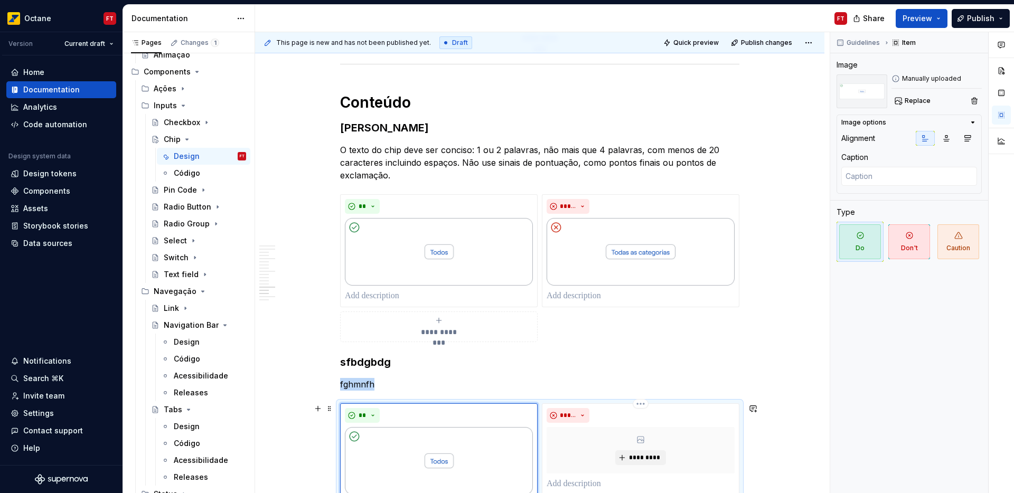
scroll to position [2402, 0]
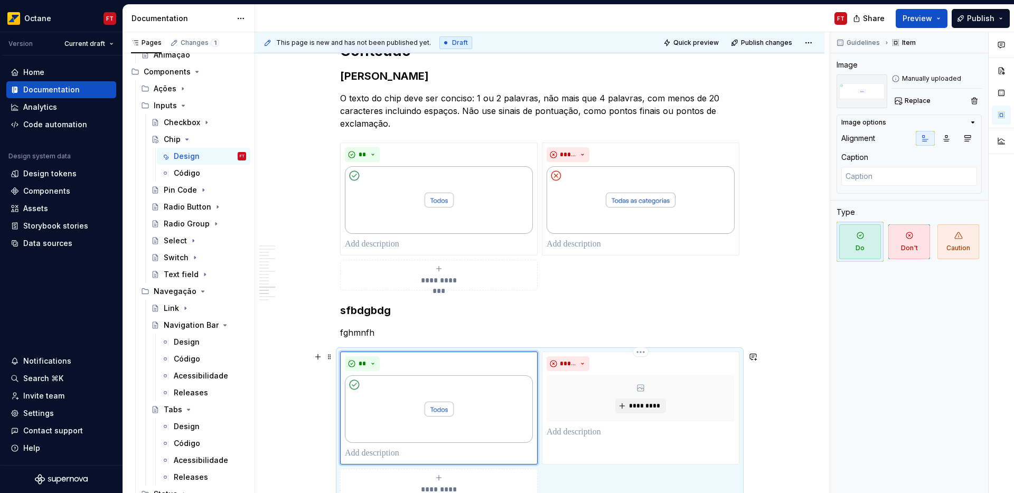
click at [644, 453] on div "**********" at bounding box center [539, 426] width 399 height 148
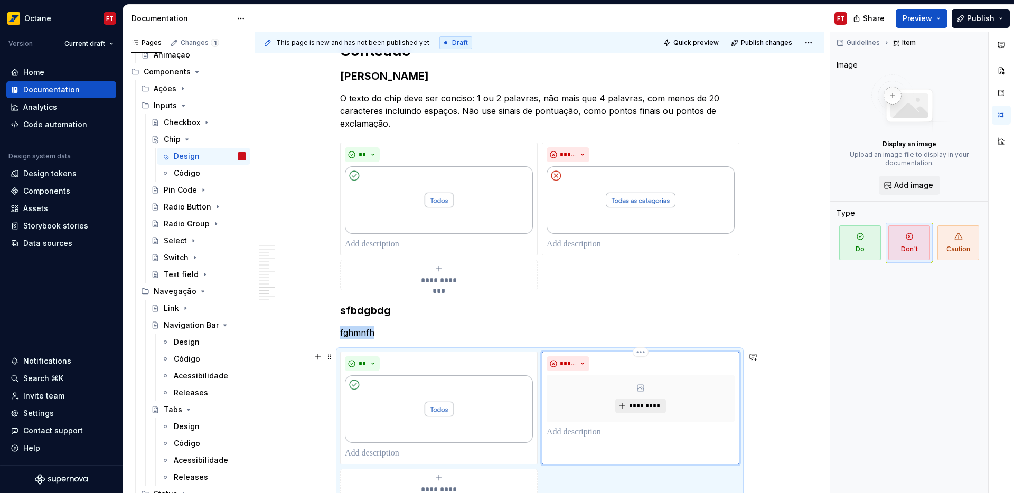
click at [646, 407] on span "*********" at bounding box center [644, 406] width 32 height 8
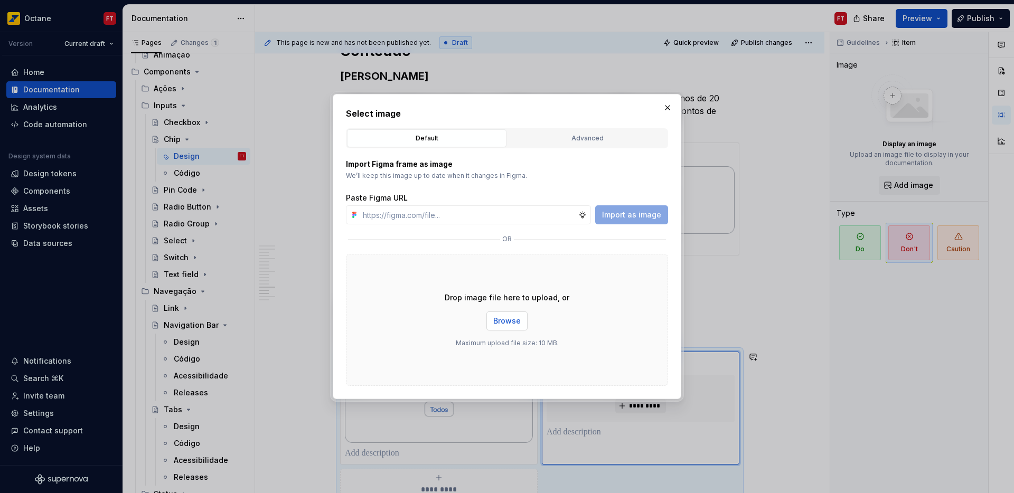
click at [503, 316] on span "Browse" at bounding box center [506, 321] width 27 height 11
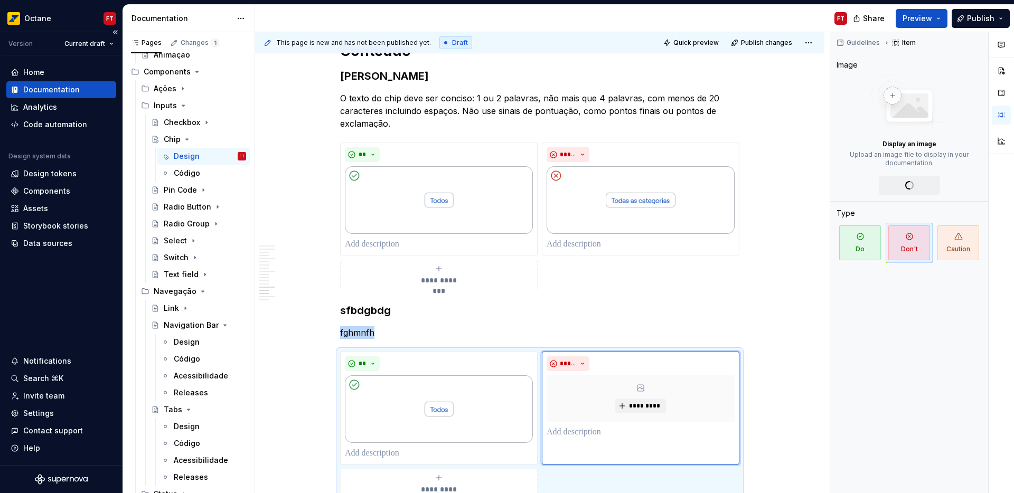
scroll to position [2423, 0]
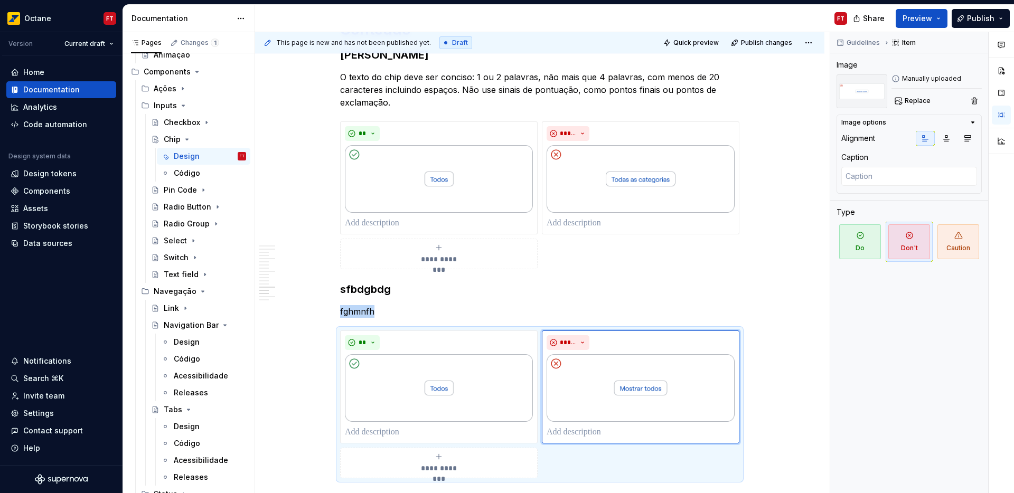
click at [355, 295] on h3 "sfbdgbdg" at bounding box center [539, 289] width 399 height 15
click at [356, 295] on h3 "sfbdgbdg" at bounding box center [539, 289] width 399 height 15
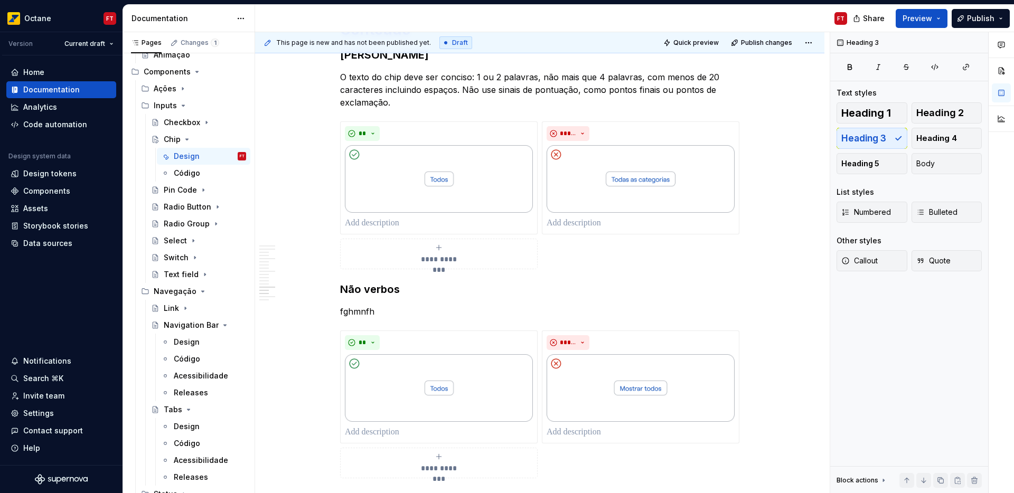
click at [354, 307] on p "fghmnfh" at bounding box center [539, 311] width 399 height 13
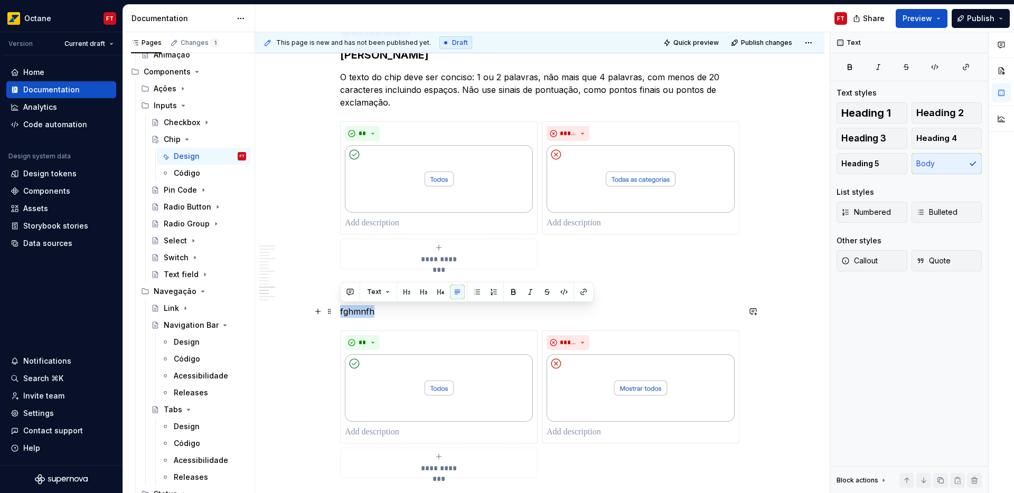
click at [354, 307] on p "fghmnfh" at bounding box center [539, 311] width 399 height 13
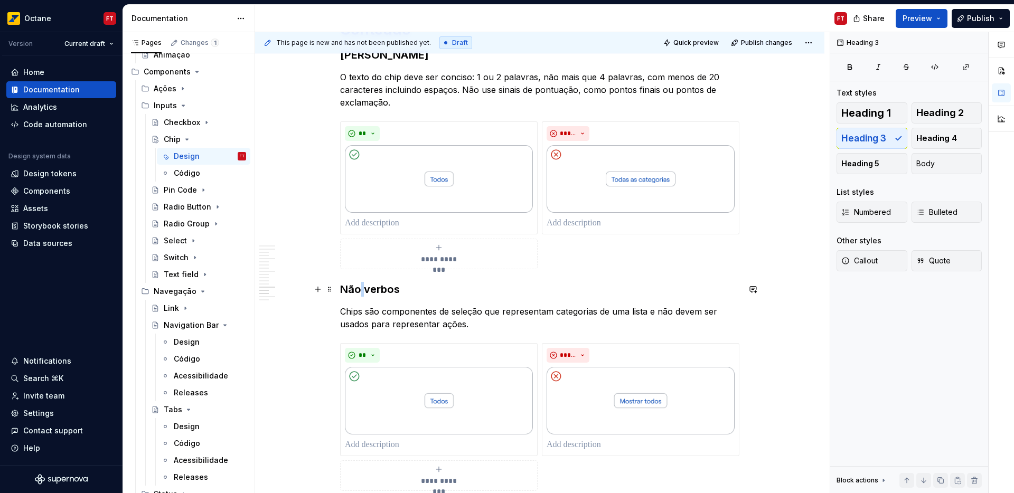
drag, startPoint x: 361, startPoint y: 285, endPoint x: 371, endPoint y: 298, distance: 16.6
click at [362, 285] on h3 "Não verbos" at bounding box center [539, 289] width 399 height 15
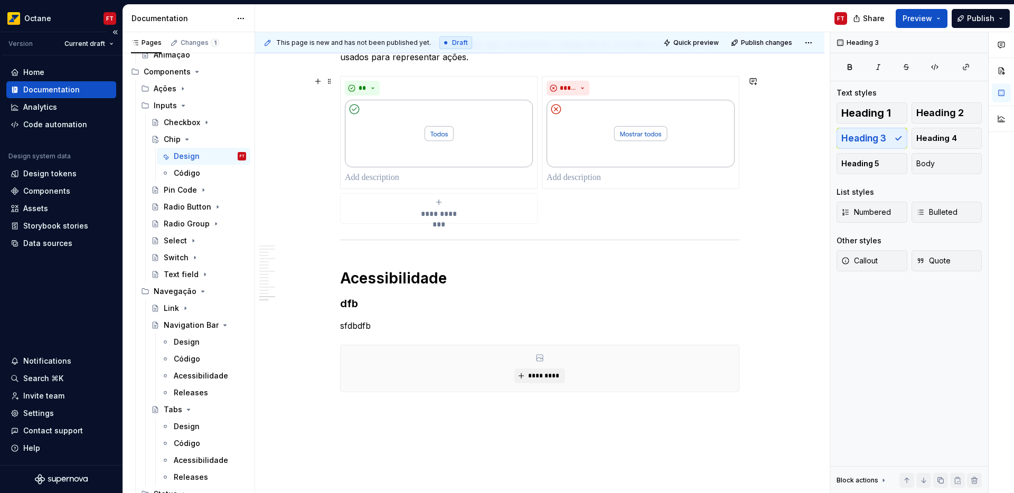
scroll to position [2741, 0]
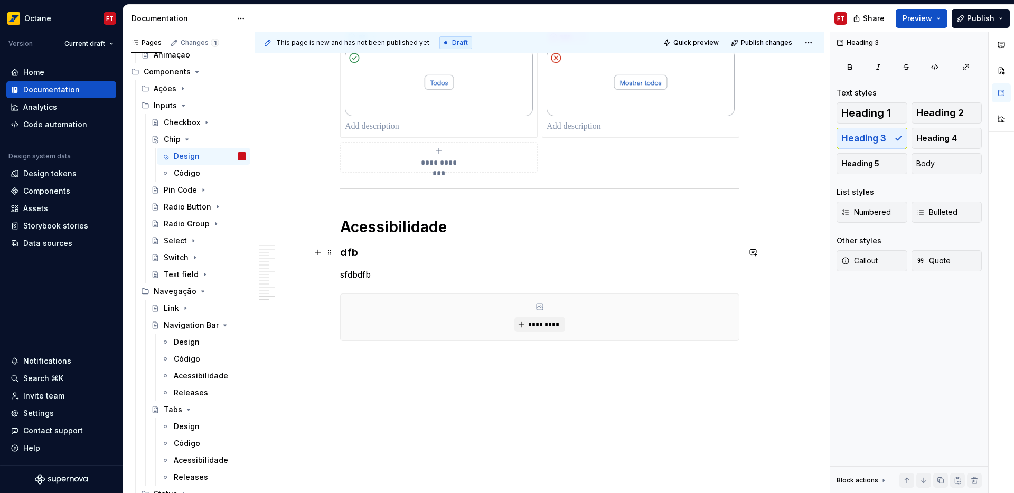
click at [347, 252] on h3 "dfb" at bounding box center [539, 252] width 399 height 15
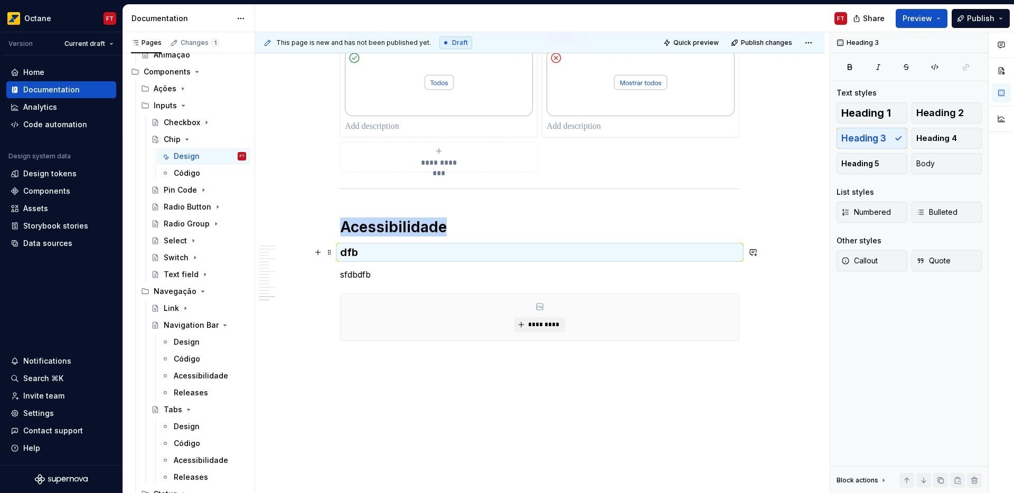
click at [352, 254] on h3 "dfb" at bounding box center [539, 252] width 399 height 15
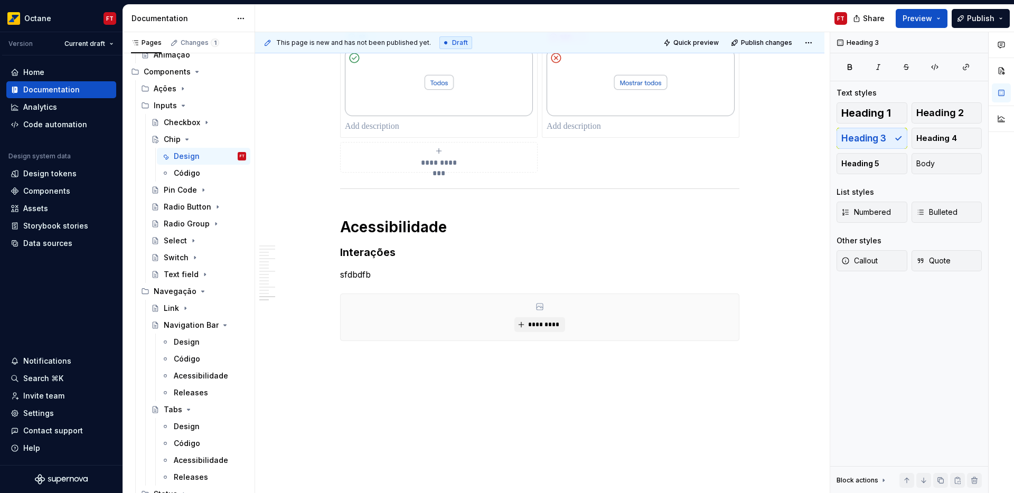
click at [350, 278] on p "sfdbdfb" at bounding box center [539, 274] width 399 height 13
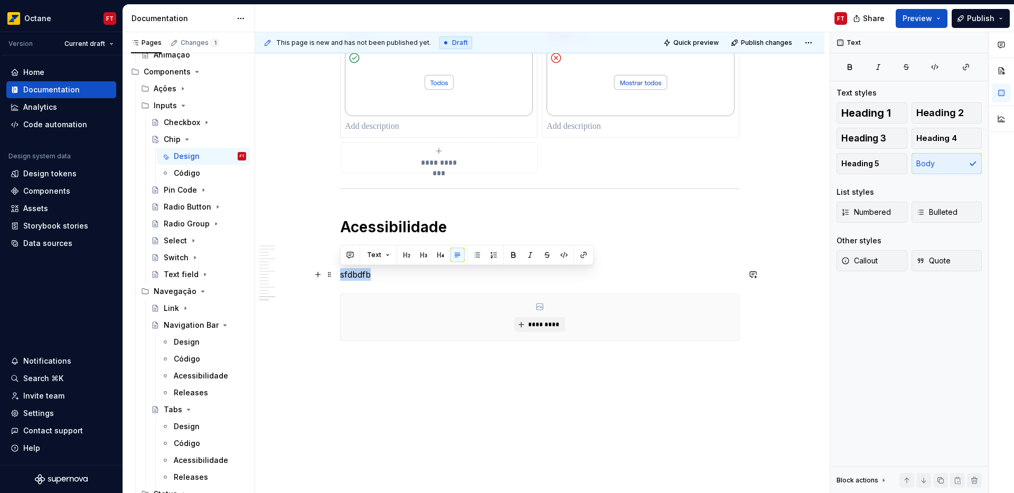
click at [350, 278] on p "sfdbdfb" at bounding box center [539, 274] width 399 height 13
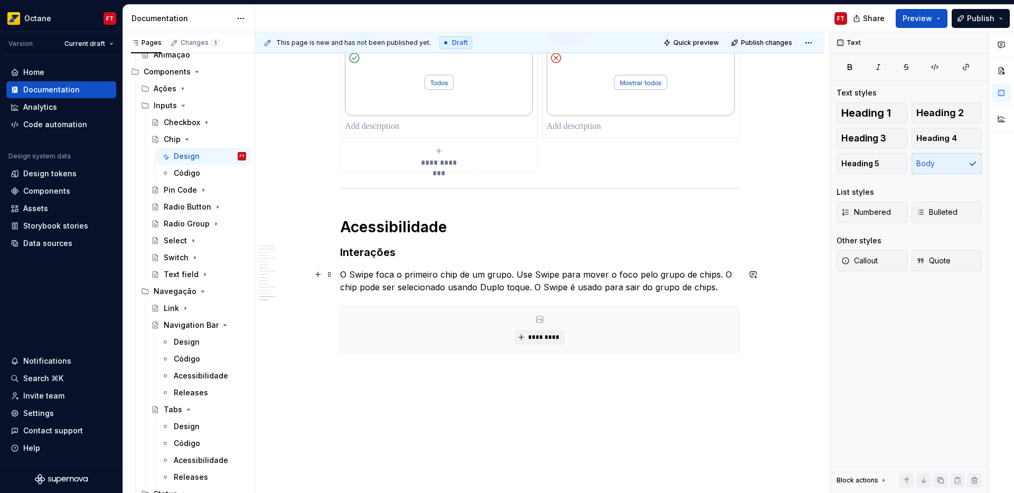
click at [361, 276] on p "O Swipe foca o primeiro chip de um grupo. Use Swipe para mover o foco pelo grup…" at bounding box center [539, 280] width 399 height 25
click at [549, 274] on p "O Swipe foca o primeiro chip de um grupo. Use Swipe para mover o foco pelo grup…" at bounding box center [539, 280] width 399 height 25
click at [554, 288] on p "O Swipe foca o primeiro chip de um grupo. Use Swipe para mover o foco pelo grup…" at bounding box center [539, 280] width 399 height 25
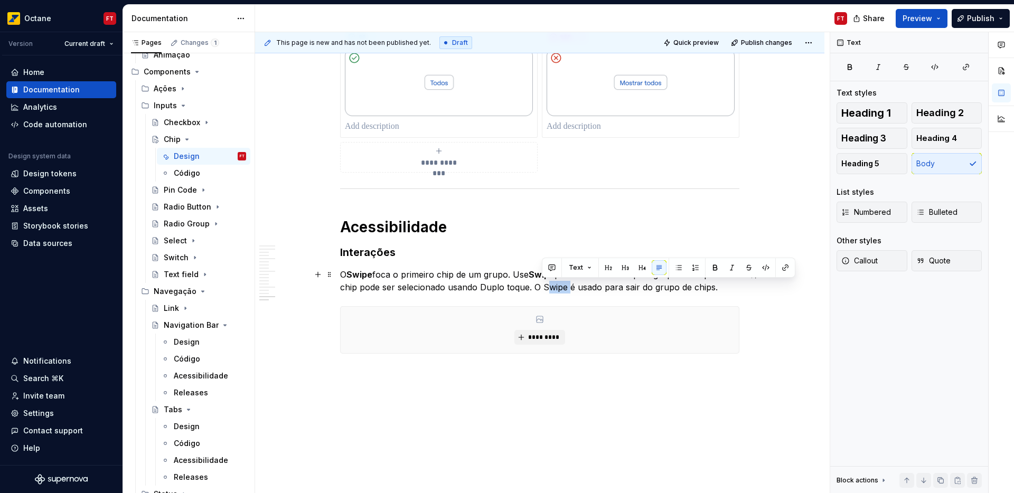
click at [554, 287] on p "O Swipe foca o primeiro chip de um grupo. Use Swipe para mover o foco pelo grup…" at bounding box center [539, 280] width 399 height 25
click at [495, 282] on p "O Swipe foca o primeiro chip de um grupo. Use Swipe para mover o foco pelo grup…" at bounding box center [539, 280] width 399 height 25
drag, startPoint x: 495, startPoint y: 282, endPoint x: 505, endPoint y: 285, distance: 10.9
click at [505, 285] on p "O Swipe foca o primeiro chip de um grupo. Use Swipe para mover o foco pelo grup…" at bounding box center [539, 280] width 399 height 25
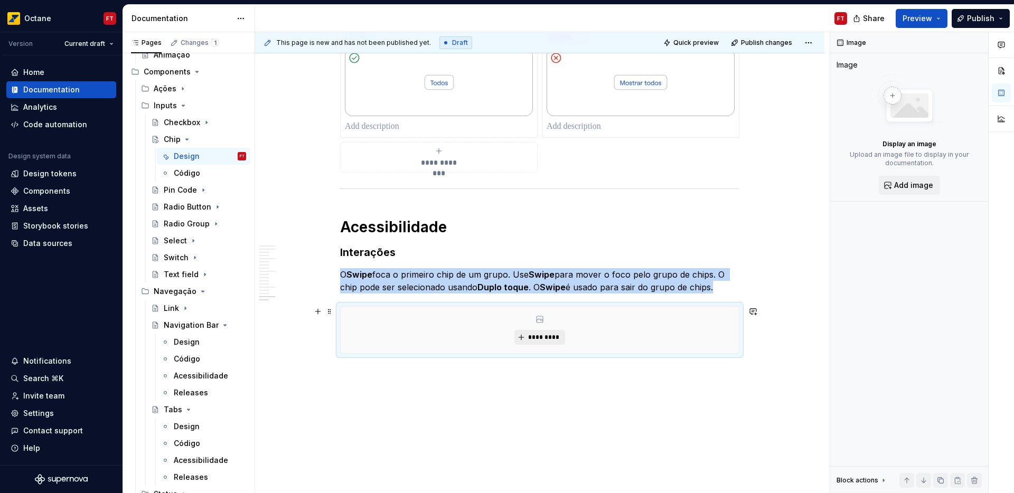
click at [554, 333] on span "*********" at bounding box center [543, 337] width 32 height 8
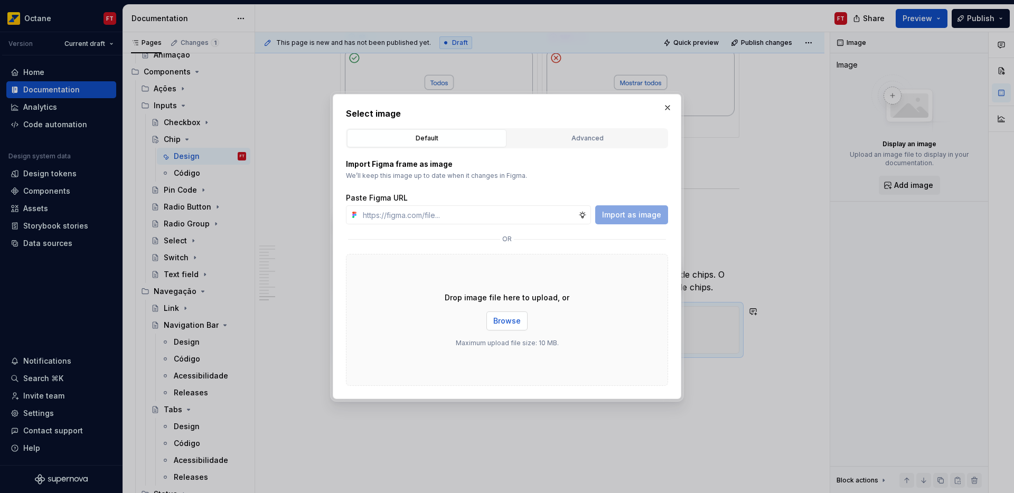
click at [519, 316] on span "Browse" at bounding box center [506, 321] width 27 height 11
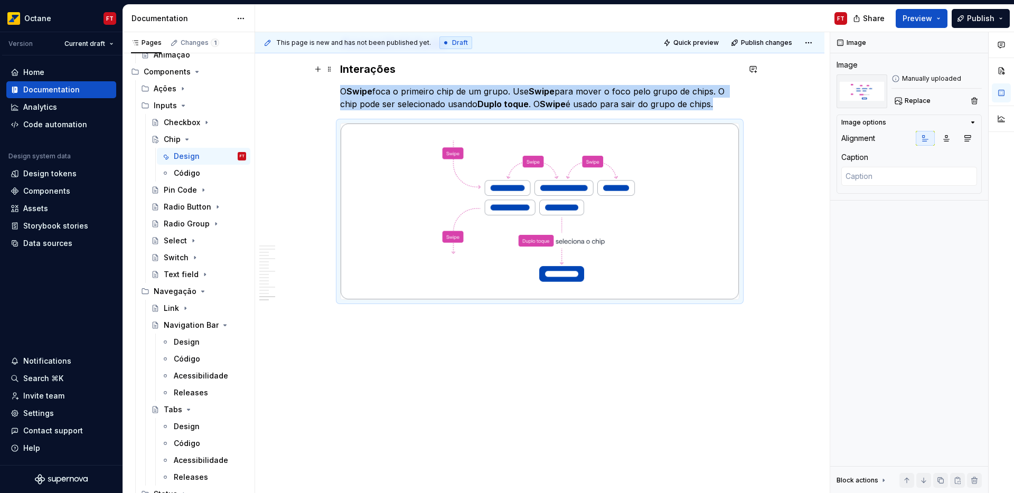
scroll to position [2935, 0]
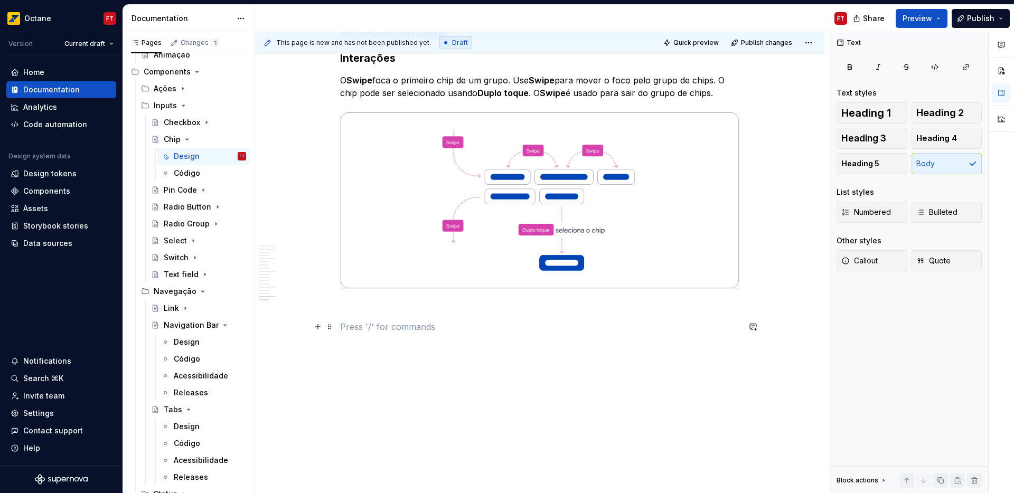
click at [376, 329] on p at bounding box center [539, 326] width 399 height 13
drag, startPoint x: 376, startPoint y: 346, endPoint x: 379, endPoint y: 351, distance: 5.4
click at [376, 348] on div "This page is new and has not been published yet. Draft Quick preview Publish ch…" at bounding box center [542, 262] width 574 height 461
click at [361, 328] on p at bounding box center [539, 326] width 399 height 13
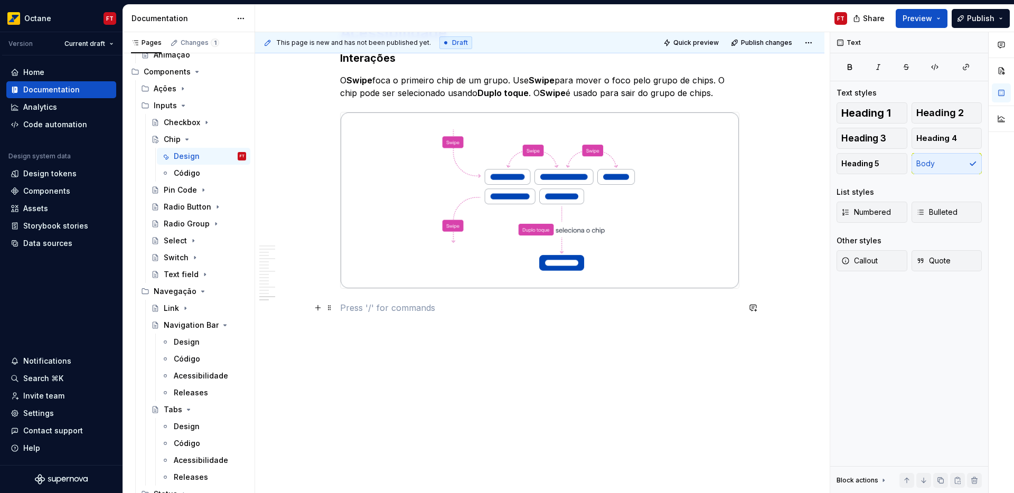
click at [345, 305] on p at bounding box center [539, 307] width 399 height 13
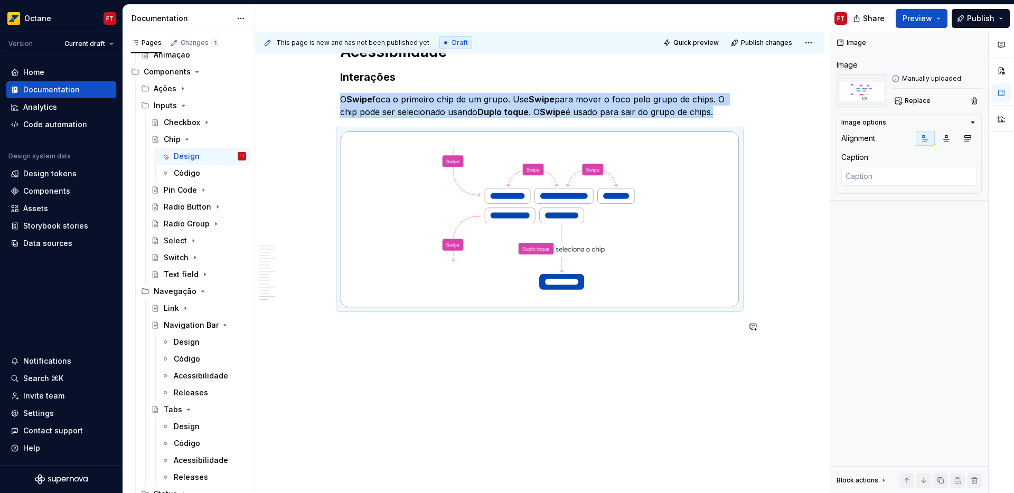
scroll to position [2916, 0]
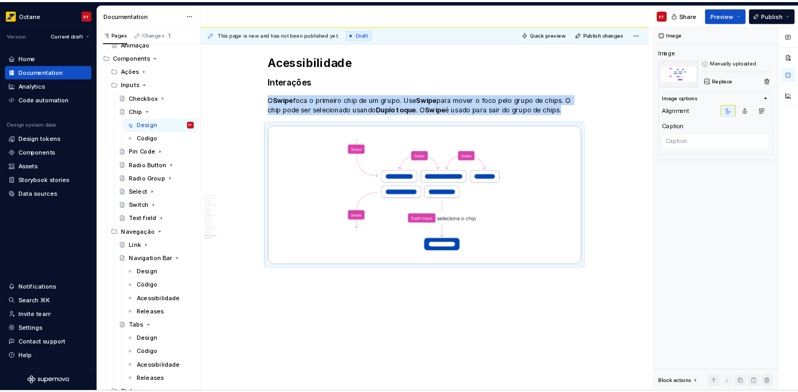
scroll to position [2891, 0]
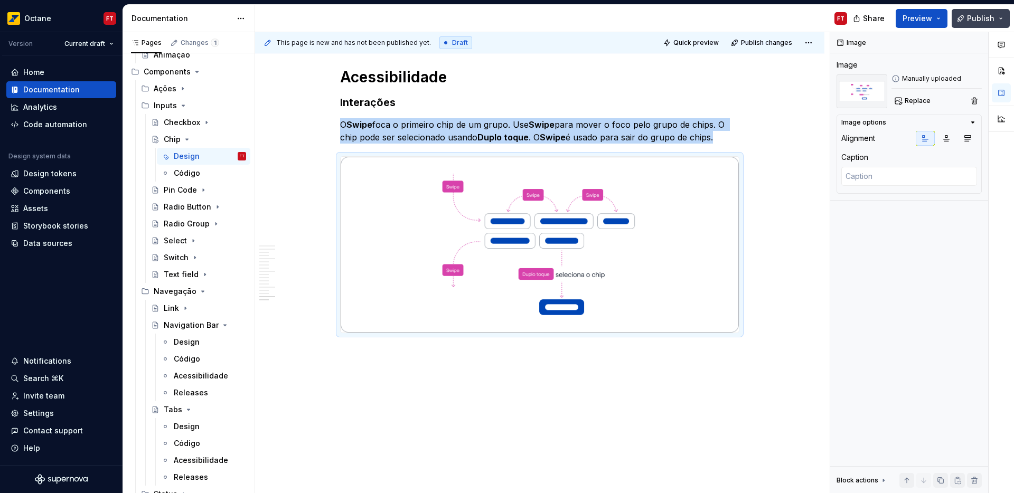
click at [984, 16] on span "Publish" at bounding box center [980, 18] width 27 height 11
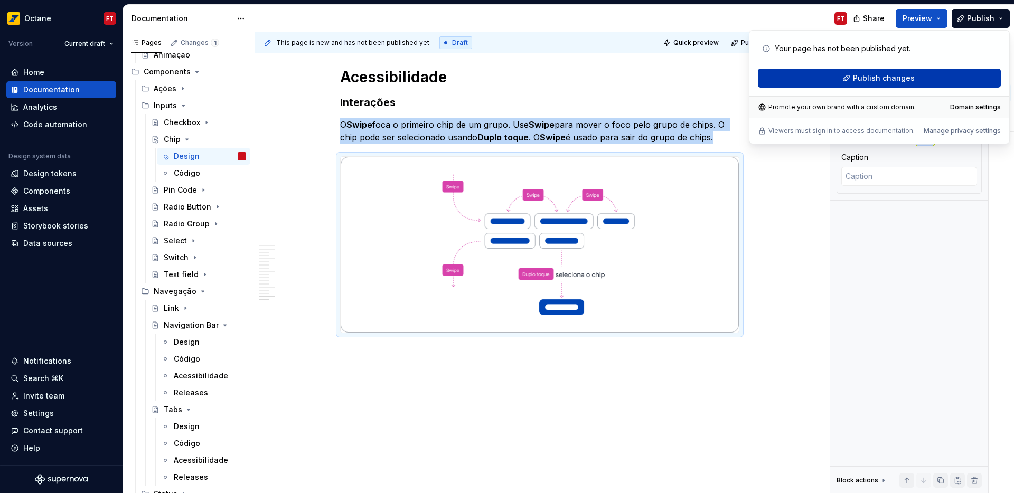
click at [923, 80] on button "Publish changes" at bounding box center [879, 78] width 243 height 19
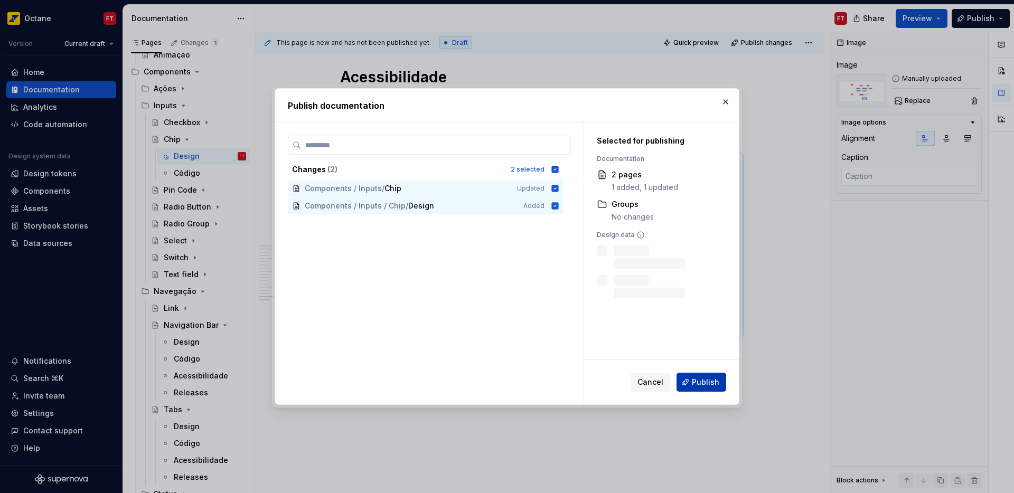
click at [706, 384] on span "Publish" at bounding box center [705, 382] width 27 height 11
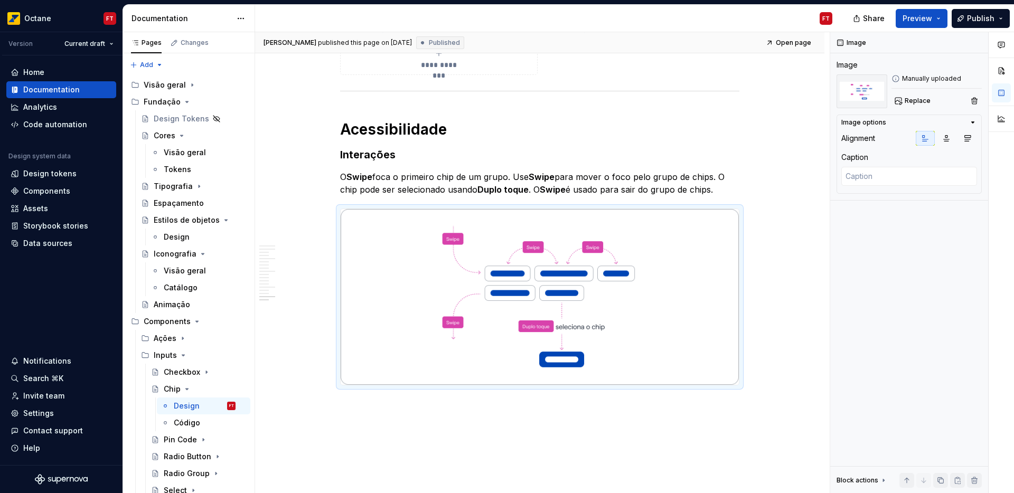
scroll to position [2839, 0]
type textarea "*"
